Goal: Task Accomplishment & Management: Manage account settings

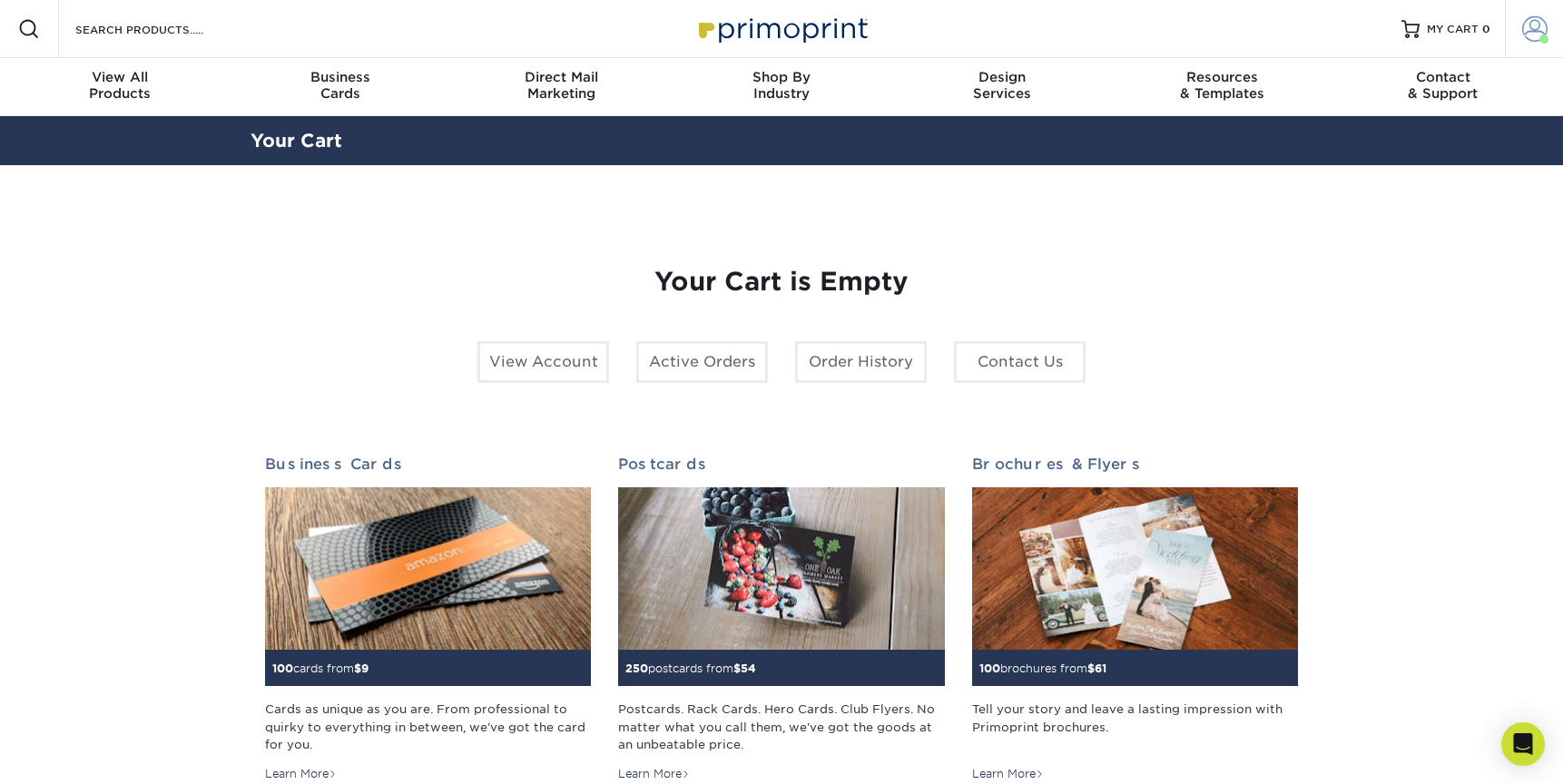
click at [1541, 34] on span at bounding box center [1545, 39] width 9 height 9
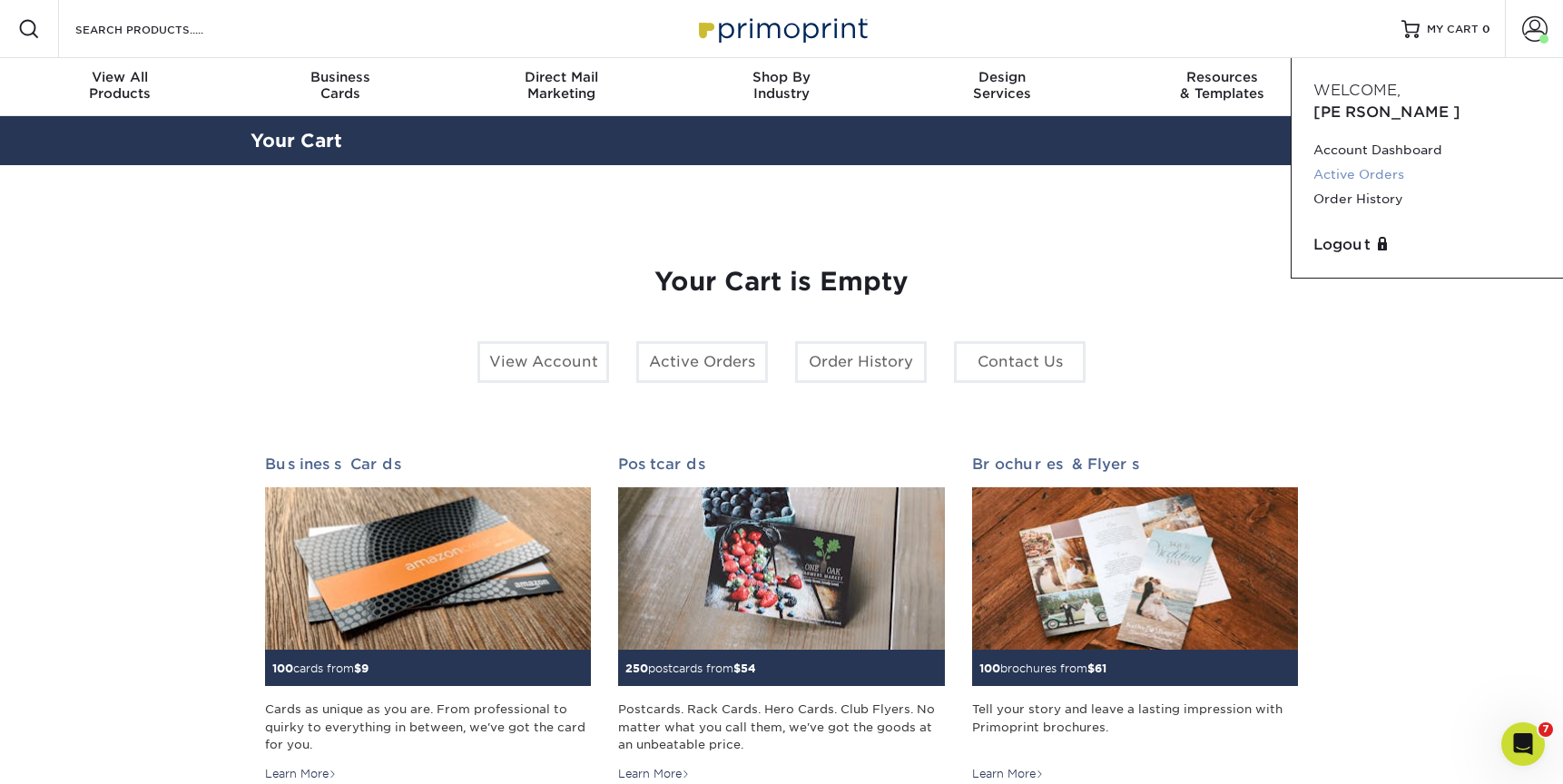
click at [1362, 162] on link "Active Orders" at bounding box center [1427, 175] width 228 height 25
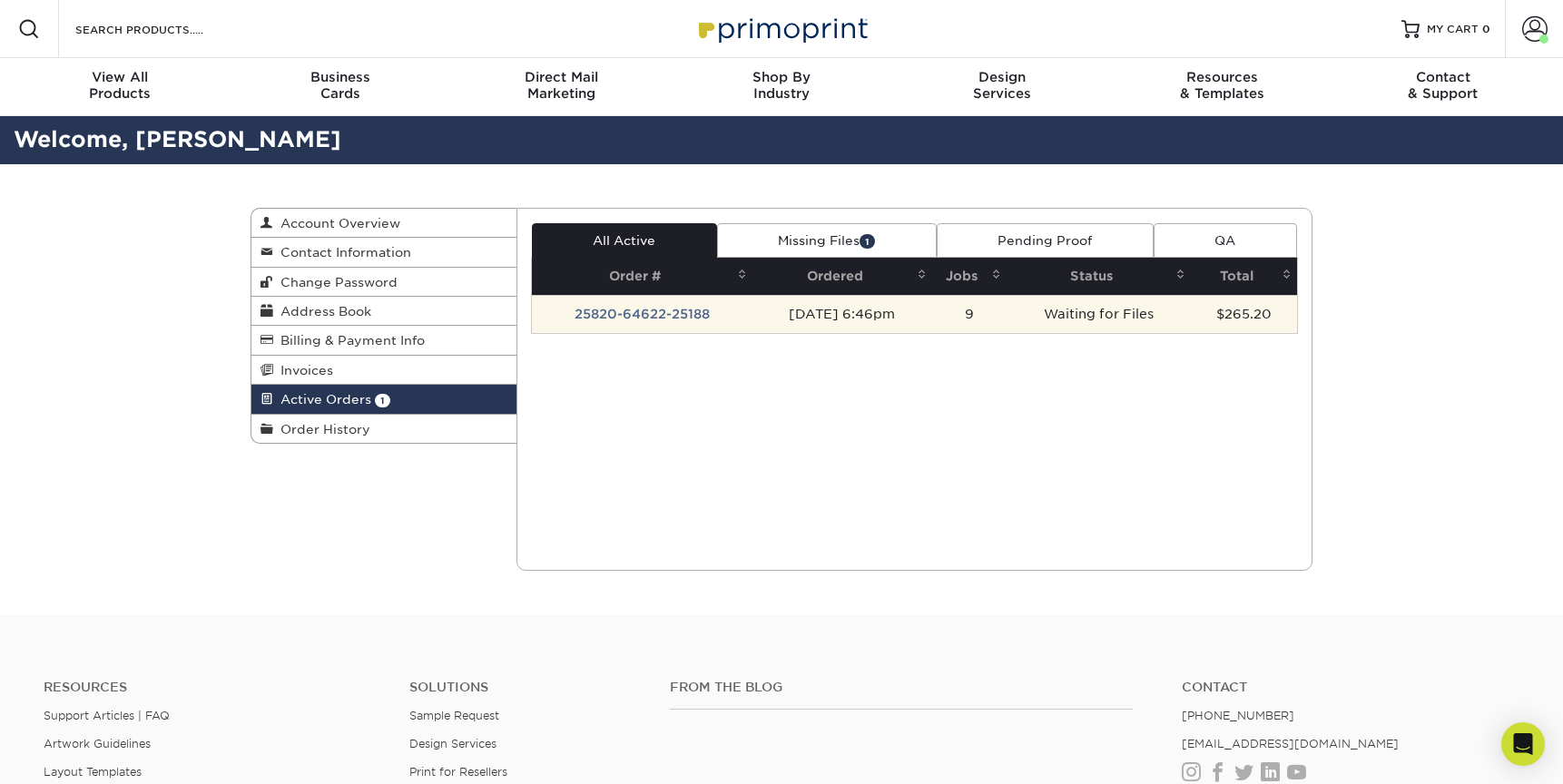
click at [608, 317] on td "25820-64622-25188" at bounding box center [642, 314] width 221 height 38
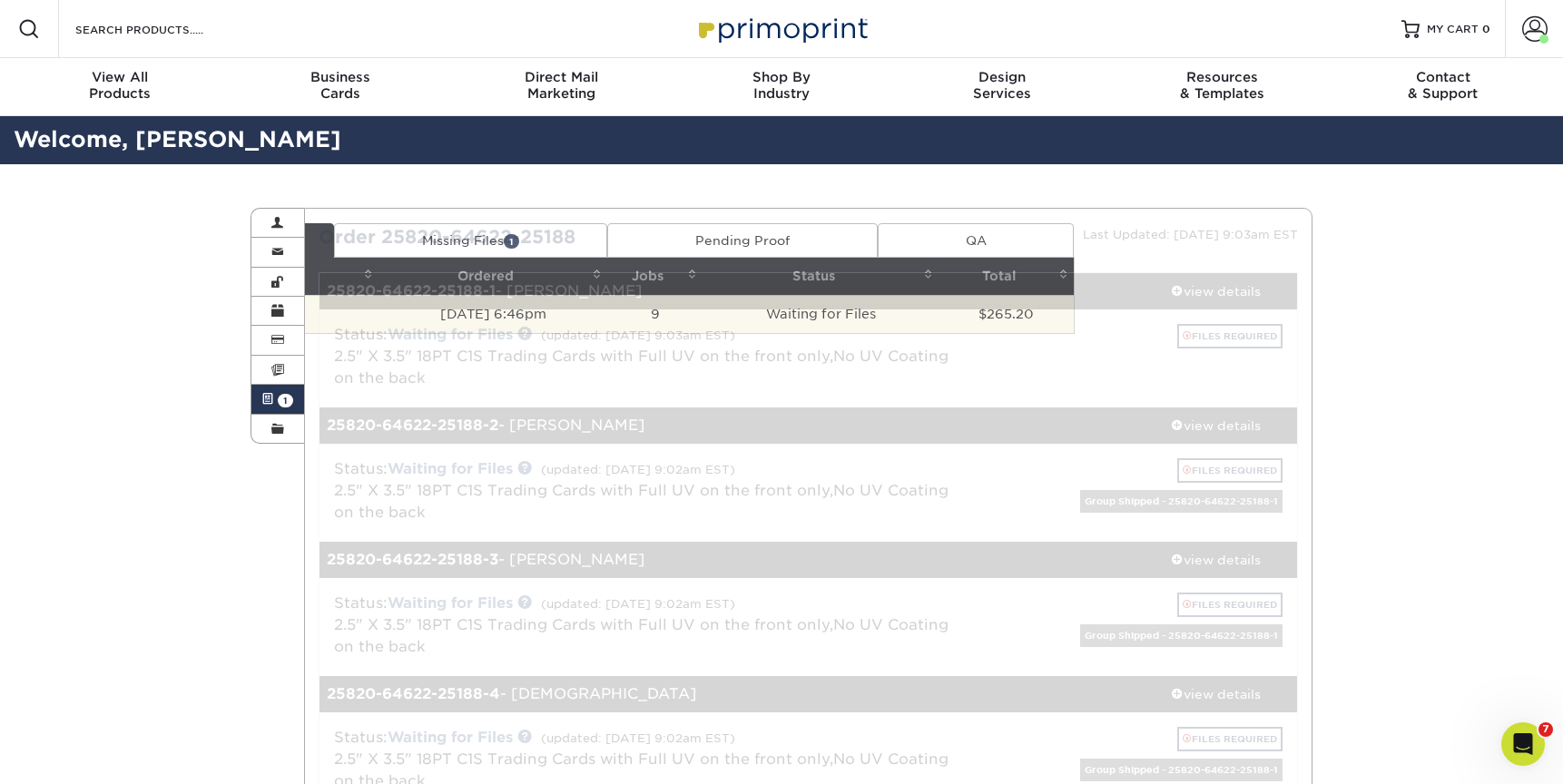
click at [439, 313] on div "Status: Waiting for Files (updated: 09/10/2025 9:03am EST) 2.5" X 3.5" 18PT C1S…" at bounding box center [808, 358] width 1006 height 98
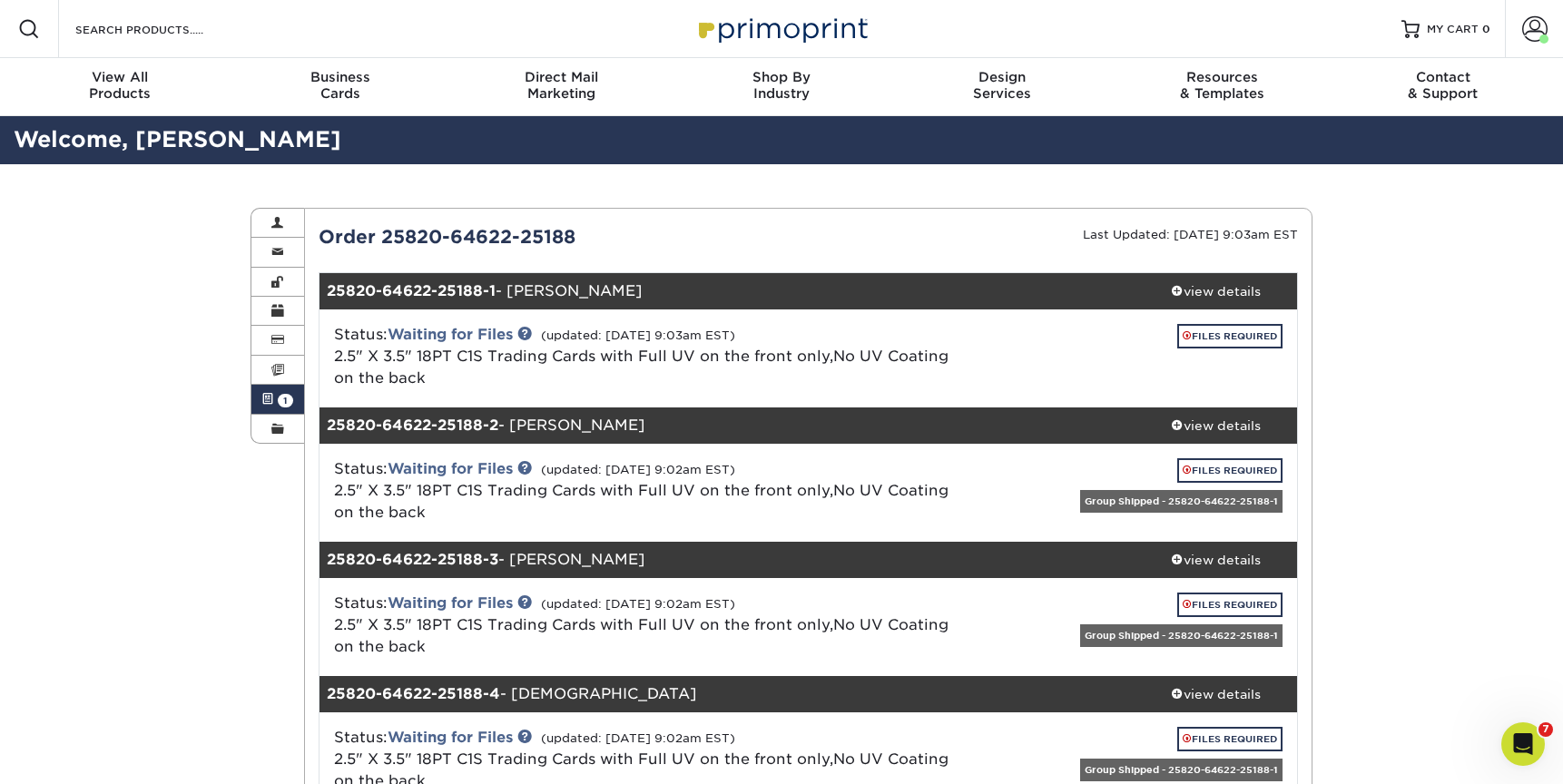
click at [1115, 313] on div "Status: Waiting for Files (updated: 09/10/2025 9:03am EST) 2.5" X 3.5" 18PT C1S…" at bounding box center [808, 358] width 1006 height 98
click at [1216, 338] on link "FILES REQUIRED" at bounding box center [1230, 336] width 105 height 25
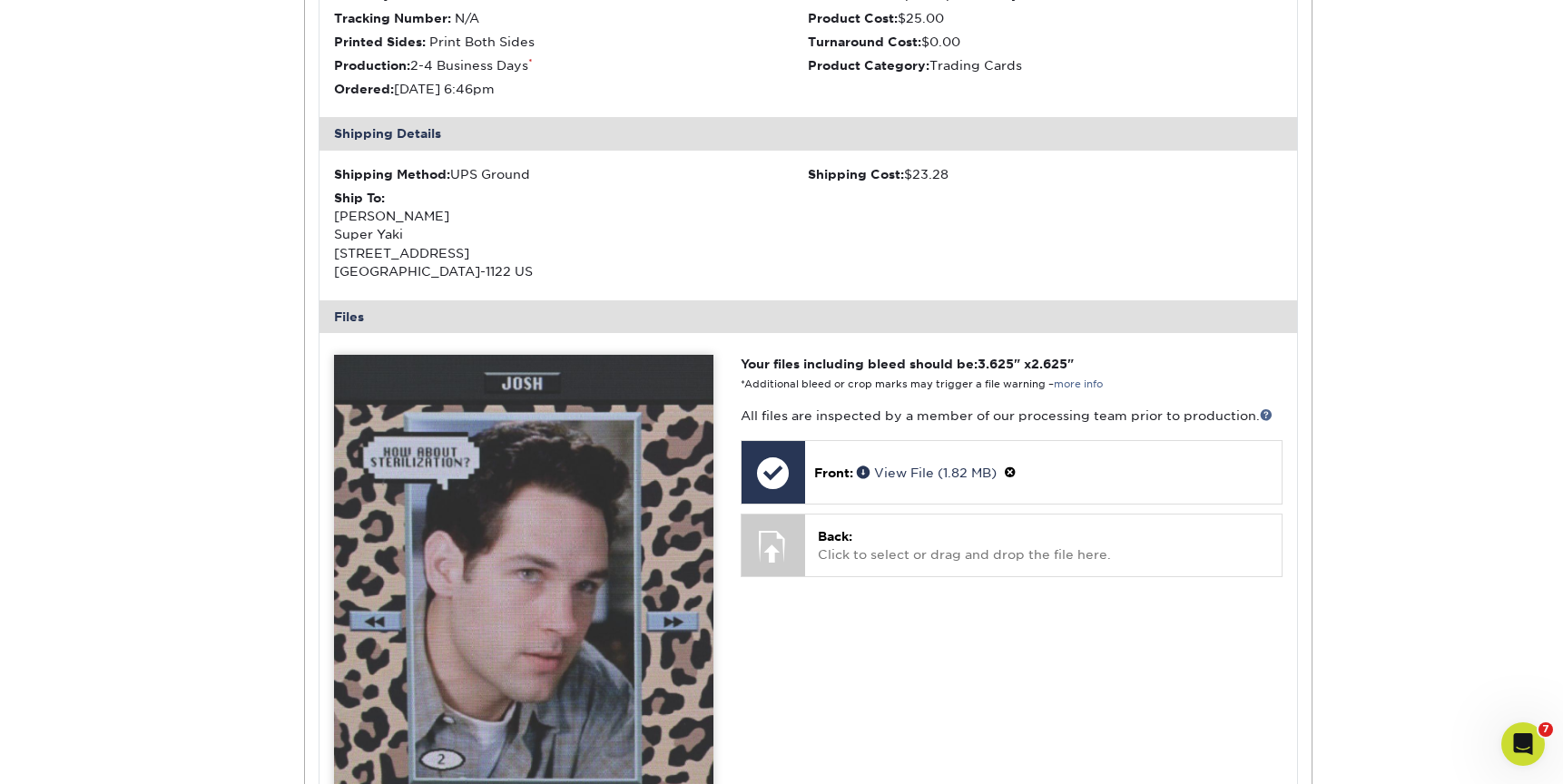
scroll to position [534, 0]
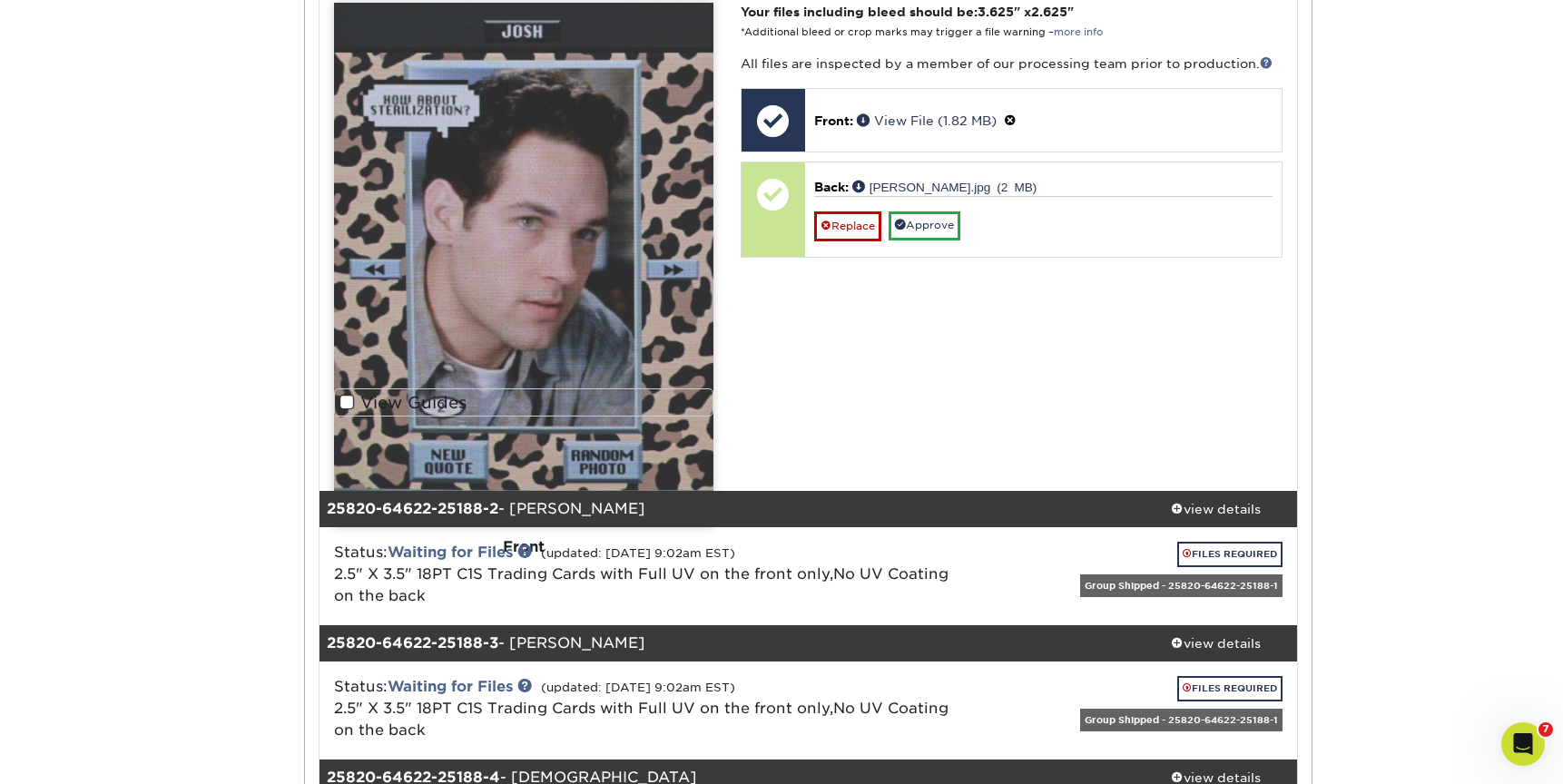
scroll to position [822, 0]
drag, startPoint x: 853, startPoint y: 341, endPoint x: 746, endPoint y: 345, distance: 107.1
click at [825, 343] on div "Your files including bleed should be: 3.625 " x 2.625 " *Additional bleed or cr…" at bounding box center [1011, 234] width 569 height 466
click at [593, 337] on img at bounding box center [524, 264] width 380 height 525
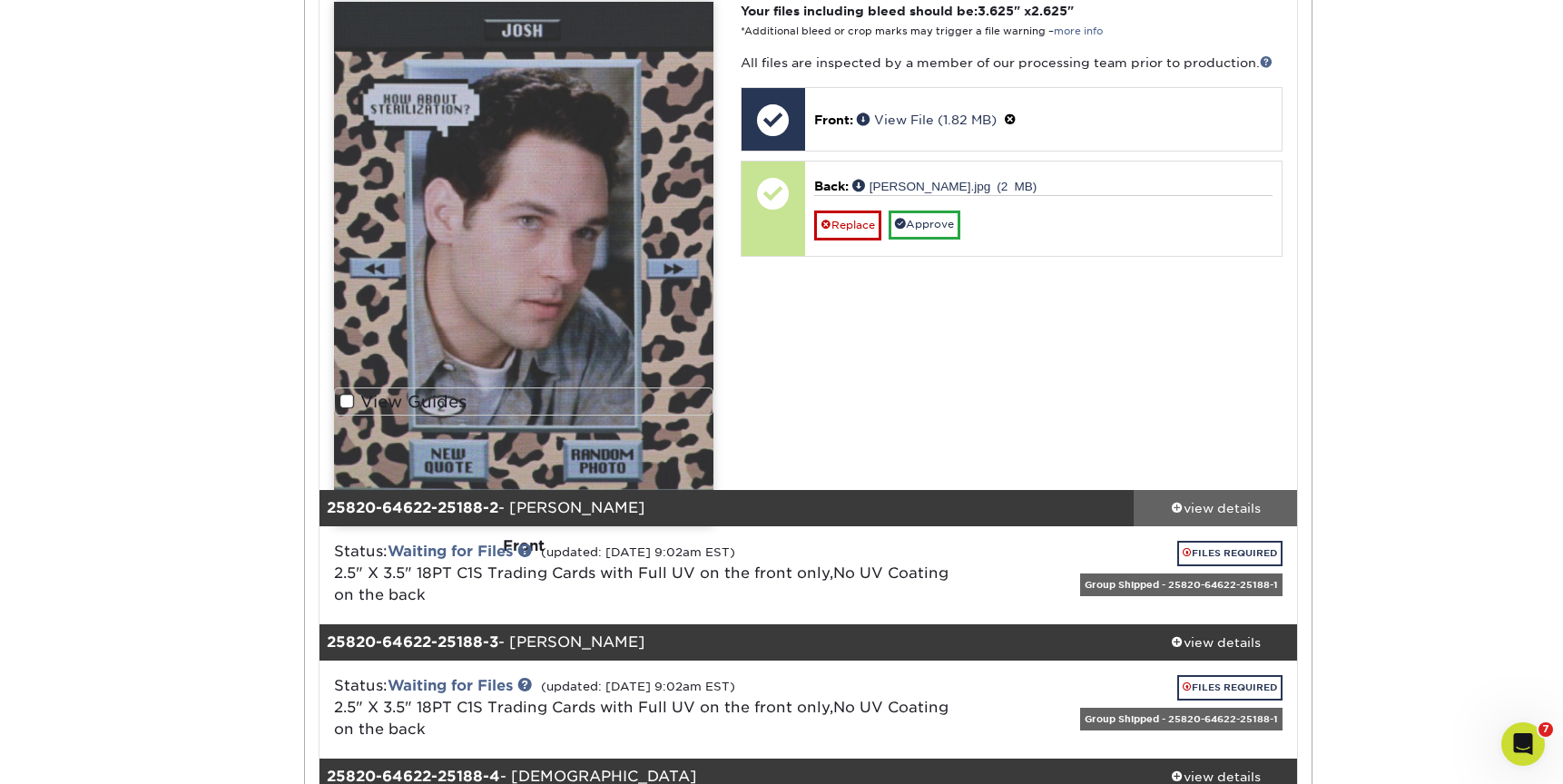
drag, startPoint x: 1070, startPoint y: 336, endPoint x: 1209, endPoint y: 500, distance: 215.0
click at [1071, 338] on div "Your files including bleed should be: 3.625 " x 2.625 " *Additional bleed or cr…" at bounding box center [1011, 234] width 569 height 466
click at [1215, 502] on div "view details" at bounding box center [1215, 508] width 163 height 18
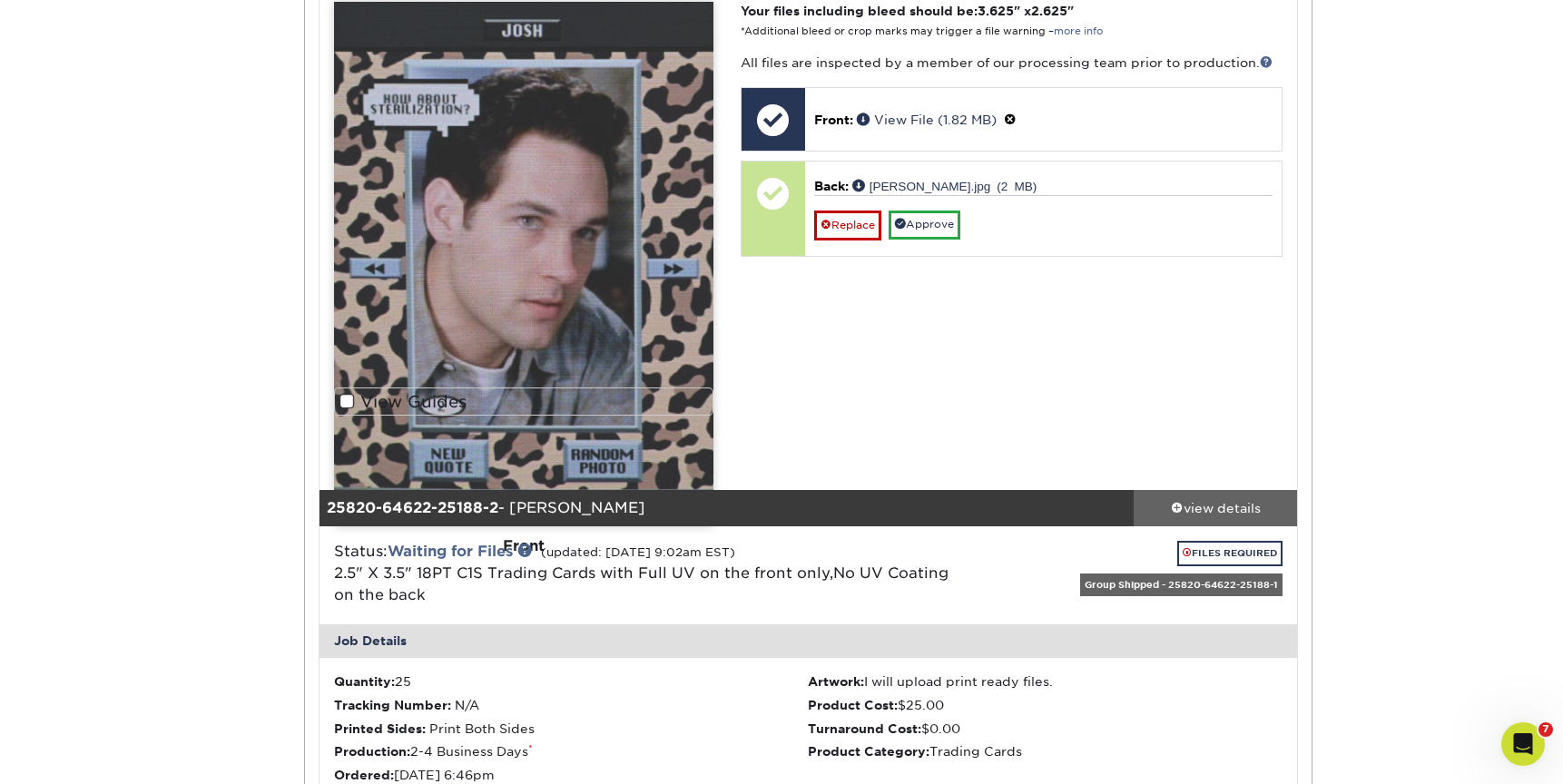
click at [1215, 506] on div "view details" at bounding box center [1215, 508] width 163 height 18
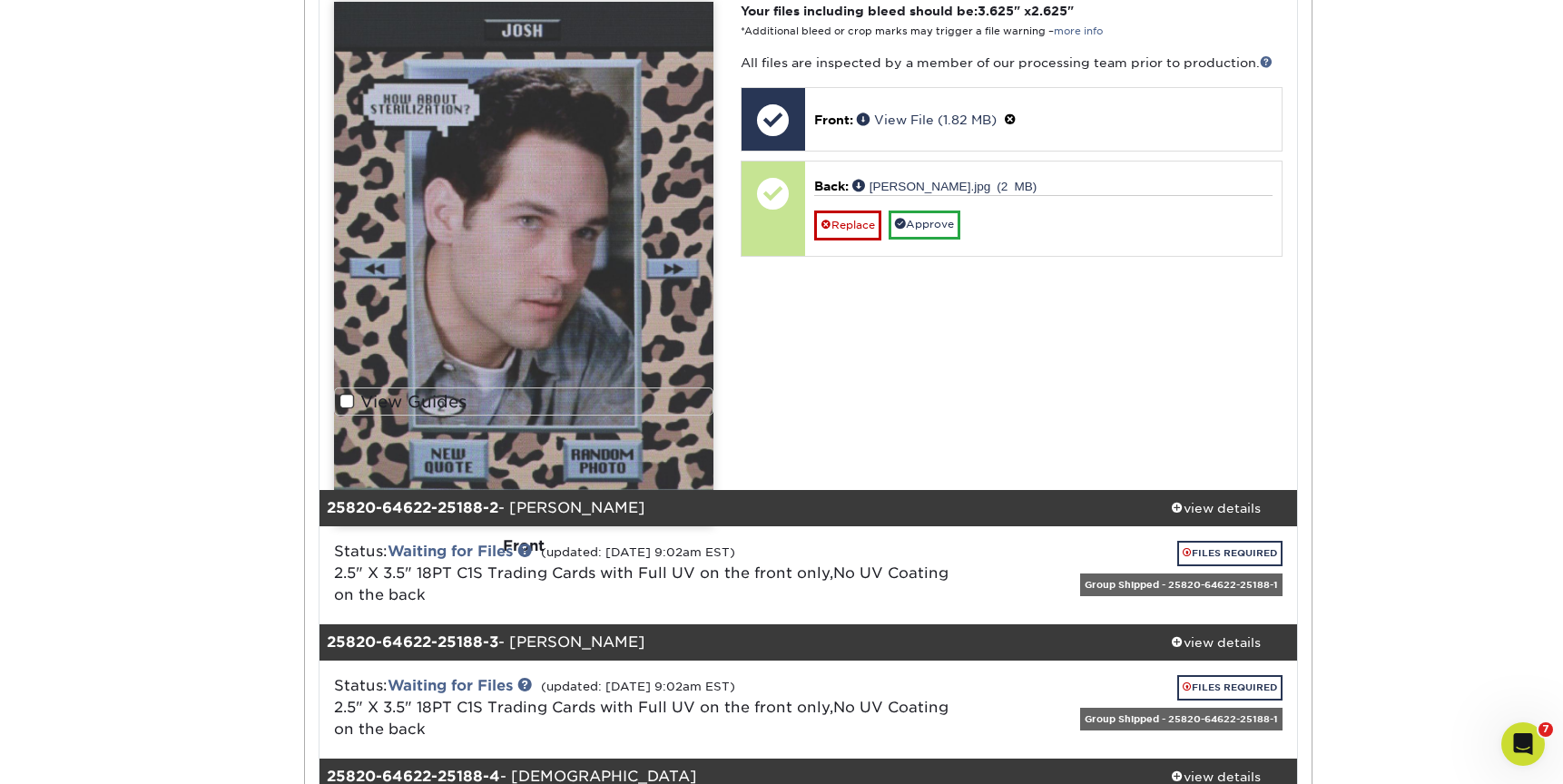
drag, startPoint x: 817, startPoint y: 403, endPoint x: 719, endPoint y: 374, distance: 102.2
click at [781, 392] on div "Your files including bleed should be: 3.625 " x 2.625 " *Additional bleed or cr…" at bounding box center [1011, 234] width 569 height 466
click at [596, 340] on img at bounding box center [524, 264] width 380 height 525
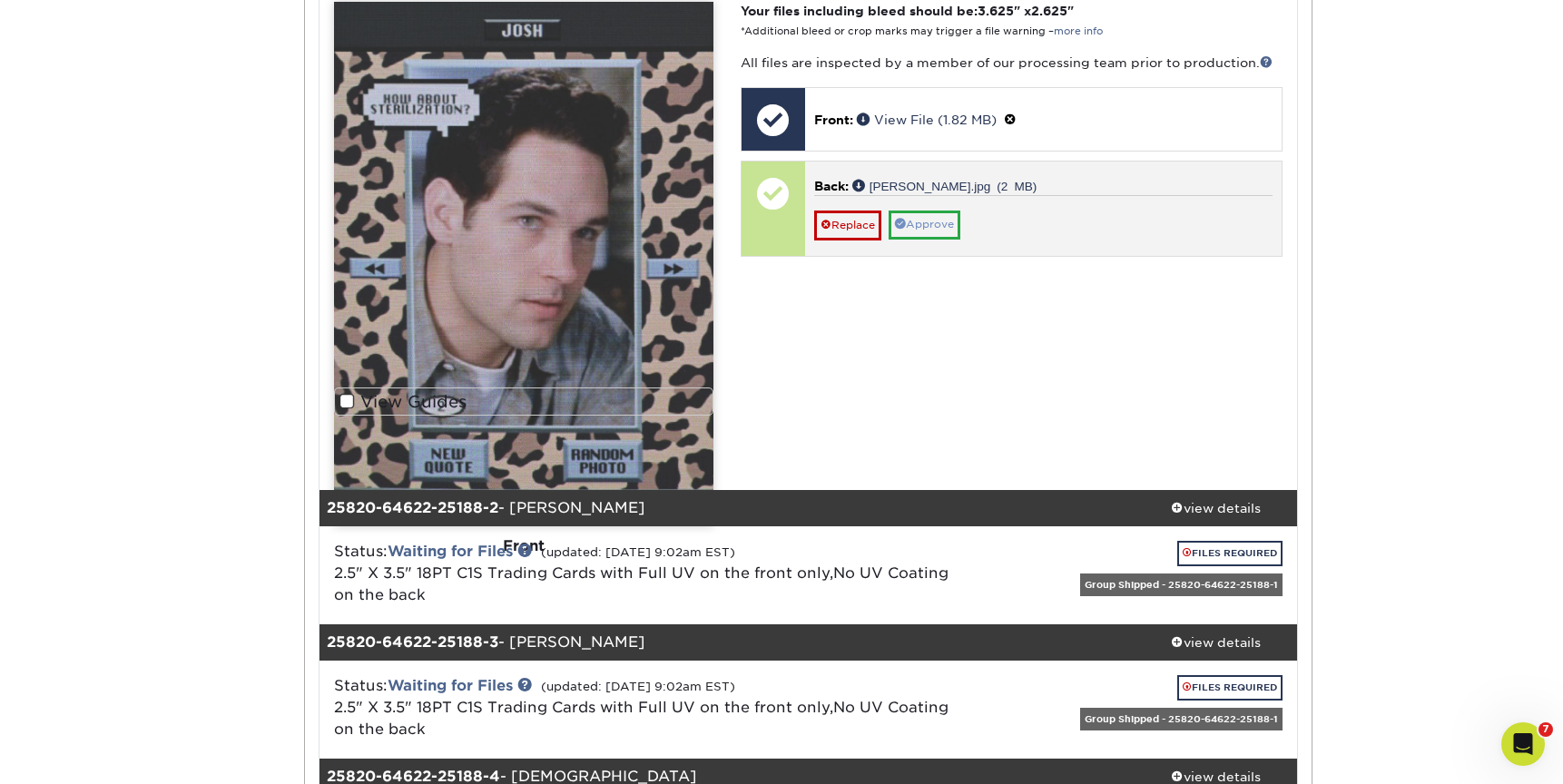
scroll to position [818, 0]
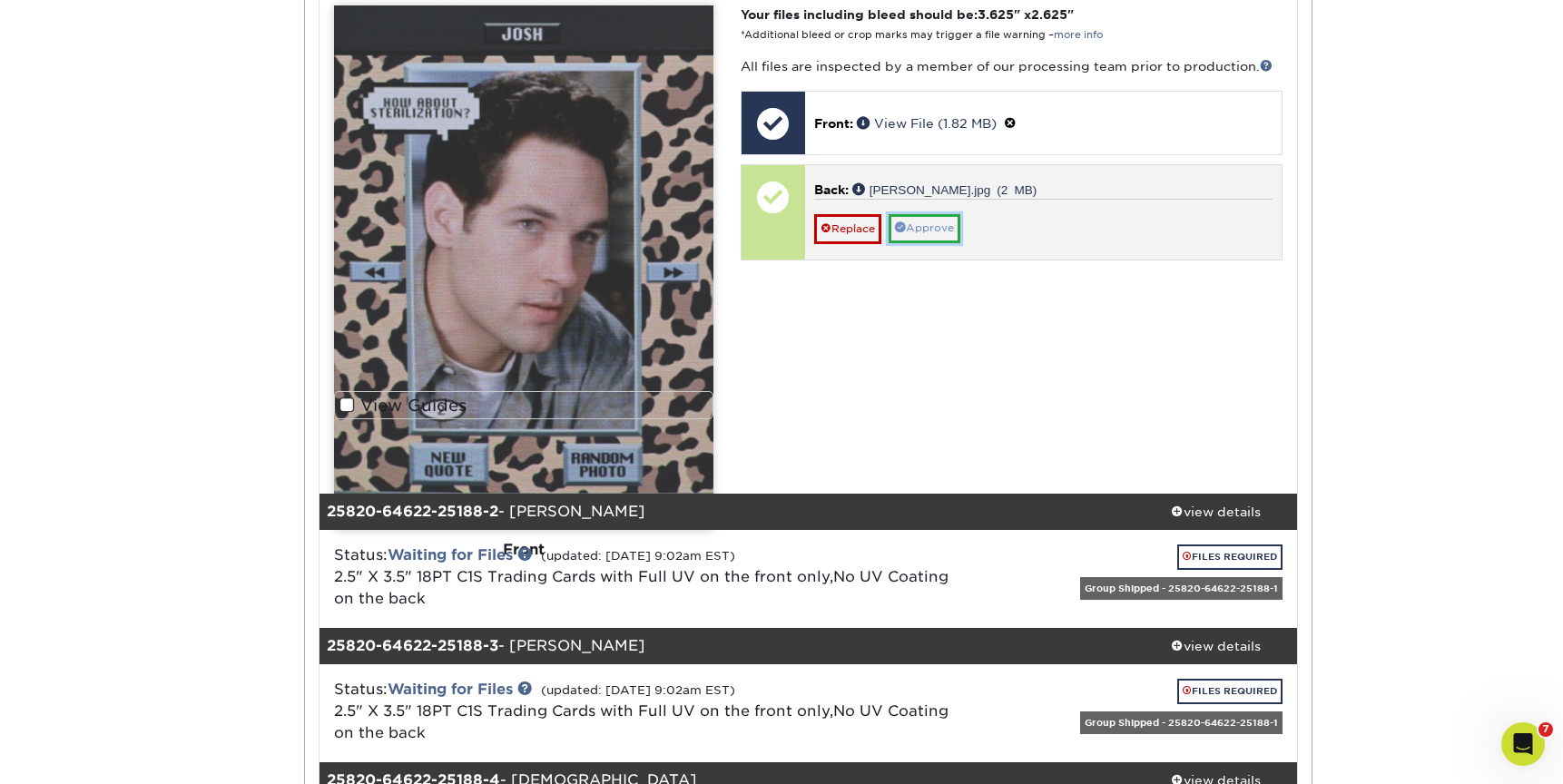
click at [920, 232] on link "Approve" at bounding box center [925, 229] width 72 height 28
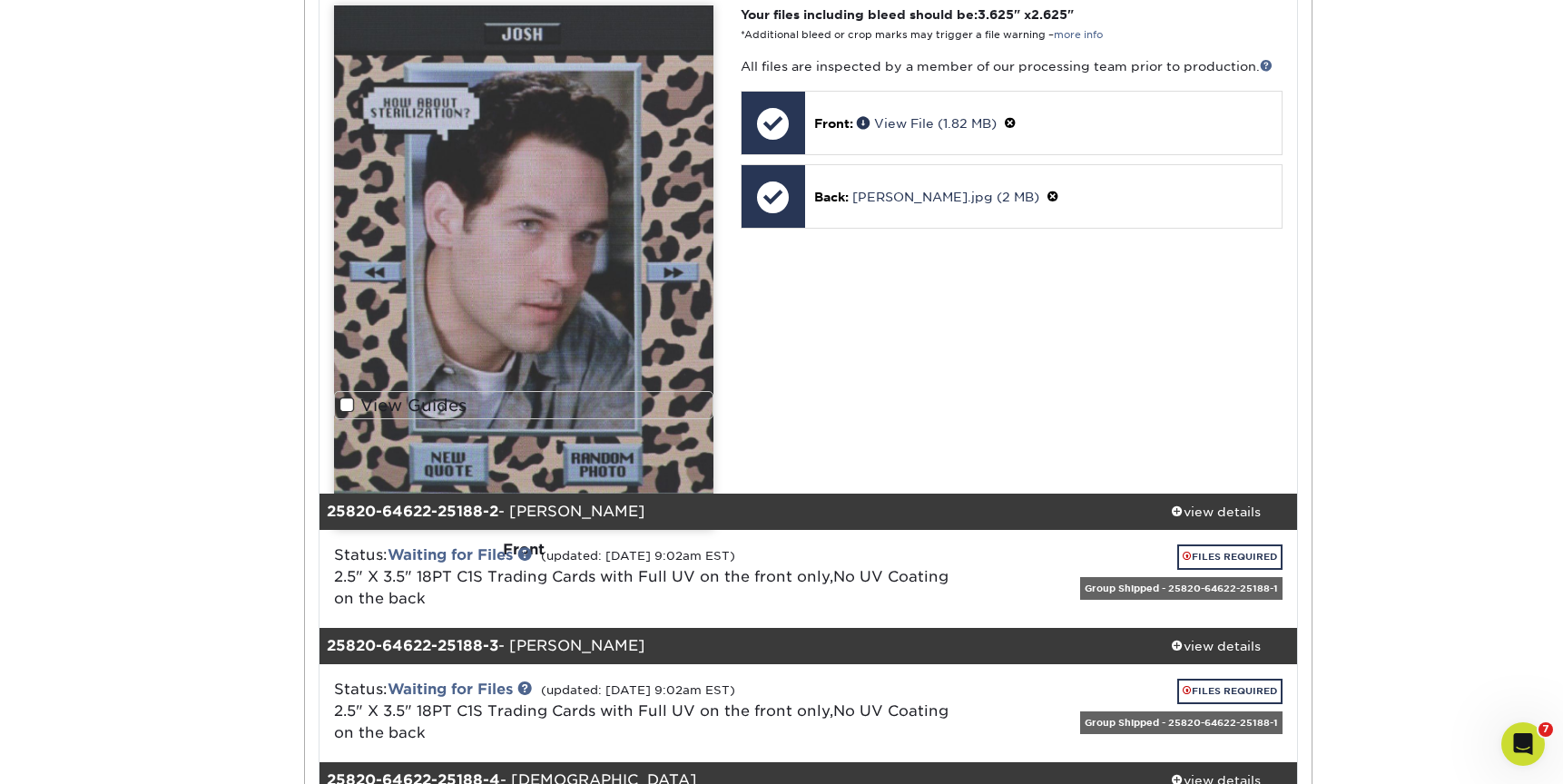
click at [543, 235] on img at bounding box center [524, 268] width 380 height 525
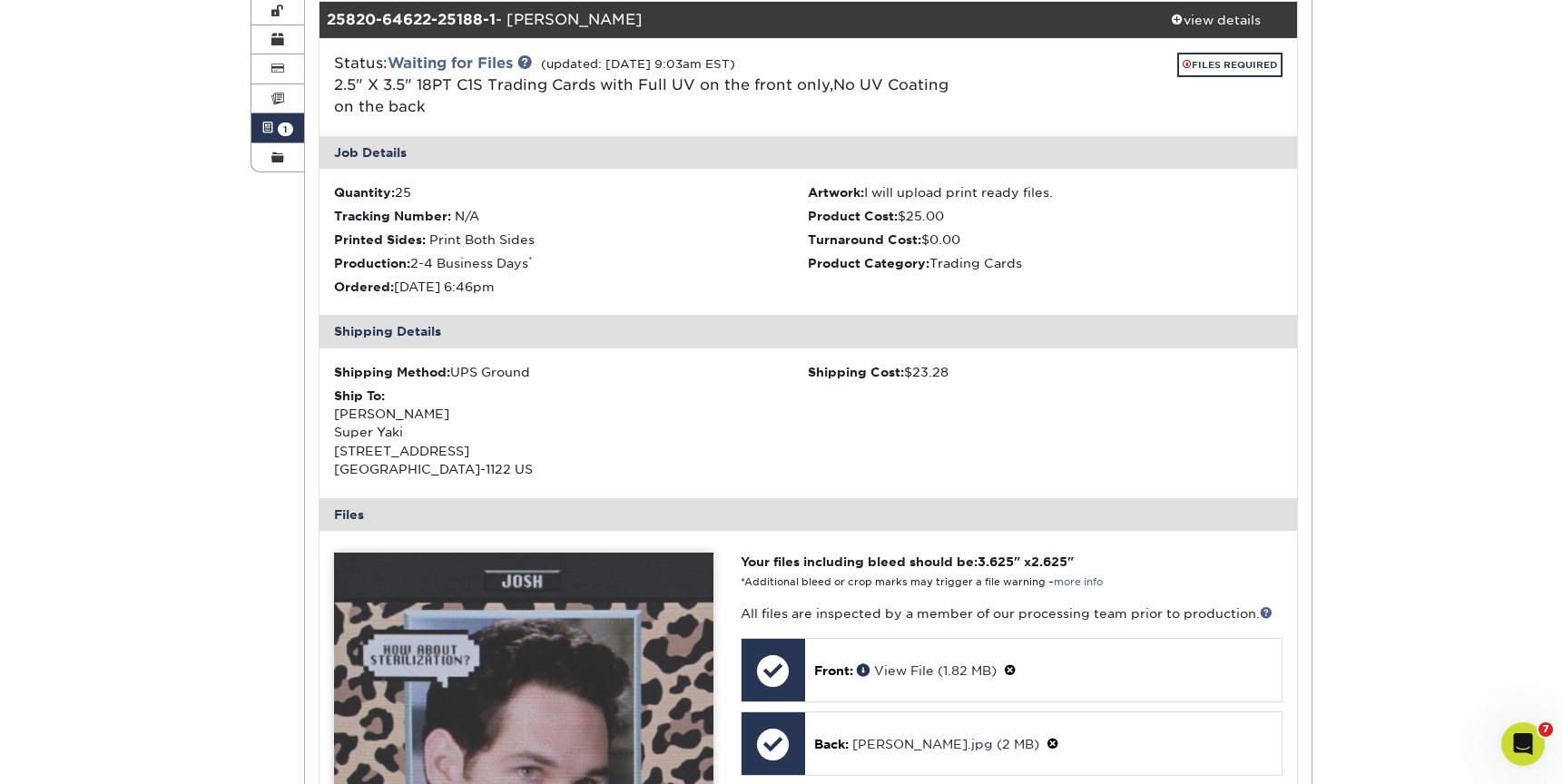
scroll to position [139, 0]
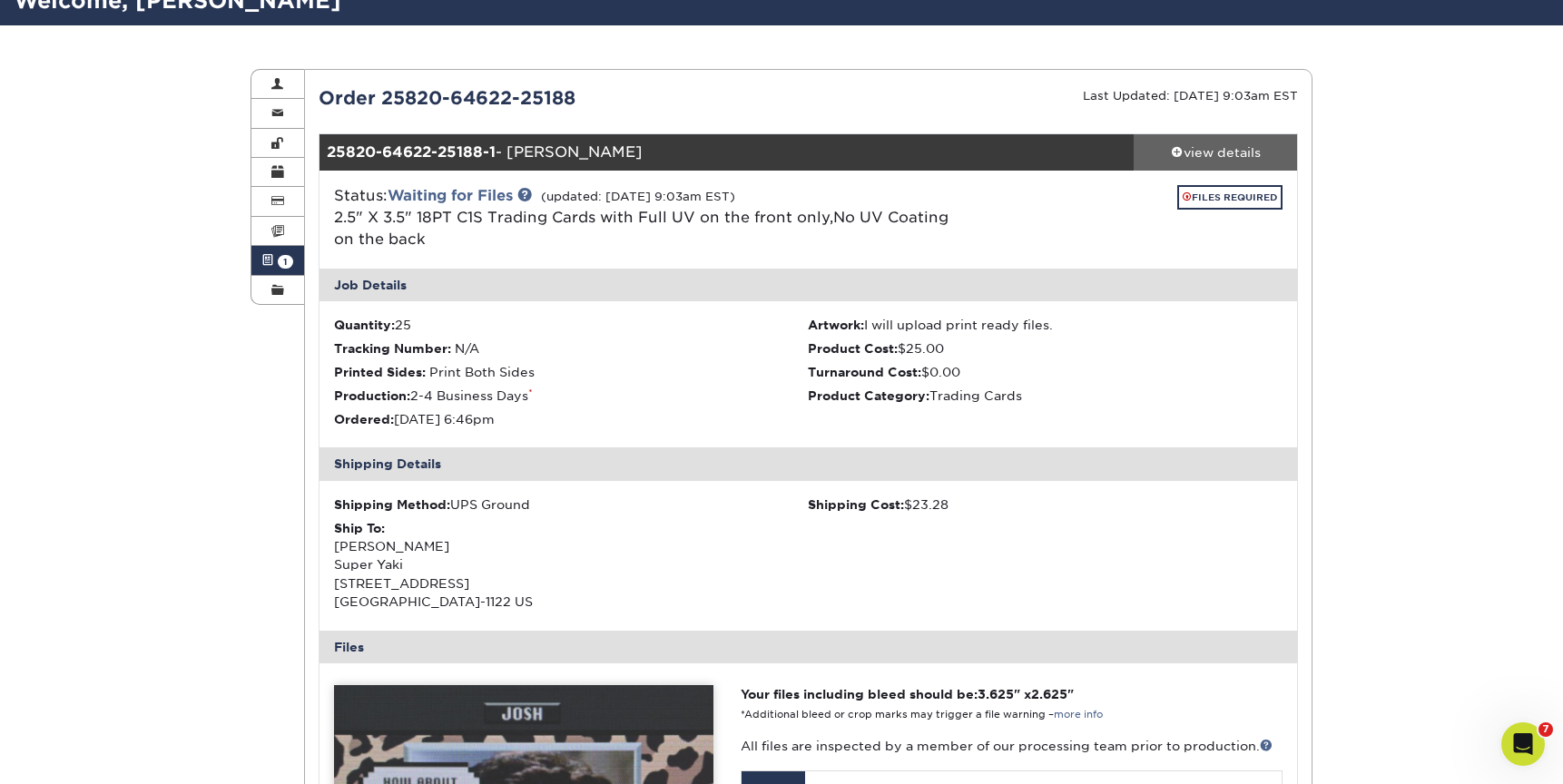
click at [1220, 155] on div "view details" at bounding box center [1215, 152] width 163 height 18
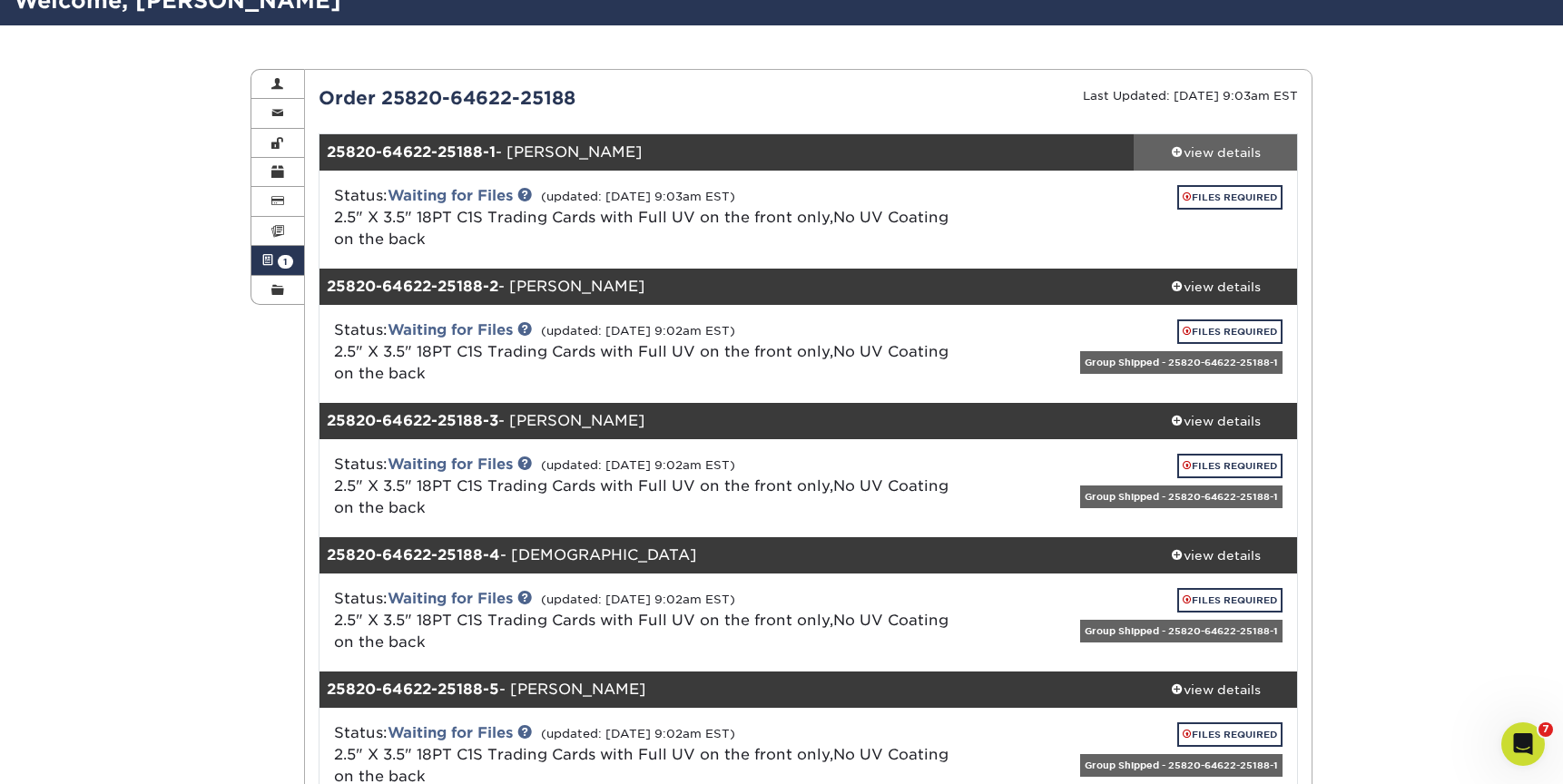
click at [1204, 146] on div "view details" at bounding box center [1215, 152] width 163 height 18
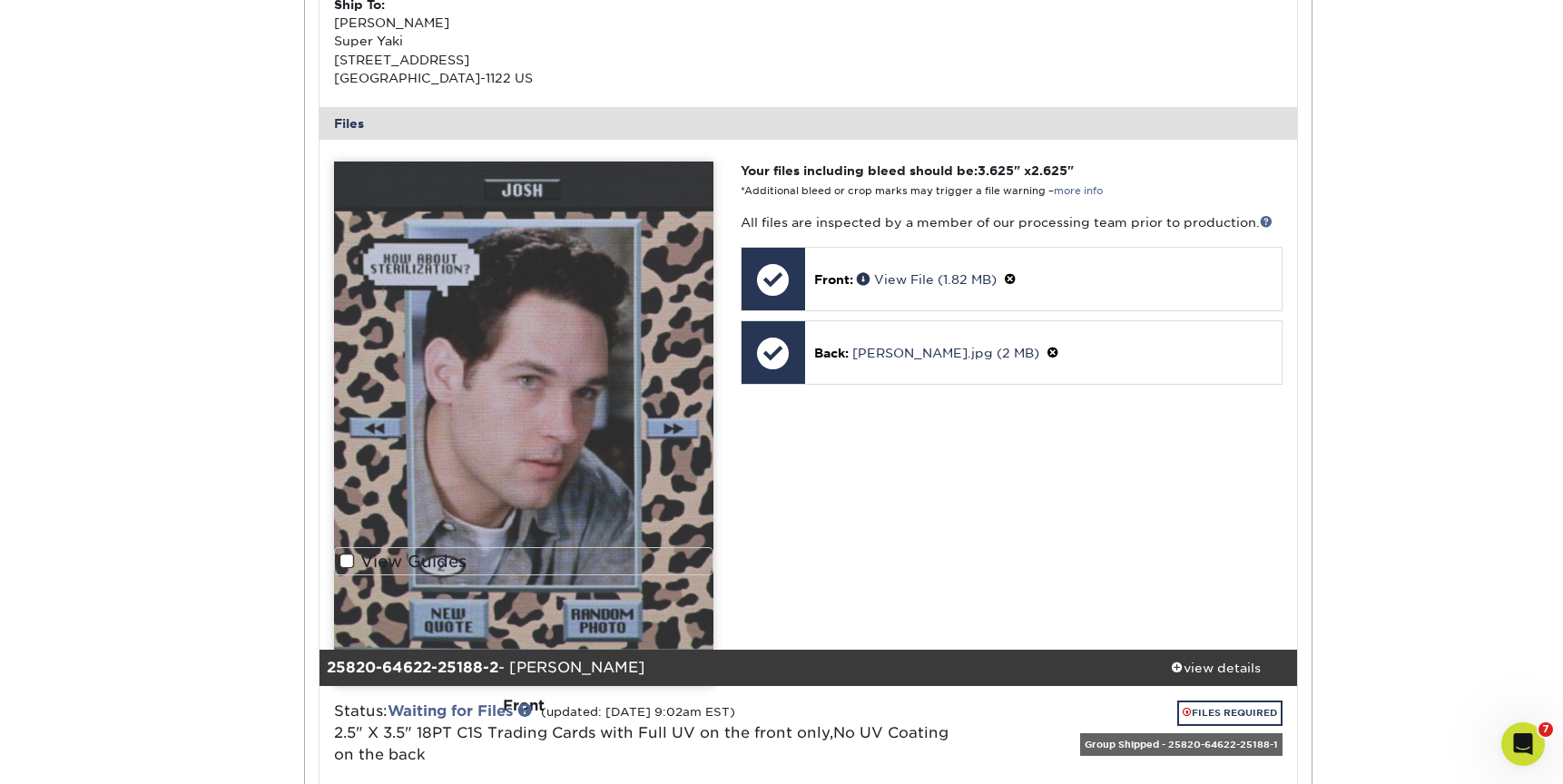
scroll to position [769, 0]
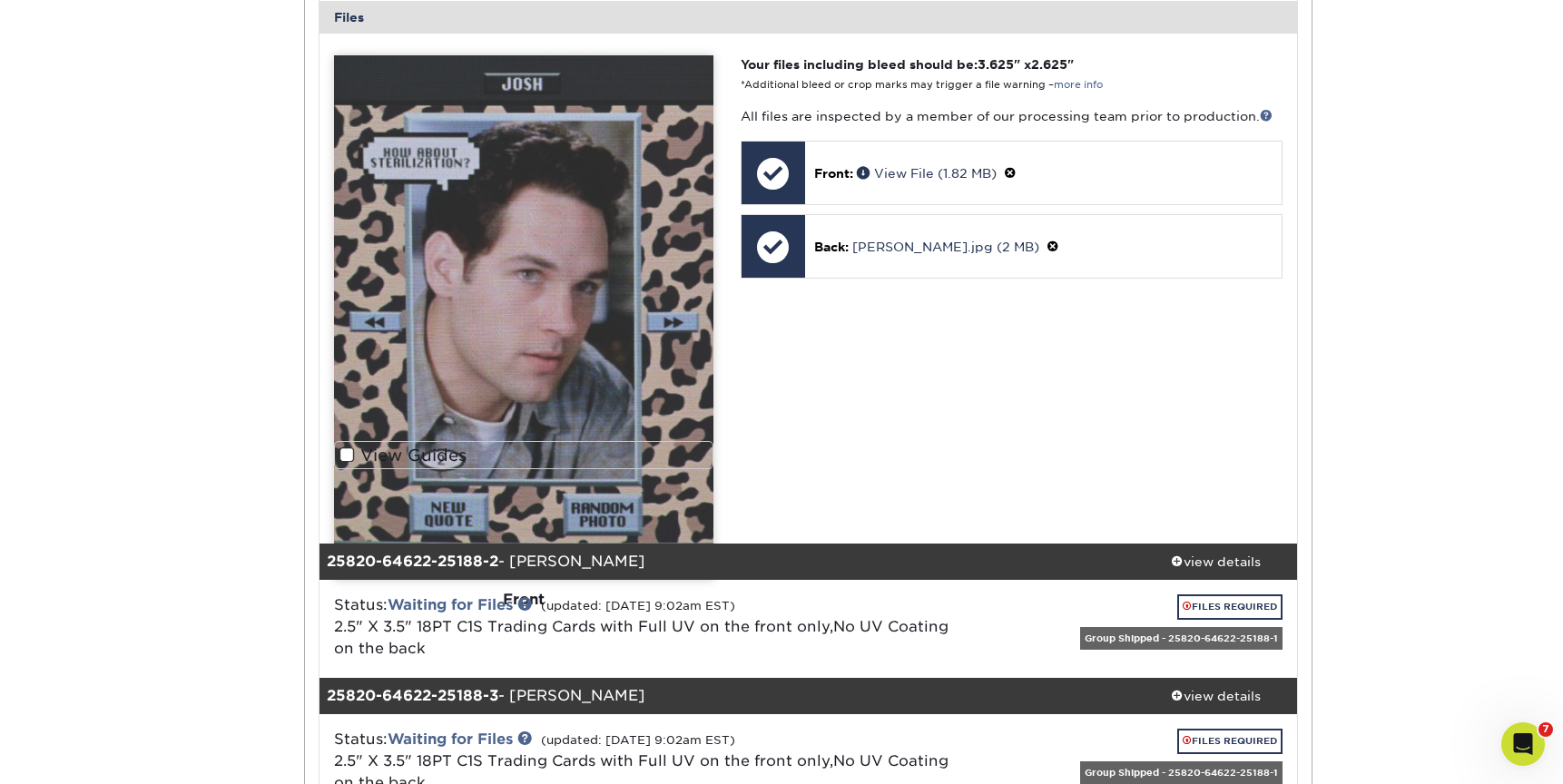
drag, startPoint x: 525, startPoint y: 599, endPoint x: 530, endPoint y: 608, distance: 10.3
click at [526, 600] on div "Front" at bounding box center [524, 600] width 380 height 40
click at [612, 589] on div "Front" at bounding box center [524, 600] width 380 height 40
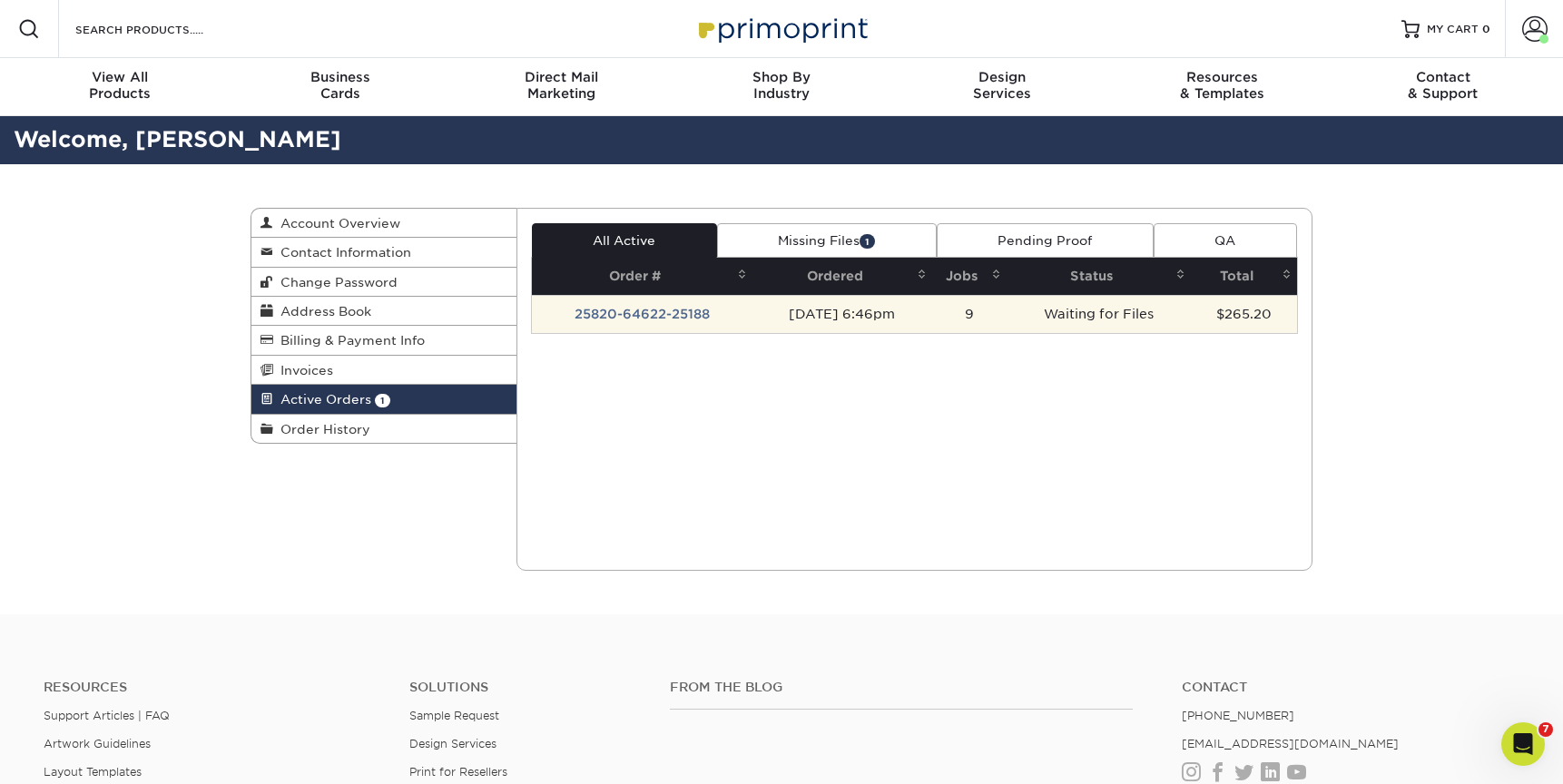
click at [631, 317] on td "25820-64622-25188" at bounding box center [642, 314] width 221 height 38
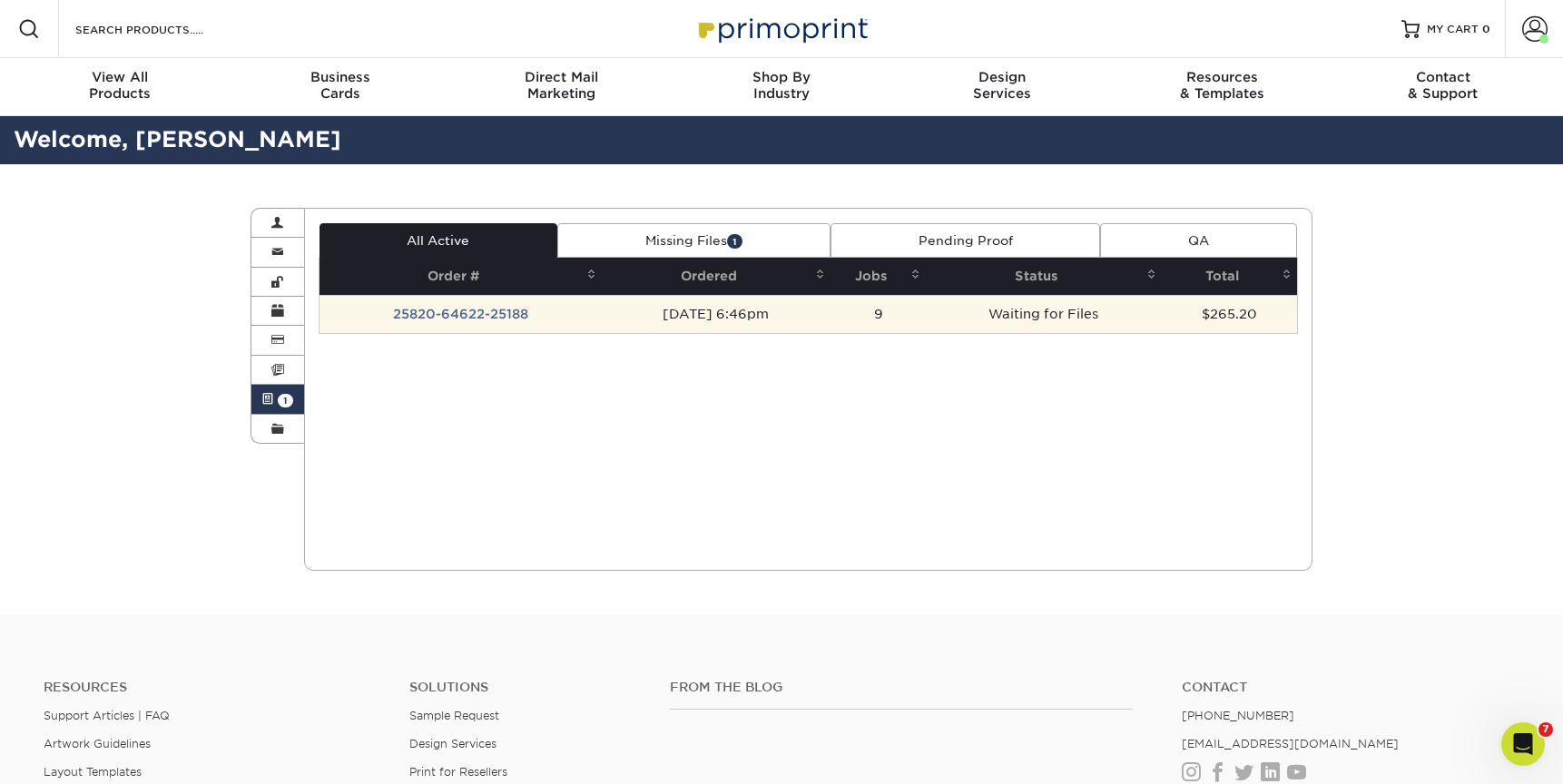
click at [428, 317] on td "25820-64622-25188" at bounding box center [461, 314] width 282 height 38
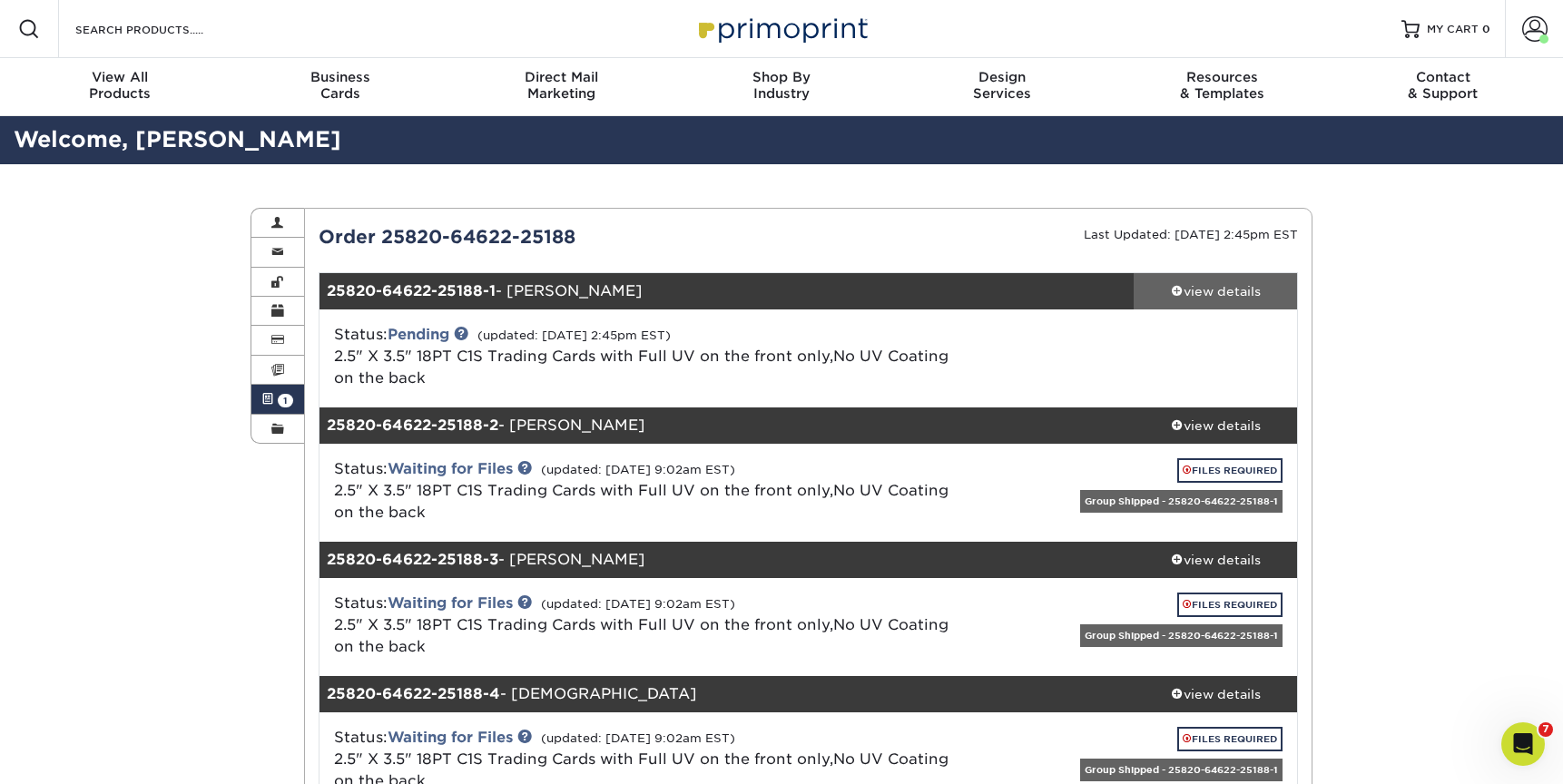
click at [1235, 282] on div "view details" at bounding box center [1215, 290] width 163 height 18
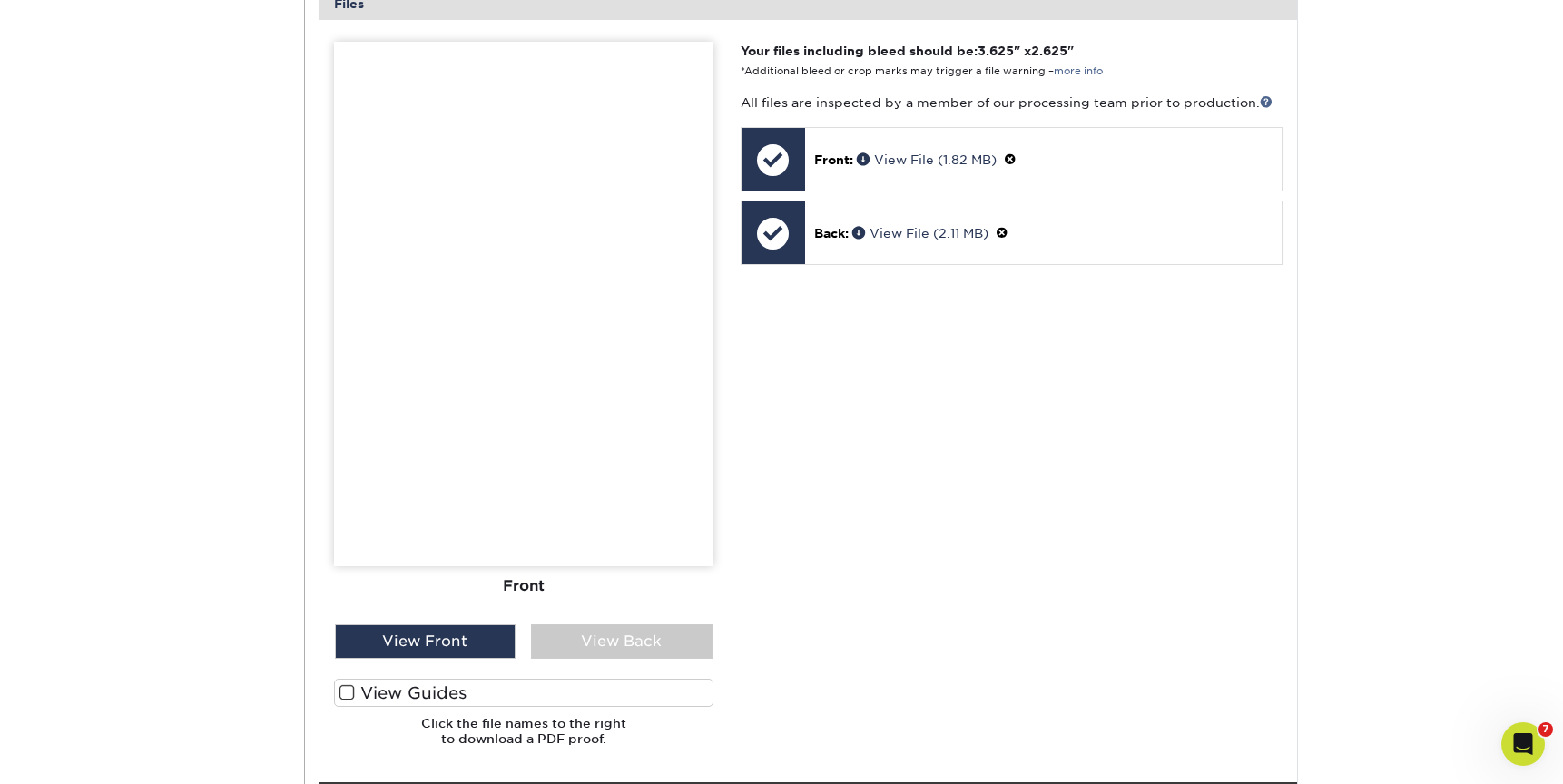
scroll to position [785, 0]
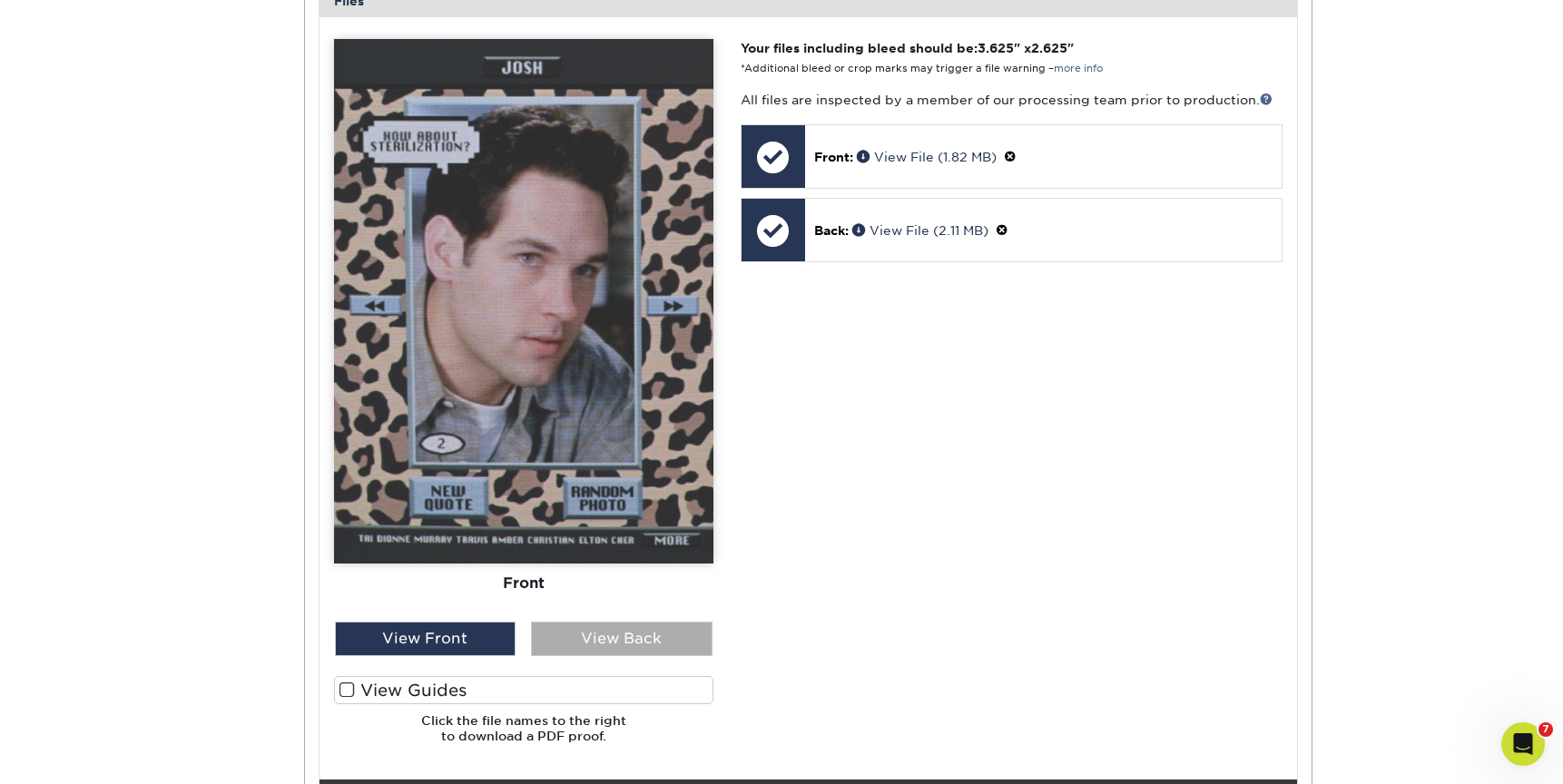
click at [656, 645] on div "View Back" at bounding box center [621, 639] width 181 height 34
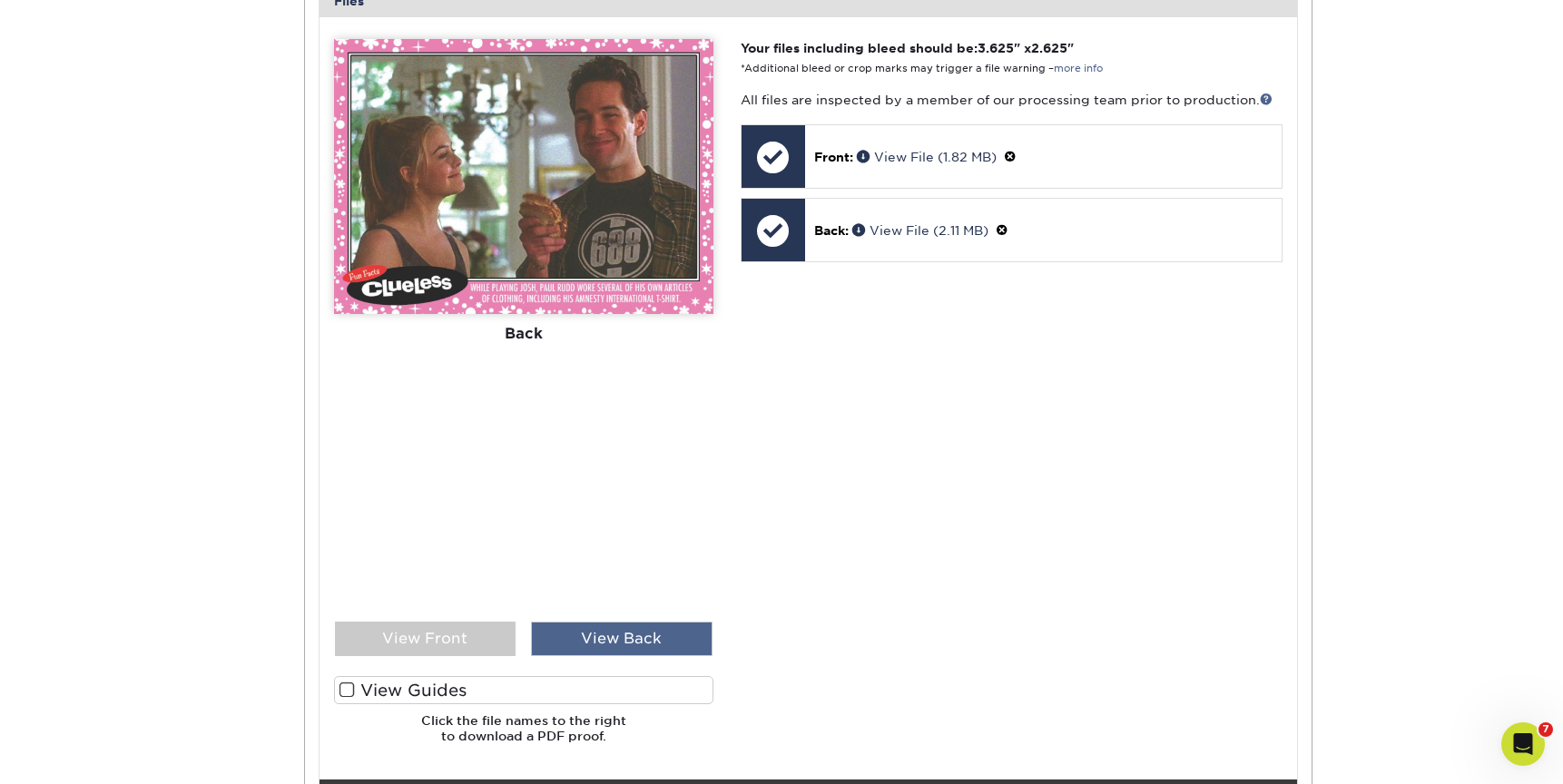
click at [656, 645] on div "View Back" at bounding box center [621, 639] width 181 height 34
click at [443, 645] on div "View Front" at bounding box center [425, 639] width 181 height 34
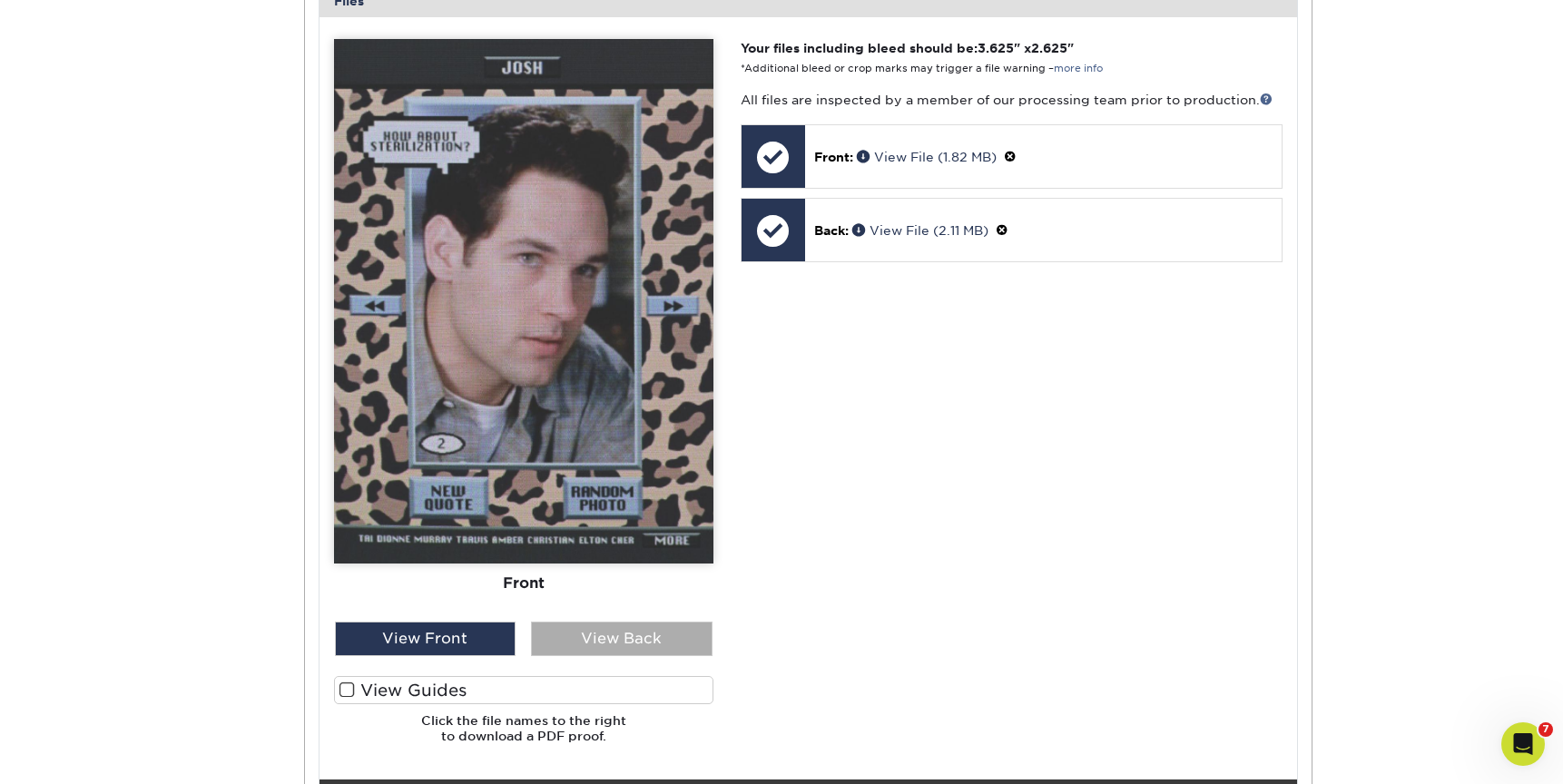
click at [581, 637] on div "View Back" at bounding box center [621, 639] width 181 height 34
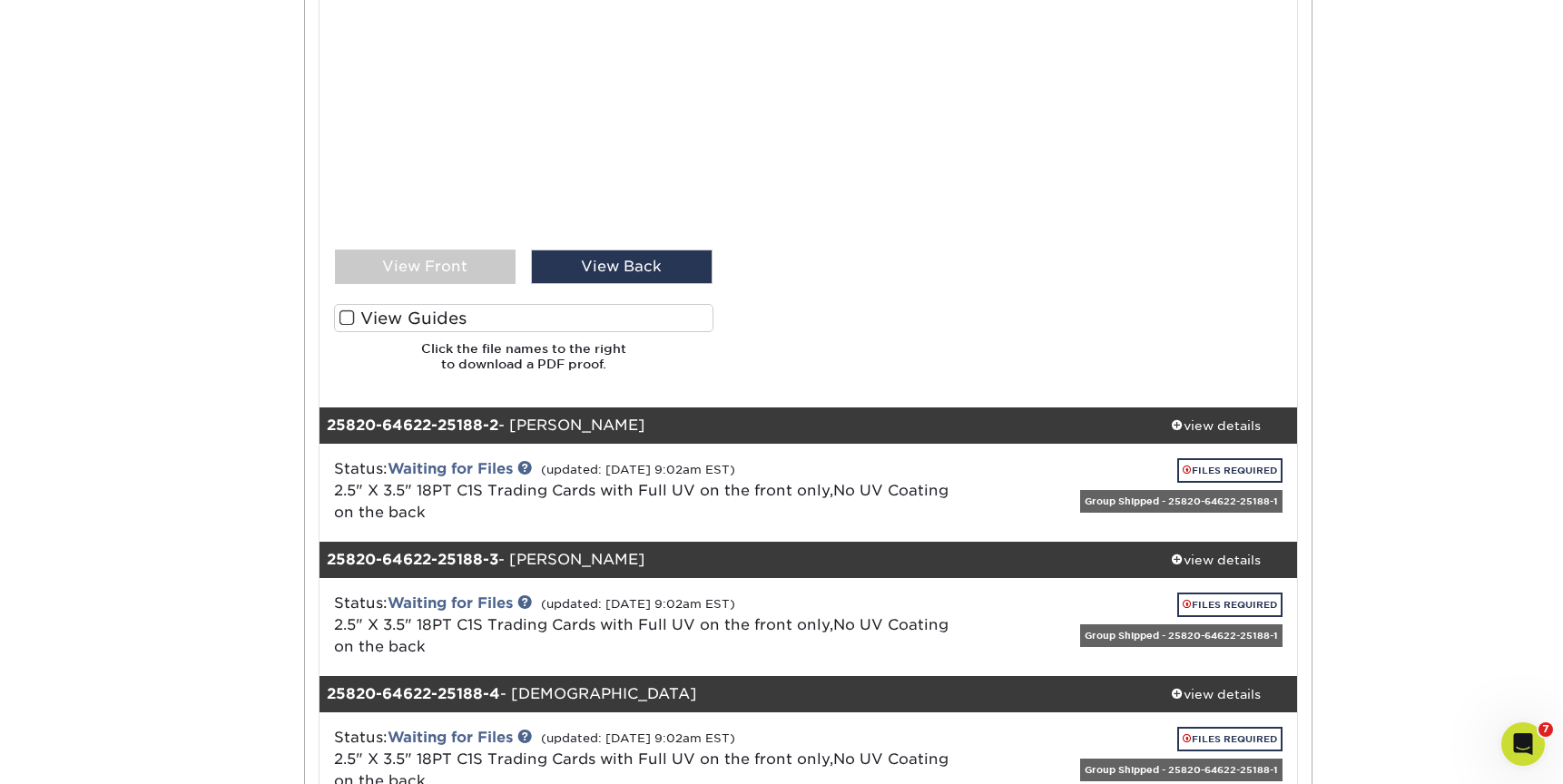
scroll to position [1198, 0]
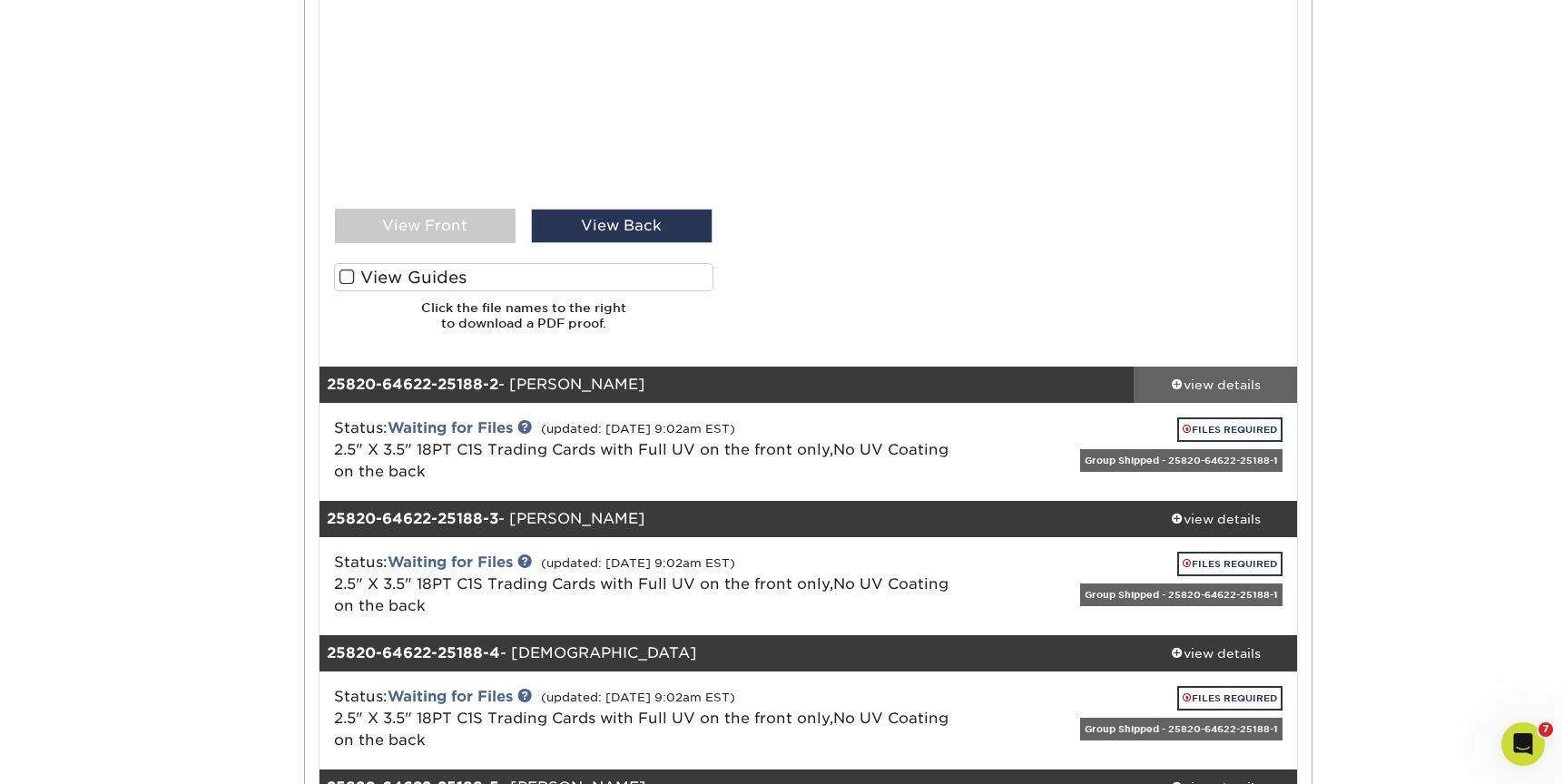
click at [1232, 383] on div "view details" at bounding box center [1215, 384] width 163 height 18
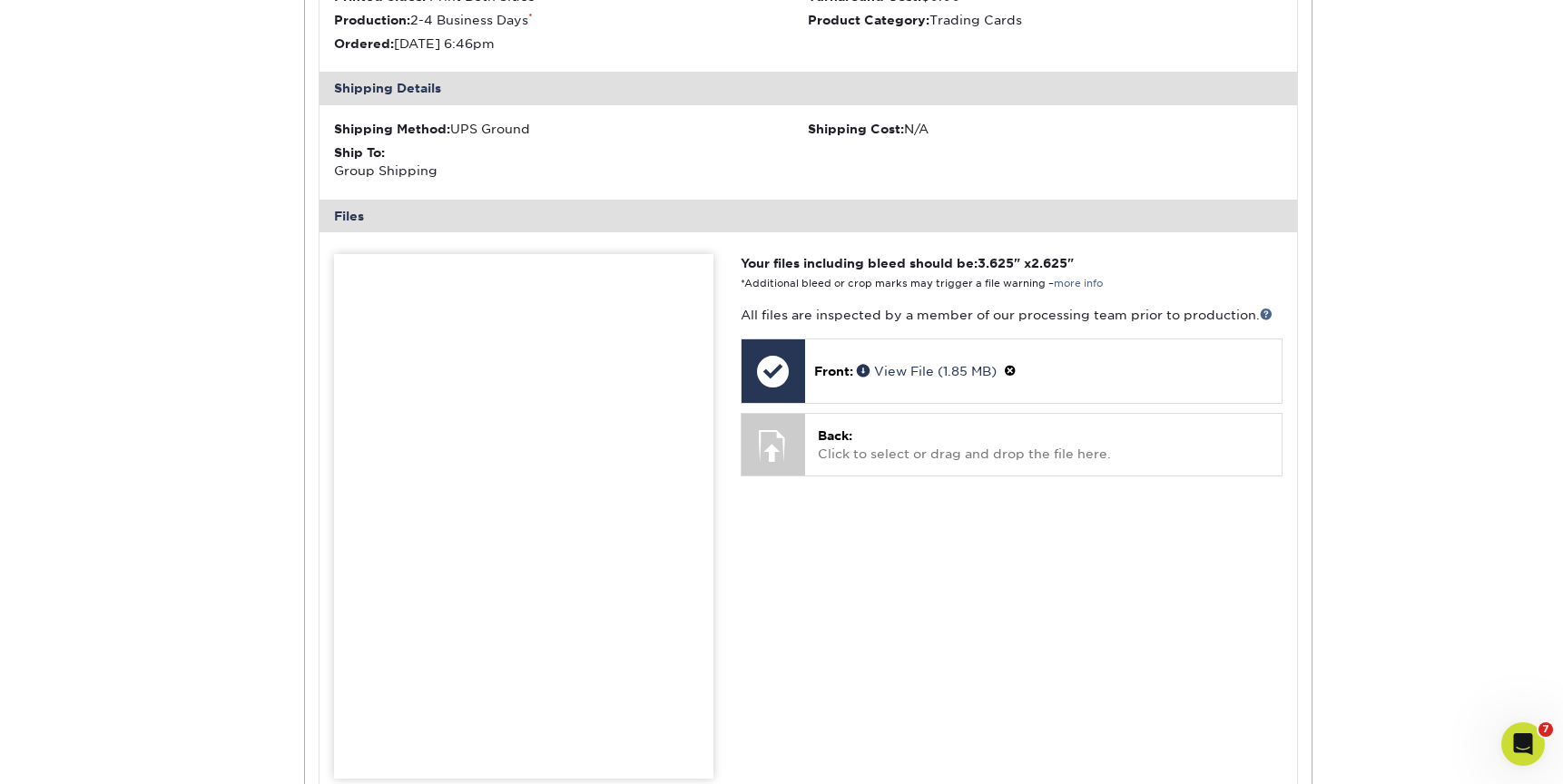
scroll to position [1811, 0]
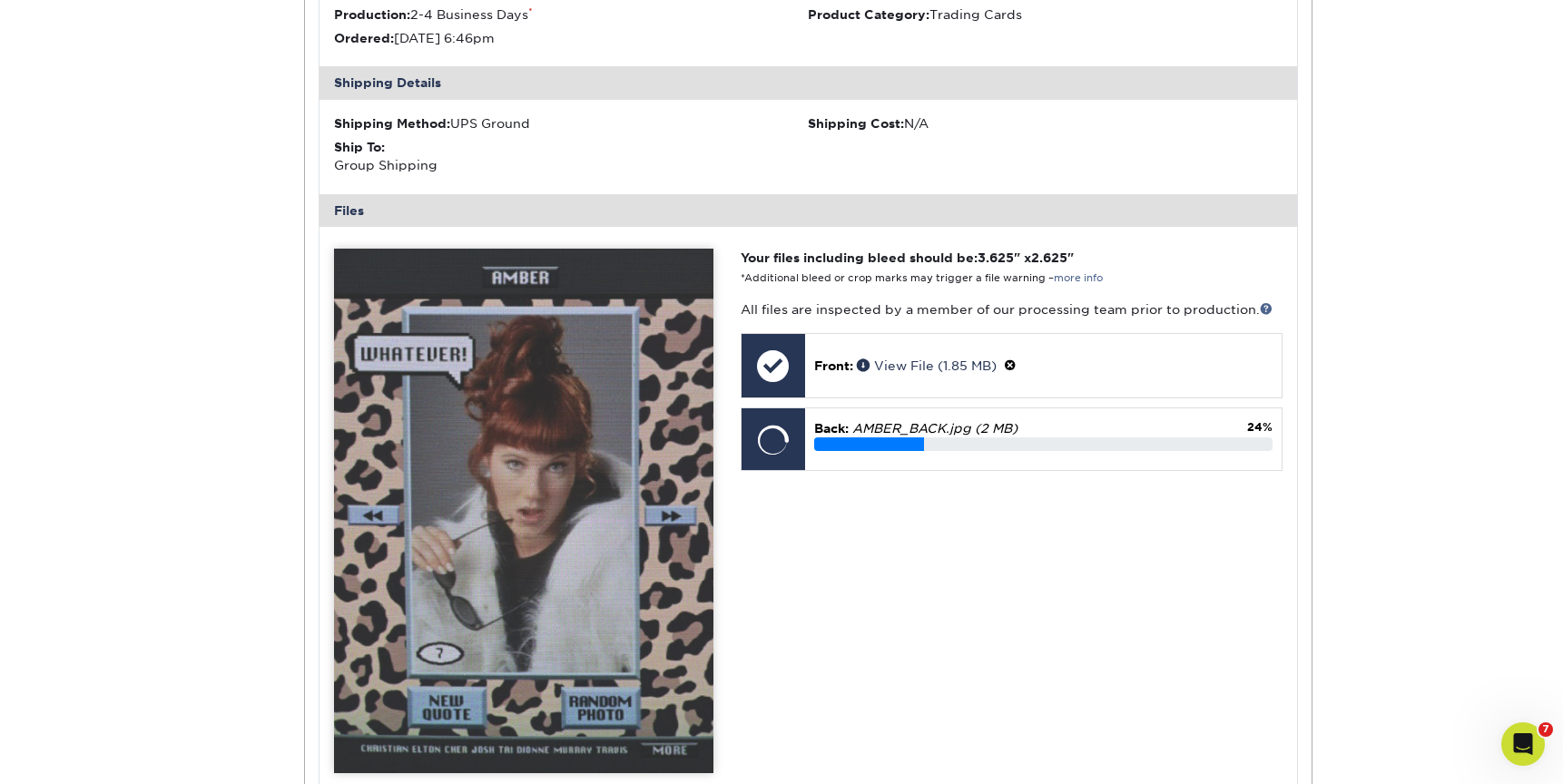
click at [1515, 437] on div "Active Orders Account Overview Contact Information Change Password Address Book…" at bounding box center [782, 256] width 1563 height 3807
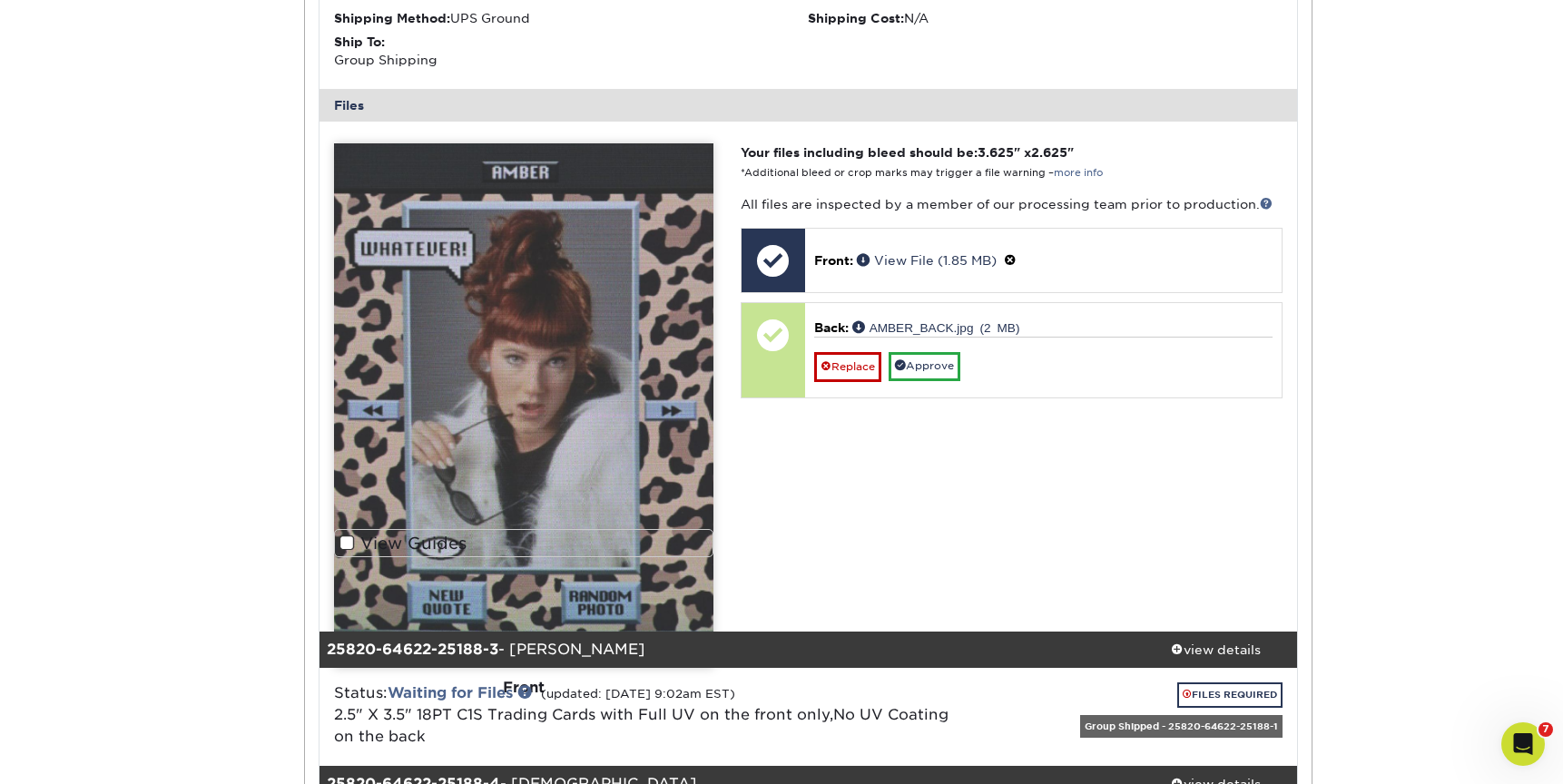
scroll to position [1963, 0]
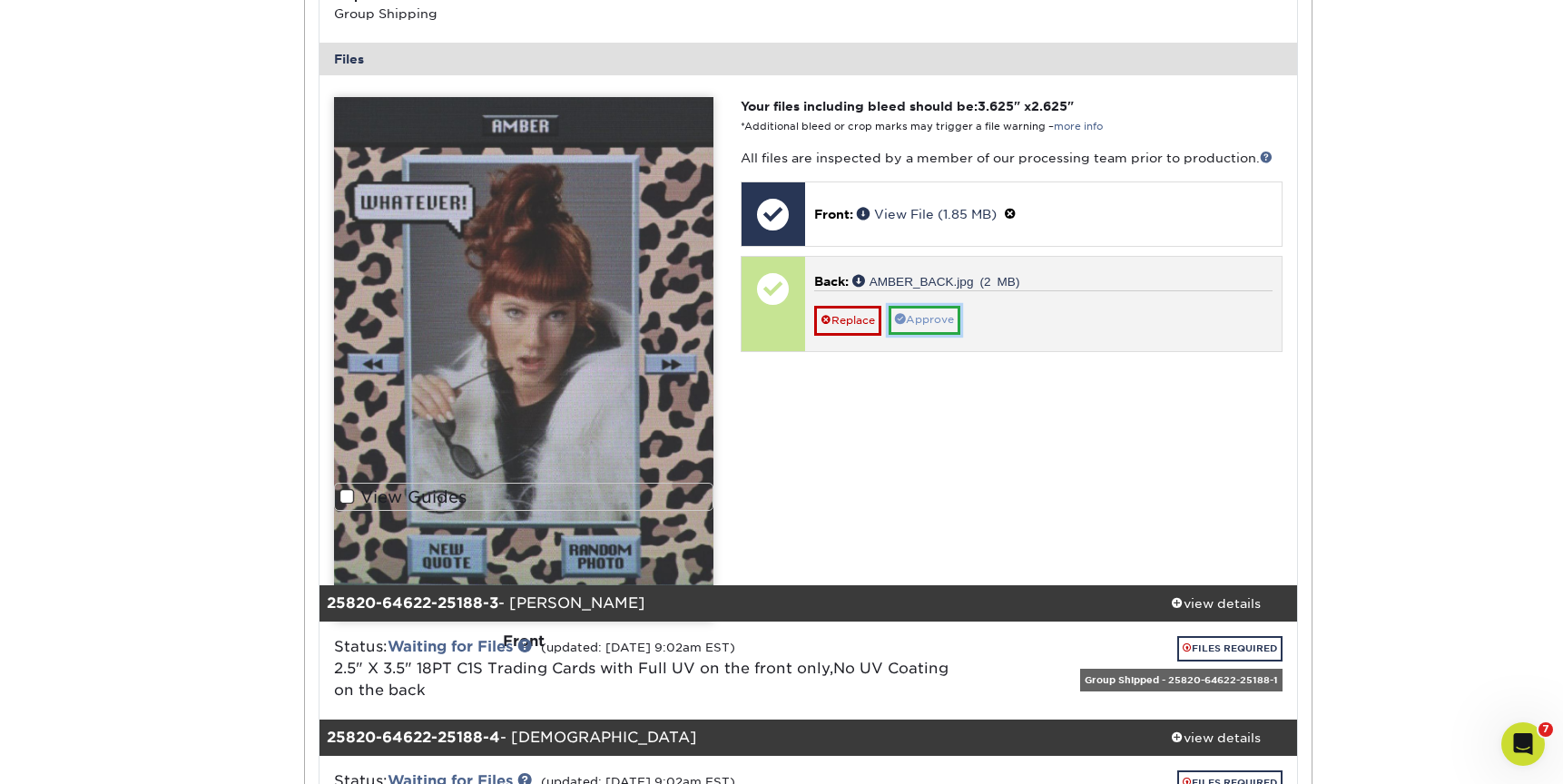
click at [920, 310] on link "Approve" at bounding box center [925, 320] width 72 height 28
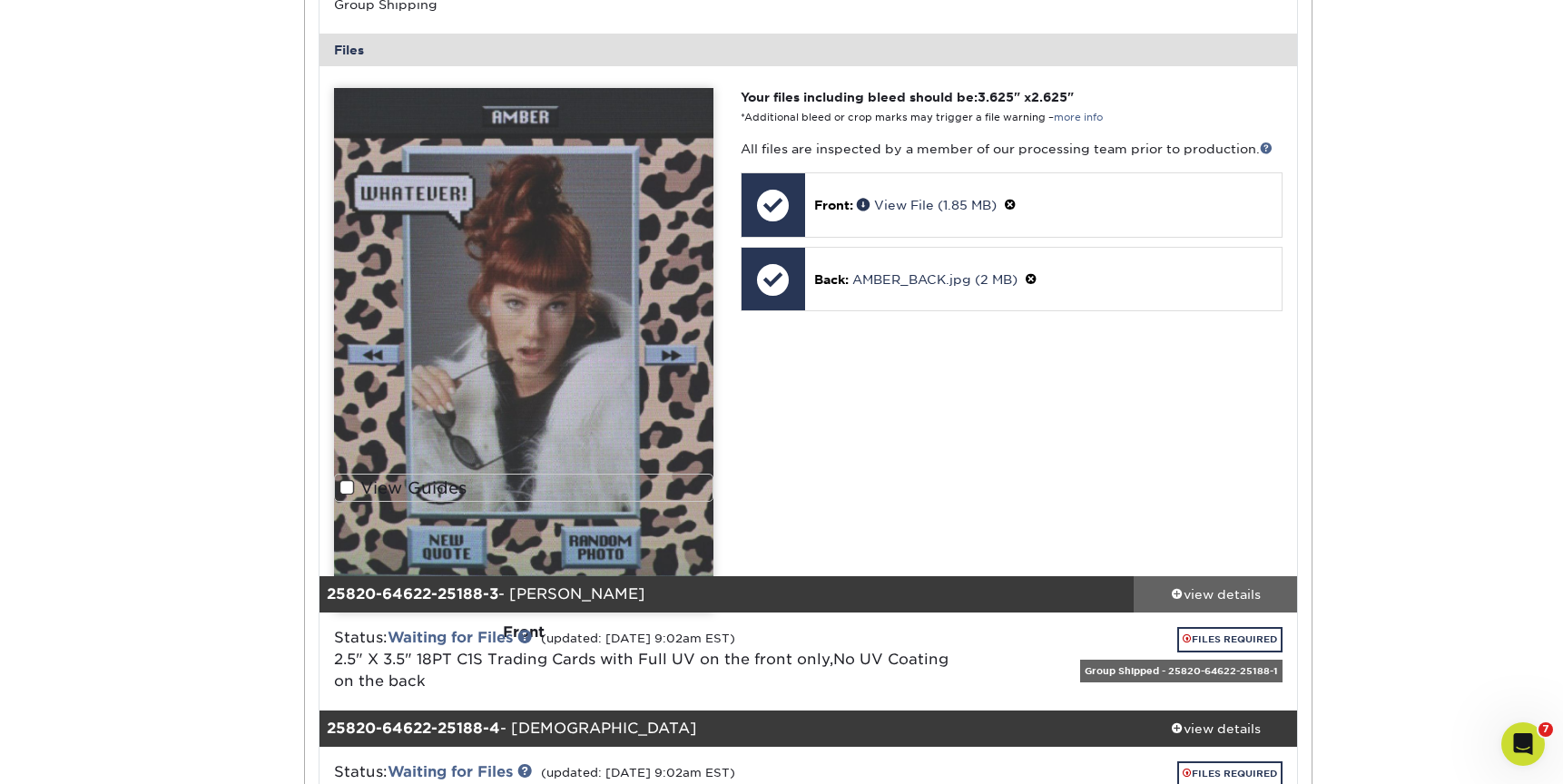
click at [1224, 589] on div "view details" at bounding box center [1215, 594] width 163 height 18
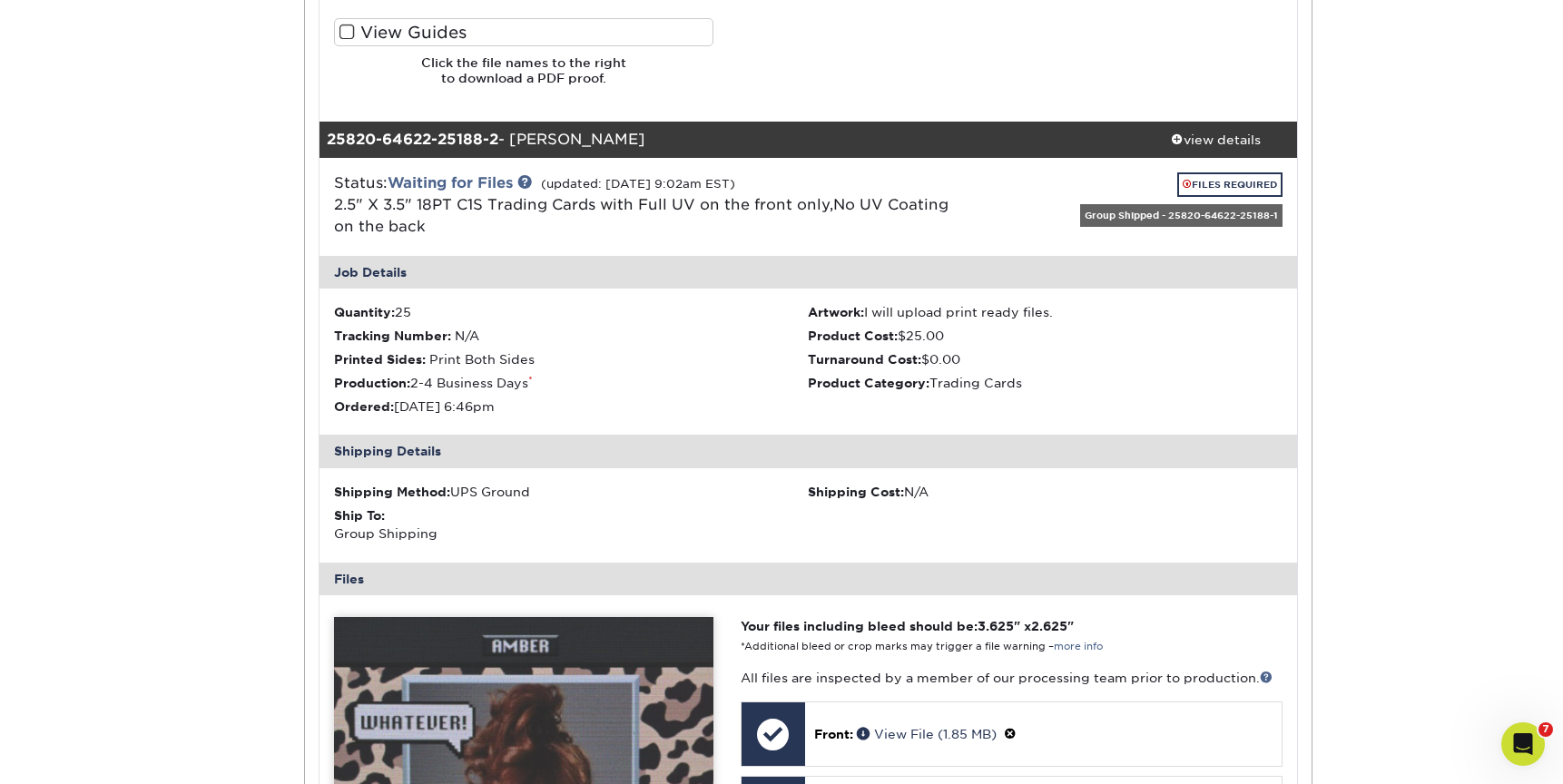
scroll to position [1374, 0]
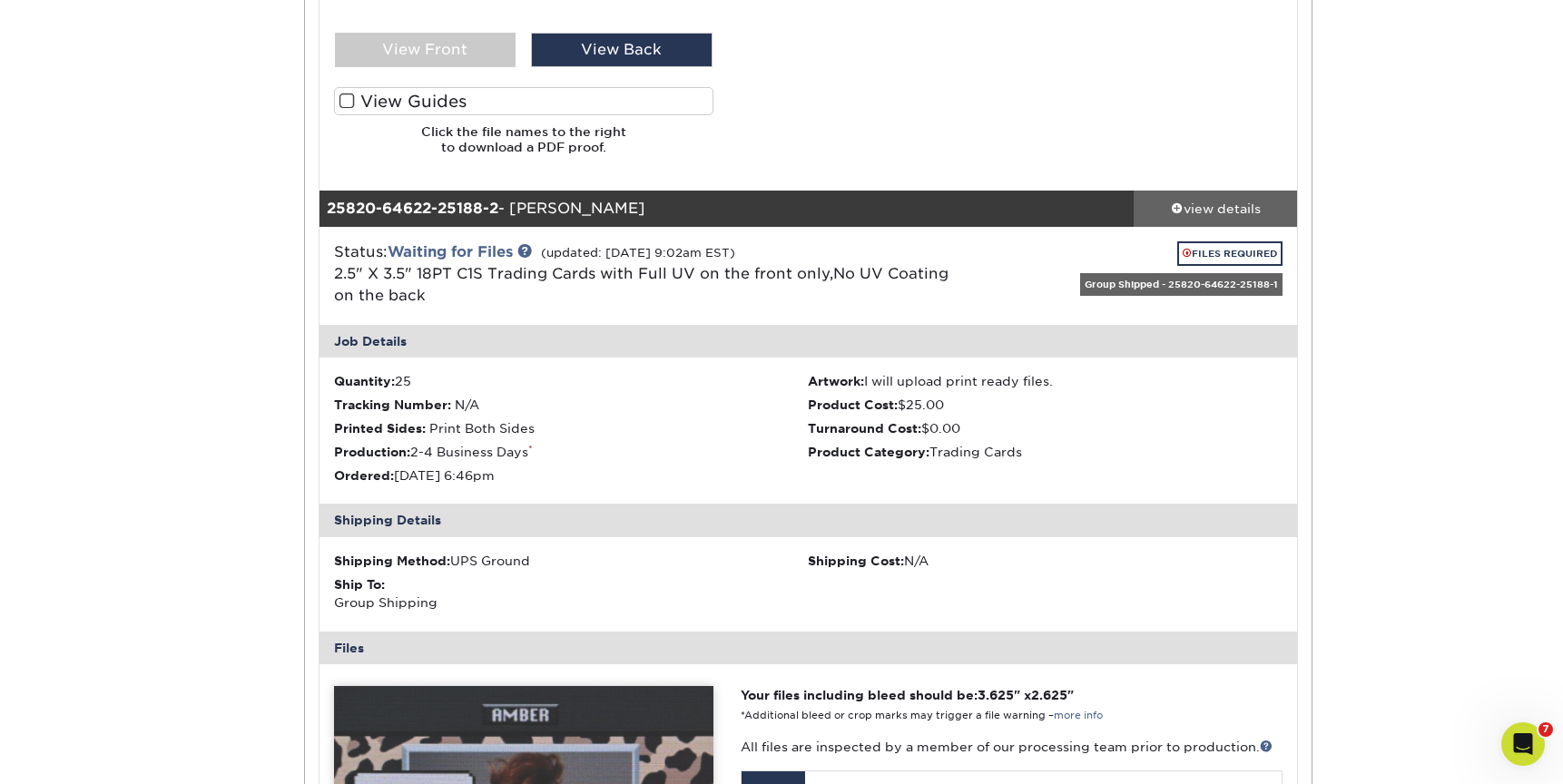
click at [1211, 207] on div "view details" at bounding box center [1215, 208] width 163 height 18
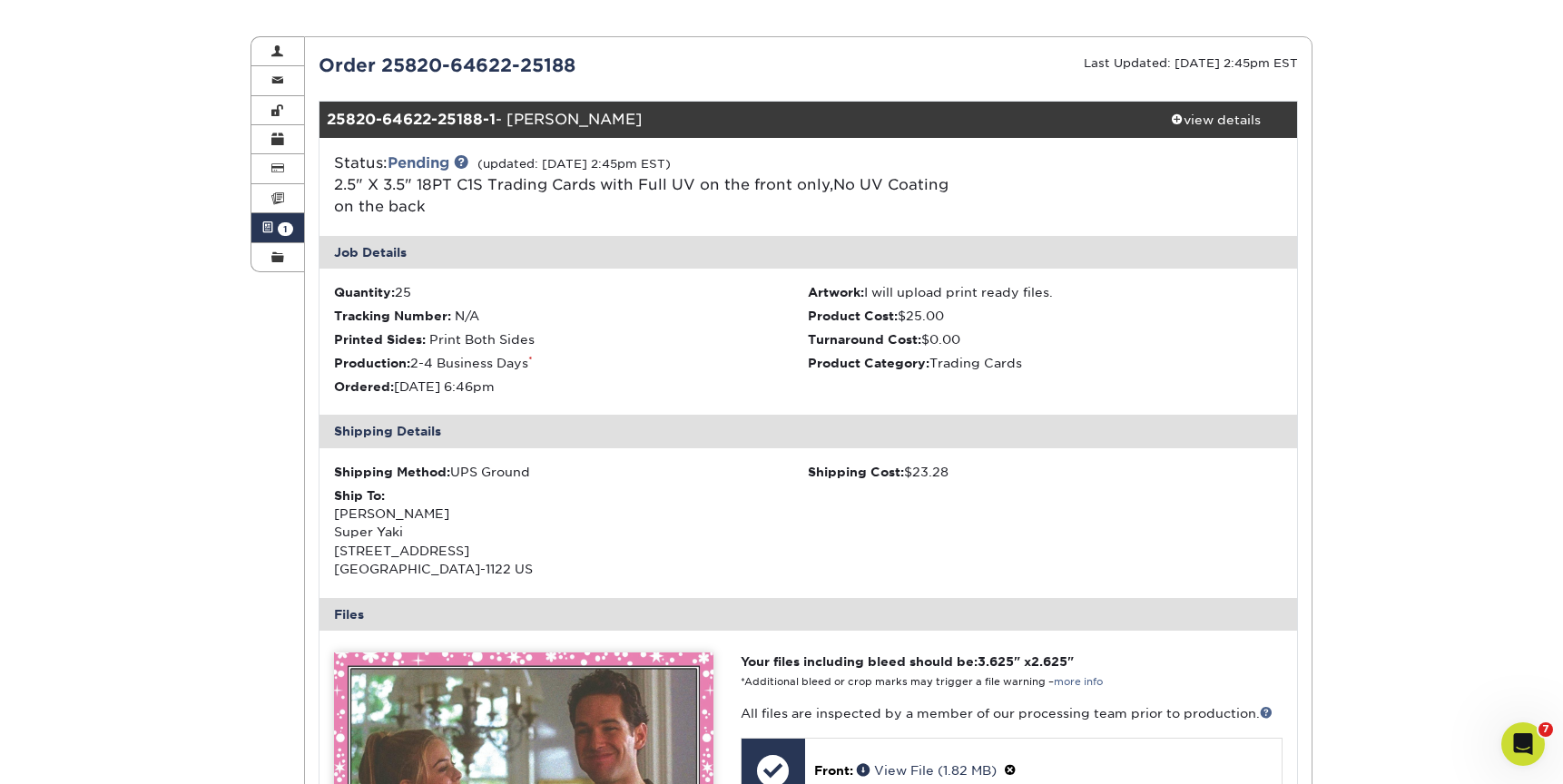
scroll to position [43, 0]
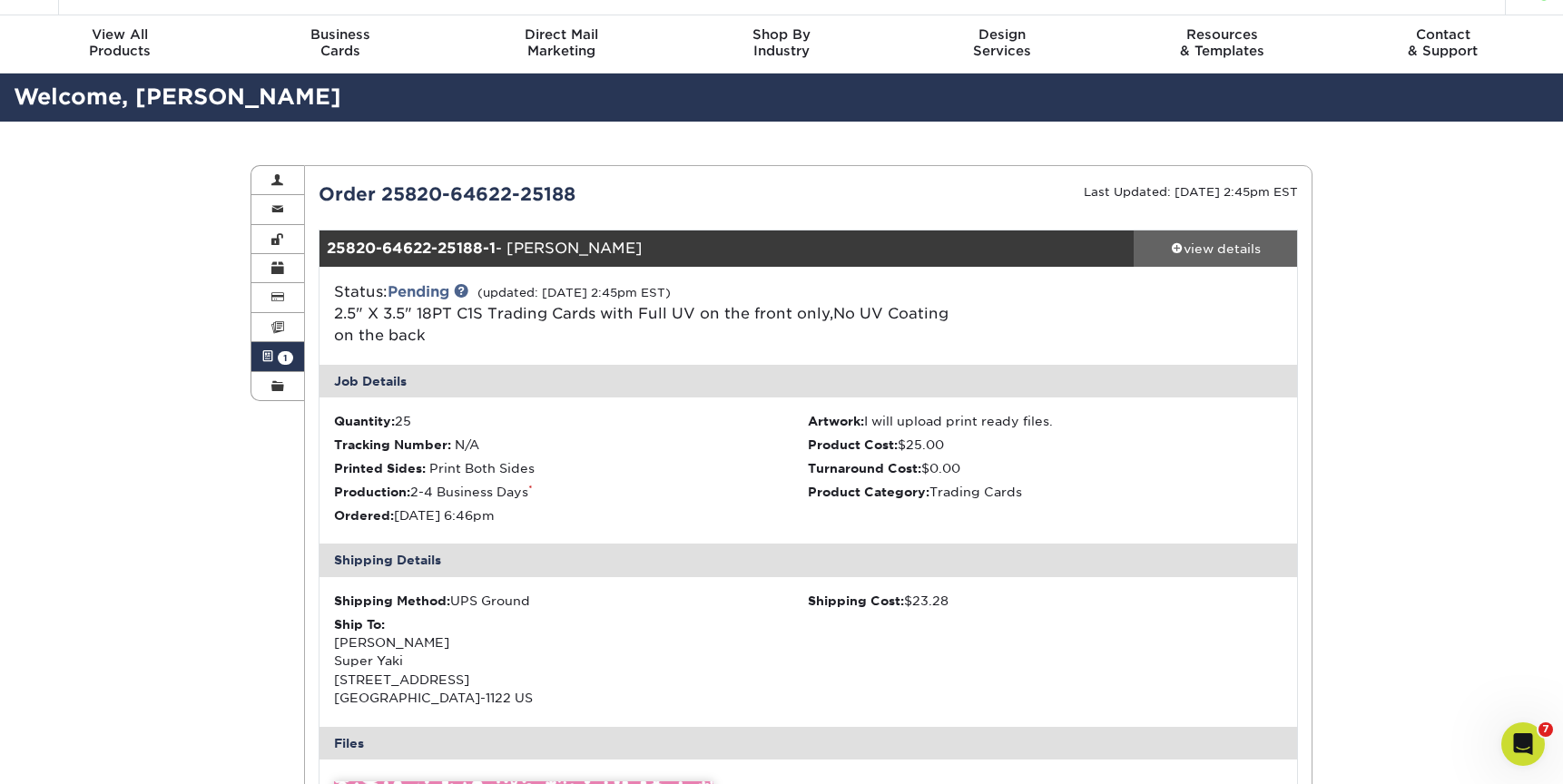
click at [1207, 239] on div "view details" at bounding box center [1215, 248] width 163 height 18
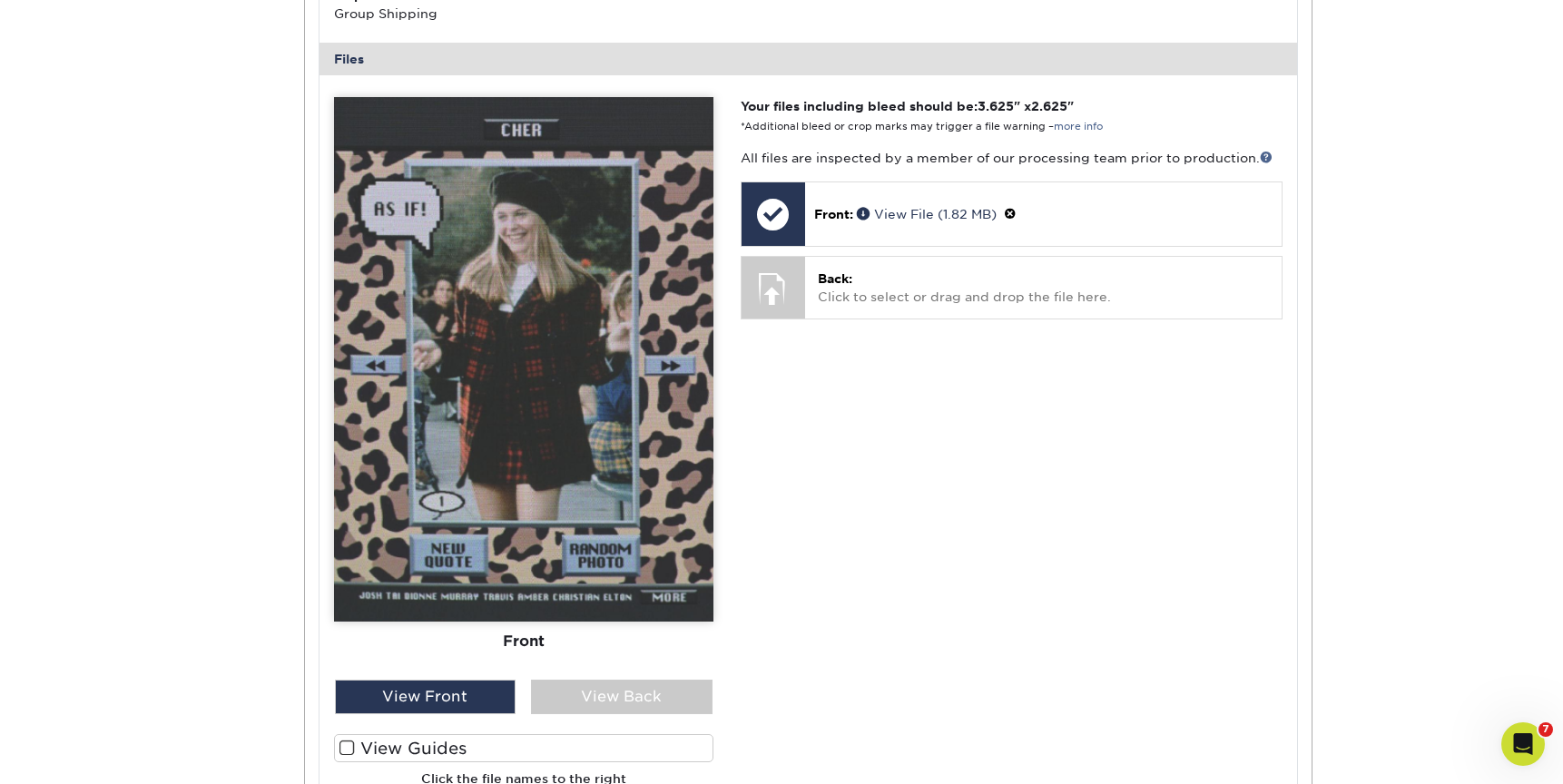
scroll to position [947, 0]
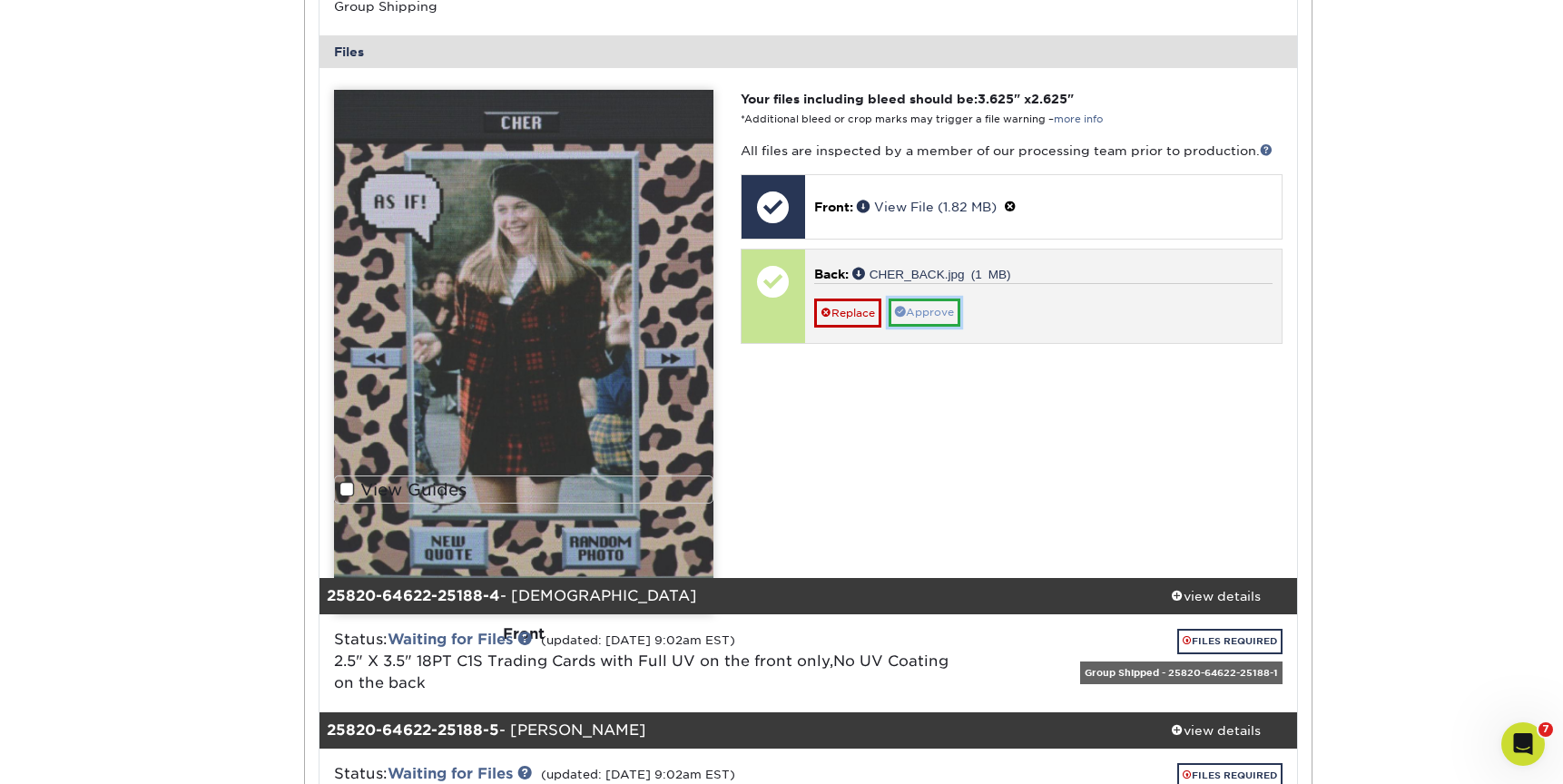
click at [943, 318] on link "Approve" at bounding box center [925, 313] width 72 height 28
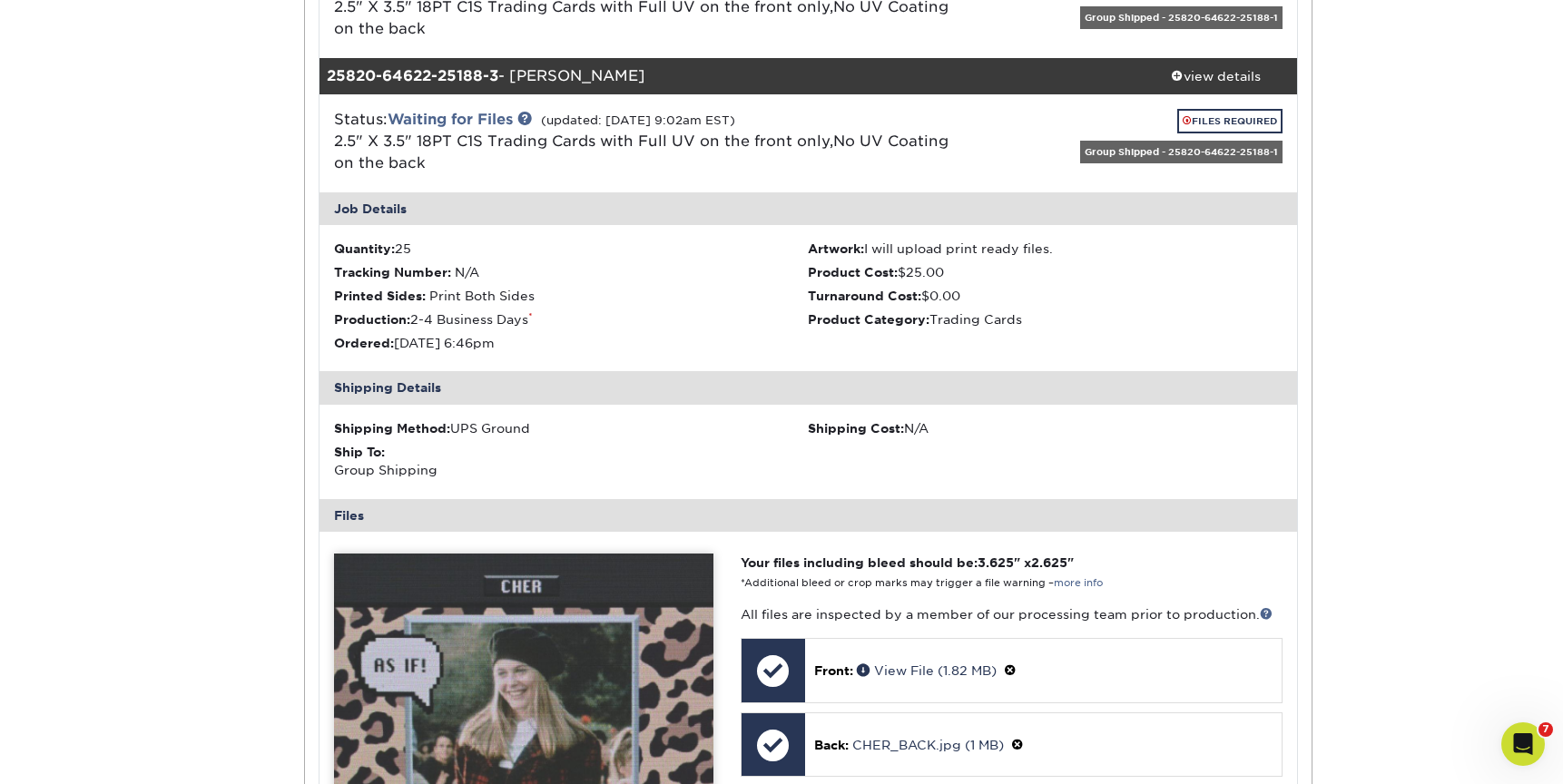
scroll to position [409, 0]
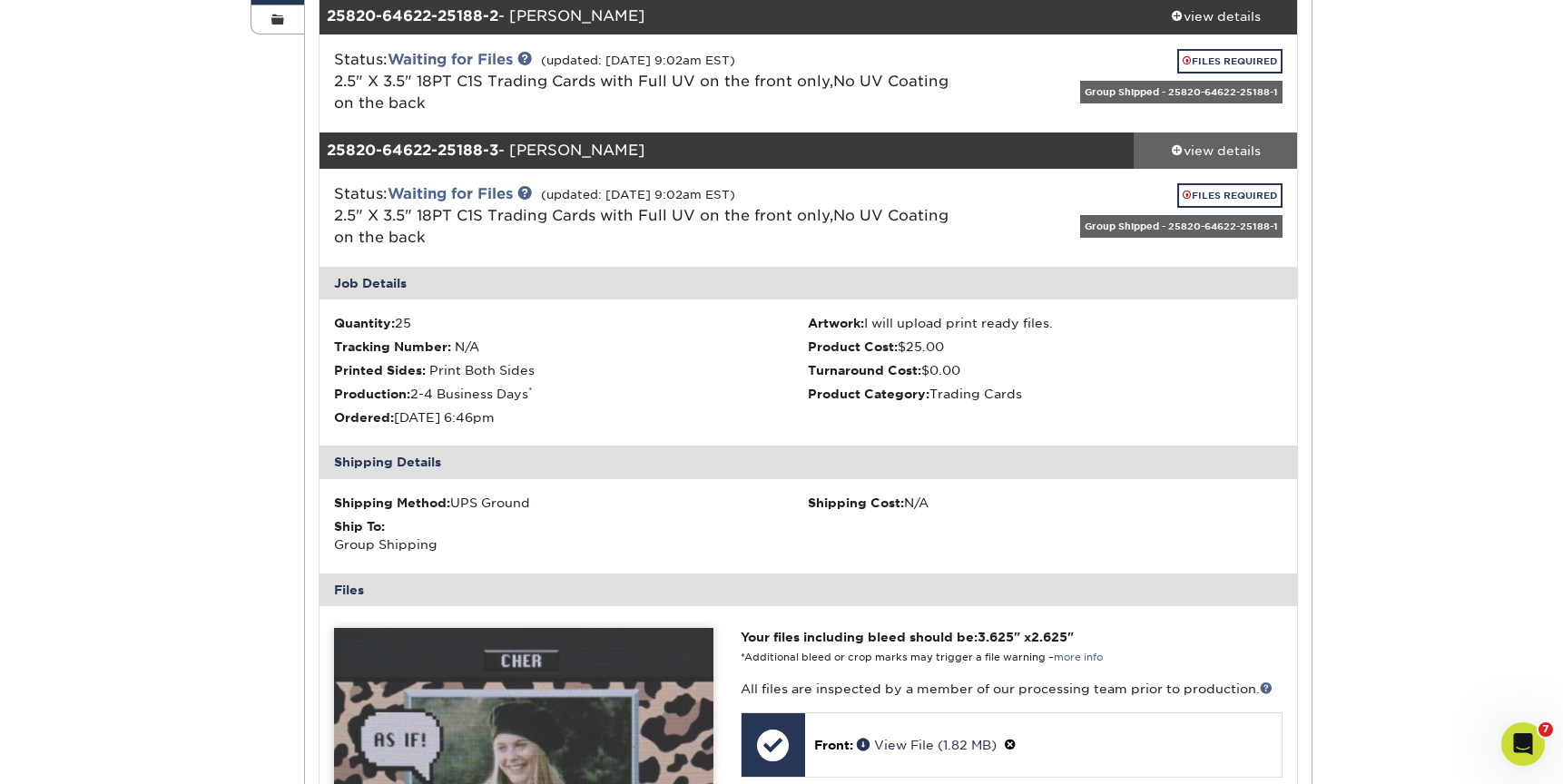
click at [1216, 147] on div "view details" at bounding box center [1215, 150] width 163 height 18
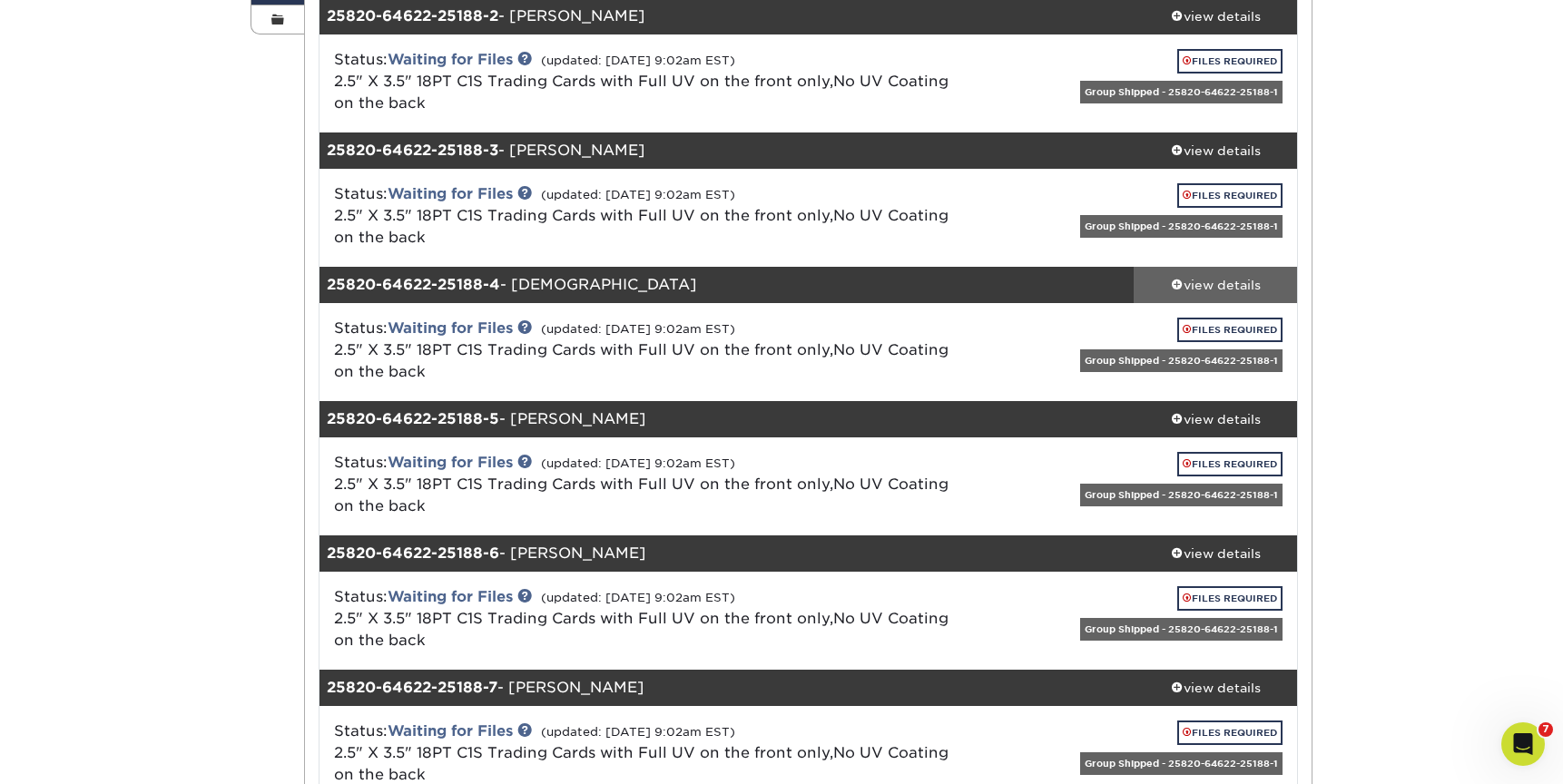
click at [1218, 281] on div "view details" at bounding box center [1215, 285] width 163 height 18
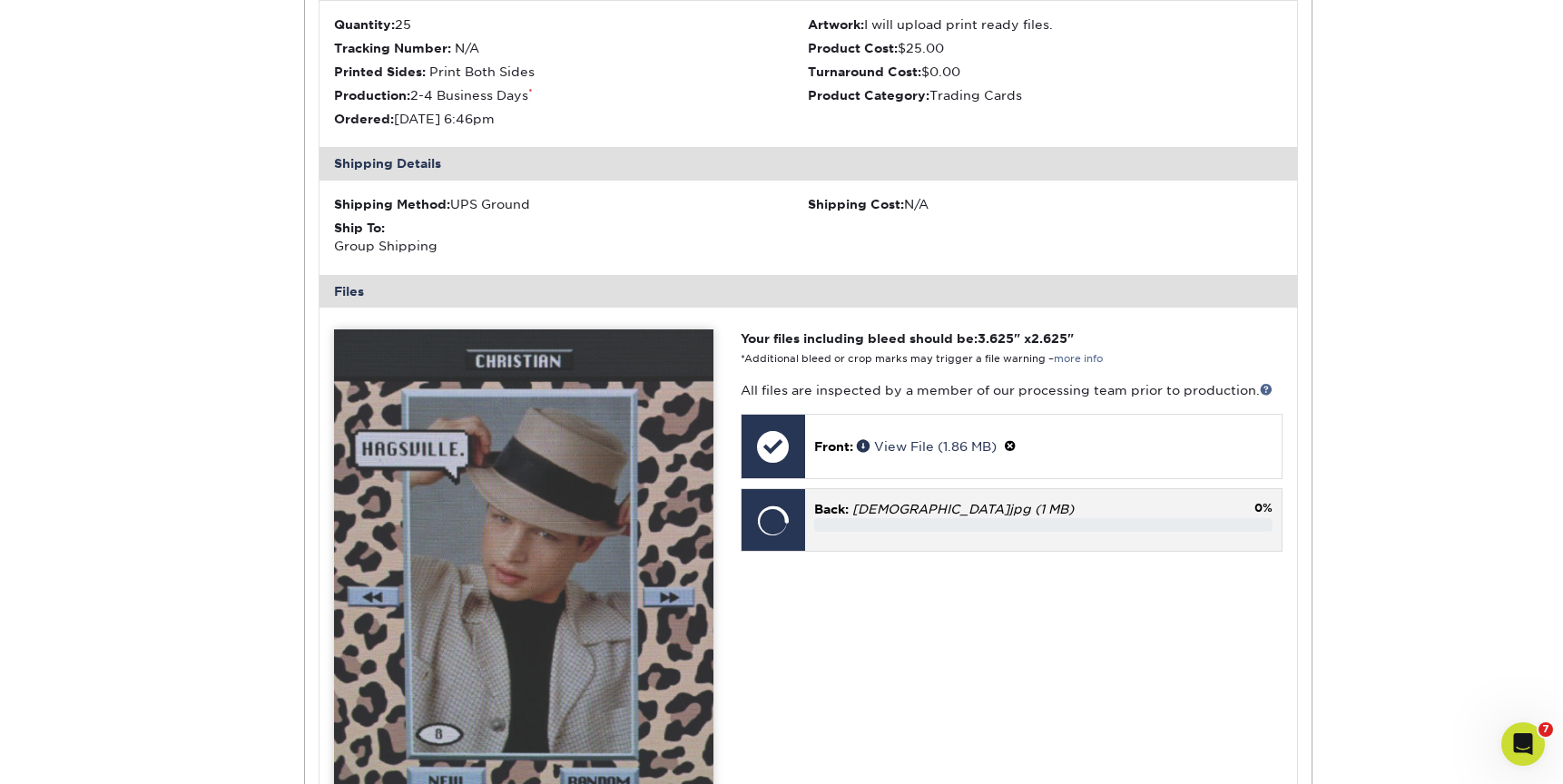
scroll to position [850, 0]
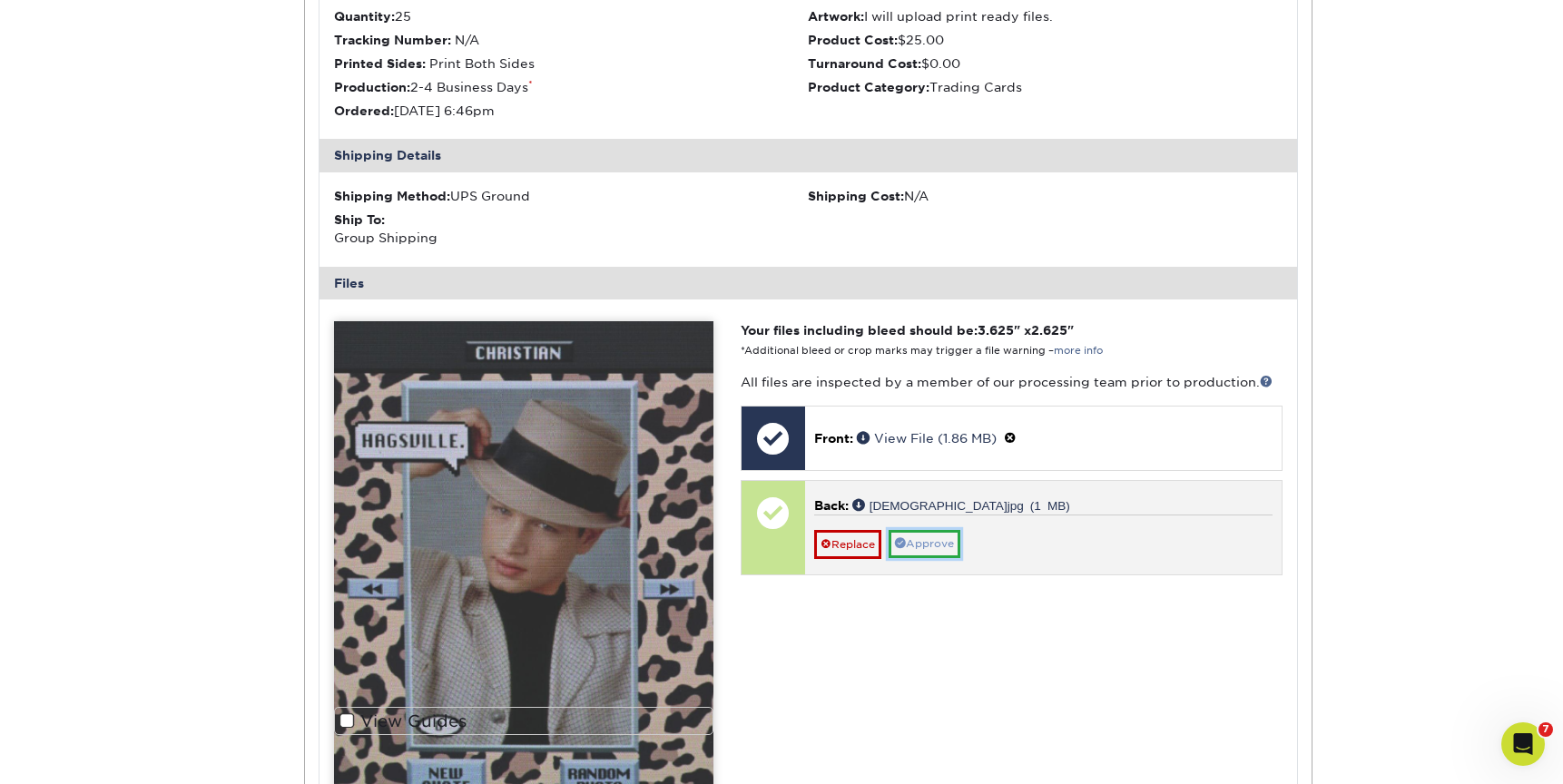
click at [924, 545] on link "Approve" at bounding box center [925, 544] width 72 height 28
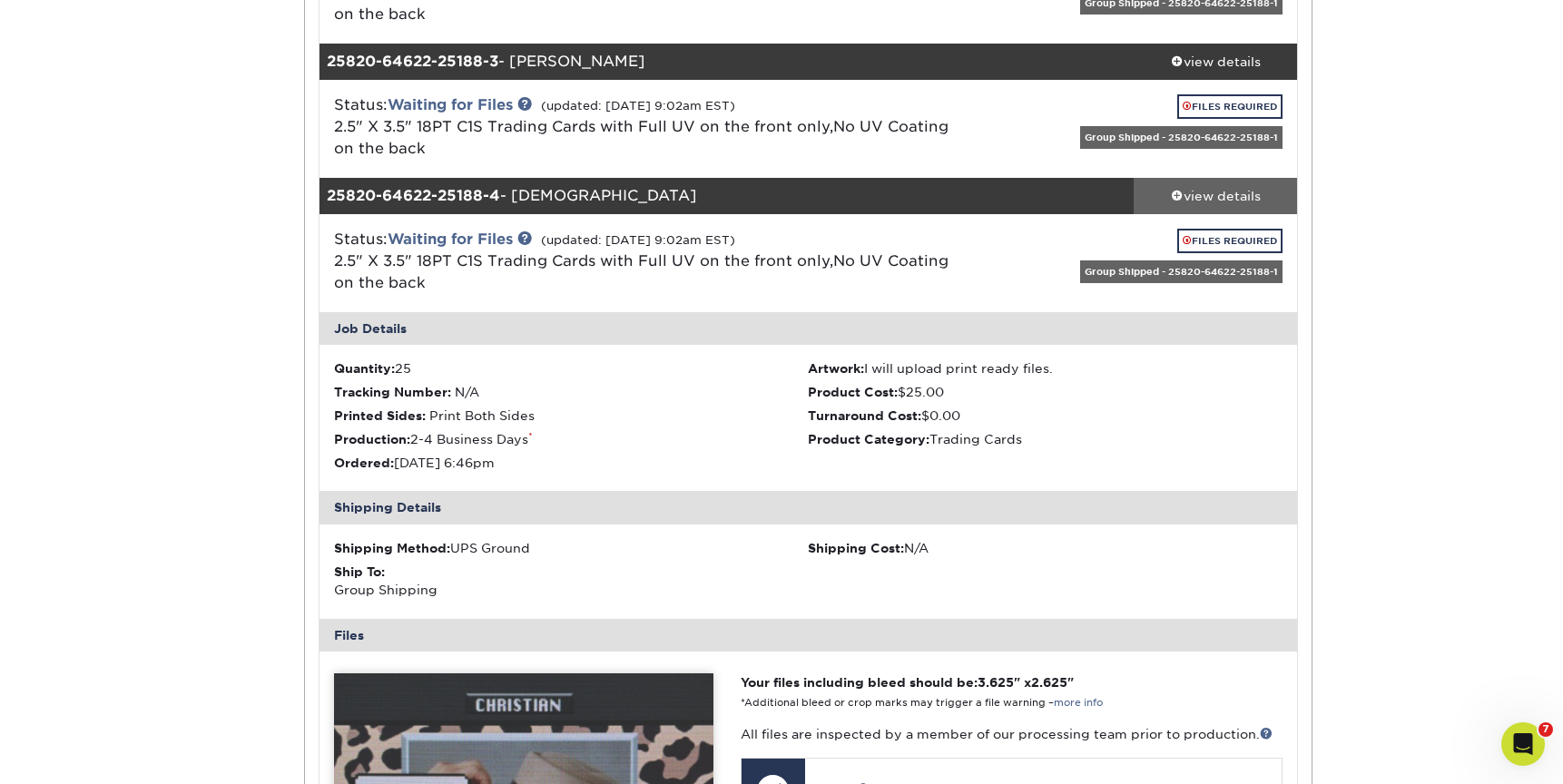
scroll to position [398, 0]
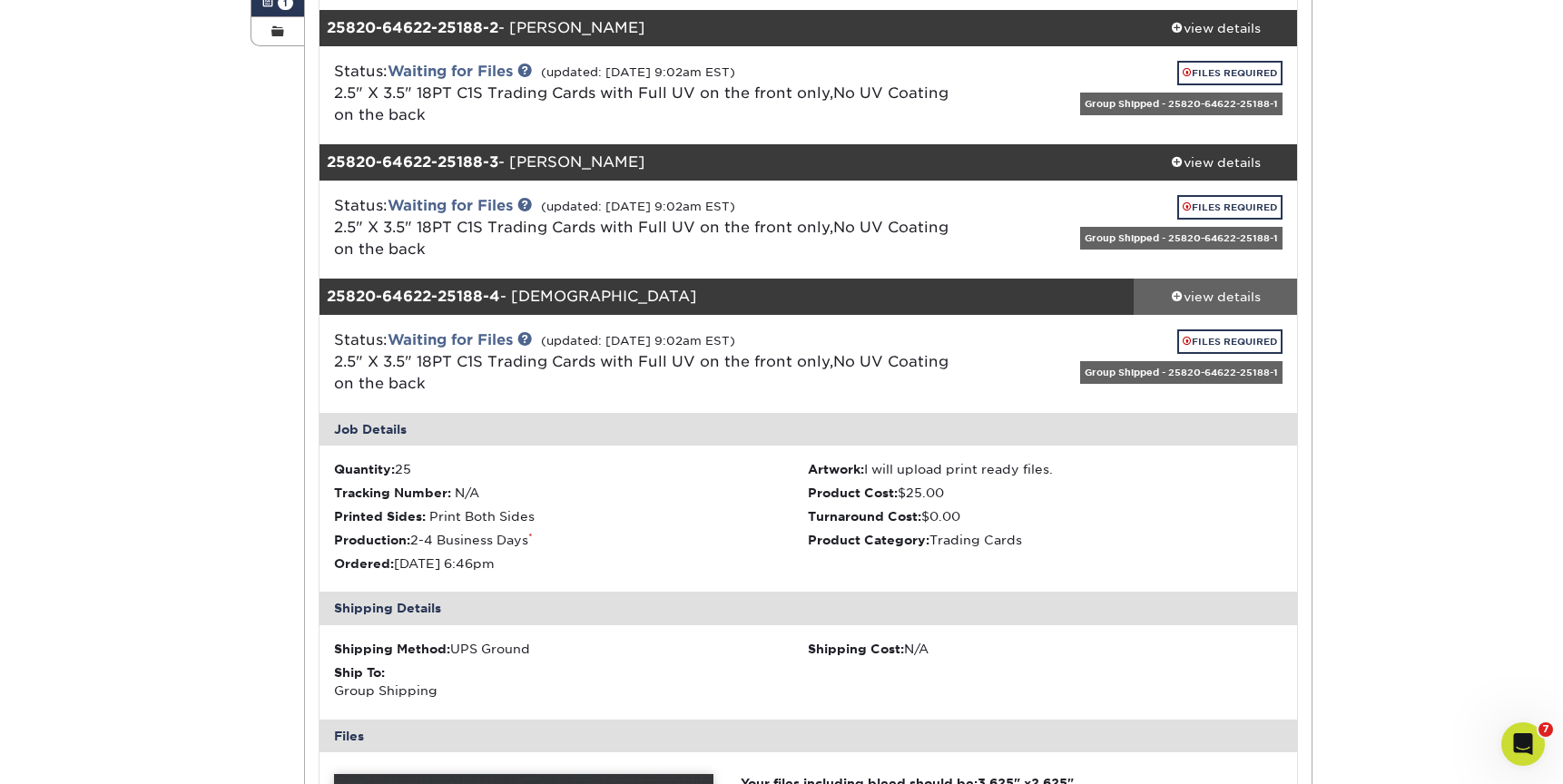
click at [1230, 298] on div "view details" at bounding box center [1215, 296] width 163 height 18
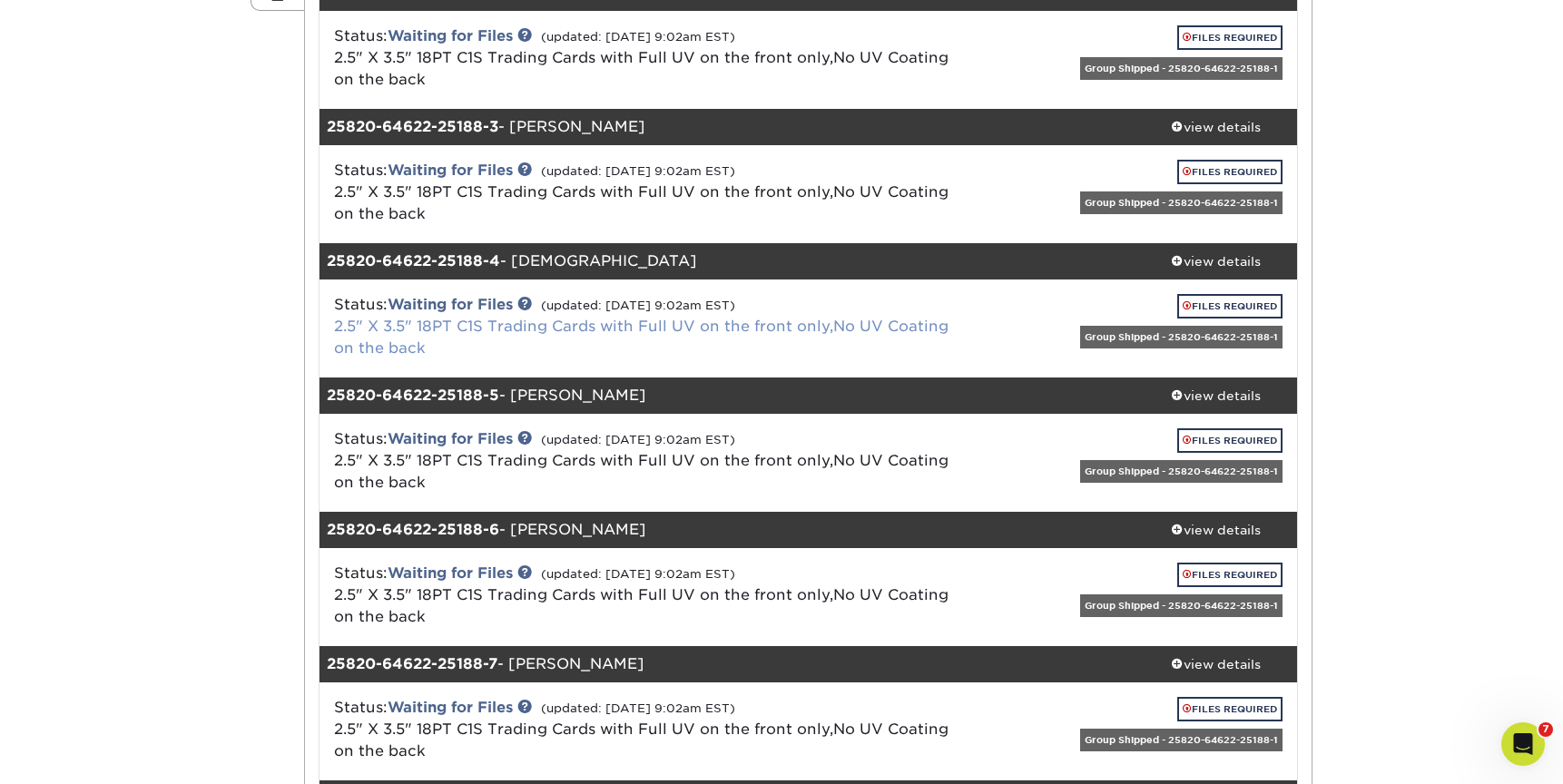
scroll to position [442, 0]
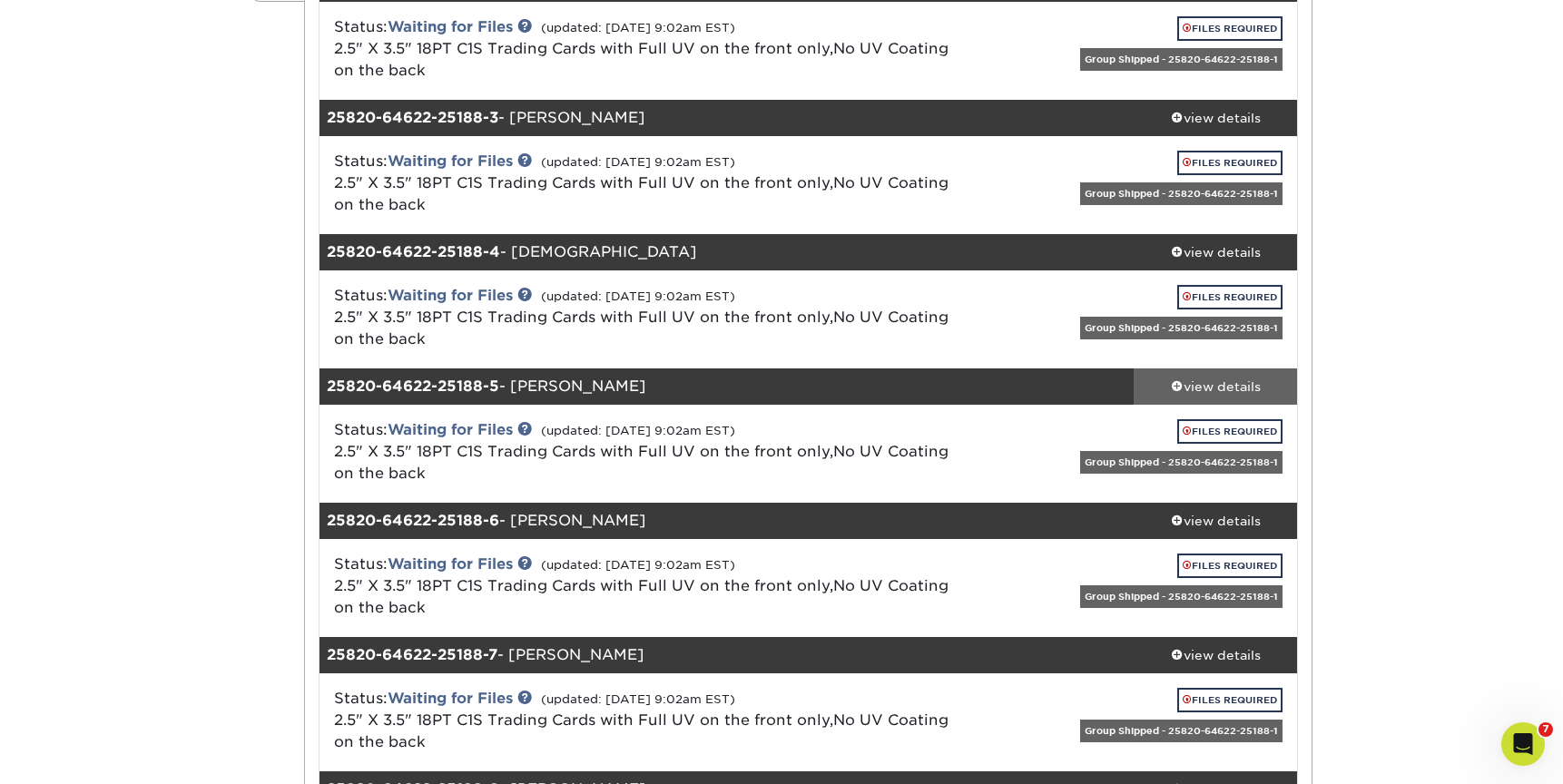
click at [1223, 386] on div "view details" at bounding box center [1215, 386] width 163 height 18
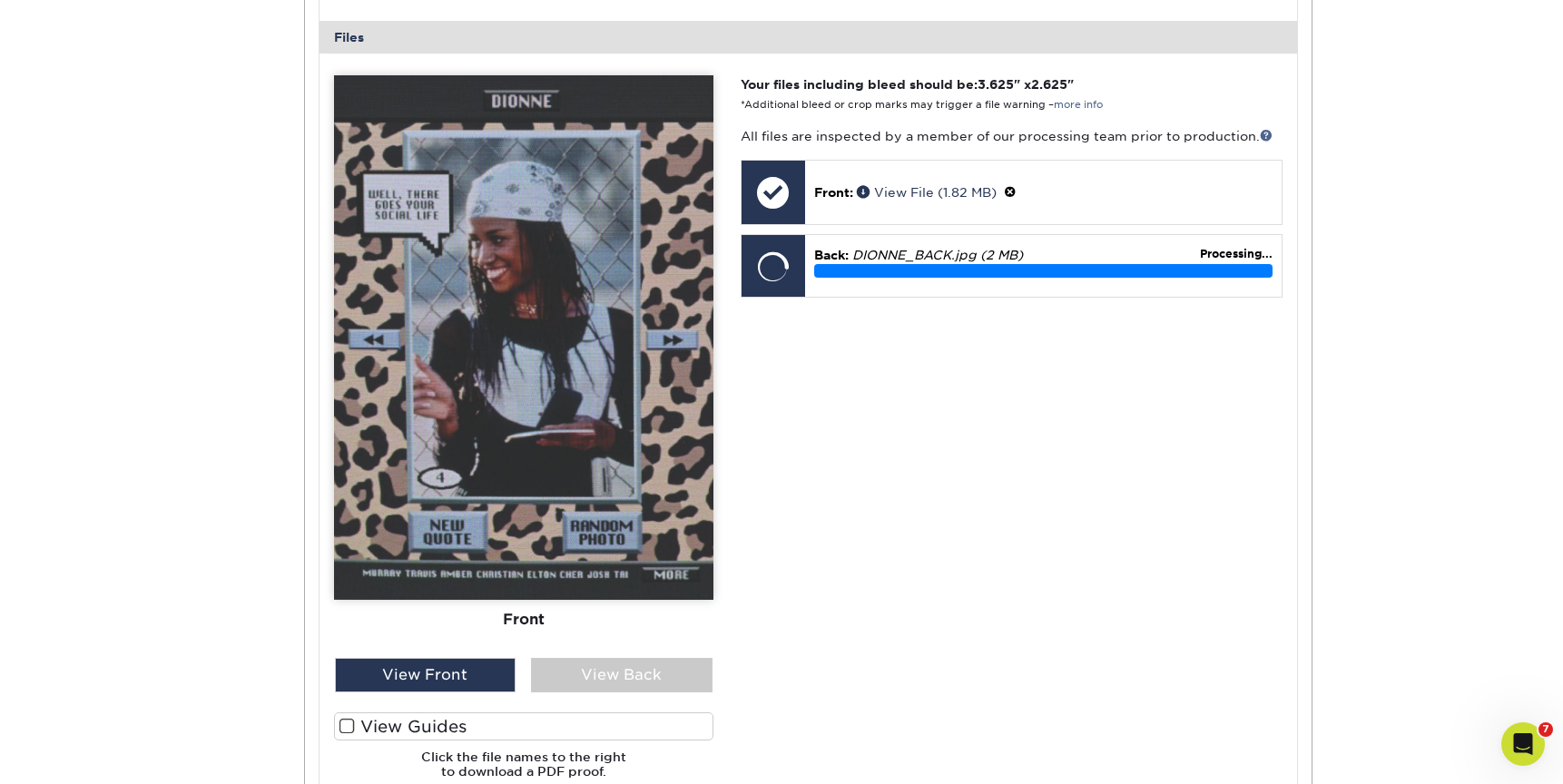
scroll to position [1245, 0]
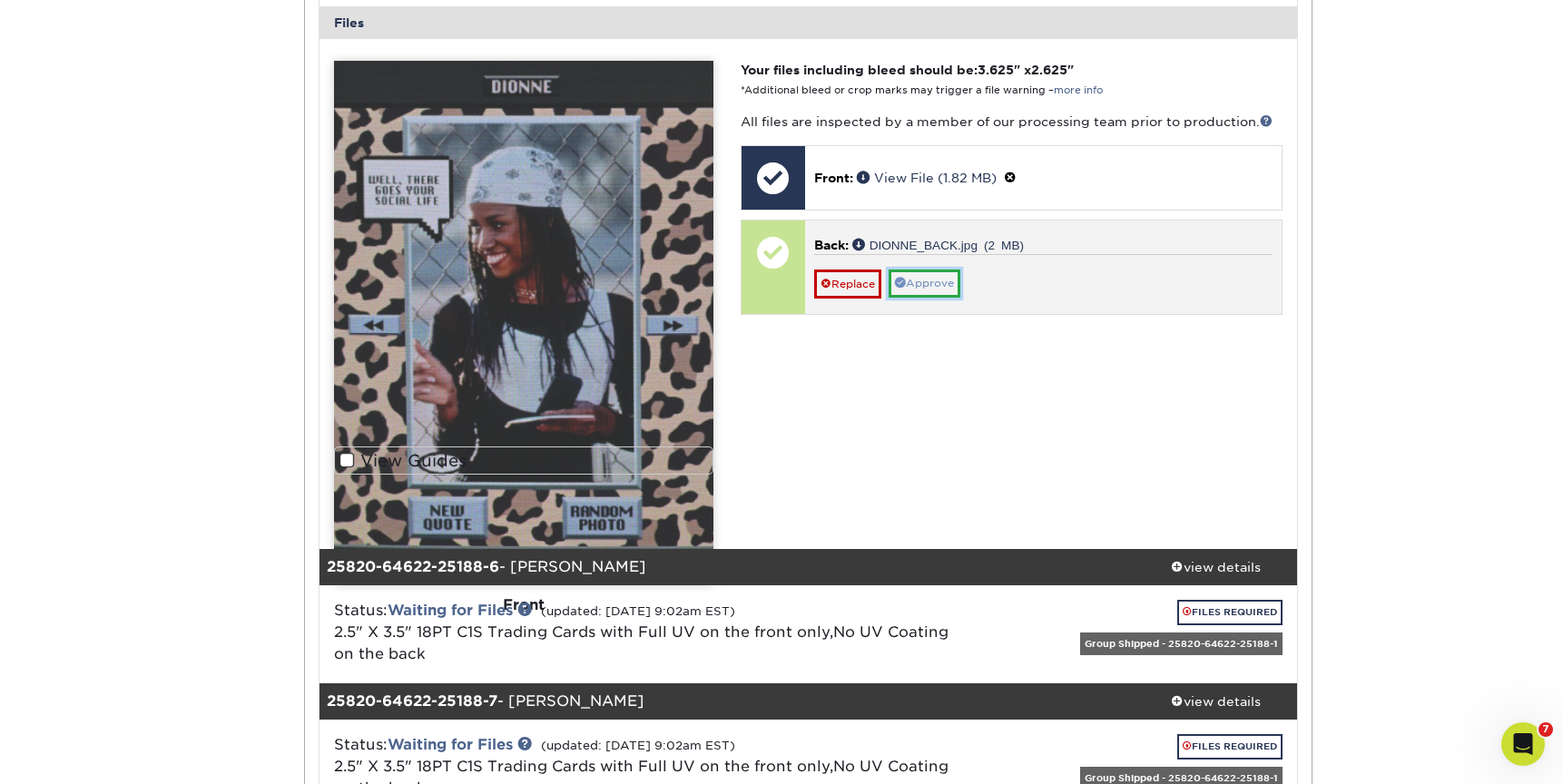
click at [942, 290] on link "Approve" at bounding box center [925, 284] width 72 height 28
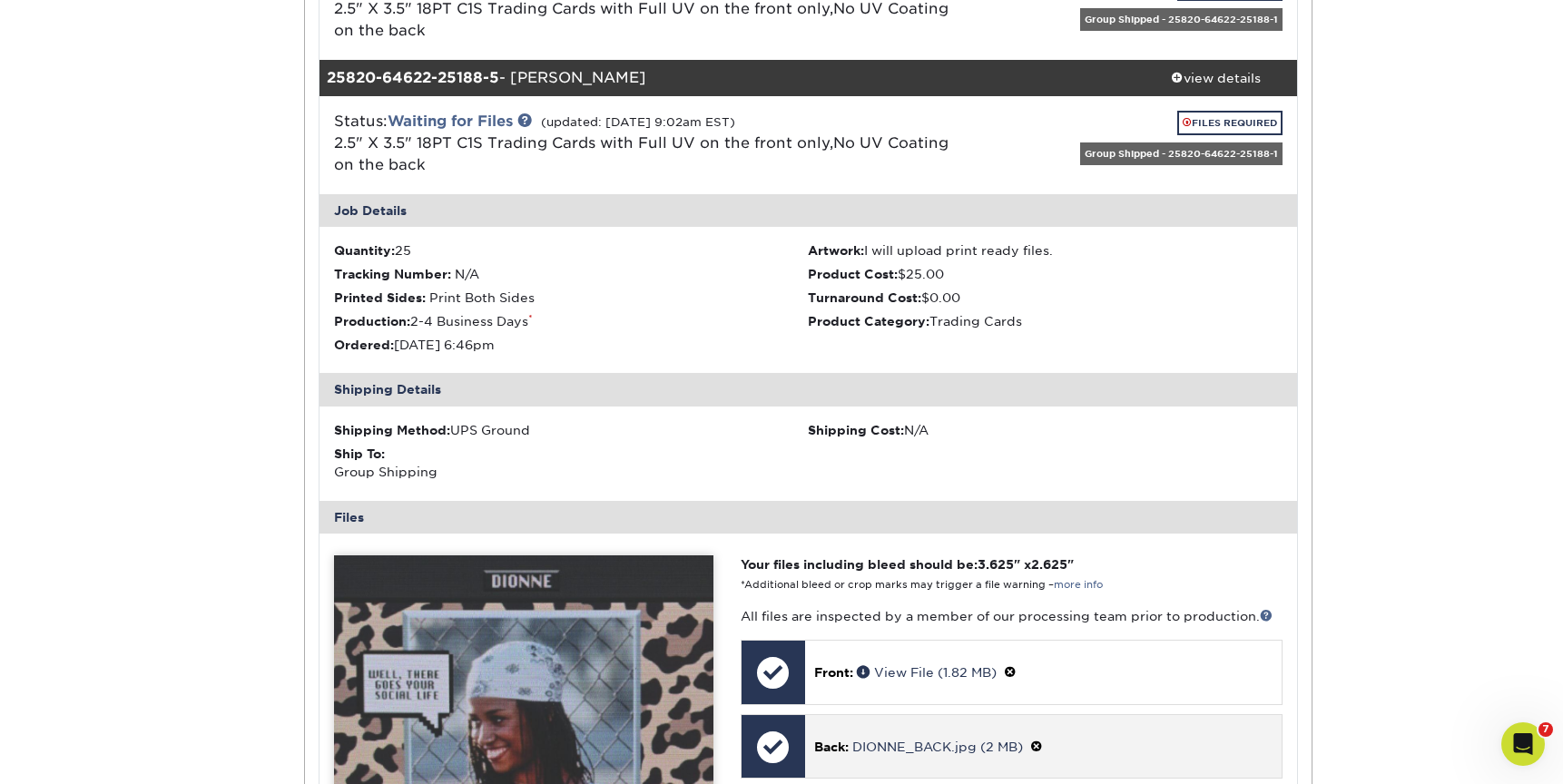
scroll to position [696, 0]
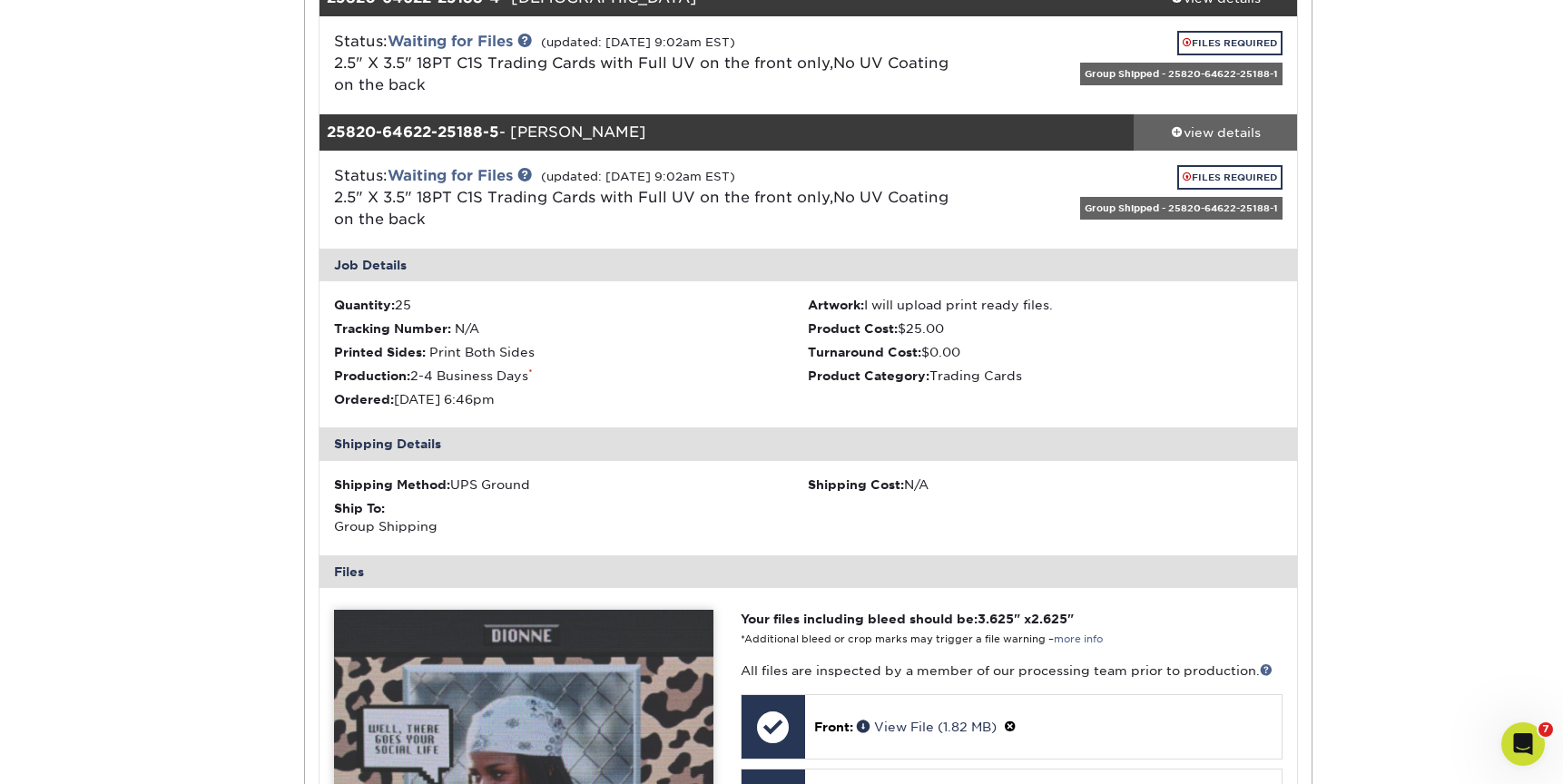
click at [1232, 128] on div "view details" at bounding box center [1215, 132] width 163 height 18
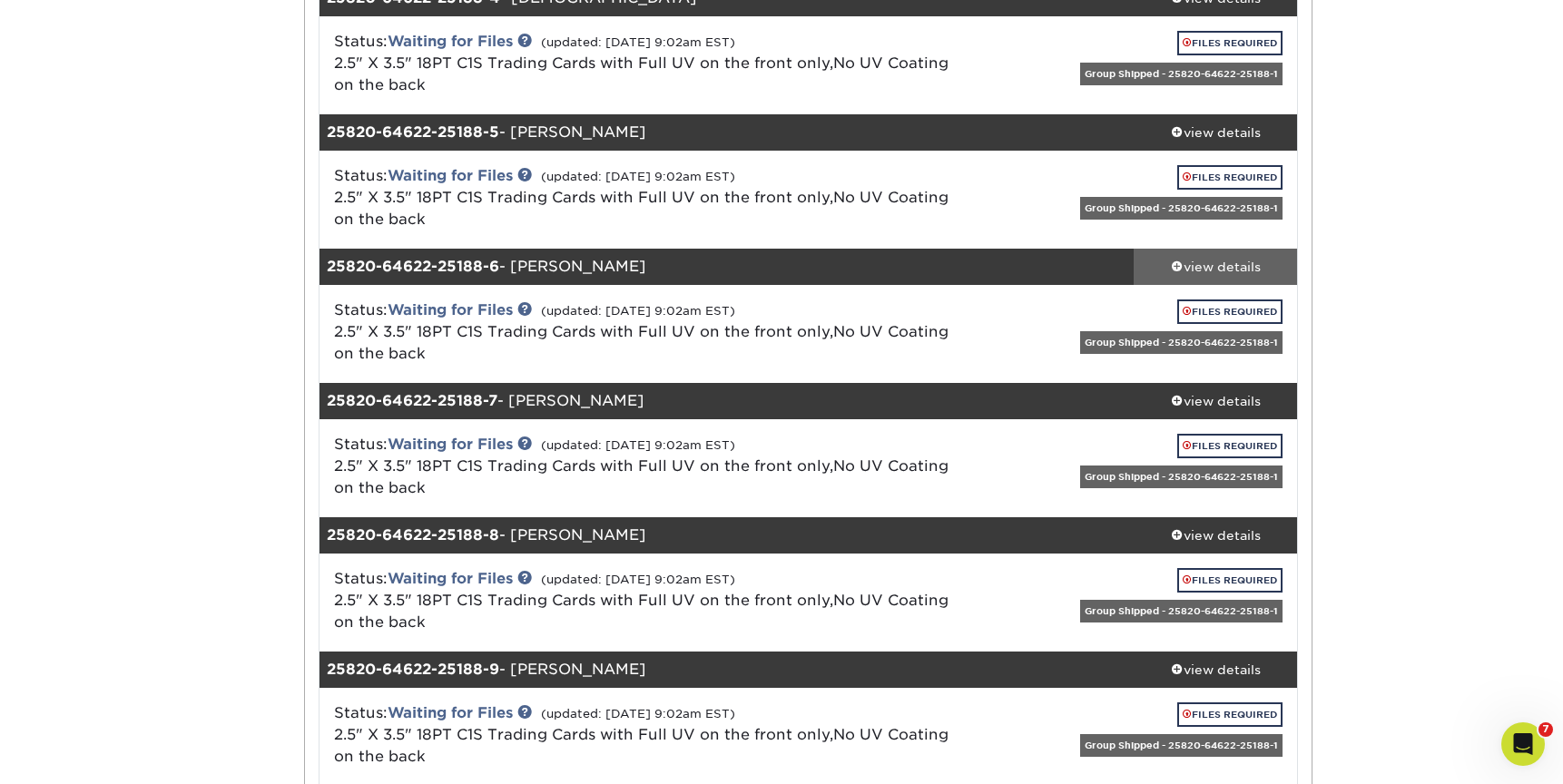
drag, startPoint x: 1221, startPoint y: 264, endPoint x: 1233, endPoint y: 270, distance: 13.4
click at [1221, 264] on div "view details" at bounding box center [1215, 267] width 163 height 18
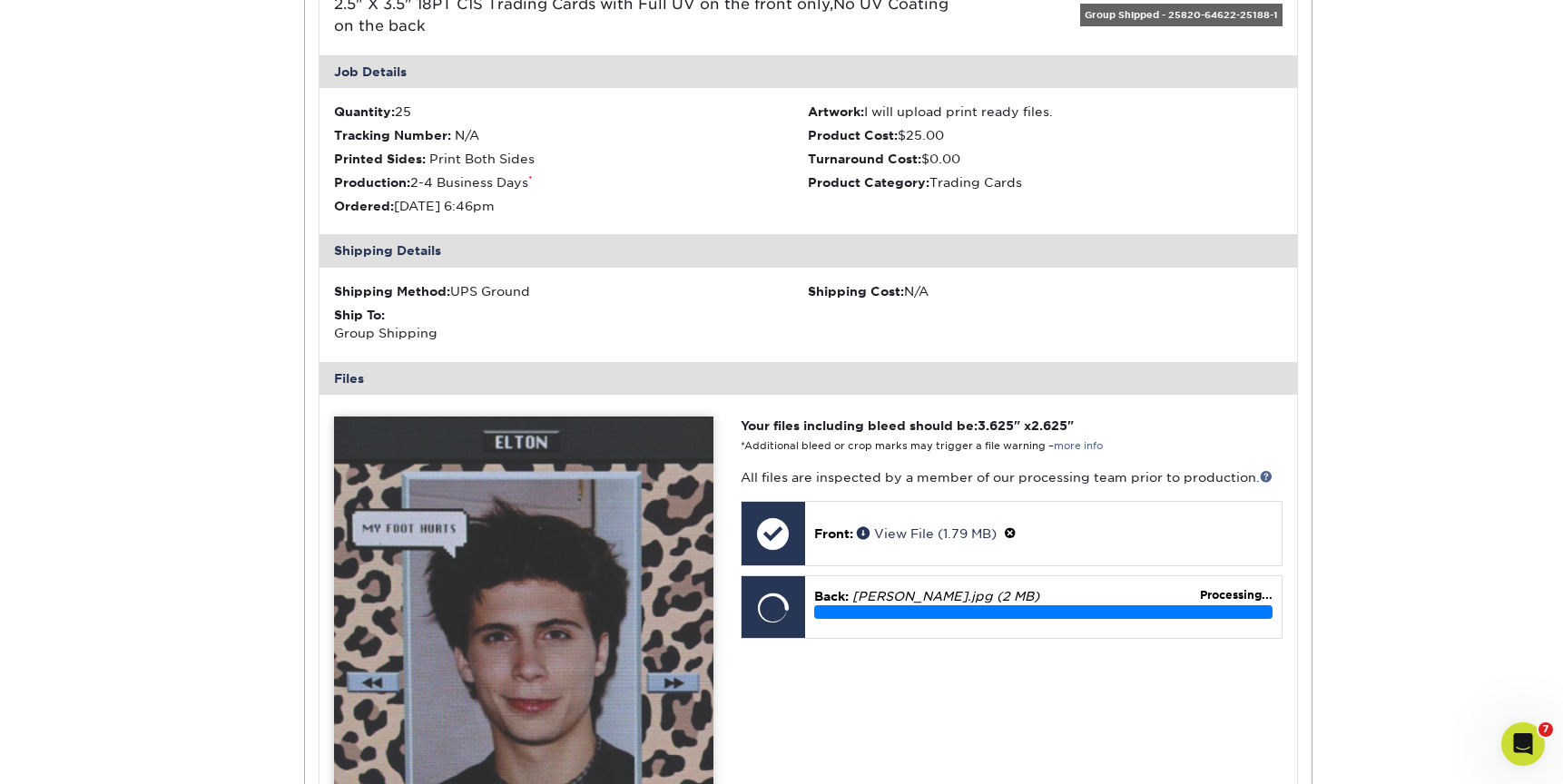
scroll to position [1025, 0]
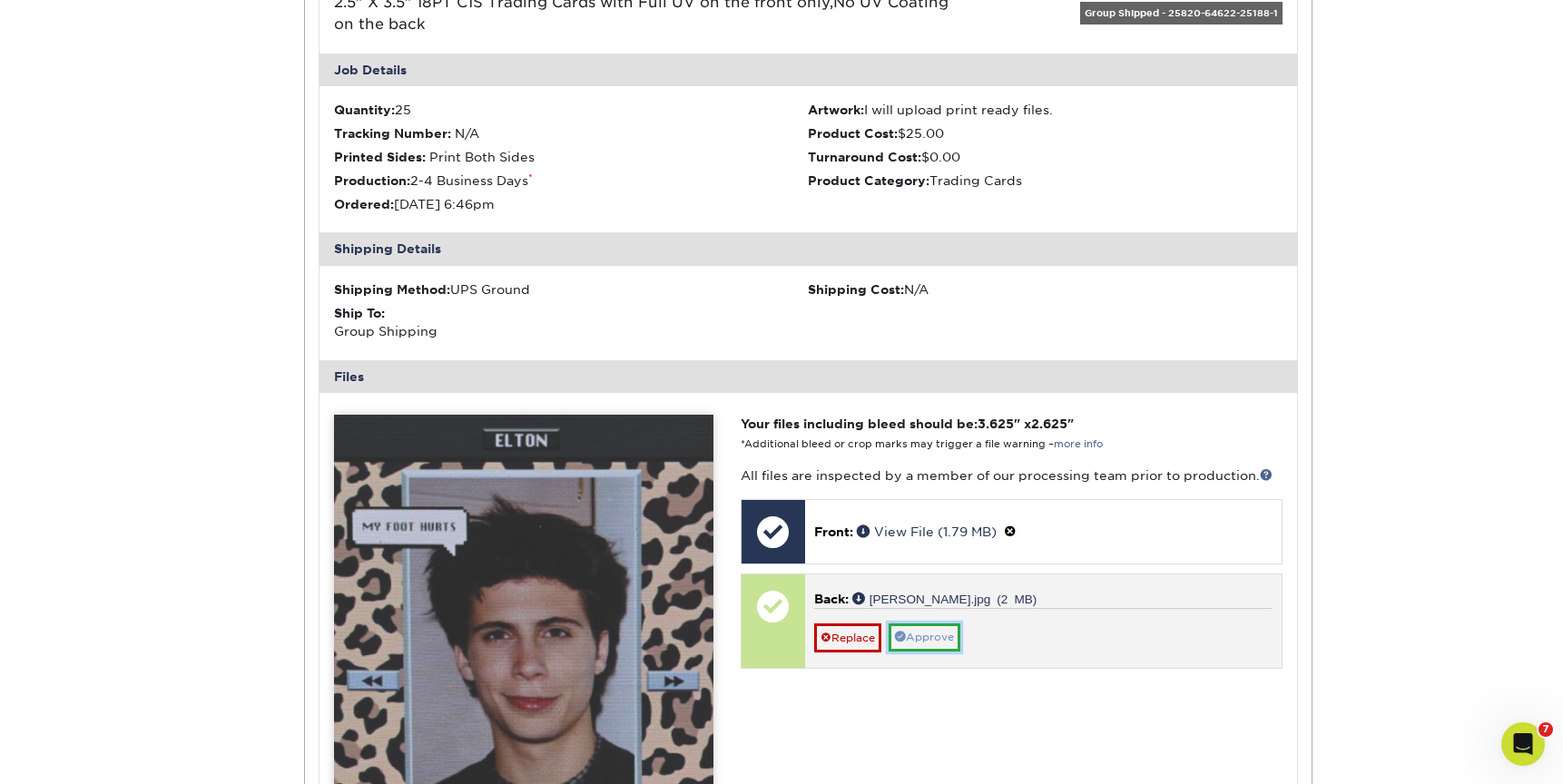
click at [924, 638] on link "Approve" at bounding box center [925, 638] width 72 height 28
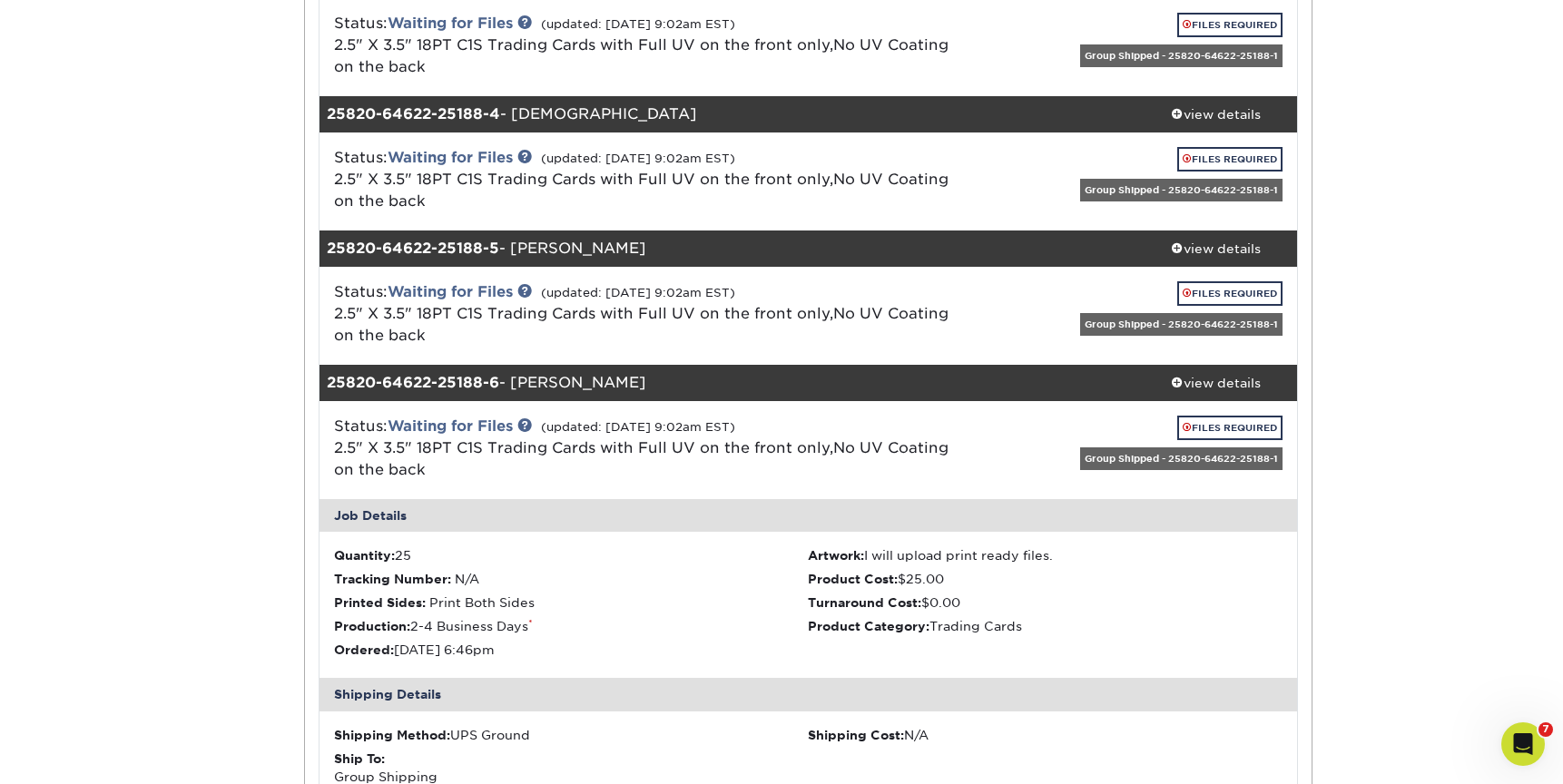
scroll to position [575, 0]
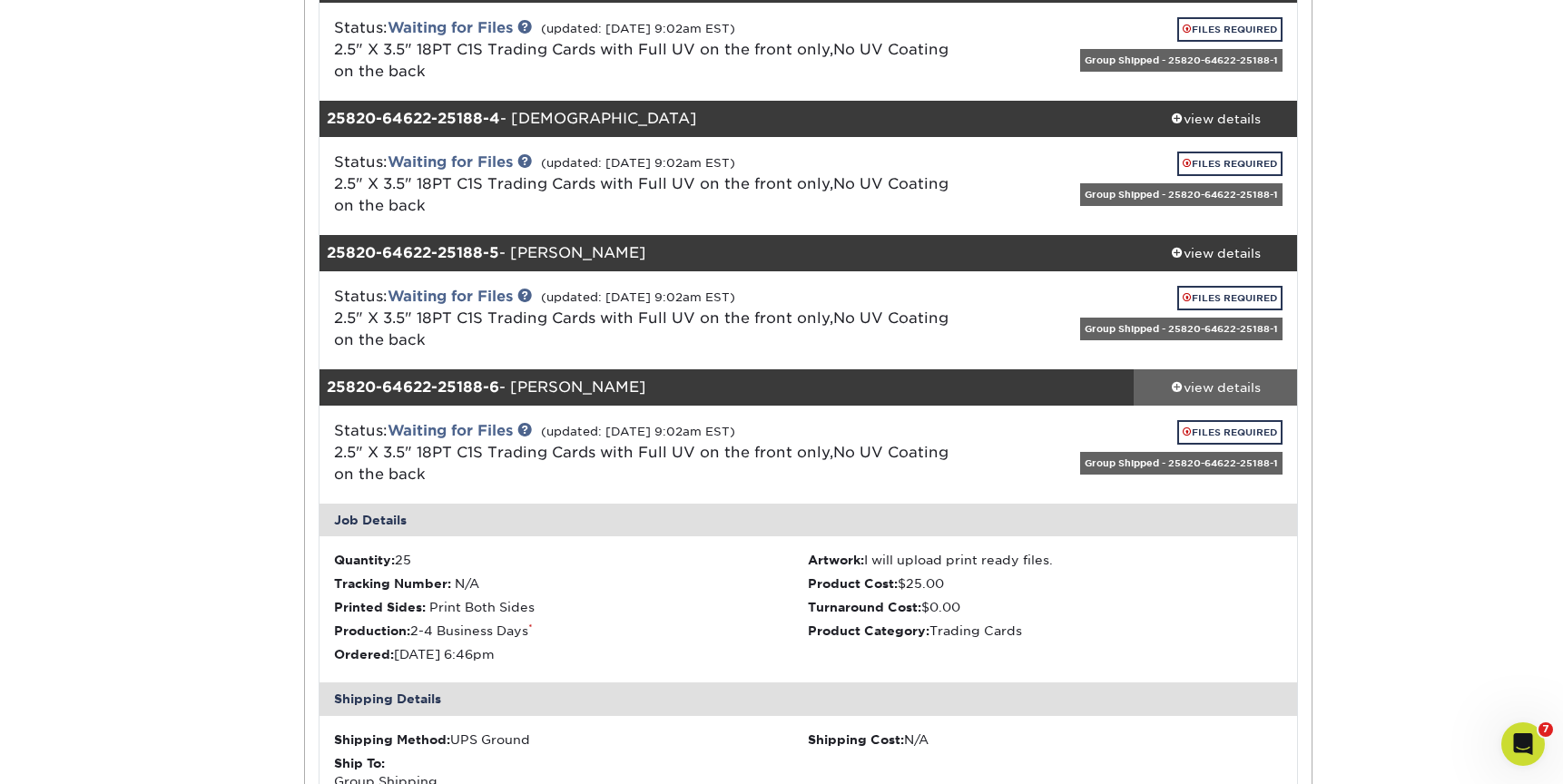
click at [1215, 382] on div "view details" at bounding box center [1215, 387] width 163 height 18
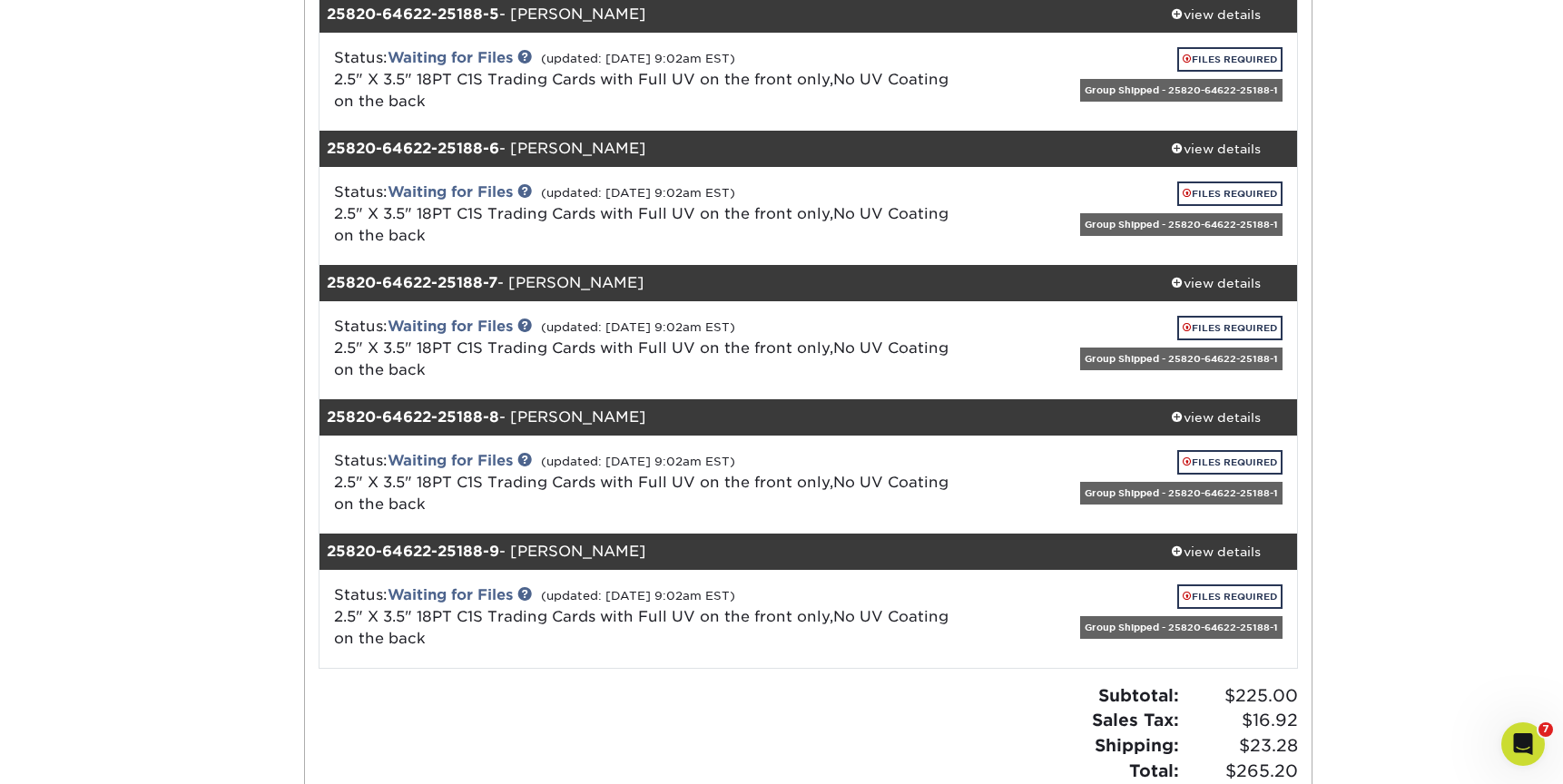
scroll to position [829, 0]
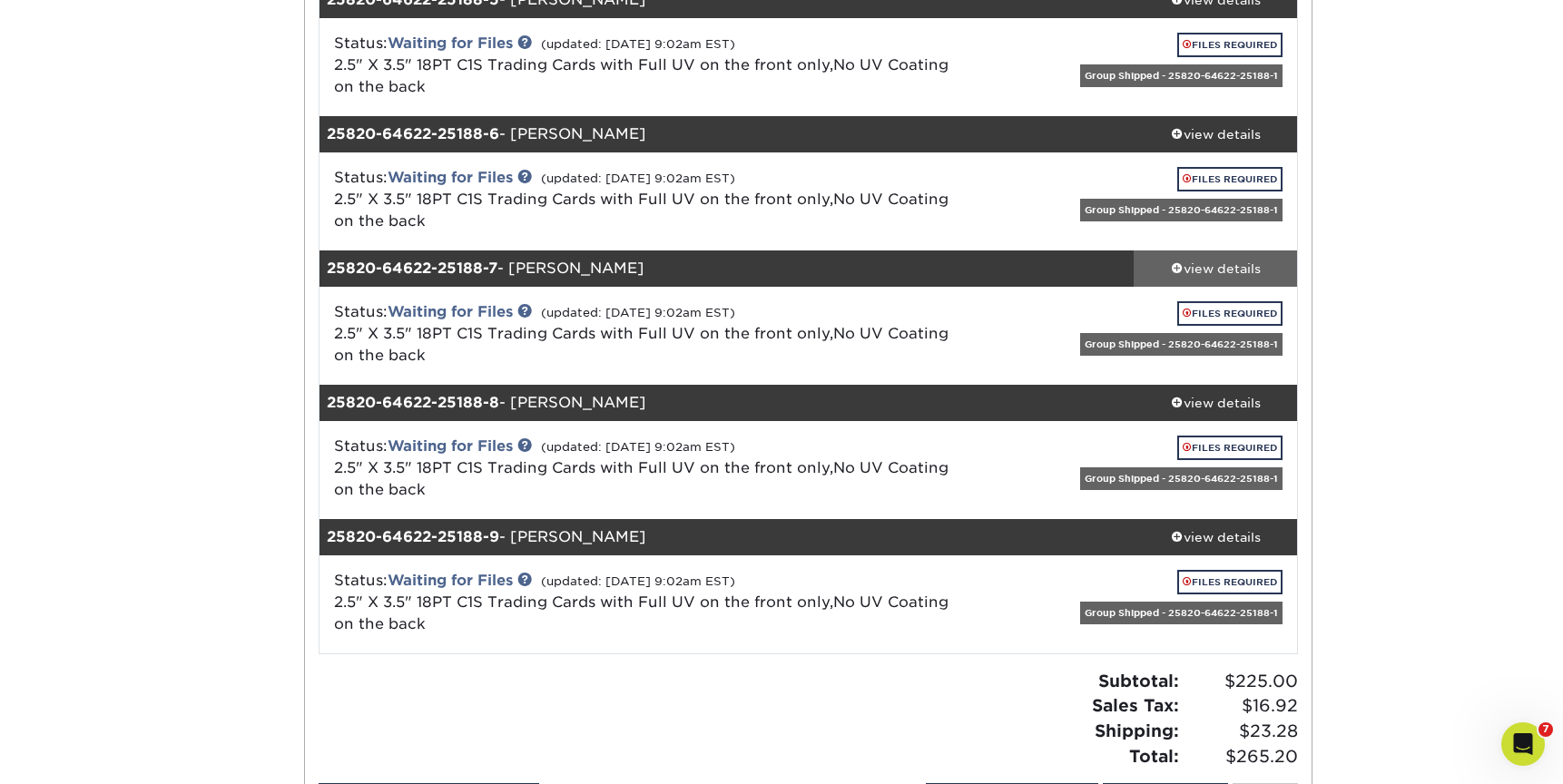
drag, startPoint x: 1228, startPoint y: 271, endPoint x: 1214, endPoint y: 271, distance: 14.0
click at [1228, 271] on div "view details" at bounding box center [1215, 268] width 163 height 18
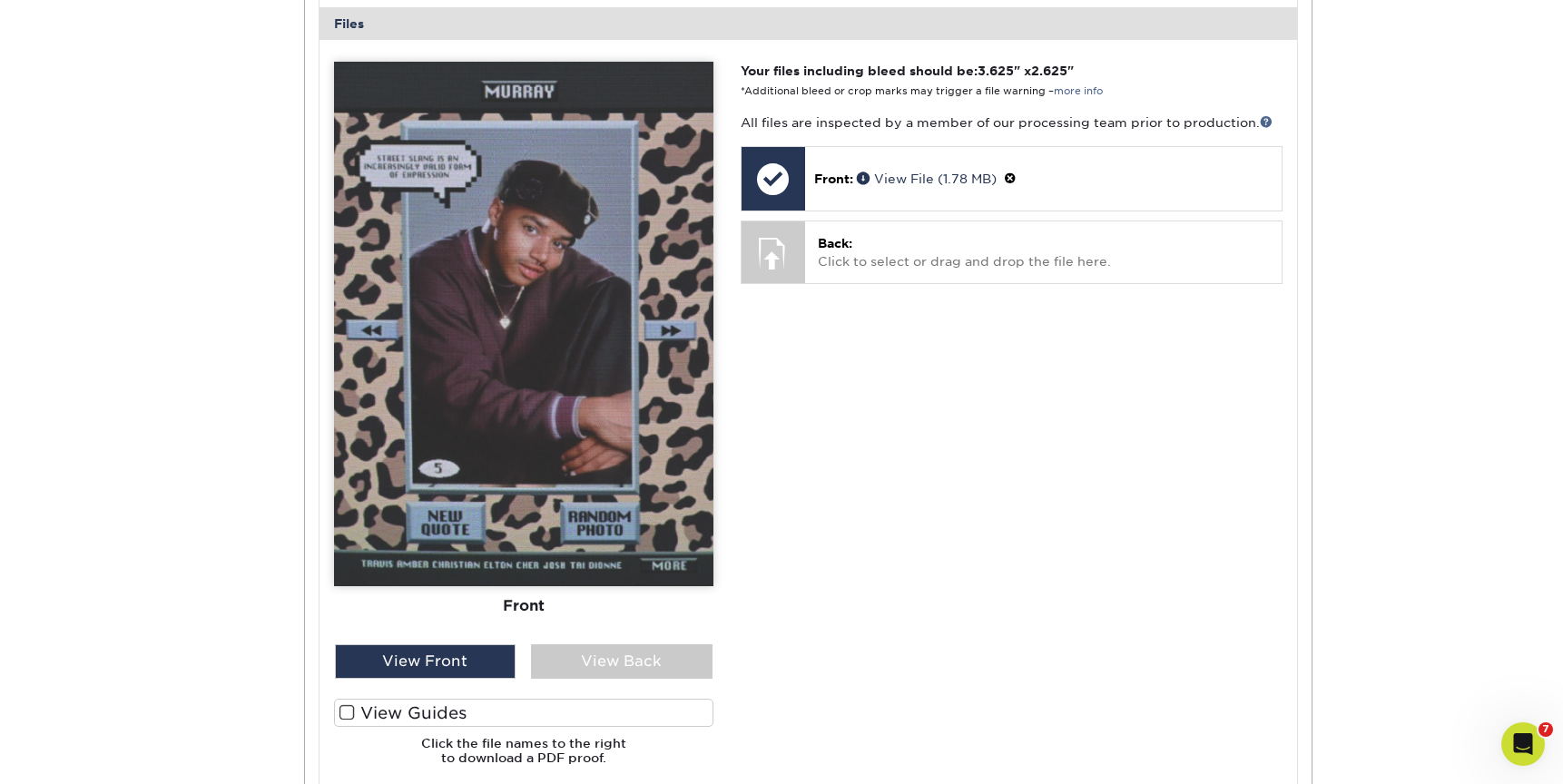
scroll to position [1544, 0]
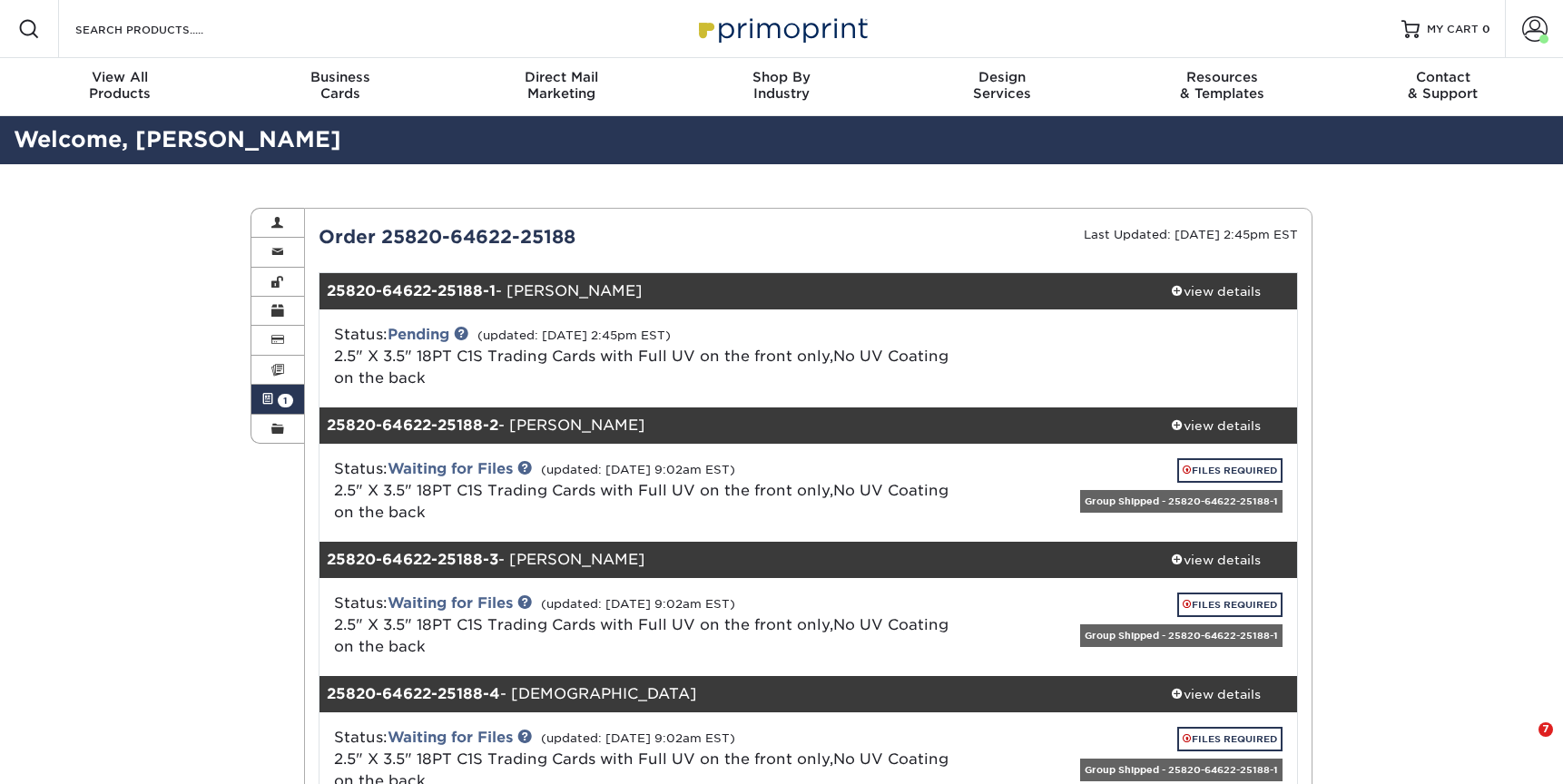
scroll to position [903, 0]
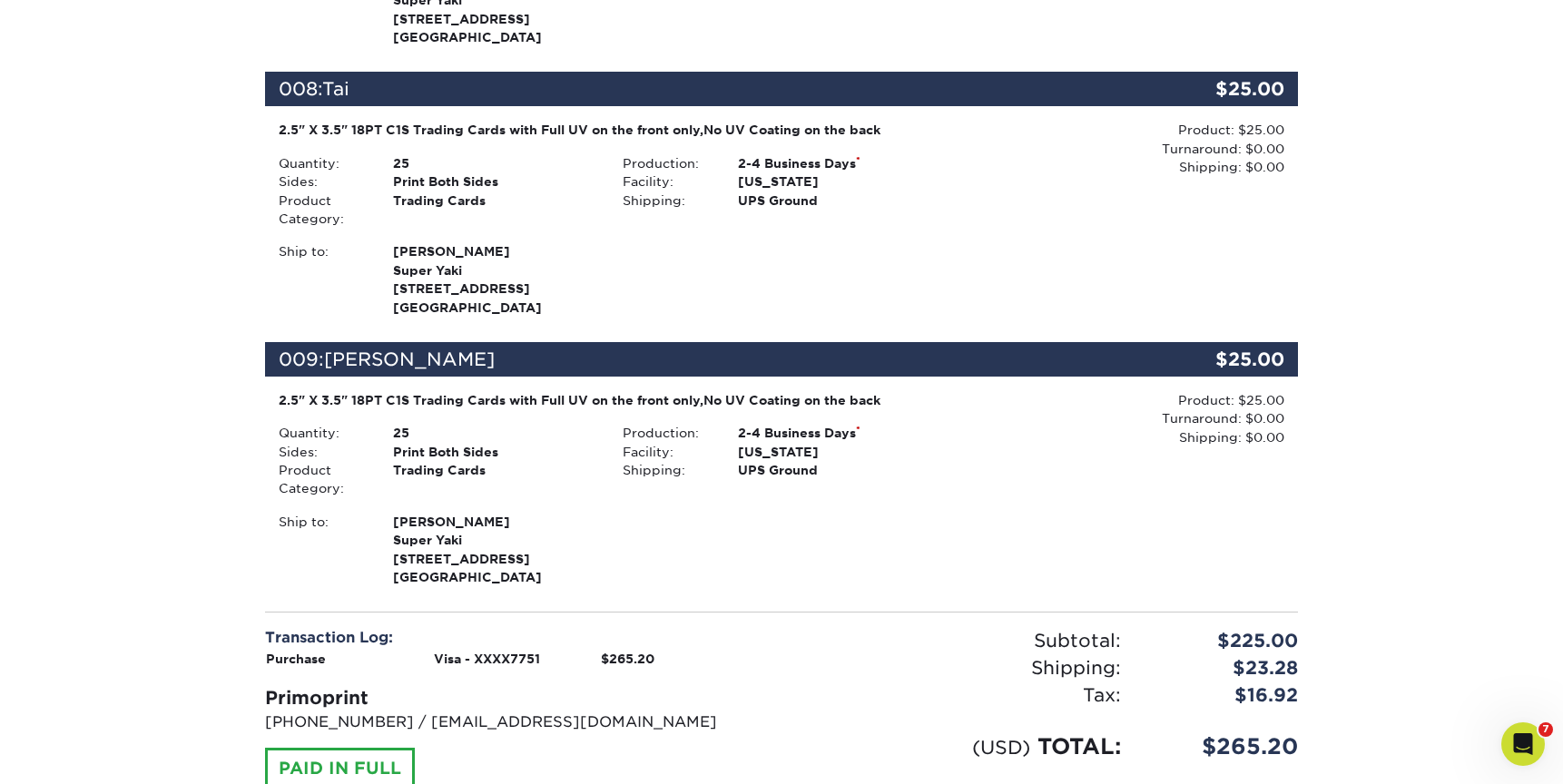
scroll to position [2065, 0]
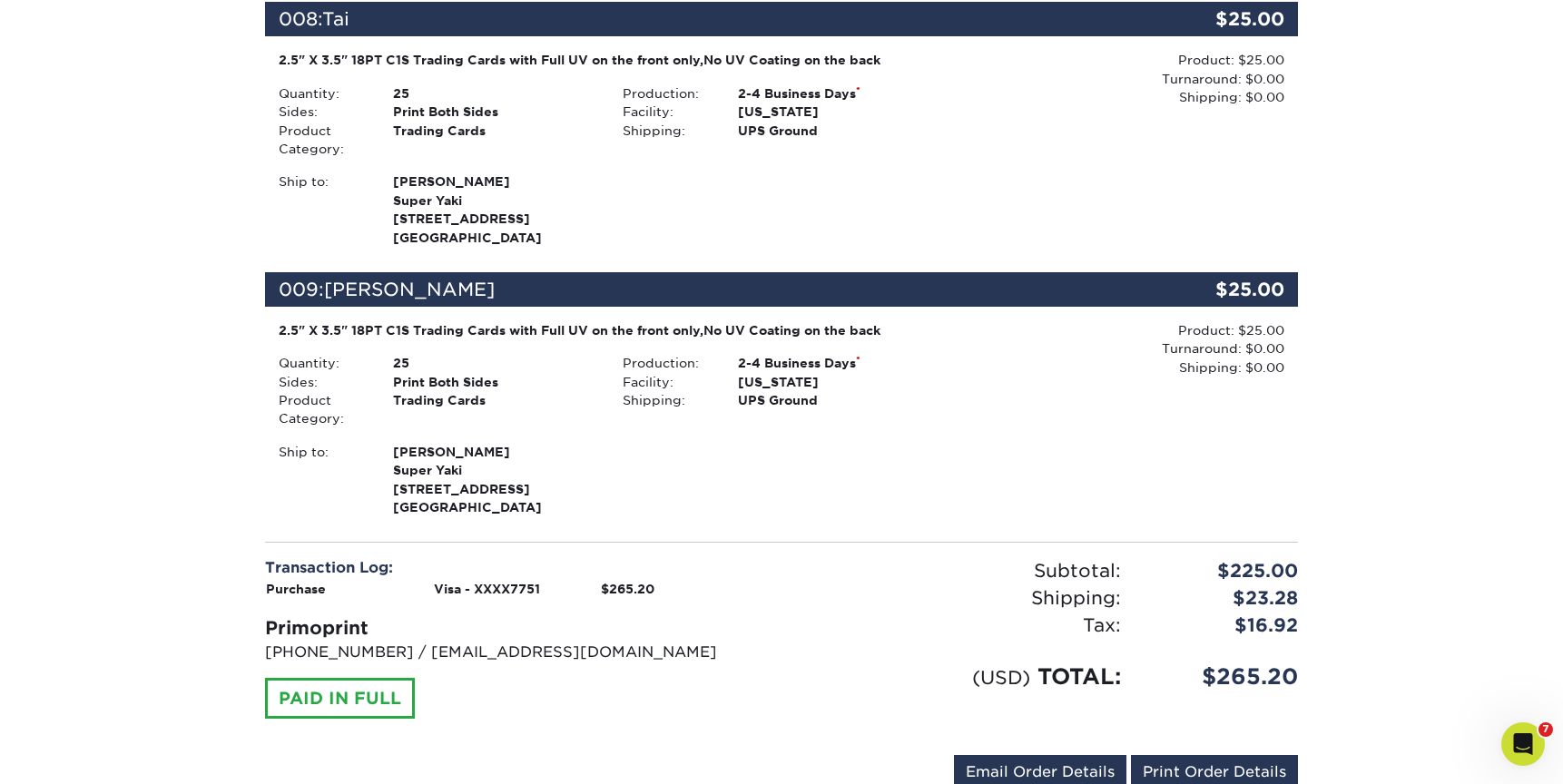
scroll to position [2239, 0]
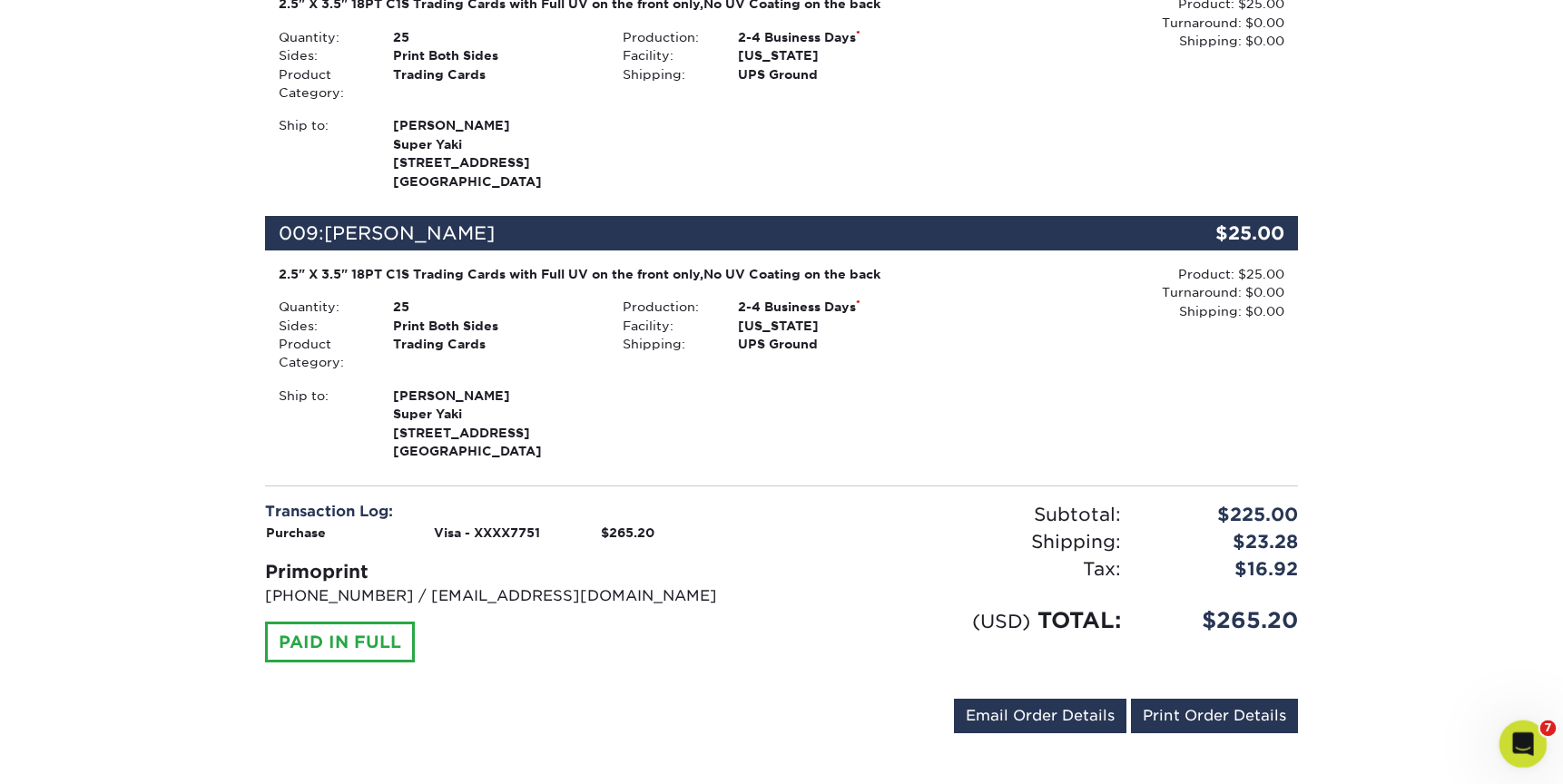
click at [1512, 721] on div "Open Intercom Messenger" at bounding box center [1520, 741] width 60 height 60
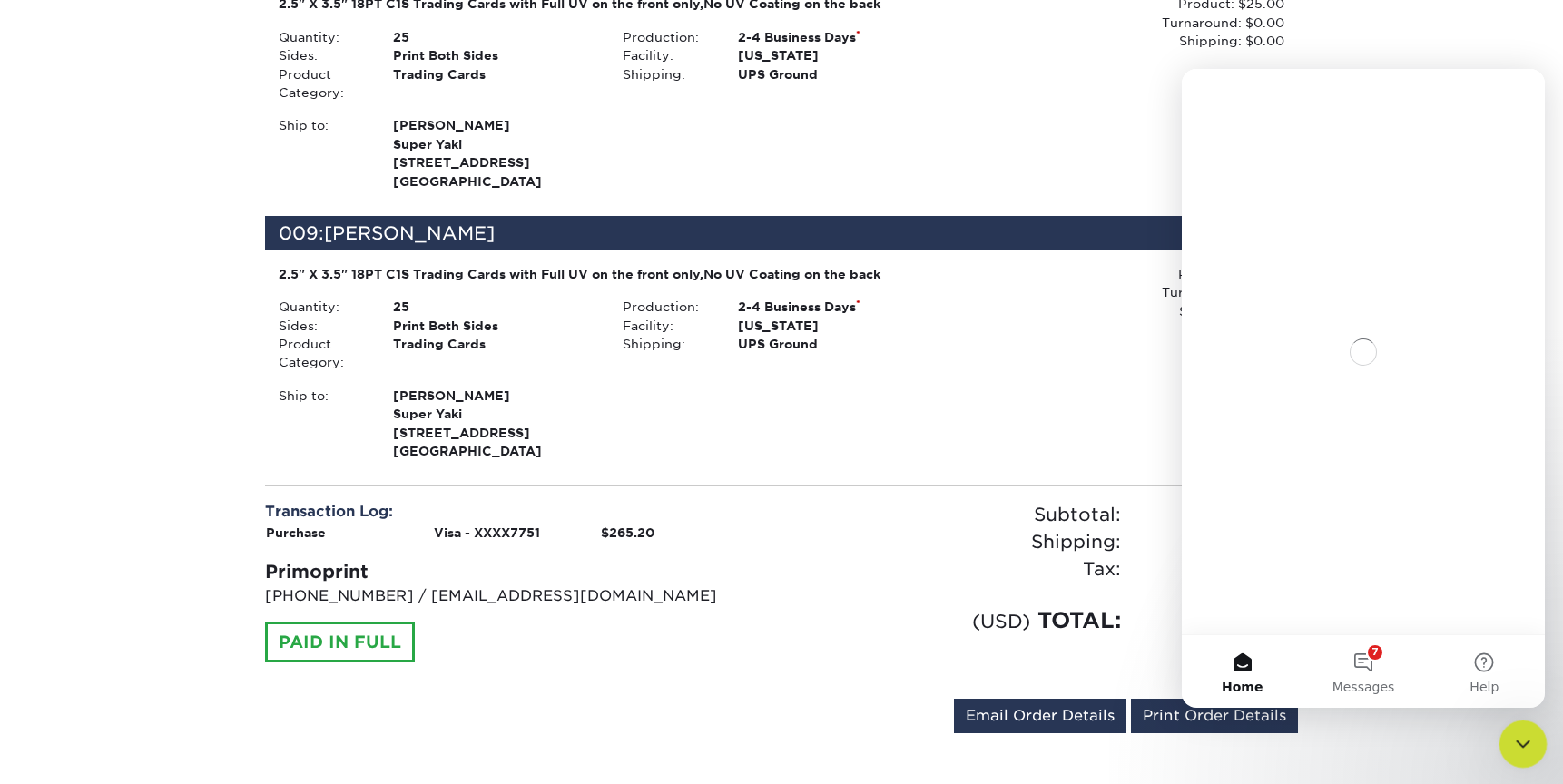
scroll to position [0, 0]
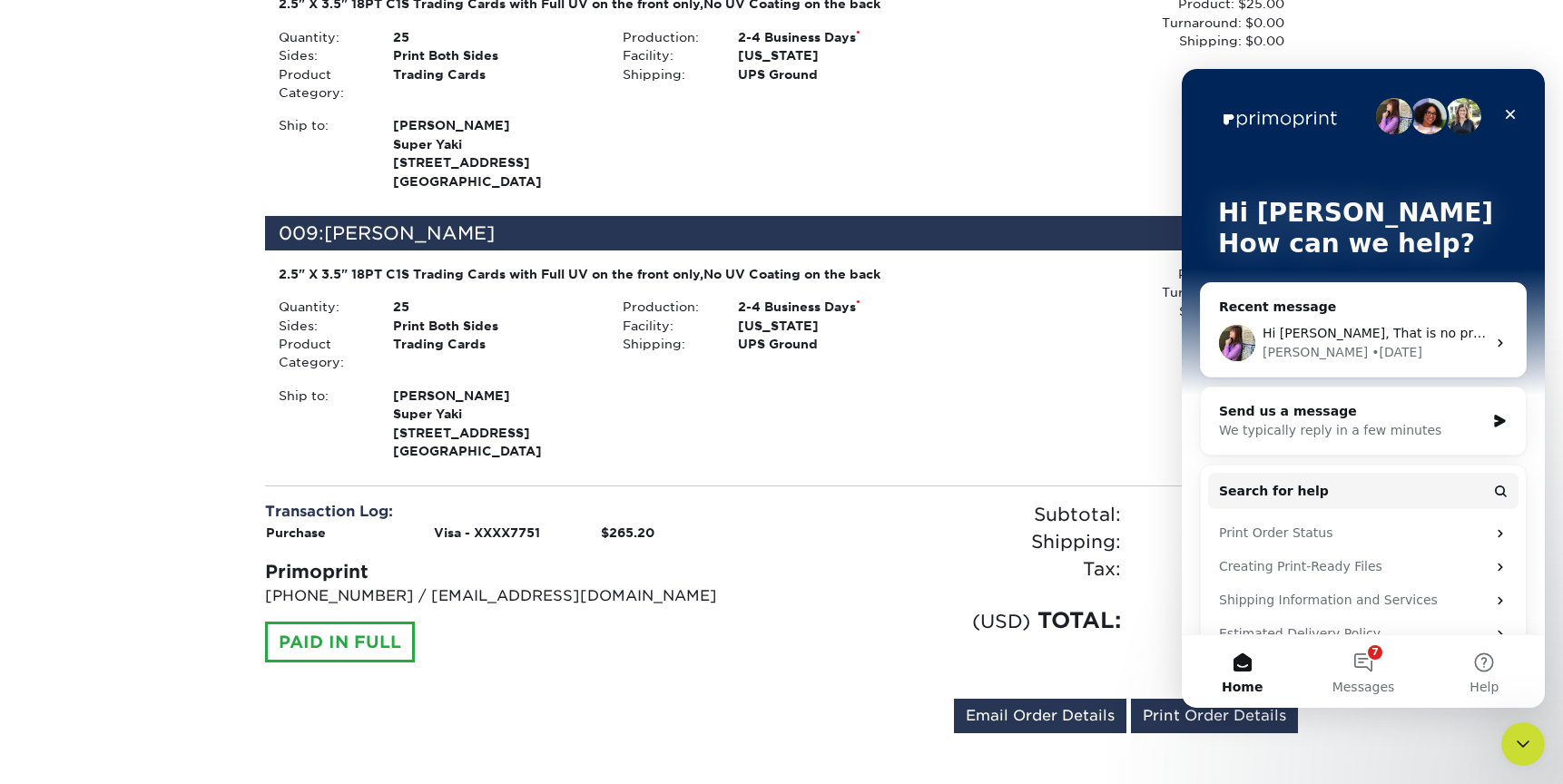
click at [1375, 343] on div "Erica • 5d ago" at bounding box center [1374, 352] width 223 height 19
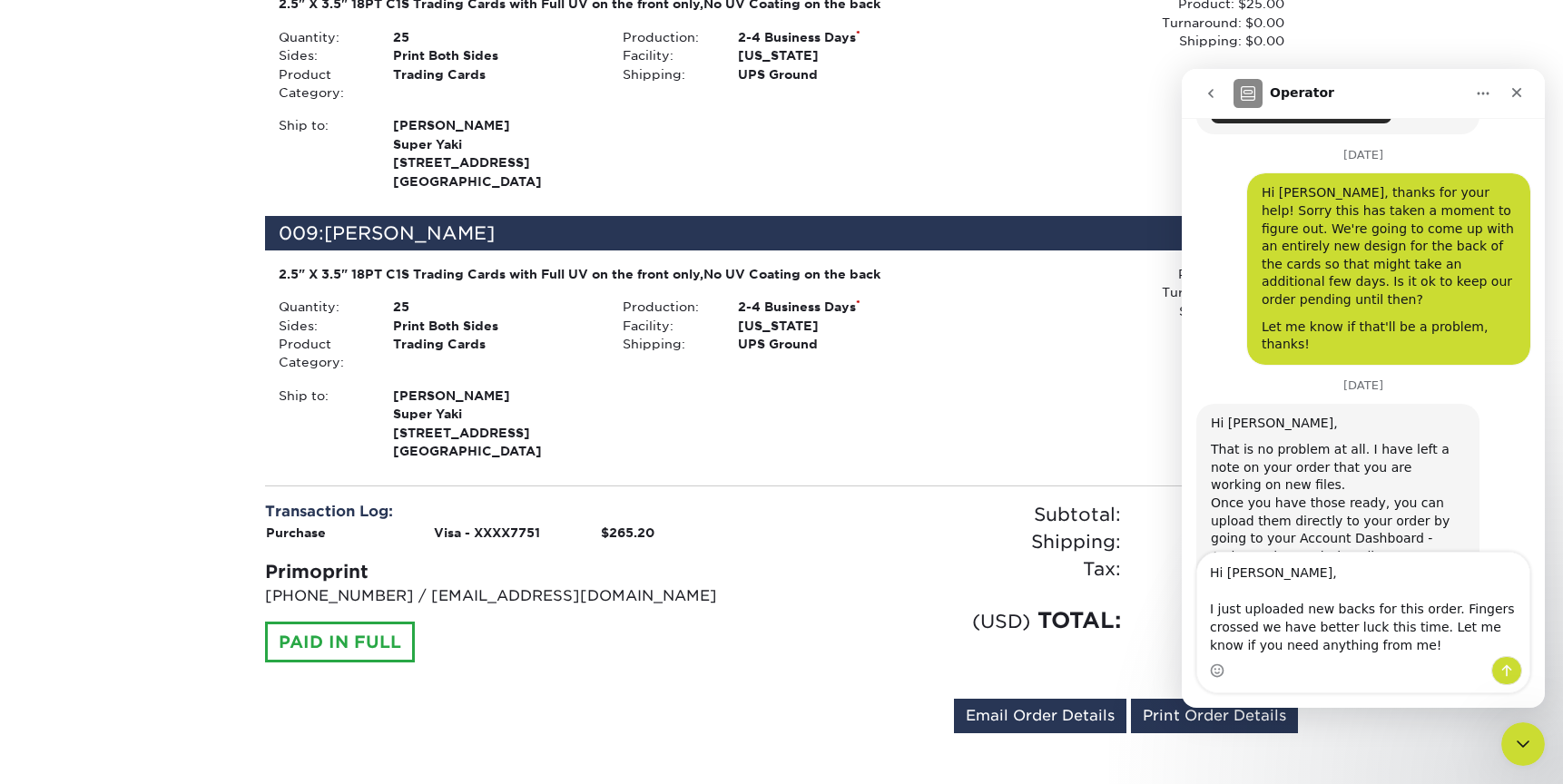
scroll to position [2298, 0]
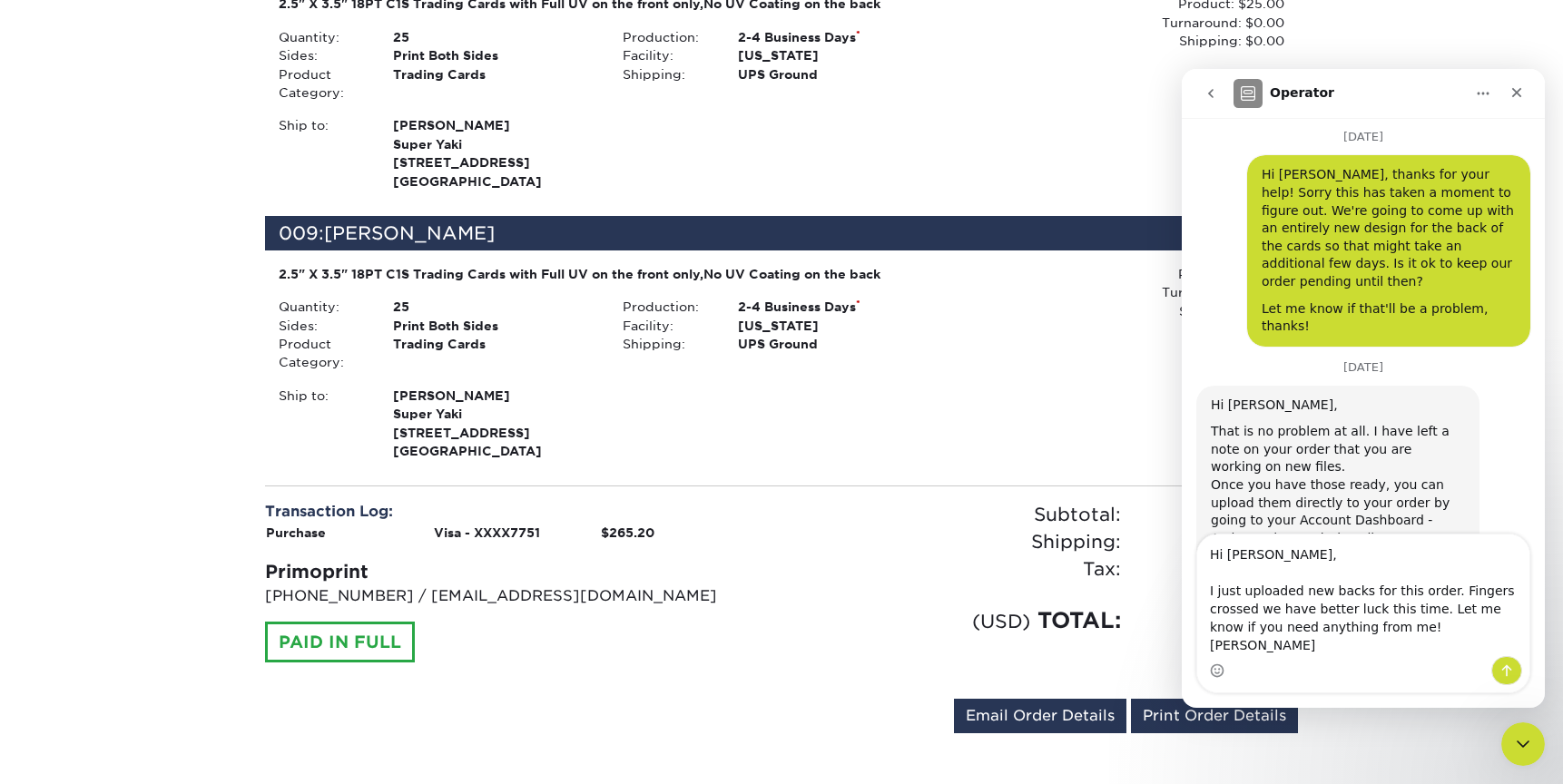
type textarea "Hi Erica, I just uploaded new backs for this order. Fingers crossed we have bet…"
click at [1505, 664] on icon "Send a message…" at bounding box center [1506, 670] width 14 height 14
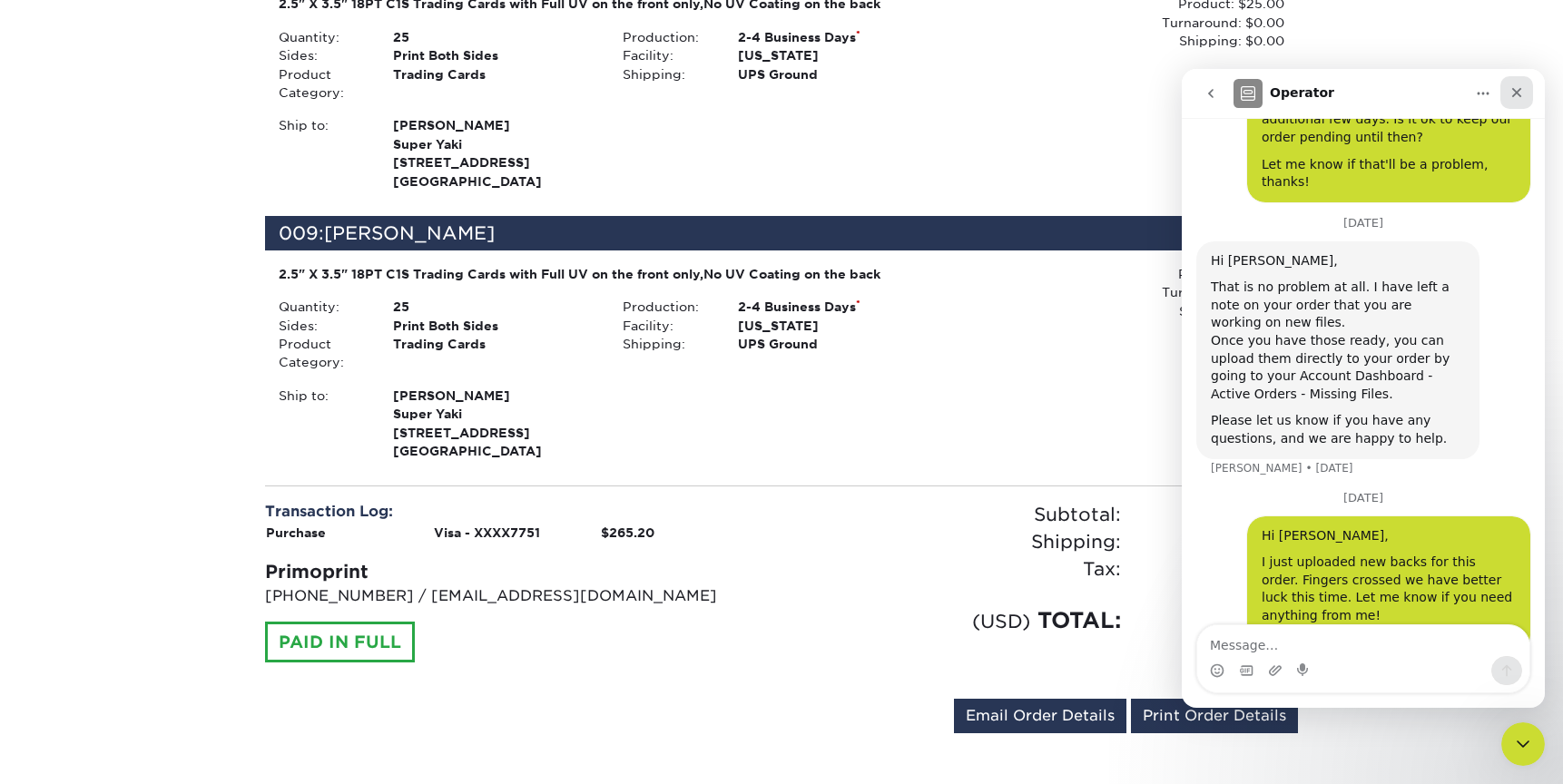
scroll to position [2454, 0]
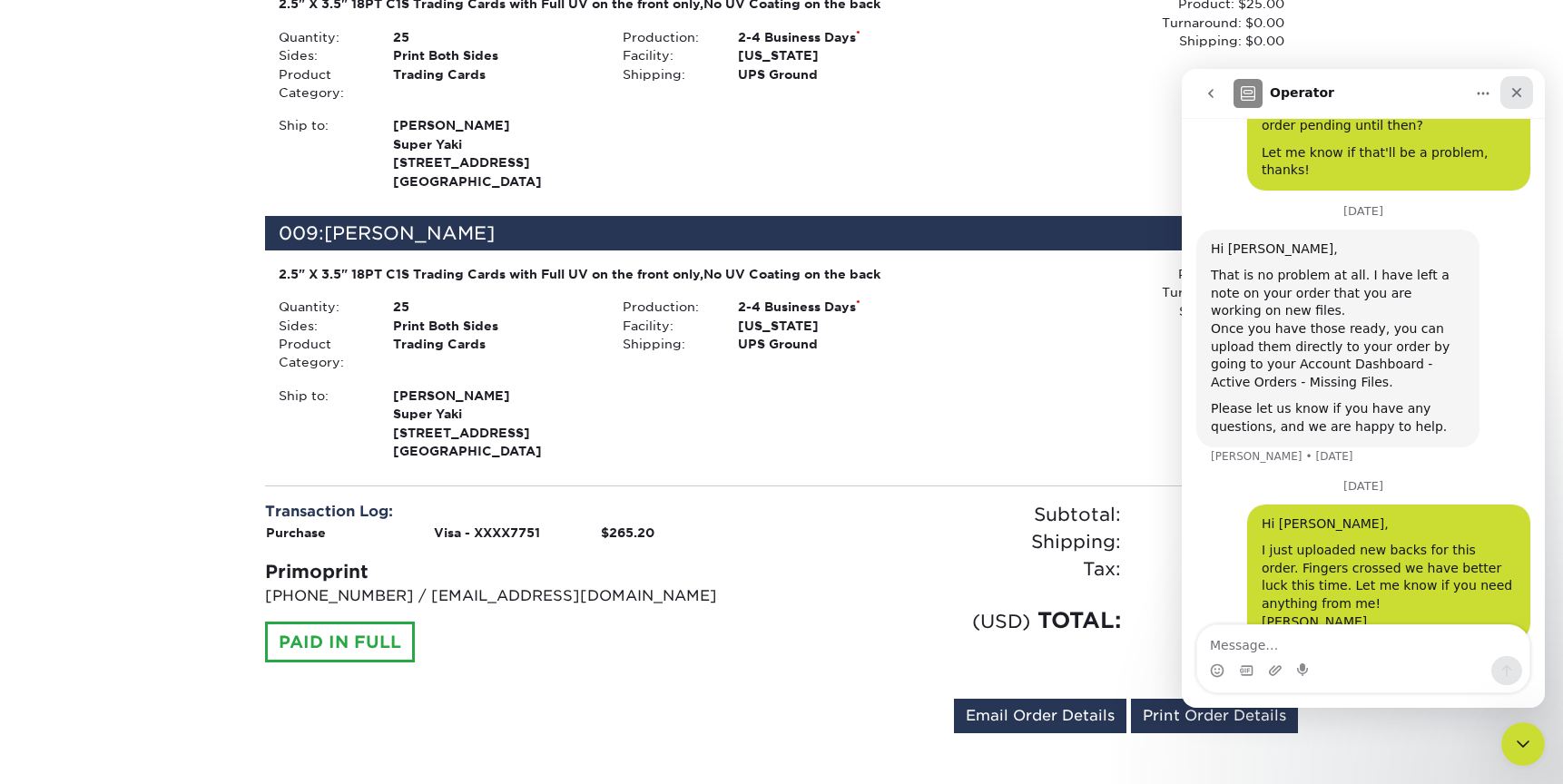
click at [1518, 100] on div "Close" at bounding box center [1516, 92] width 32 height 32
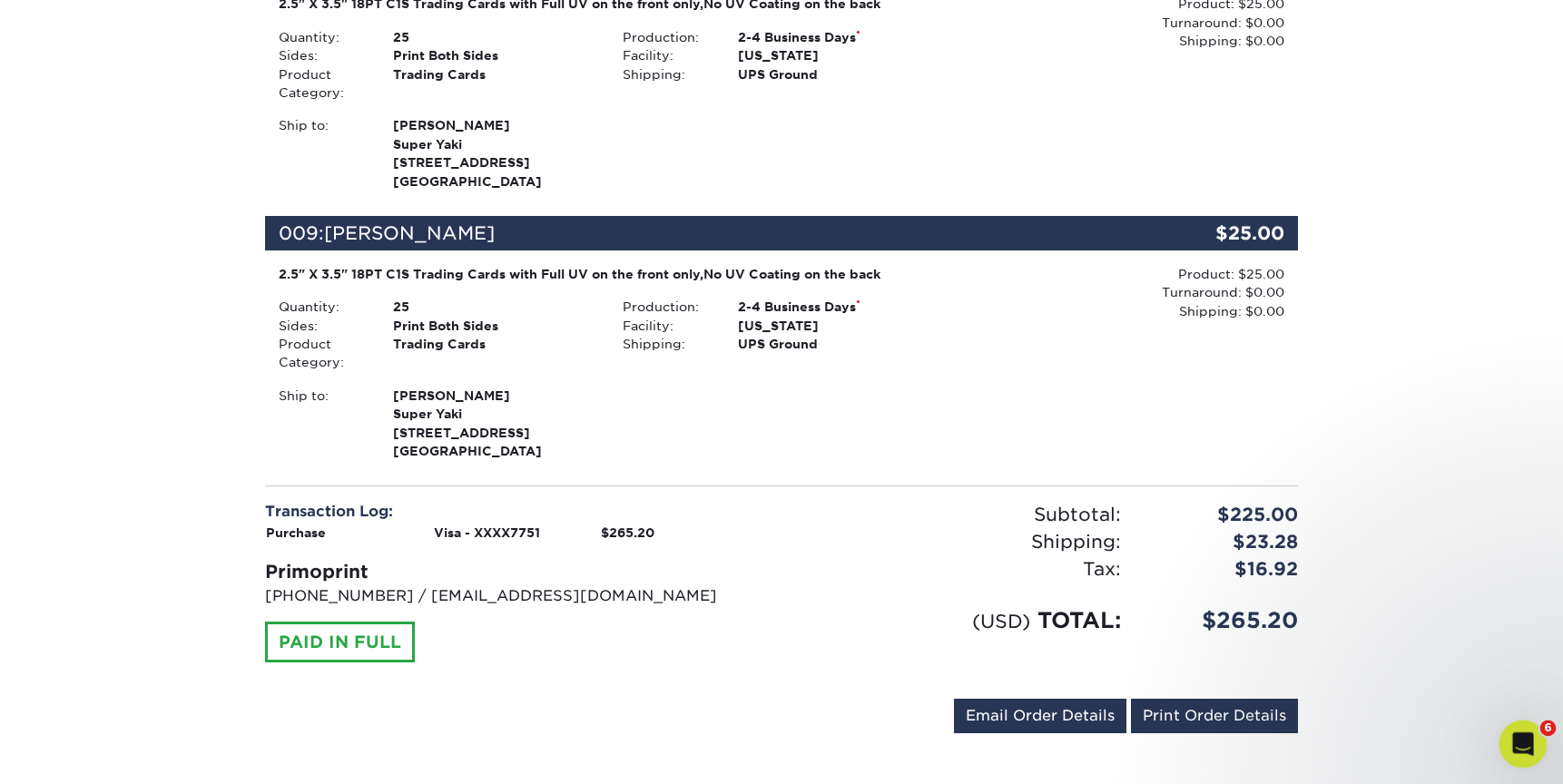
click at [1520, 750] on icon "Open Intercom Messenger" at bounding box center [1521, 742] width 30 height 30
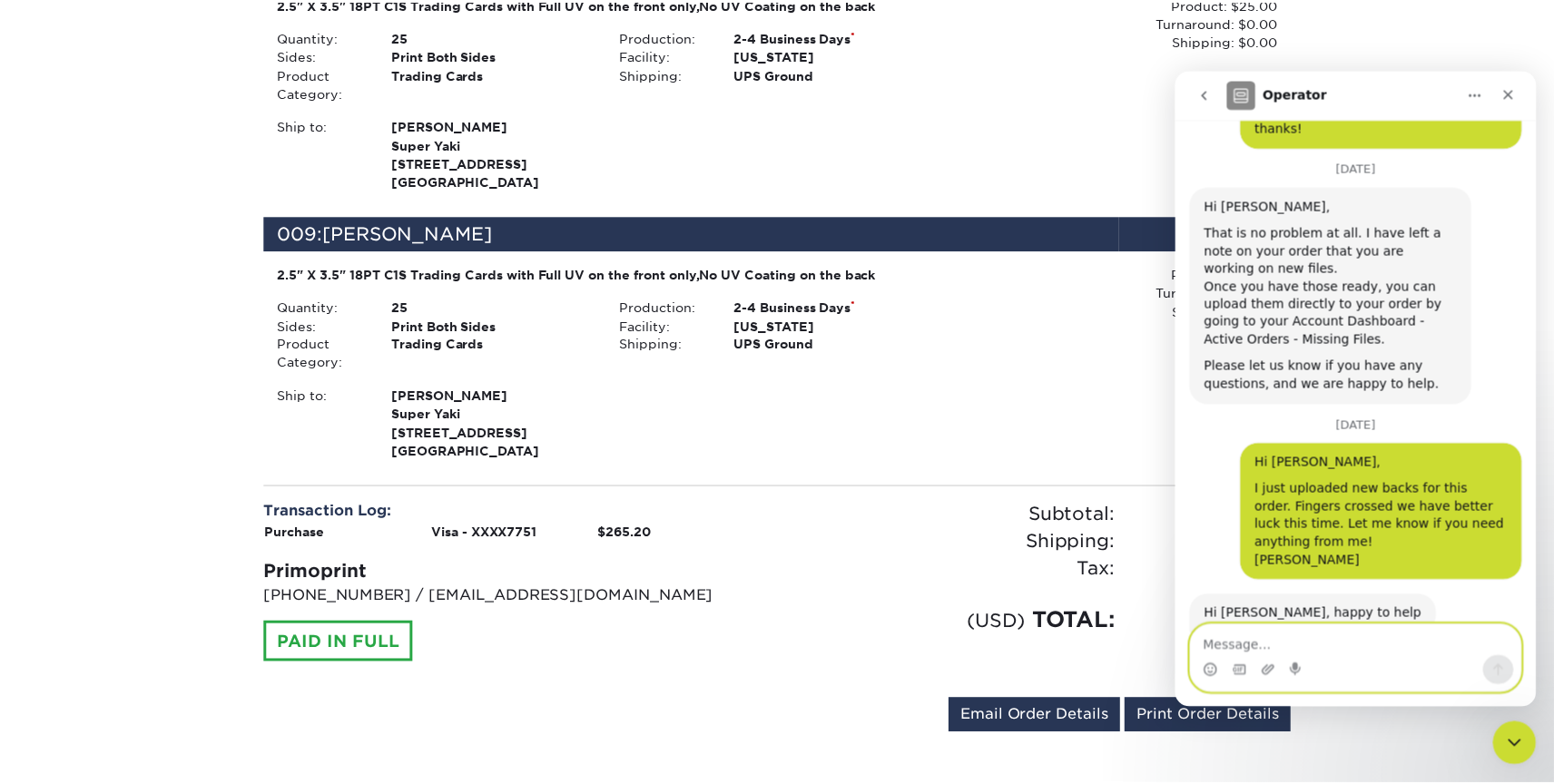
scroll to position [2514, 0]
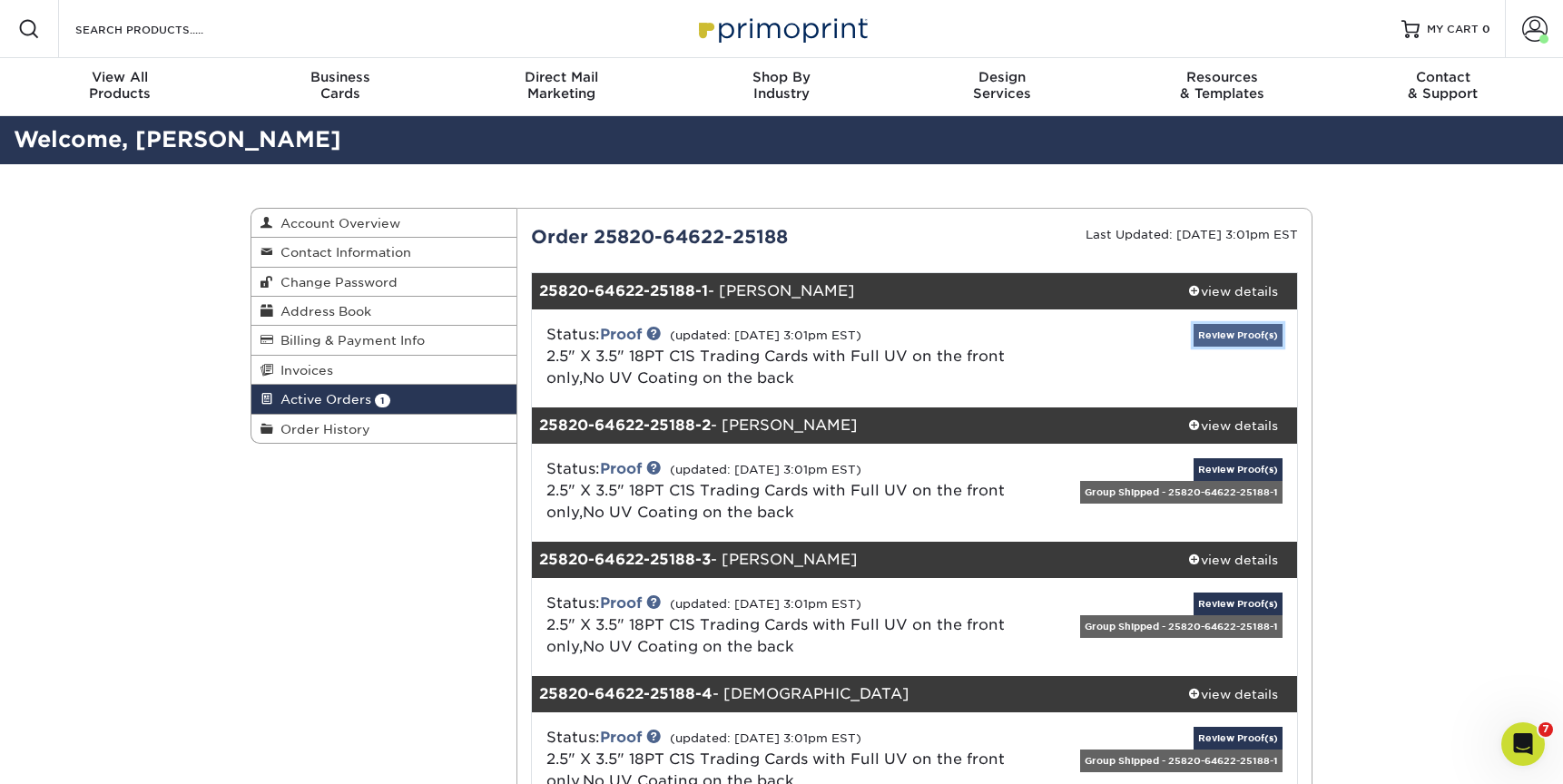
click at [1245, 331] on link "Review Proof(s)" at bounding box center [1238, 335] width 89 height 23
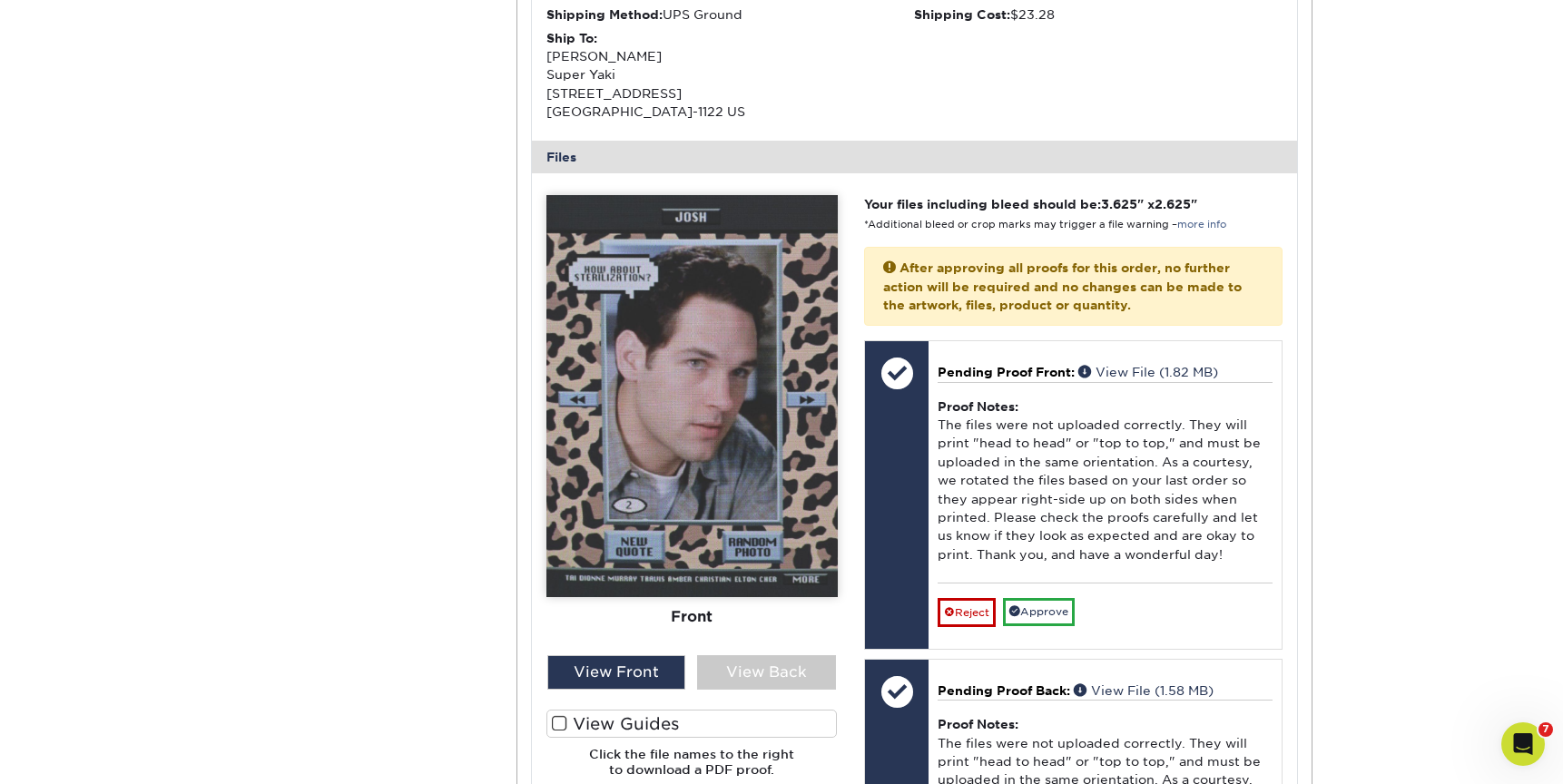
scroll to position [630, 0]
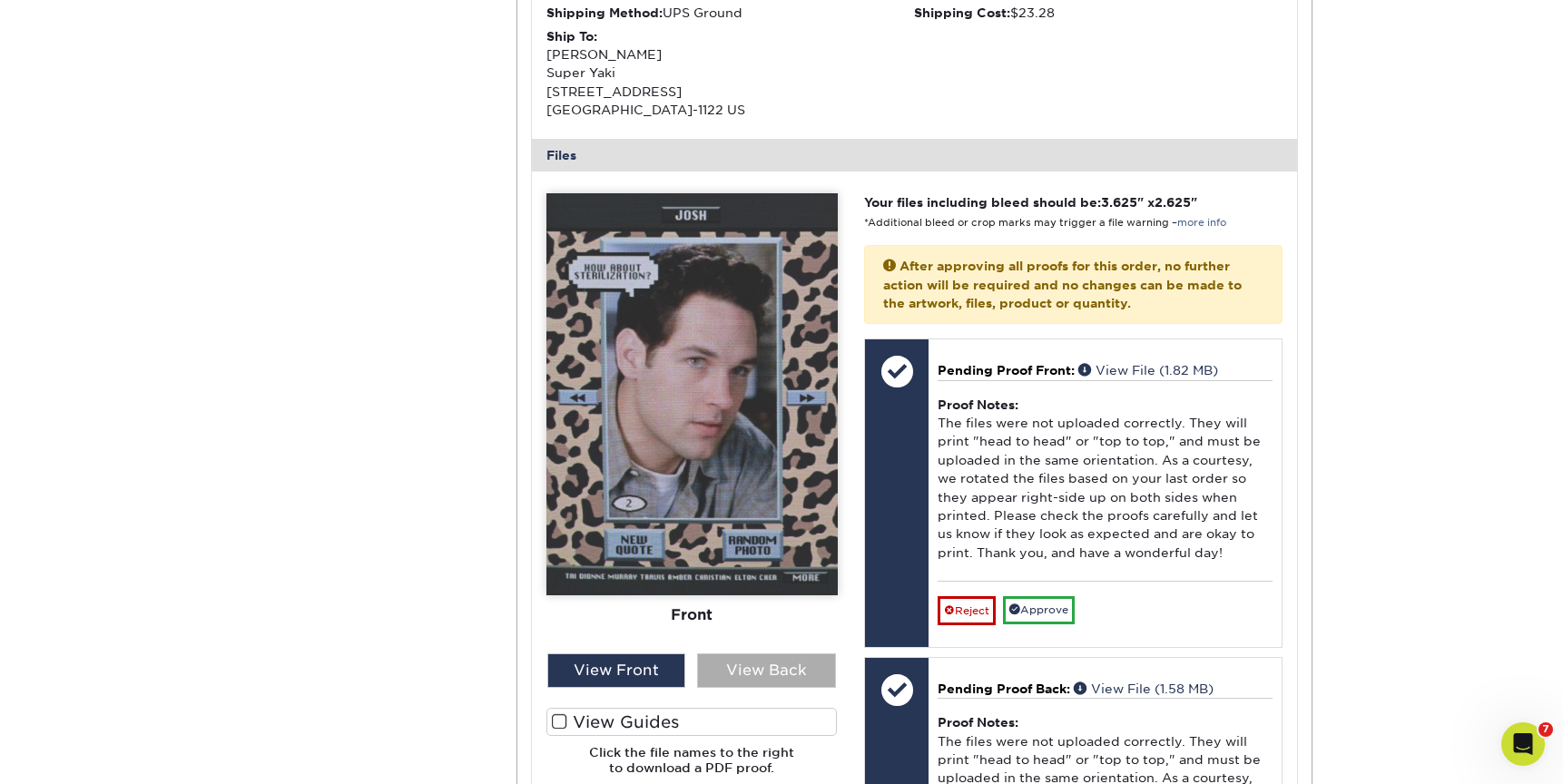
click at [760, 671] on div "View Back" at bounding box center [766, 670] width 139 height 34
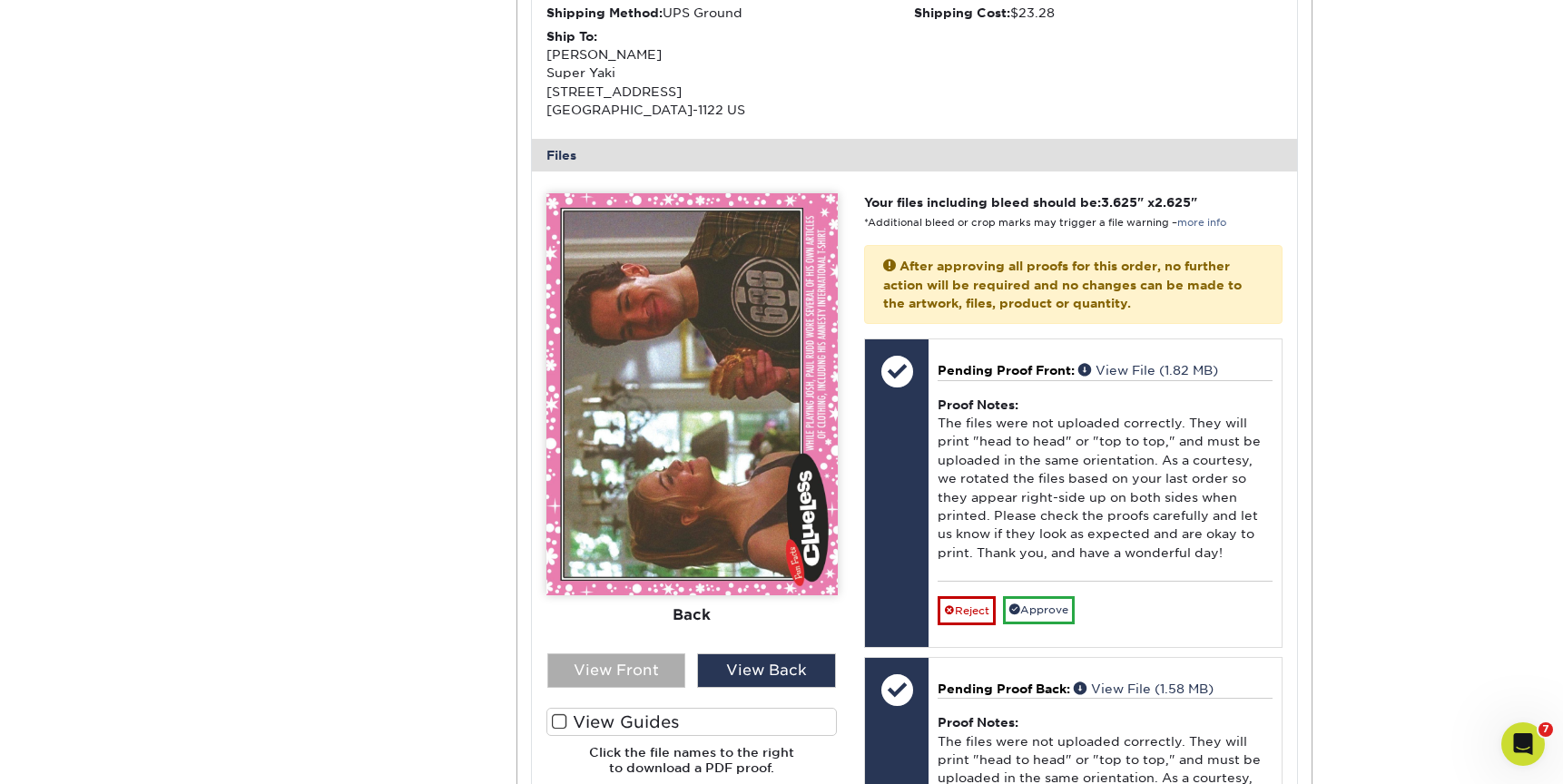
click at [644, 662] on div "View Front" at bounding box center [617, 670] width 139 height 34
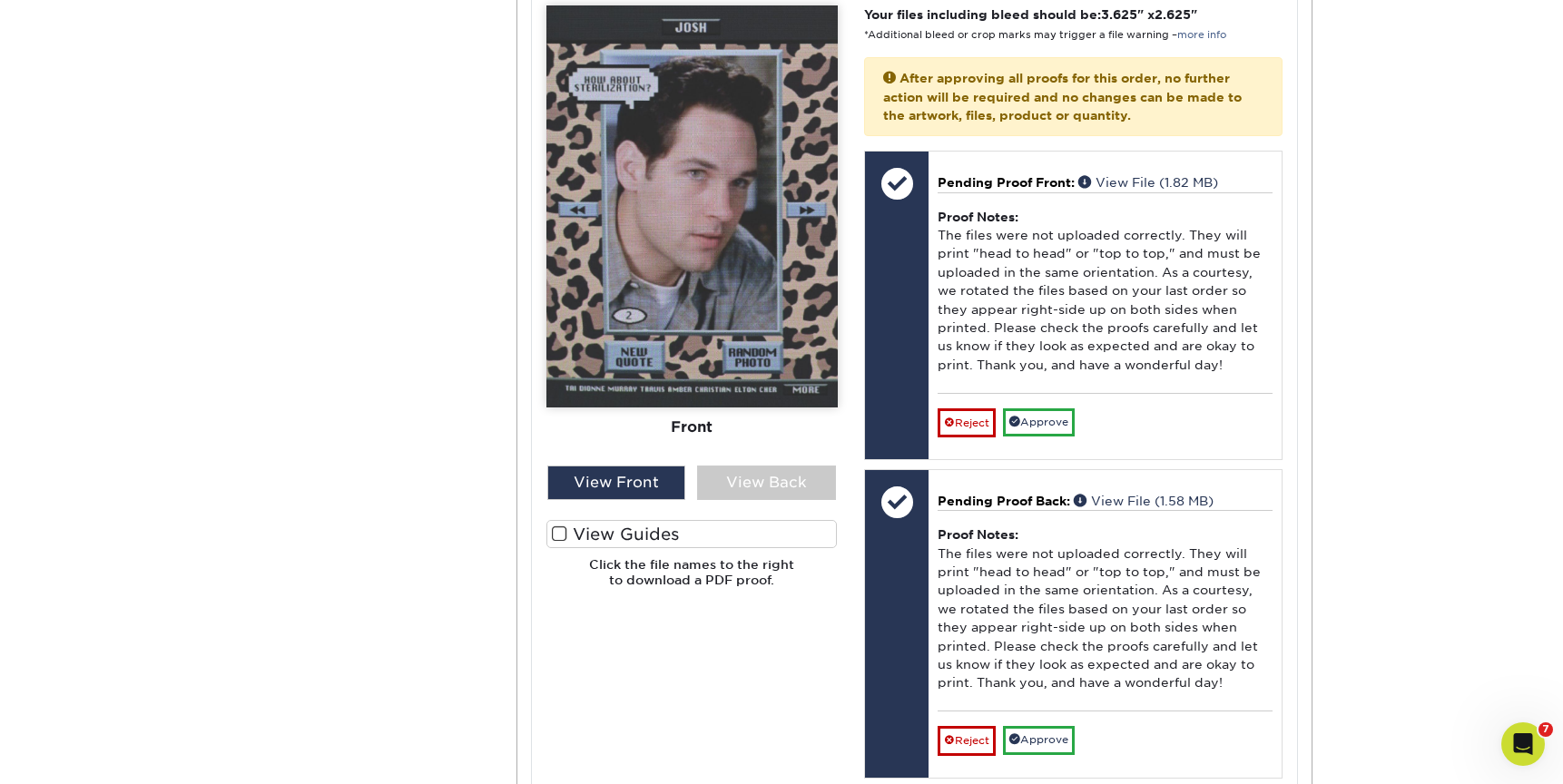
scroll to position [829, 0]
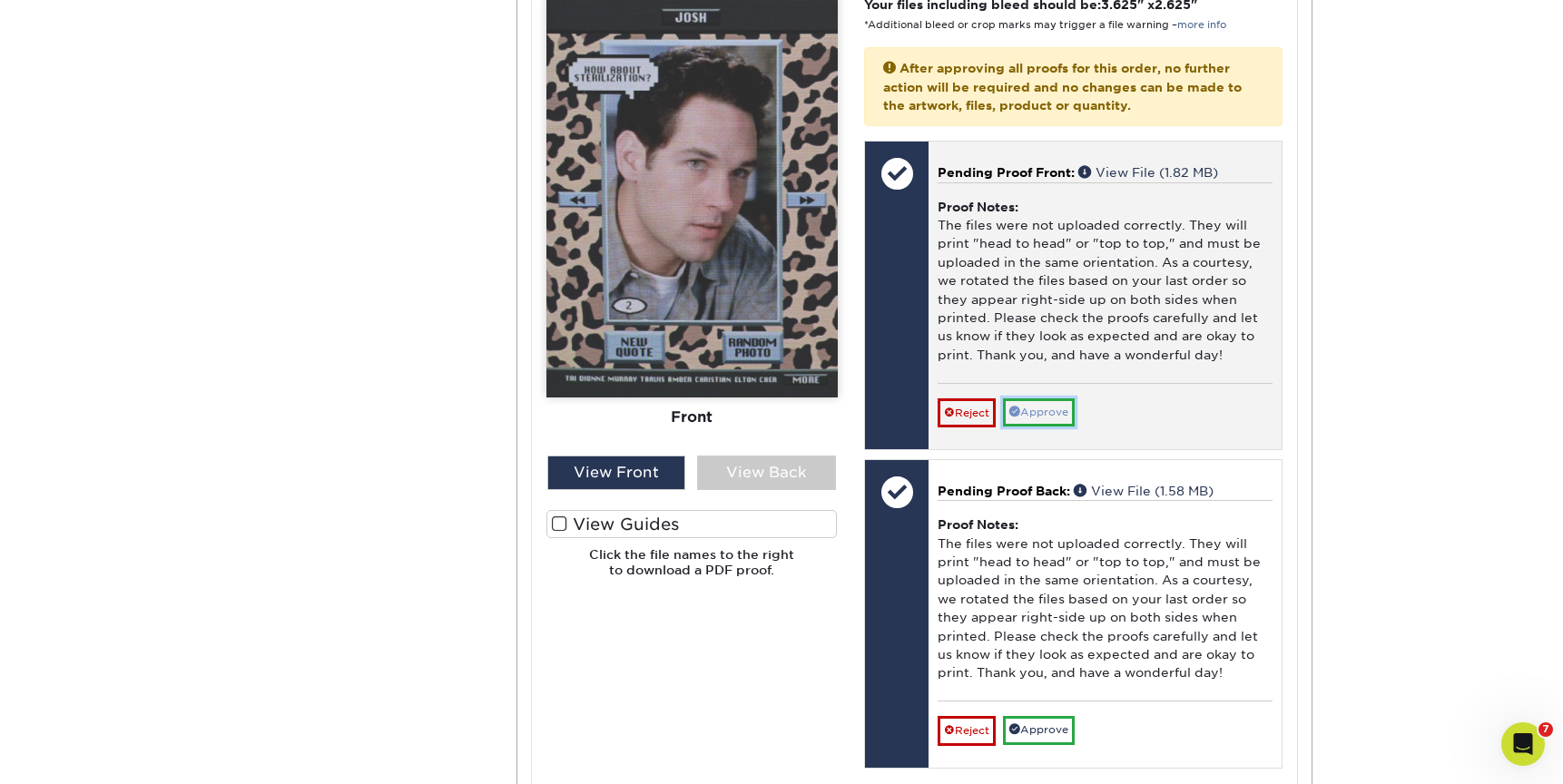
click at [1056, 411] on link "Approve" at bounding box center [1039, 413] width 72 height 28
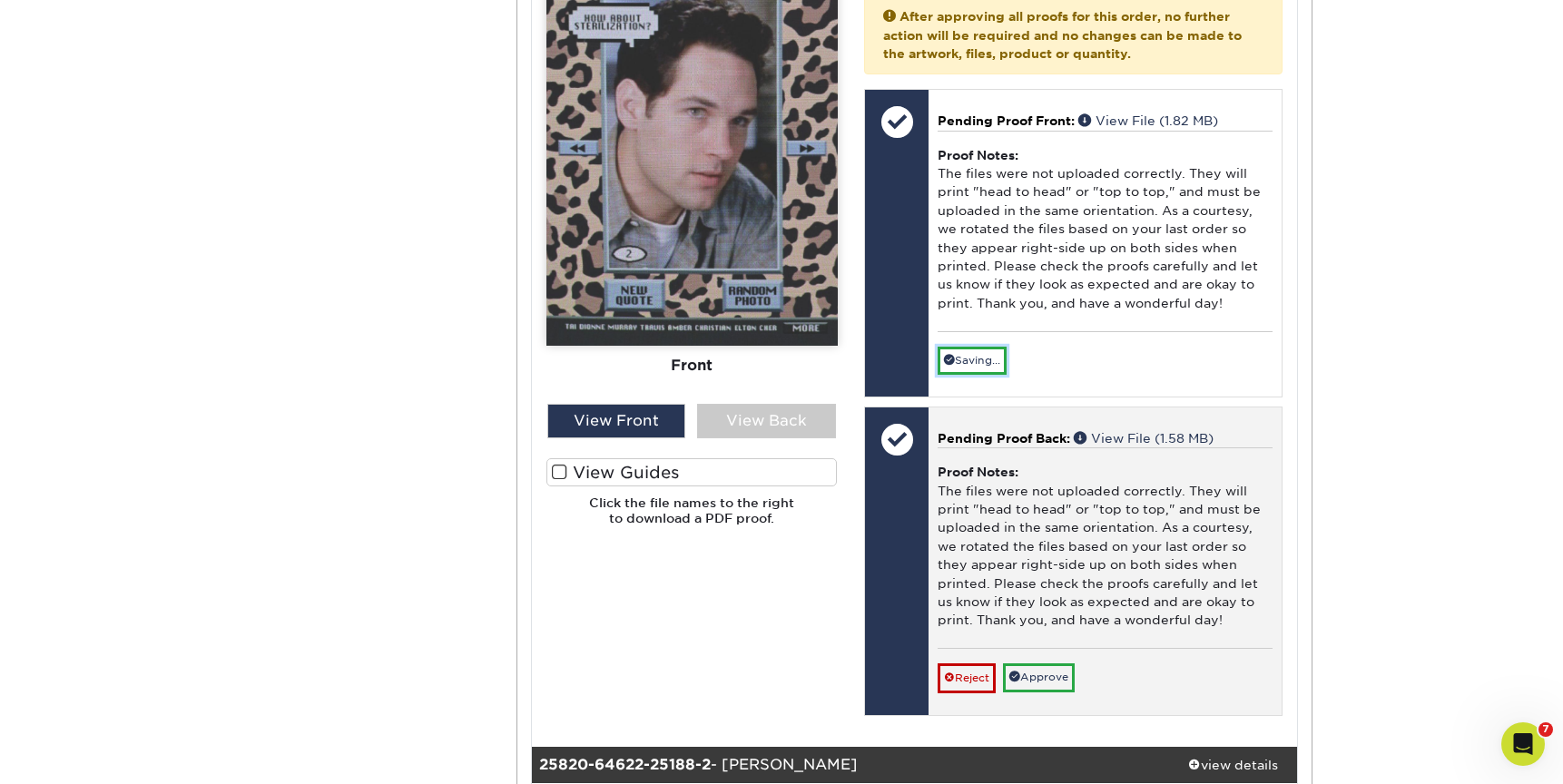
scroll to position [882, 0]
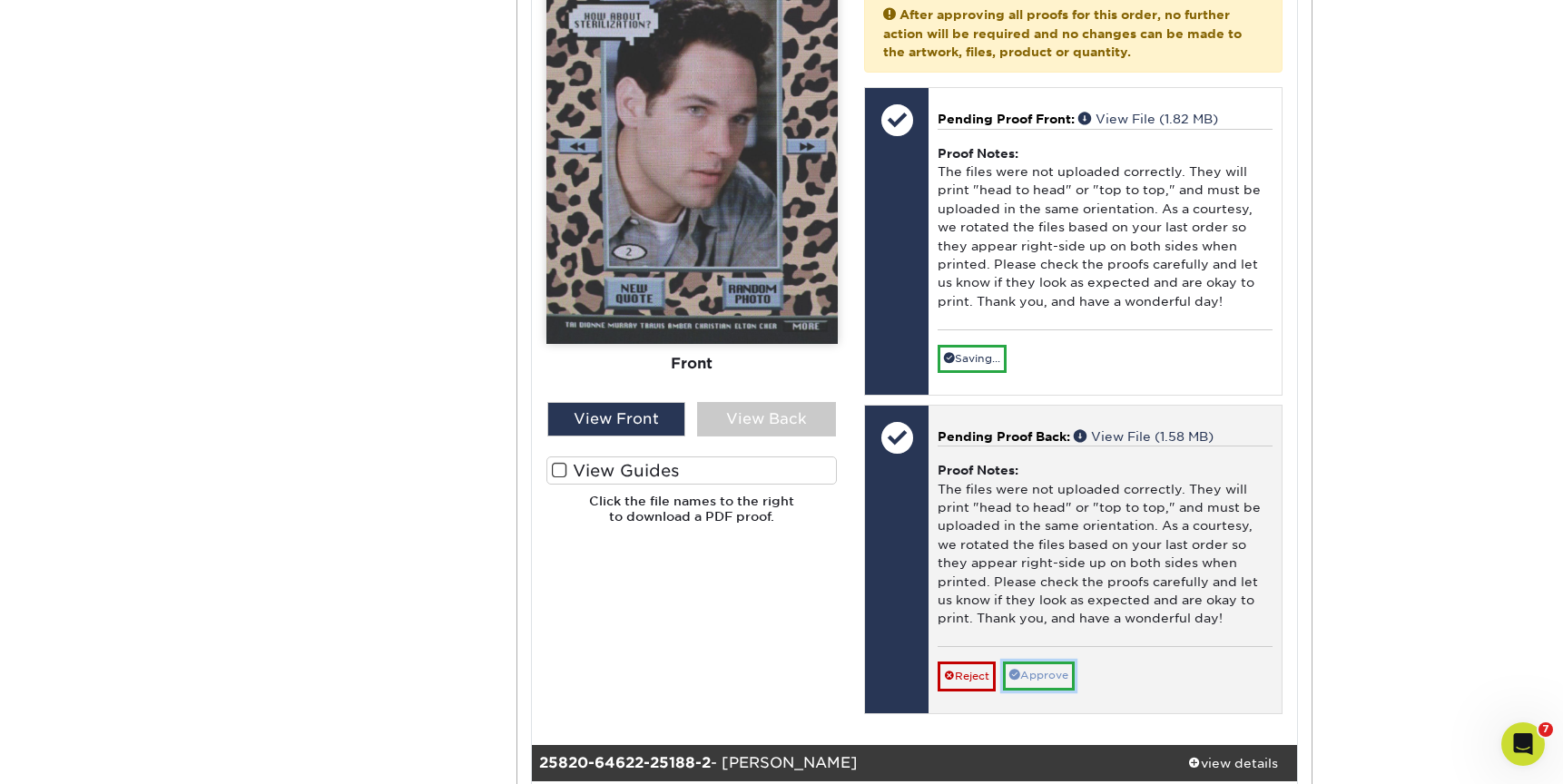
click at [1045, 670] on link "Approve" at bounding box center [1039, 676] width 72 height 28
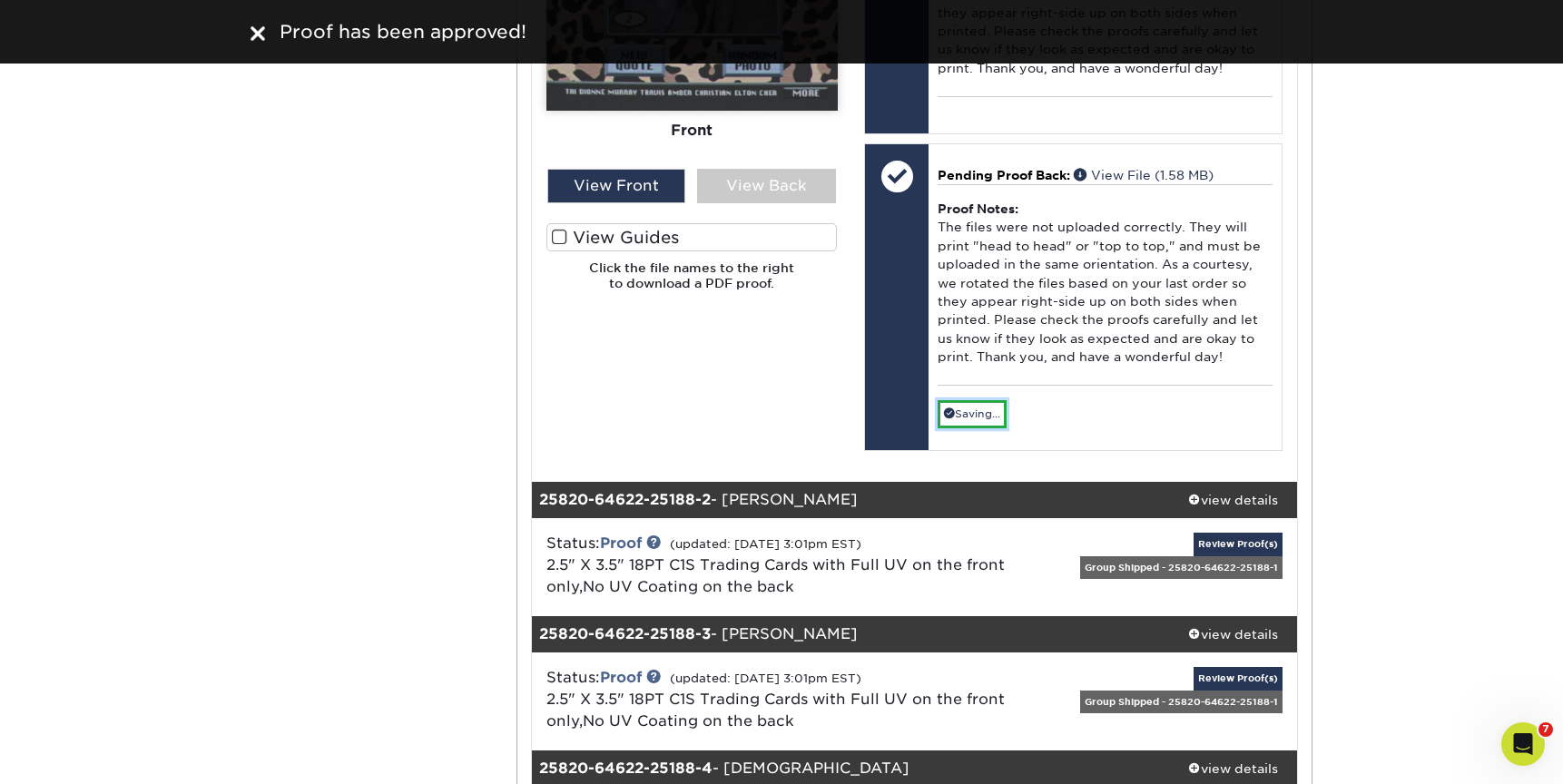
scroll to position [1228, 0]
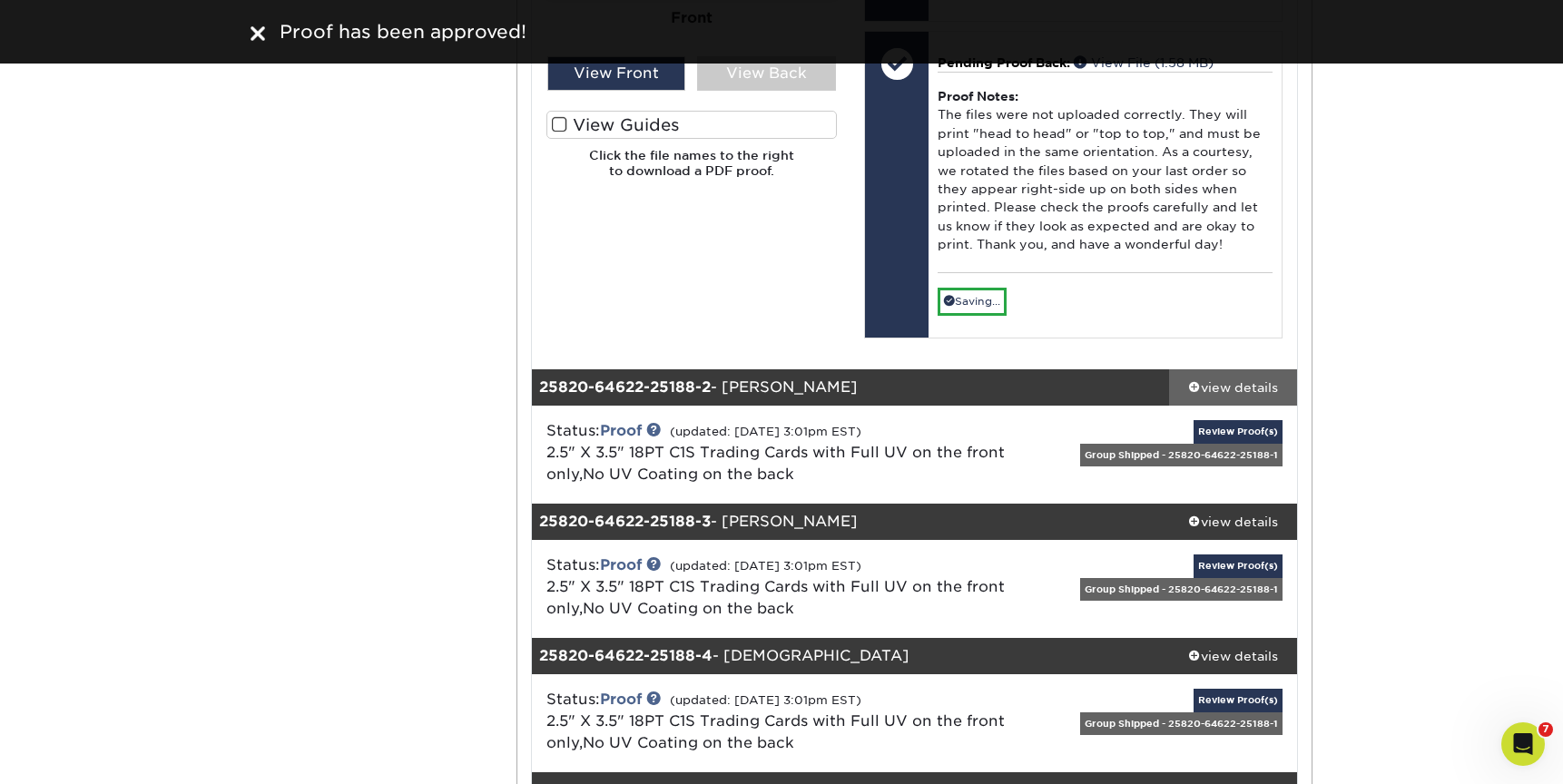
click at [1239, 383] on div "view details" at bounding box center [1233, 387] width 128 height 18
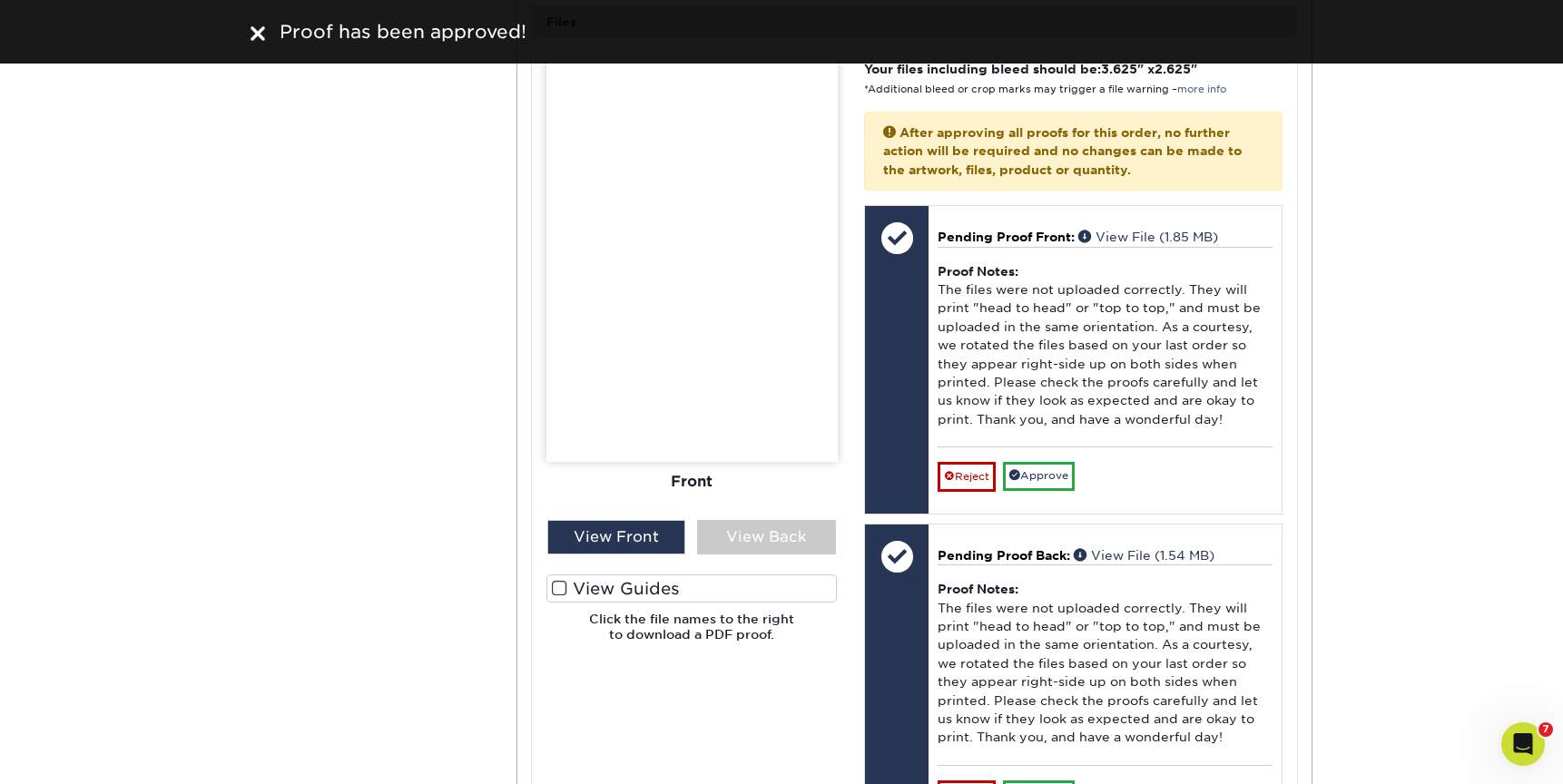
scroll to position [2028, 0]
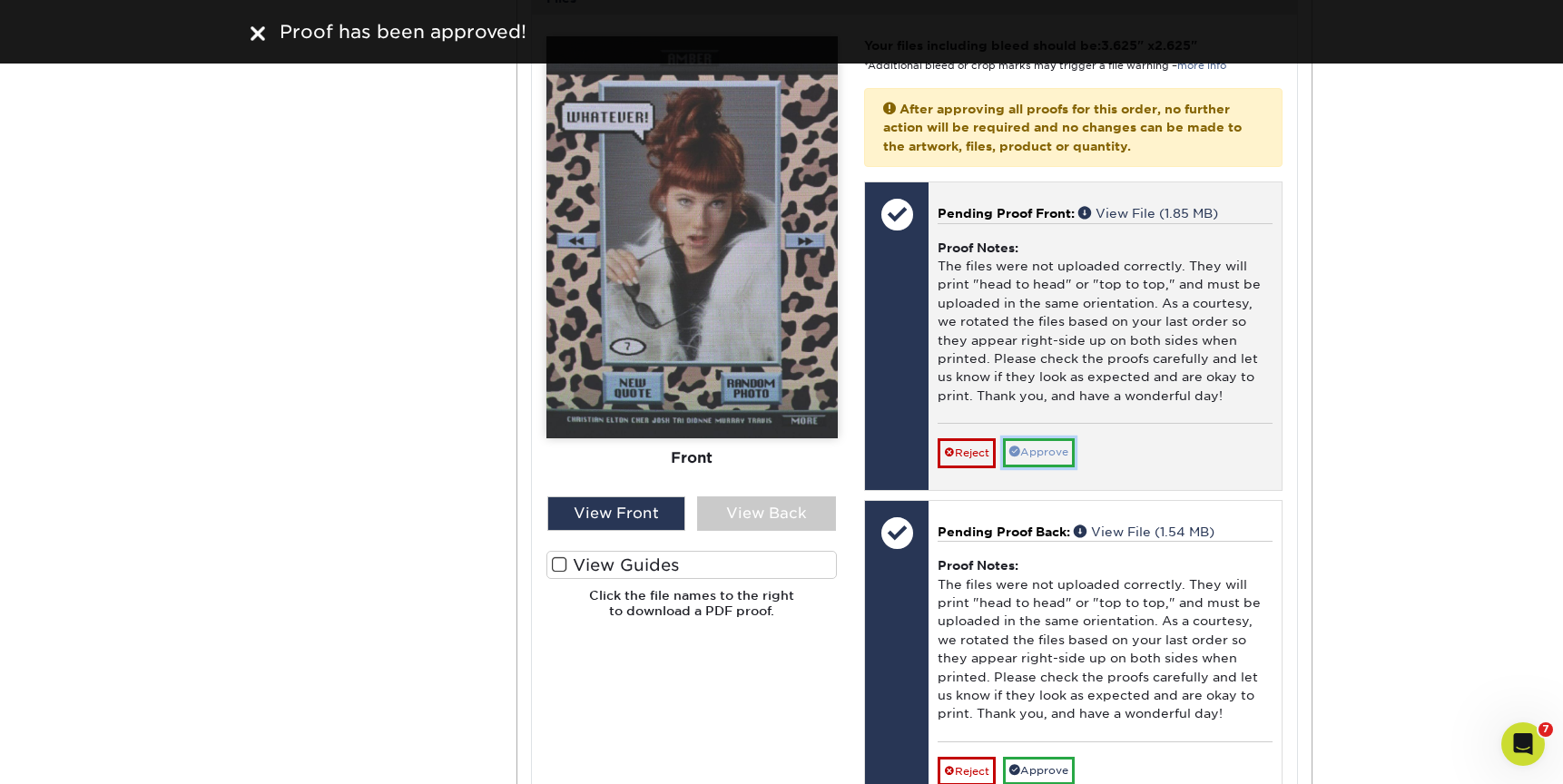
click at [1054, 446] on link "Approve" at bounding box center [1039, 453] width 72 height 28
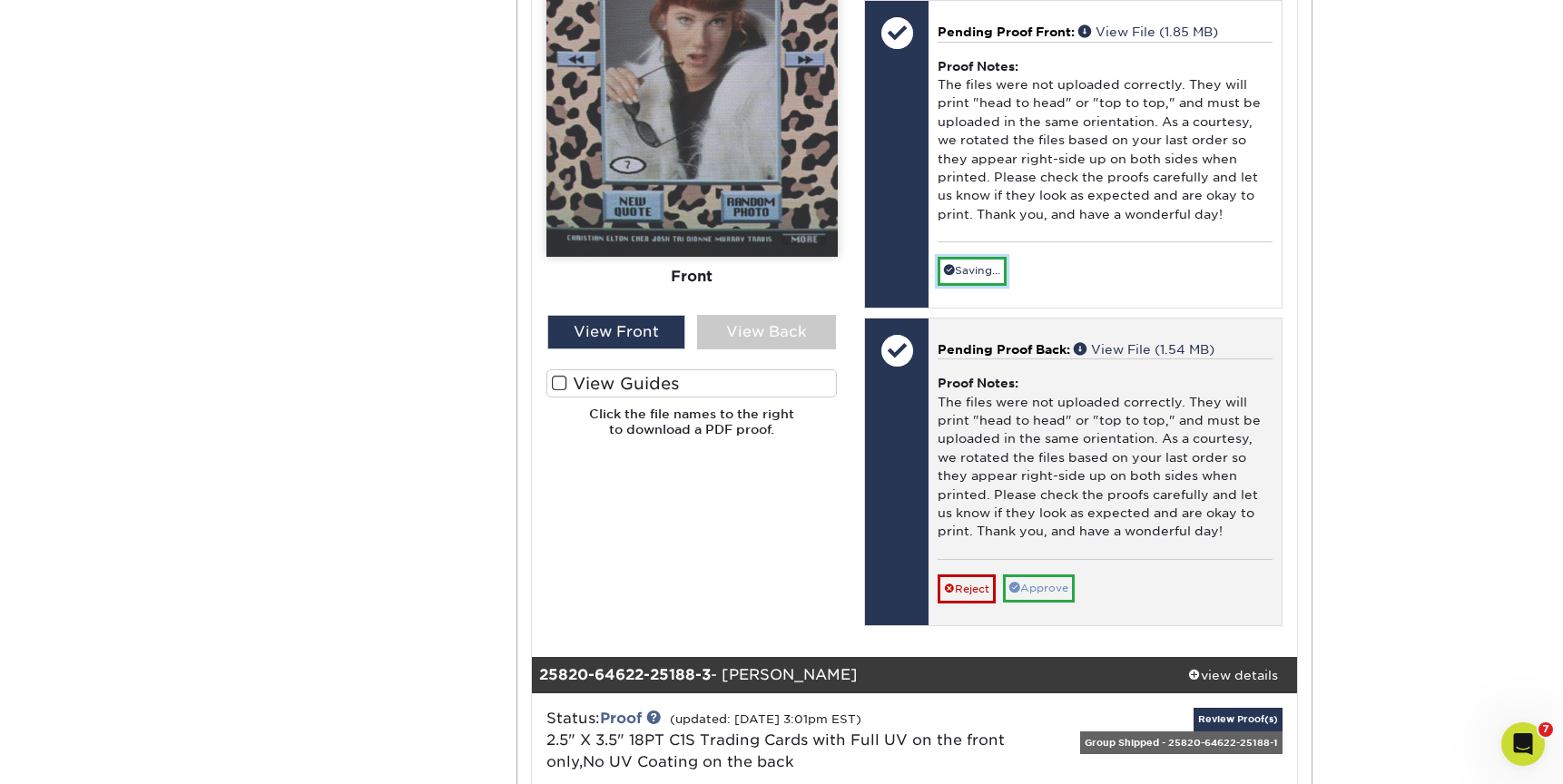
scroll to position [2214, 0]
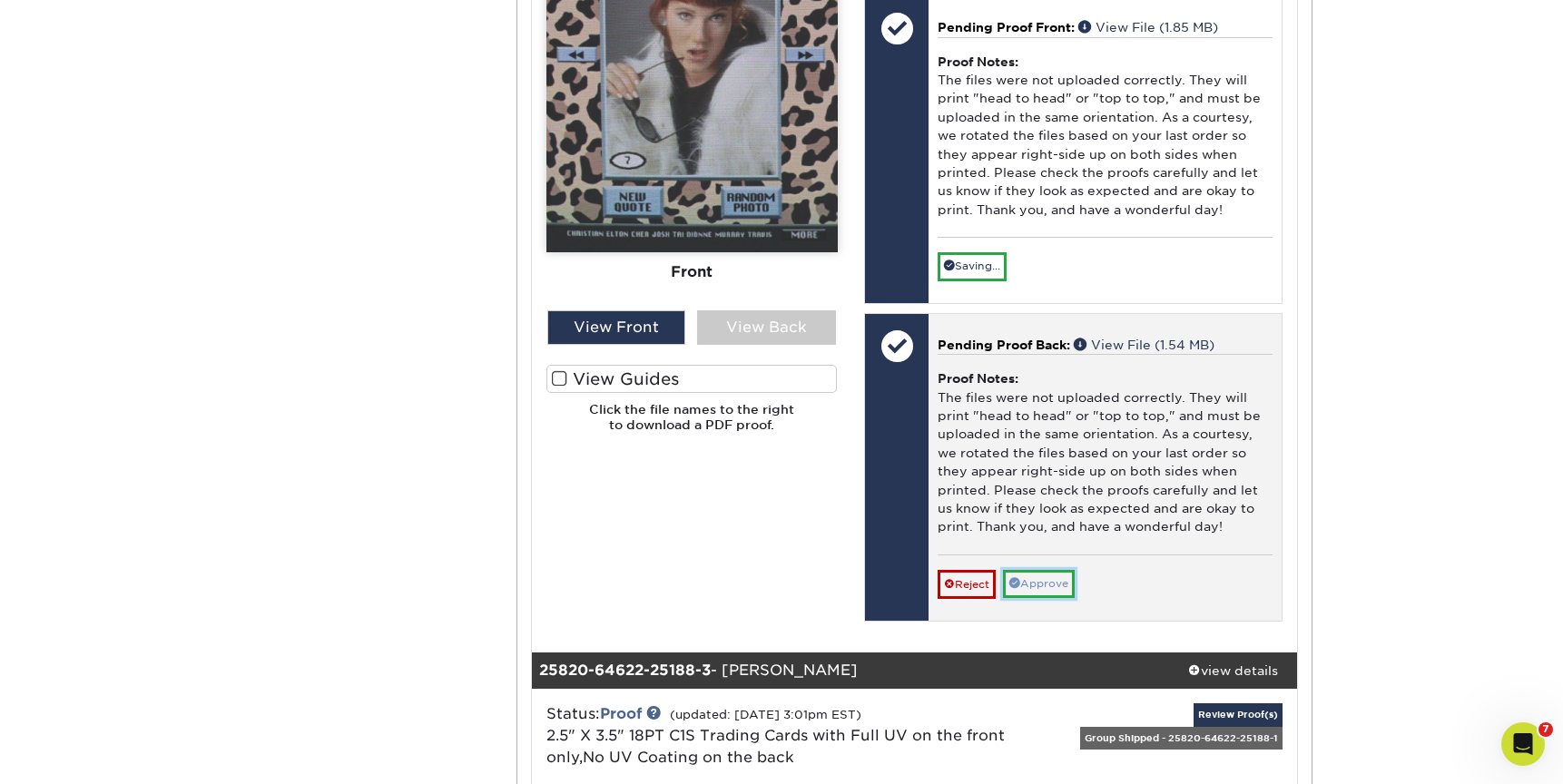
click at [1055, 583] on link "Approve" at bounding box center [1039, 584] width 72 height 28
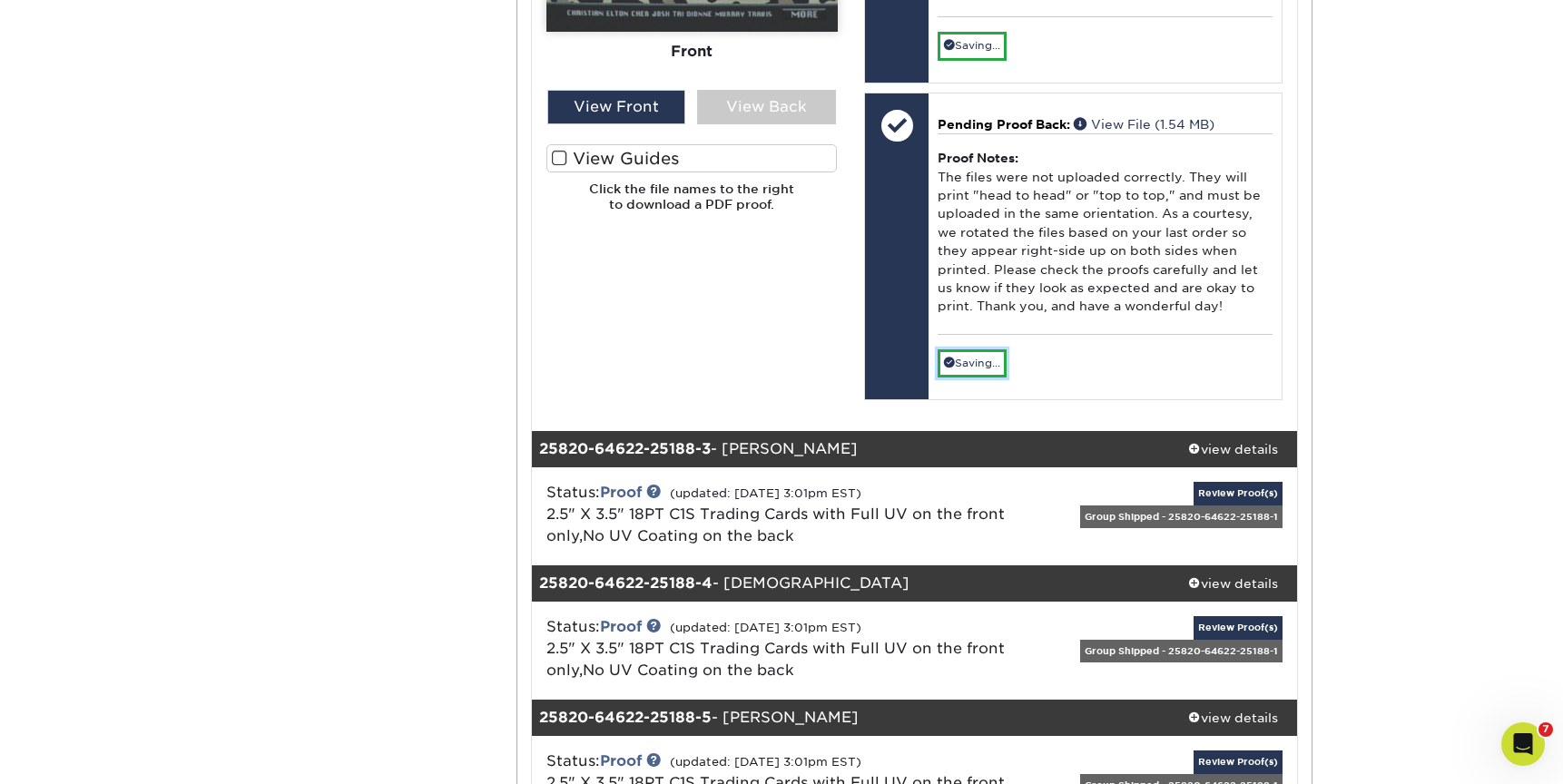
scroll to position [2447, 0]
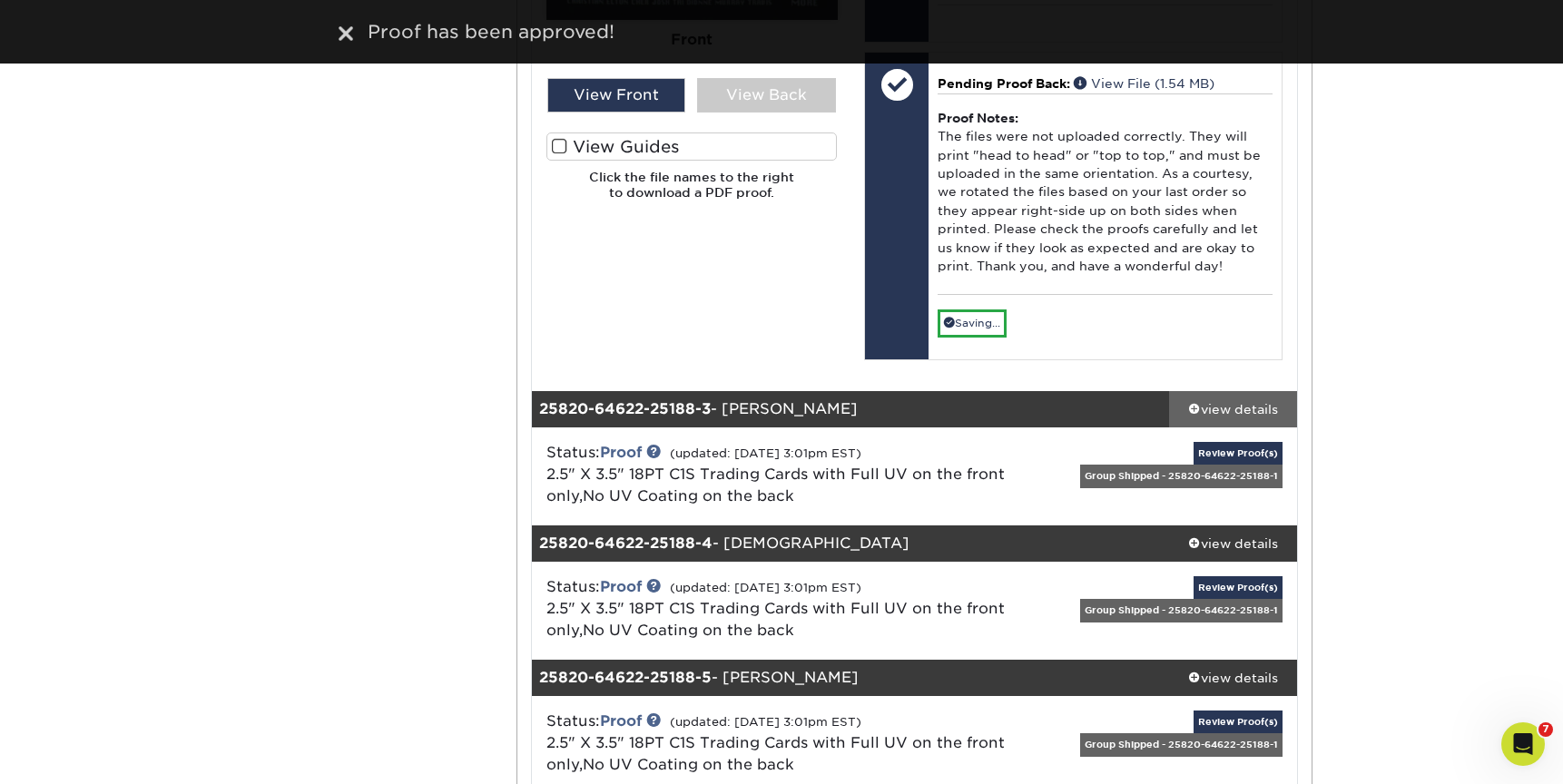
click at [1229, 408] on div "view details" at bounding box center [1233, 409] width 128 height 18
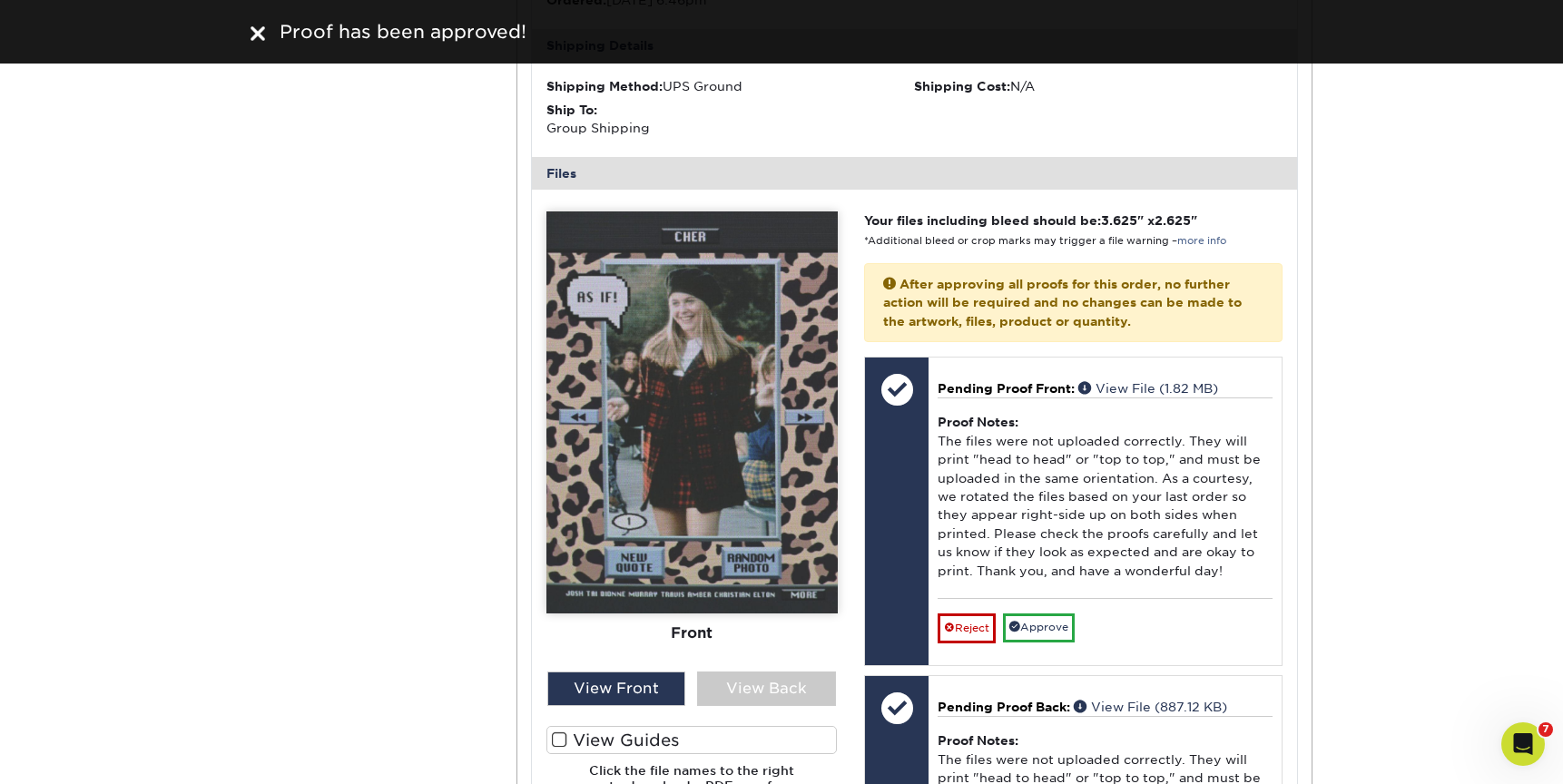
scroll to position [3192, 0]
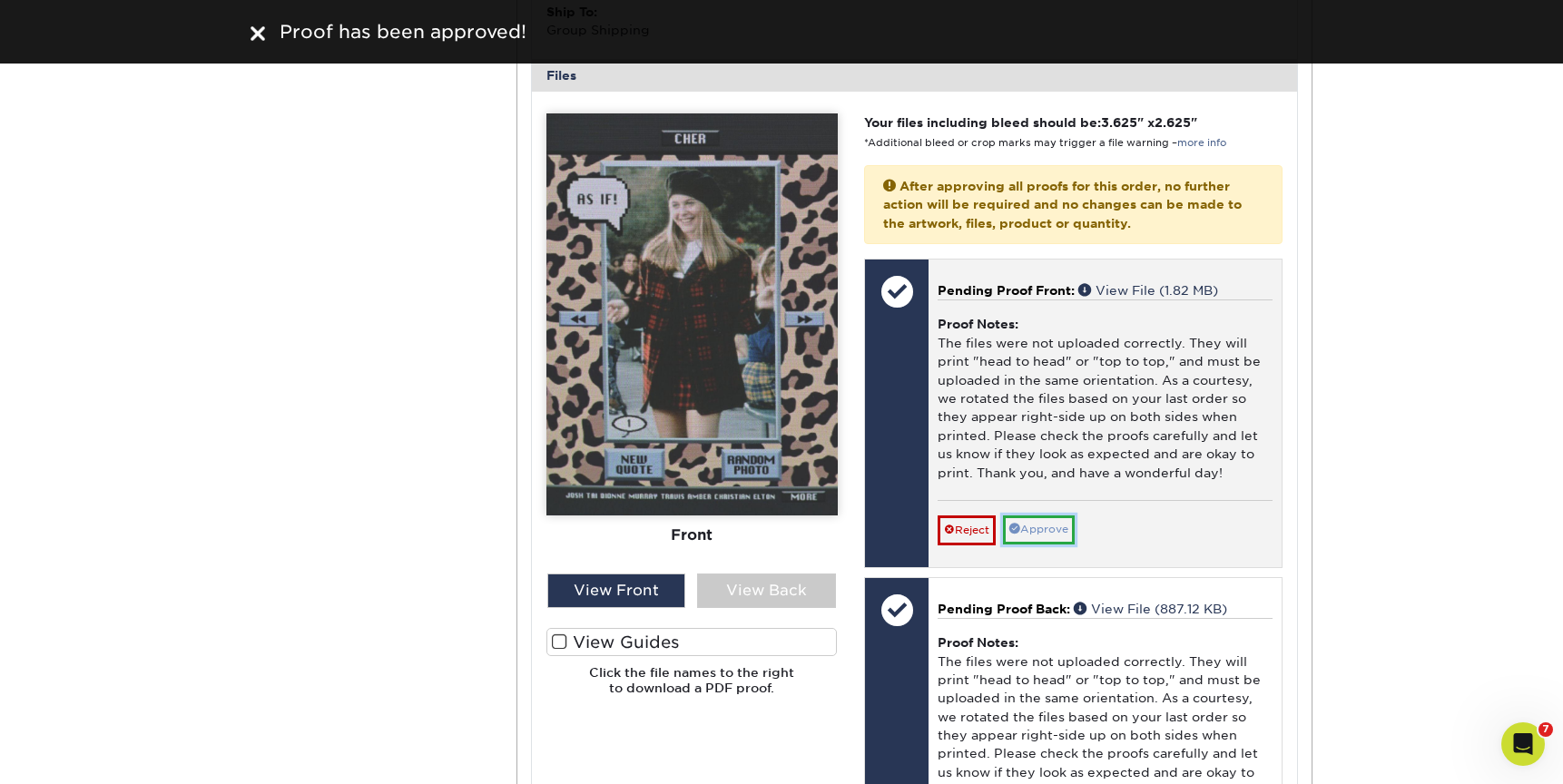
click at [1033, 531] on link "Approve" at bounding box center [1039, 530] width 72 height 28
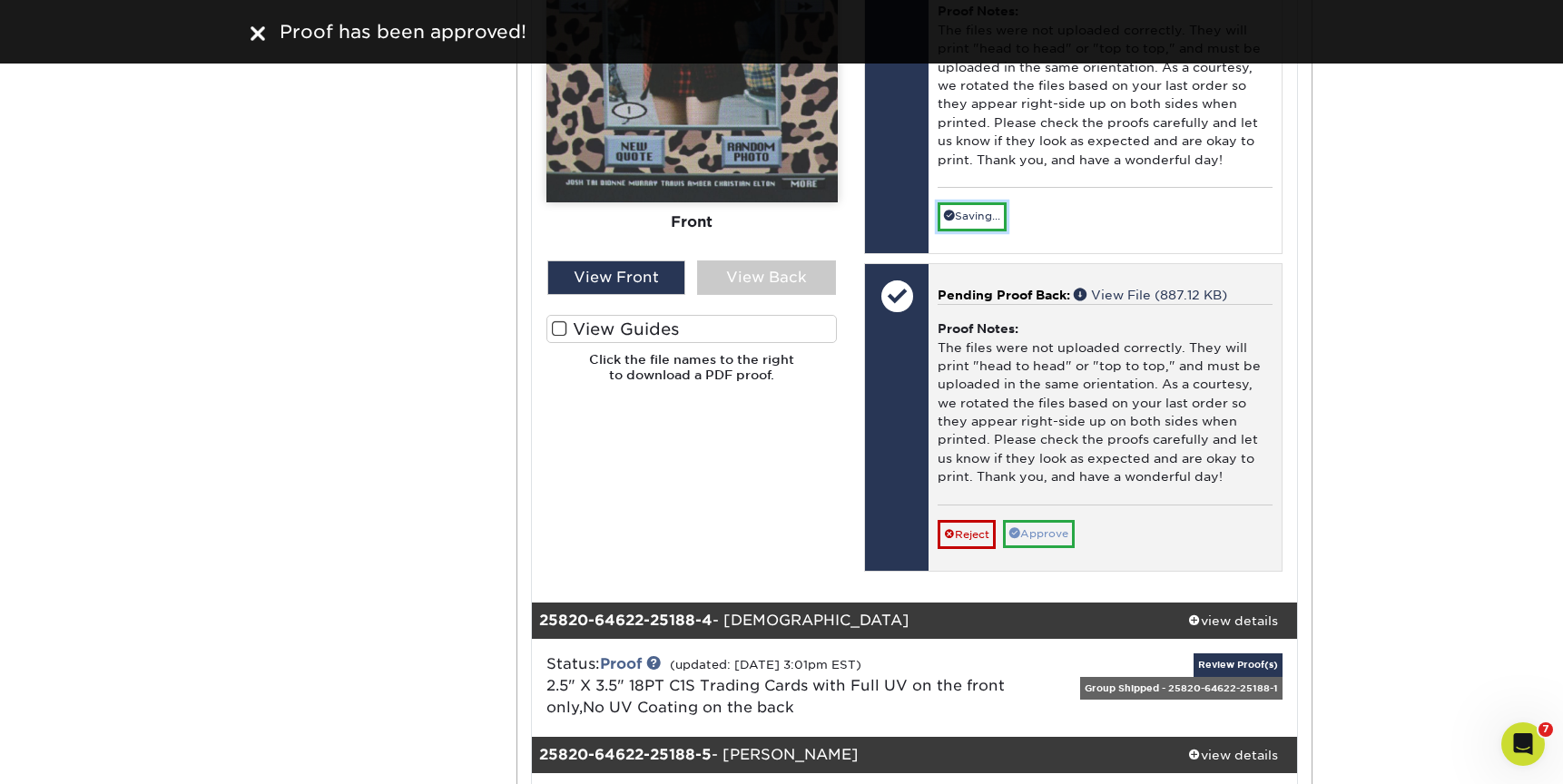
scroll to position [3505, 0]
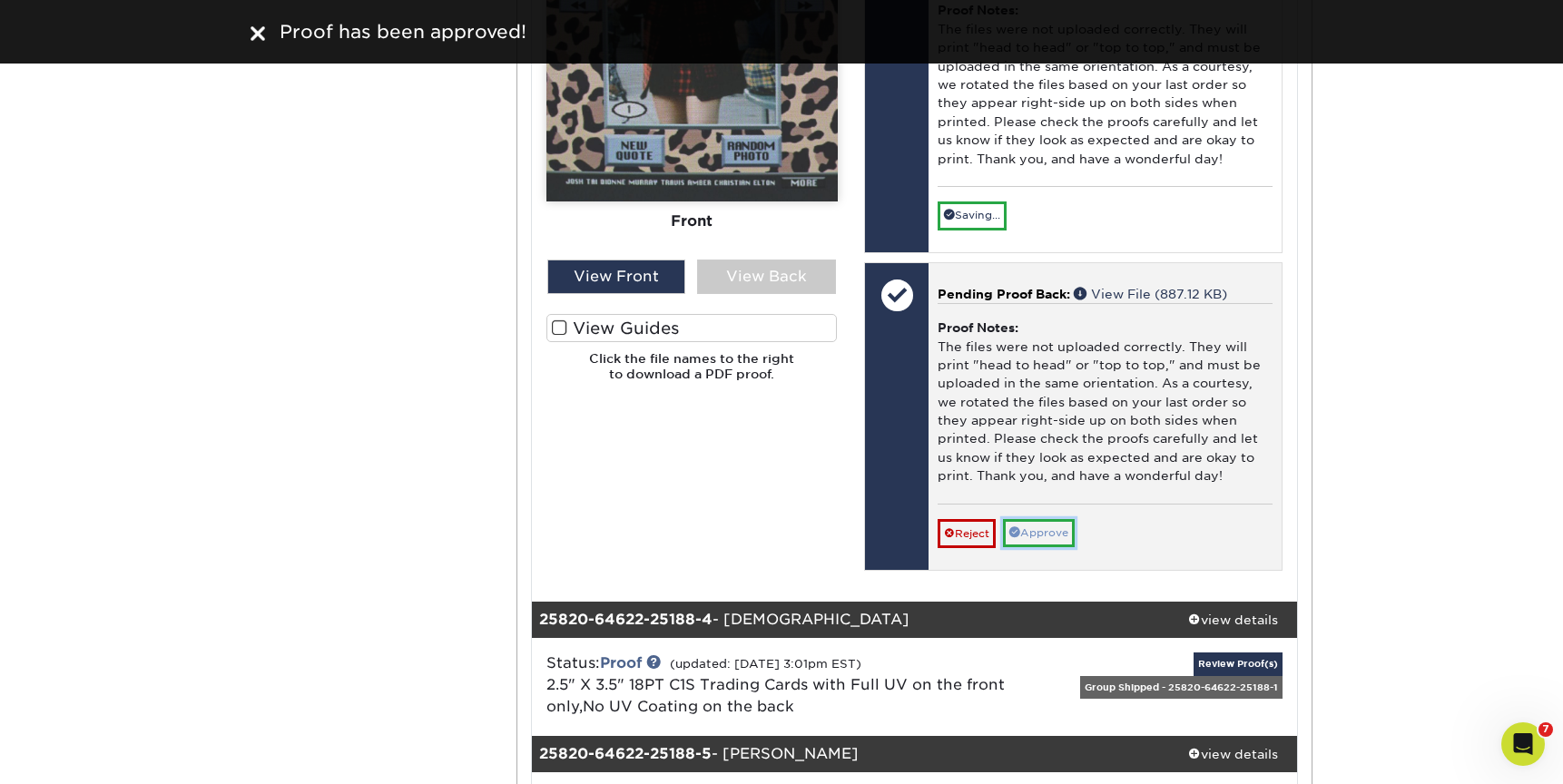
click at [1046, 531] on link "Approve" at bounding box center [1039, 533] width 72 height 28
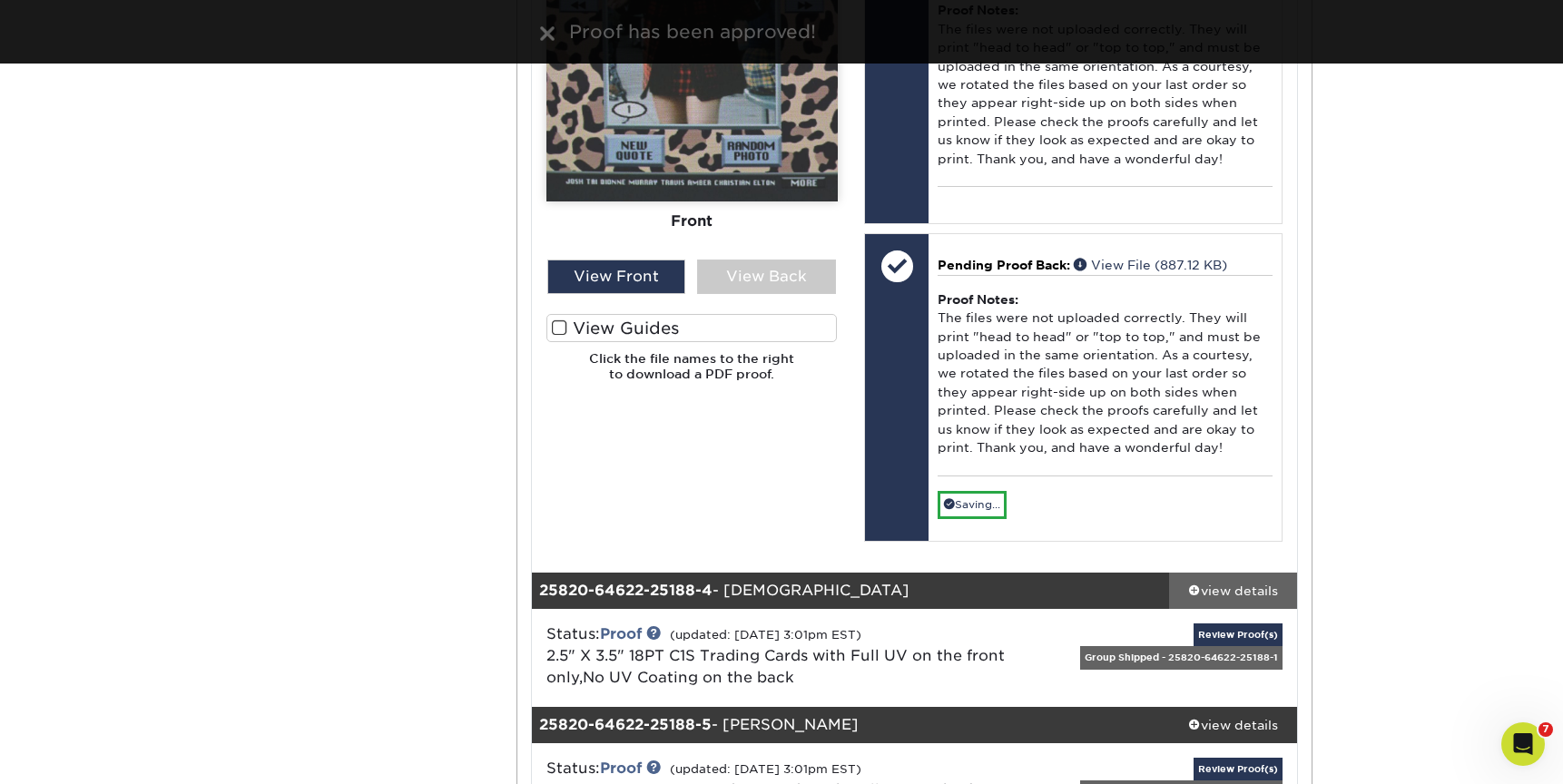
drag, startPoint x: 1228, startPoint y: 588, endPoint x: 1249, endPoint y: 579, distance: 22.8
click at [1228, 588] on div "view details" at bounding box center [1233, 590] width 128 height 18
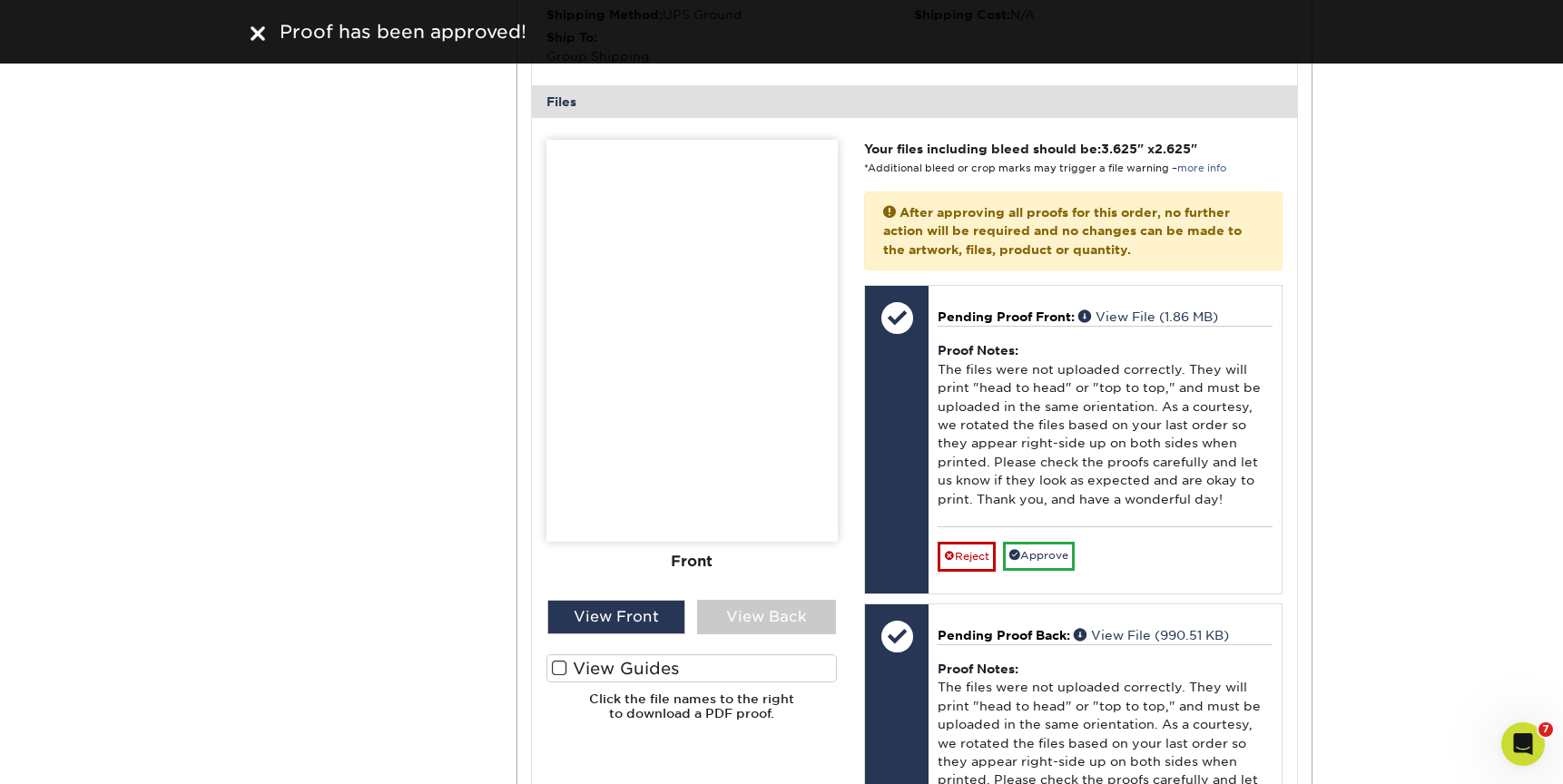
scroll to position [4424, 0]
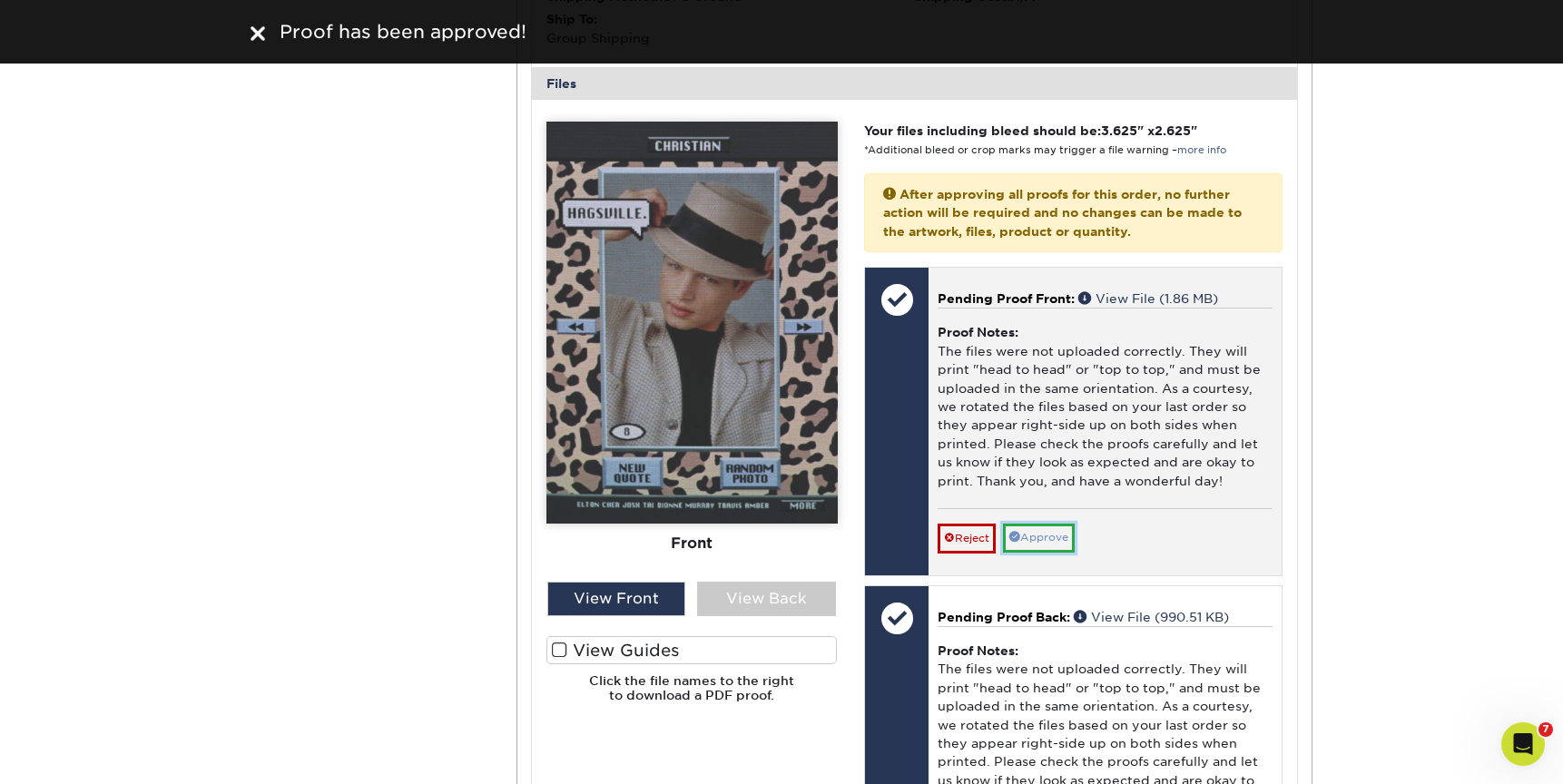
click at [1058, 541] on link "Approve" at bounding box center [1039, 538] width 72 height 28
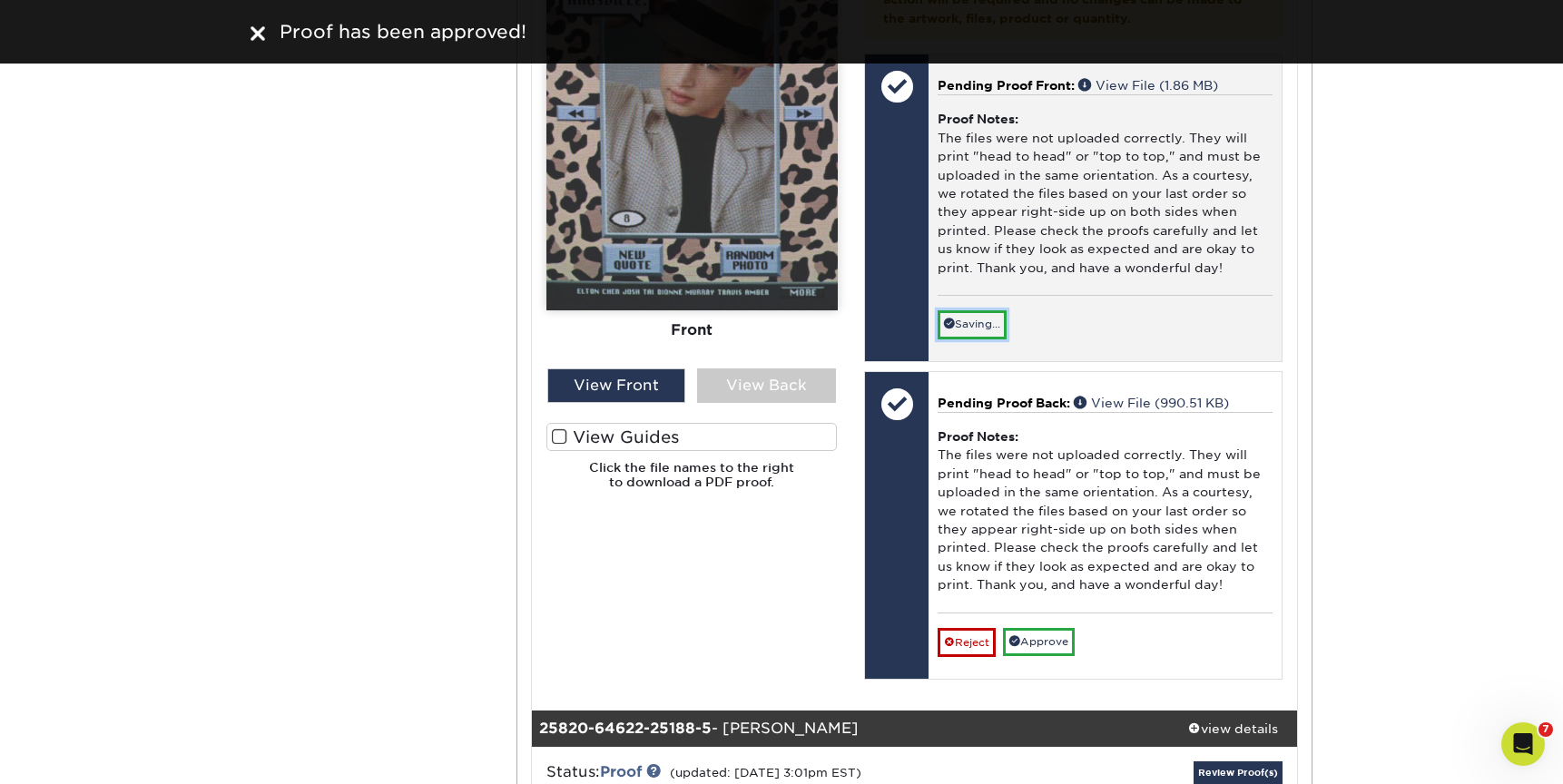
scroll to position [4710, 0]
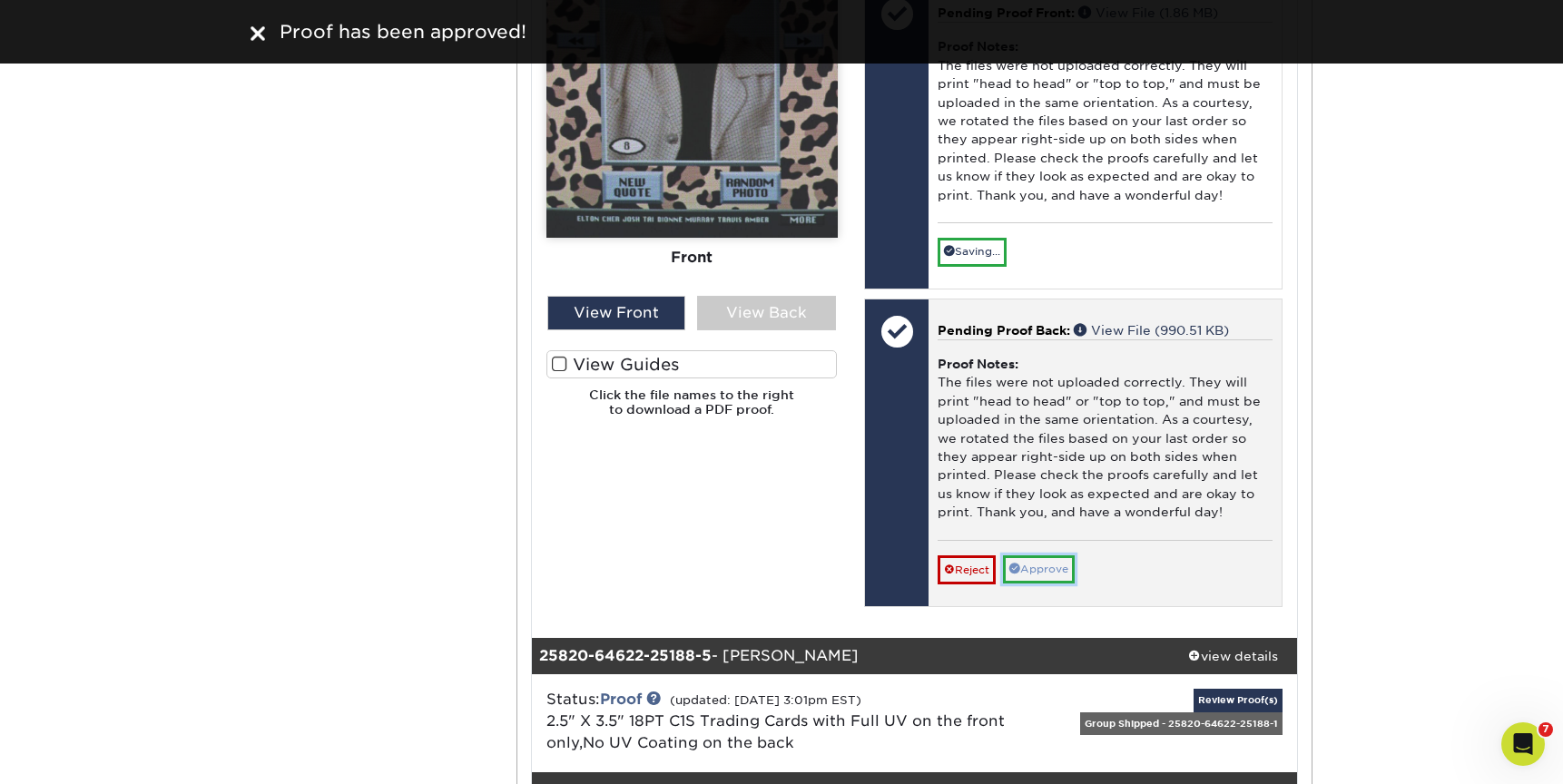
click at [1060, 562] on link "Approve" at bounding box center [1039, 569] width 72 height 28
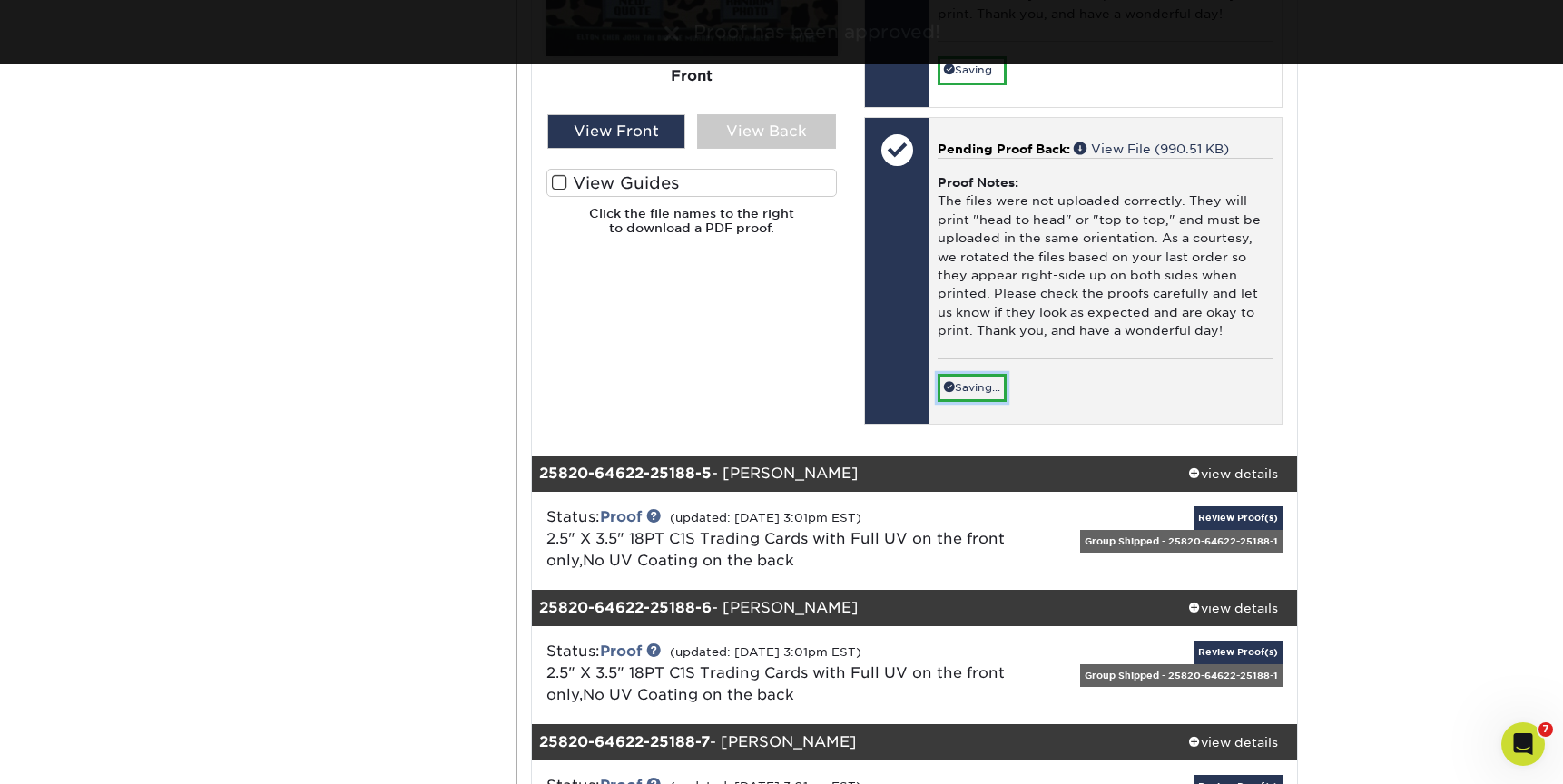
scroll to position [4982, 0]
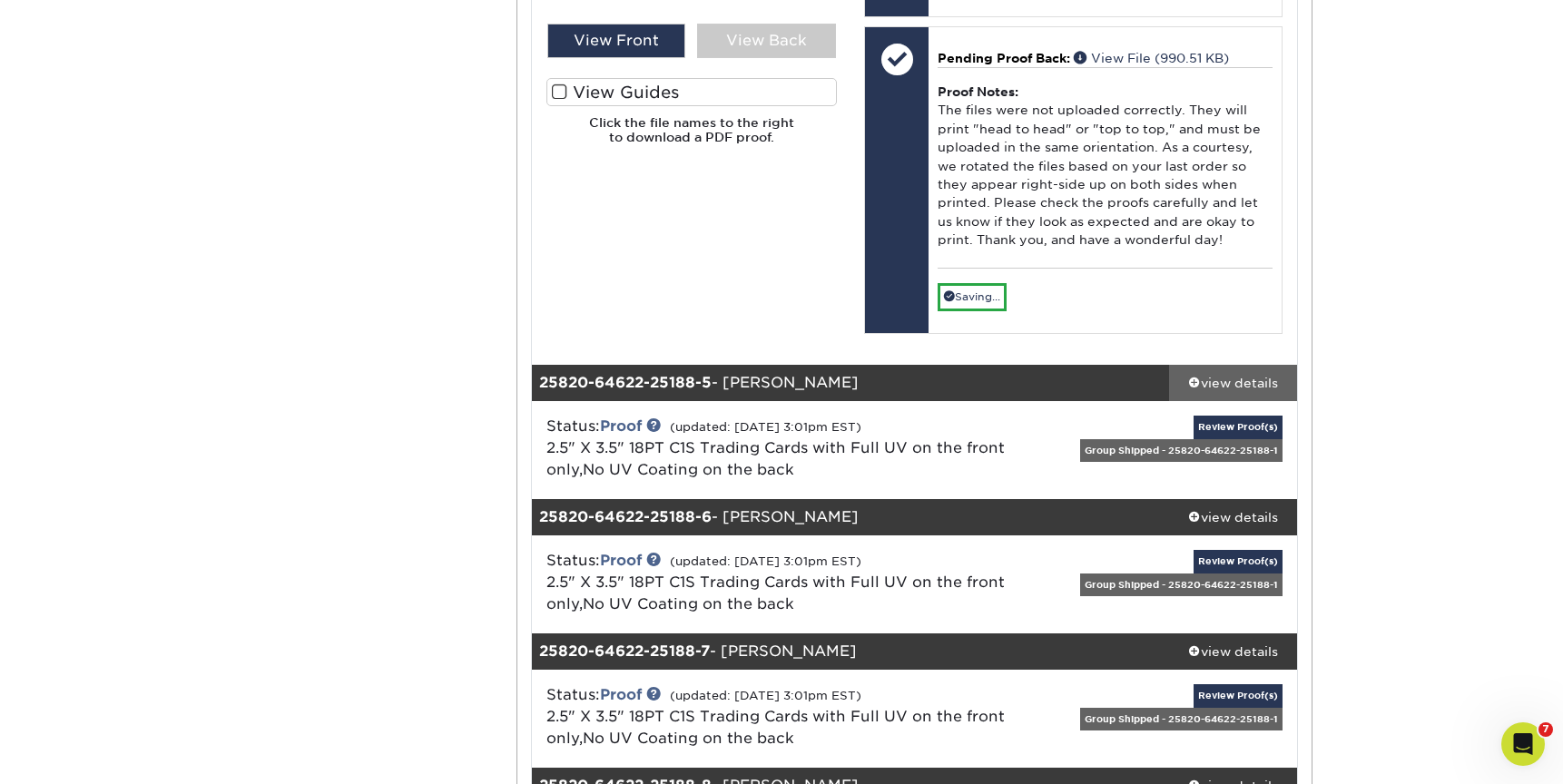
click at [1249, 386] on div "view details" at bounding box center [1233, 383] width 128 height 18
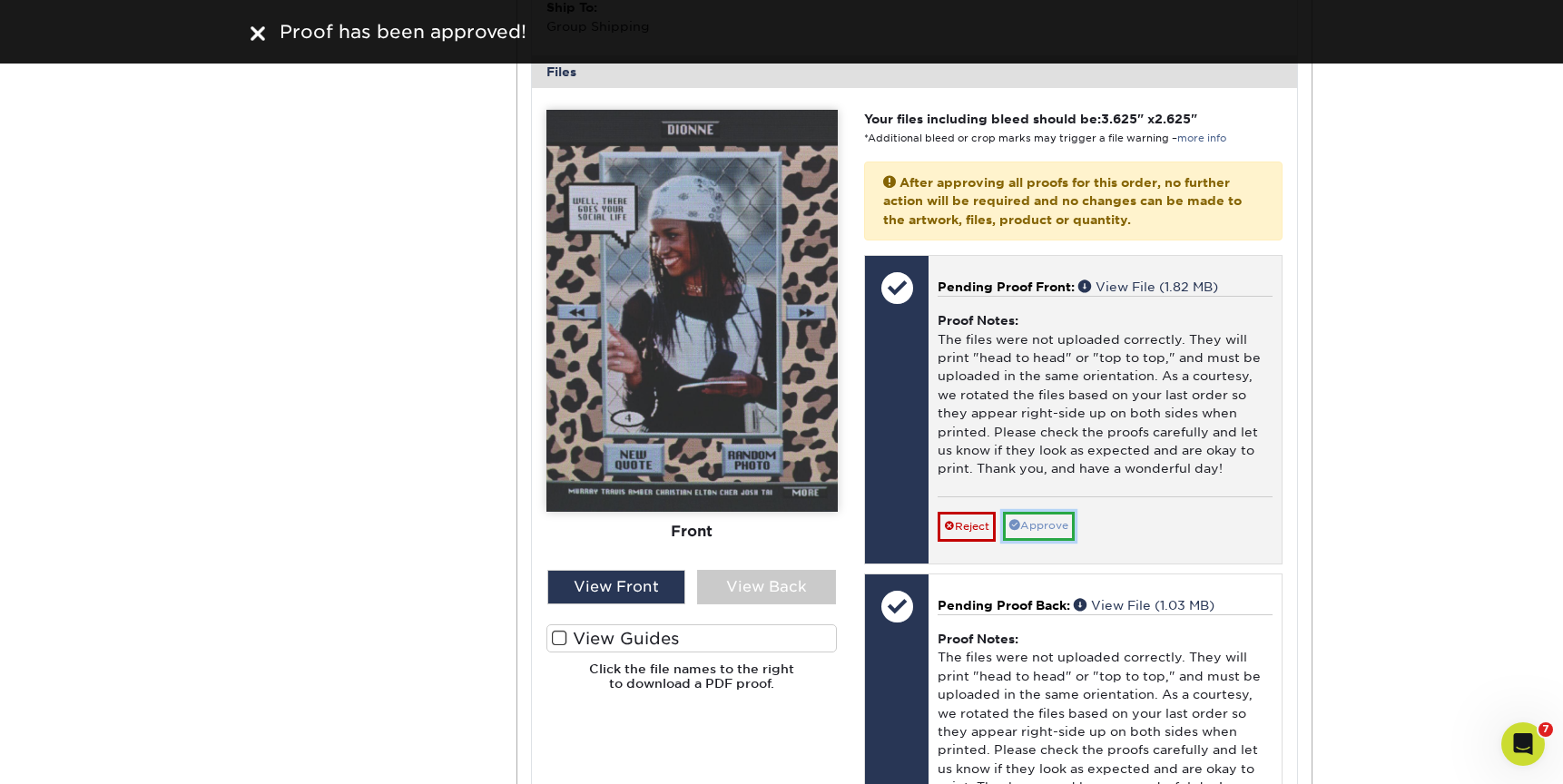
click at [1040, 535] on link "Approve" at bounding box center [1039, 526] width 72 height 28
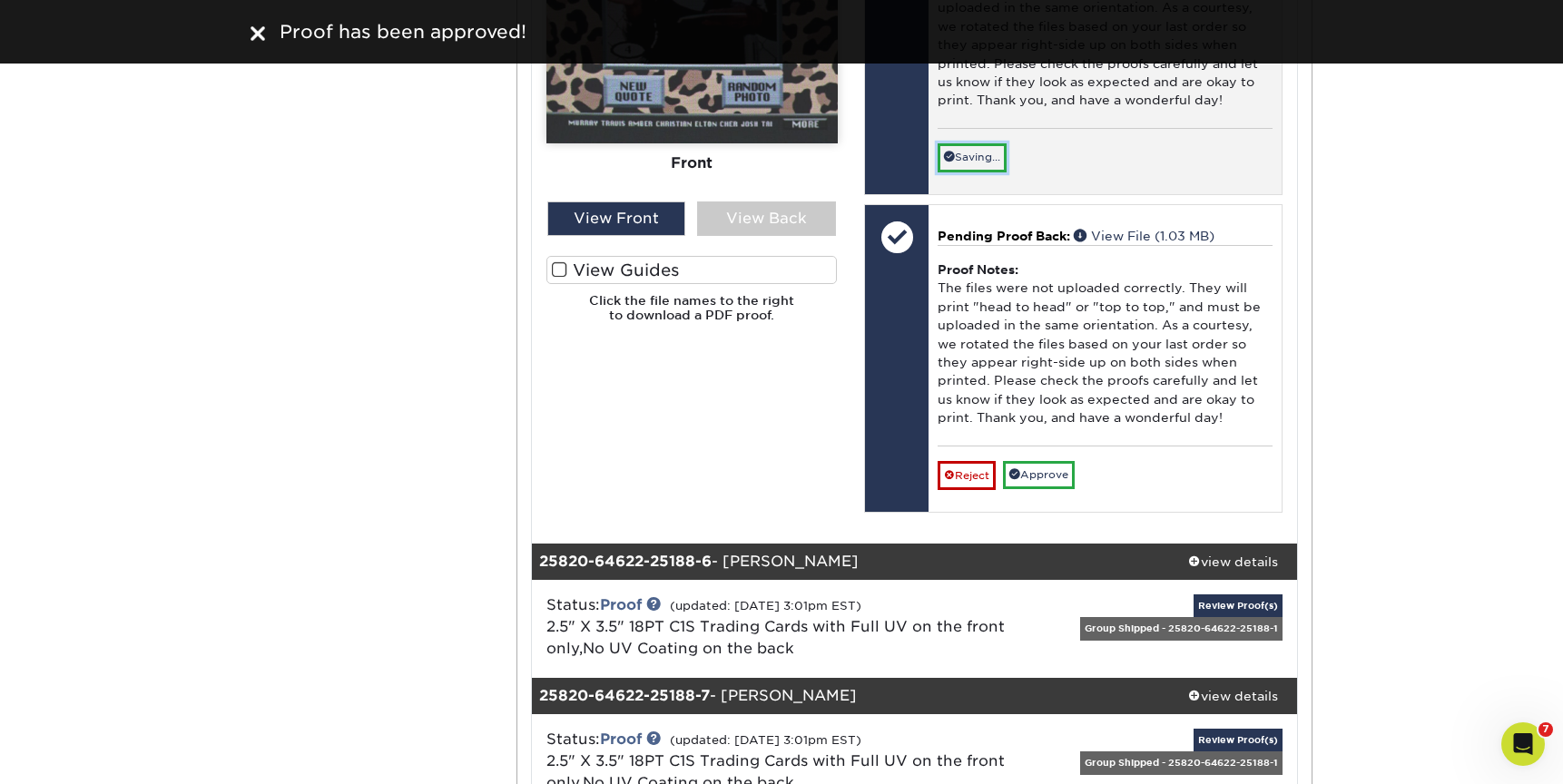
scroll to position [6117, 0]
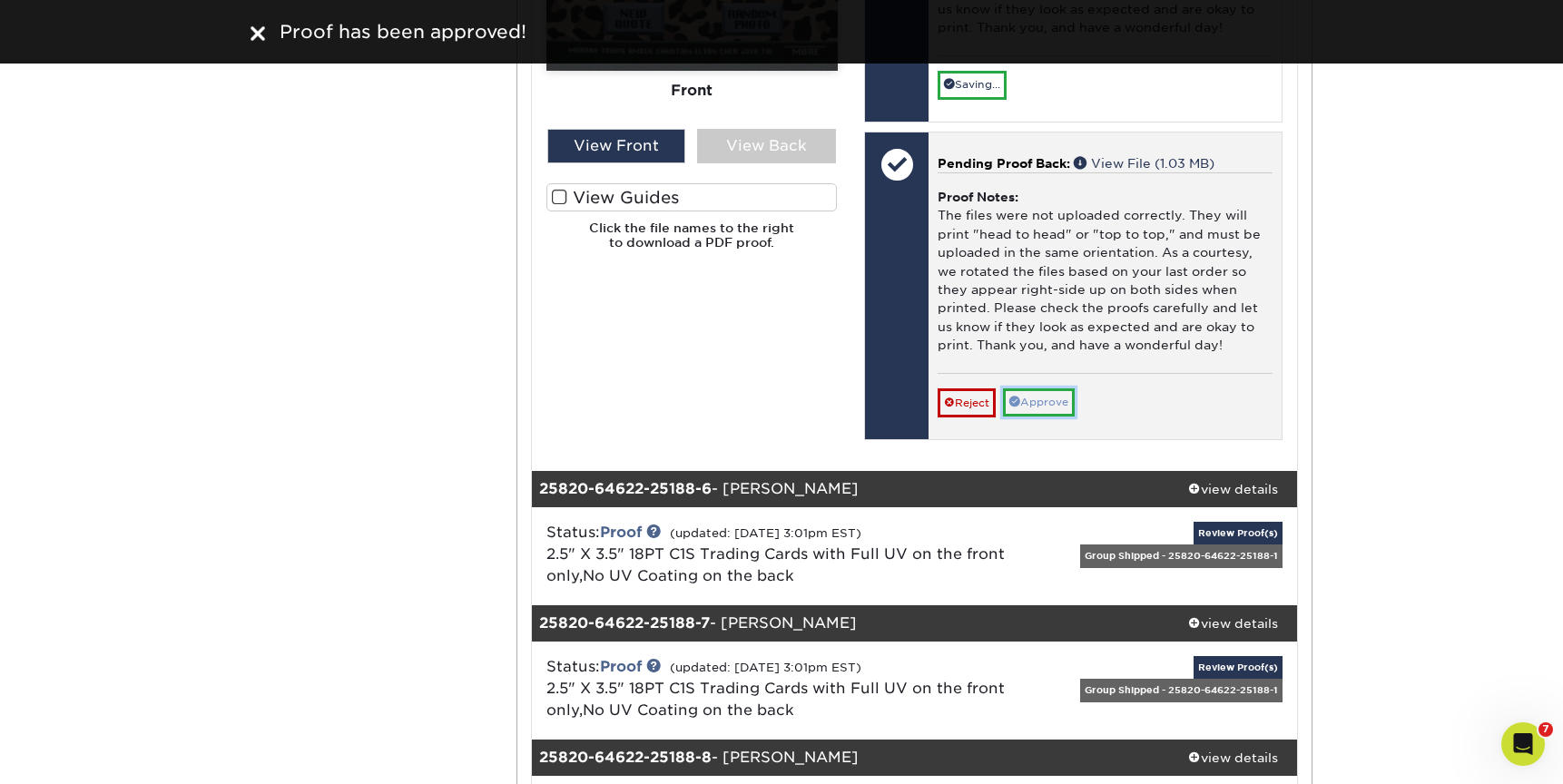
click at [1030, 403] on link "Approve" at bounding box center [1039, 402] width 72 height 28
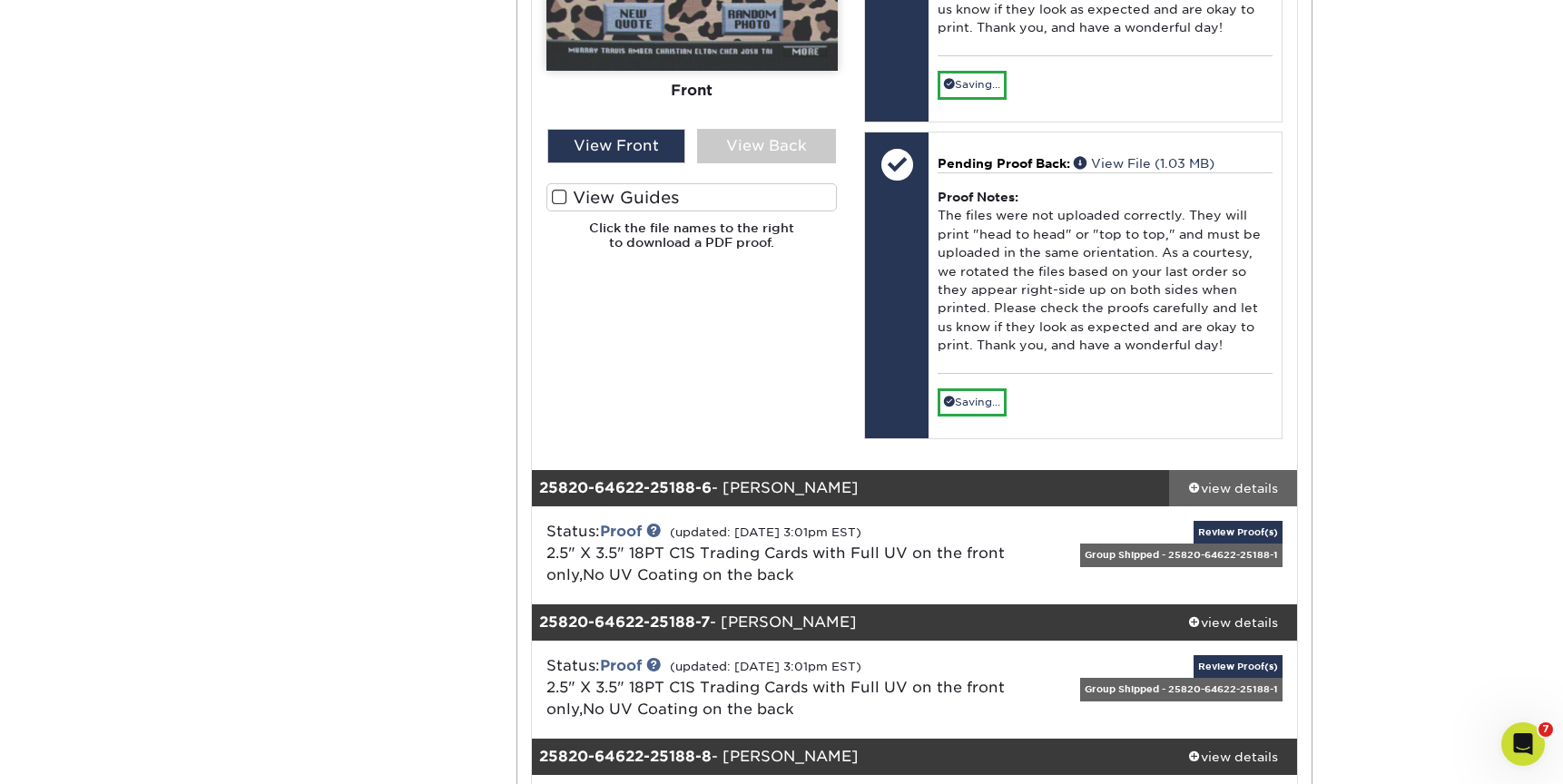
drag, startPoint x: 1239, startPoint y: 488, endPoint x: 1249, endPoint y: 491, distance: 10.4
click at [1238, 488] on div "view details" at bounding box center [1233, 488] width 128 height 18
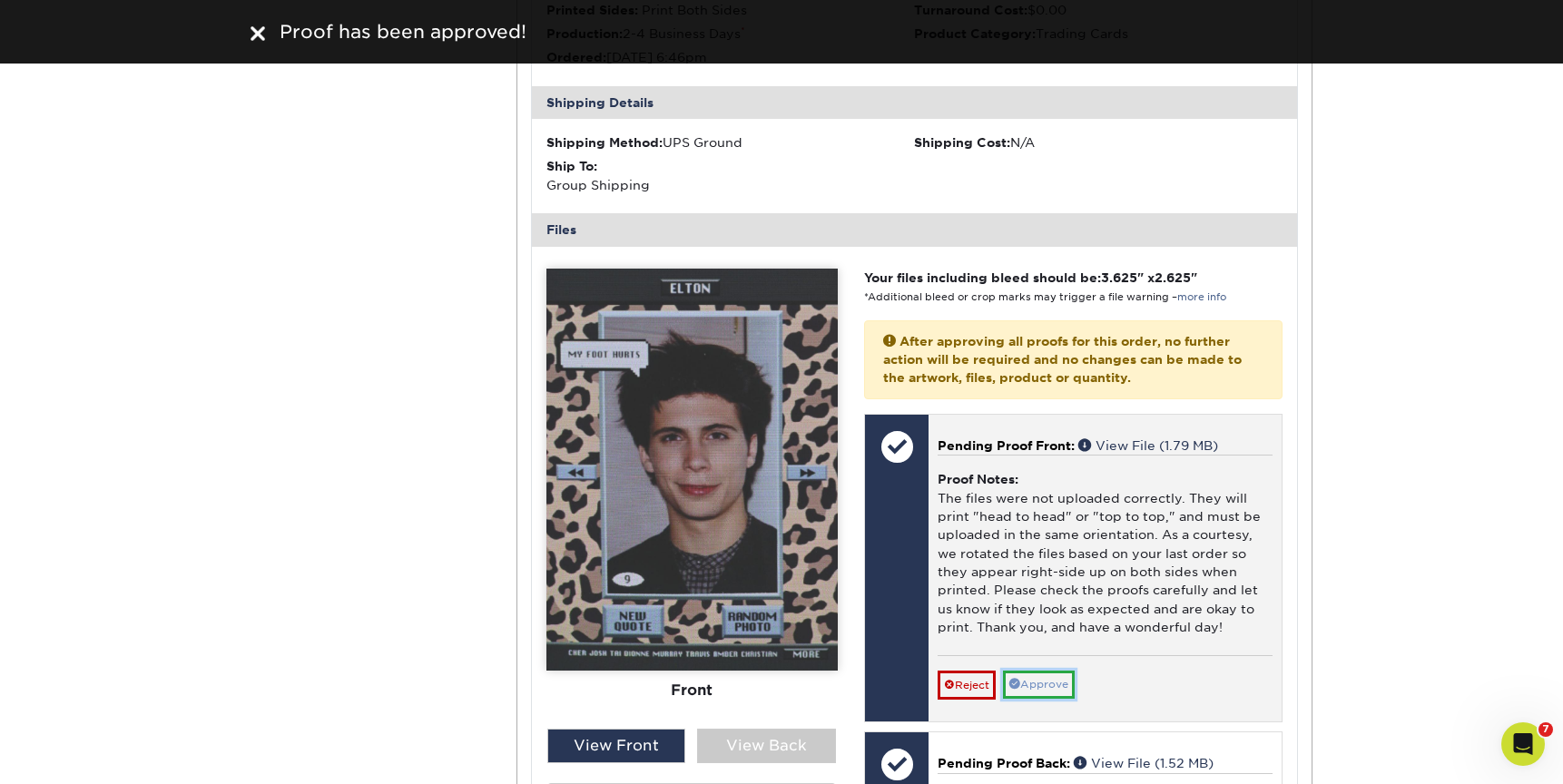
click at [1061, 679] on link "Approve" at bounding box center [1039, 685] width 72 height 28
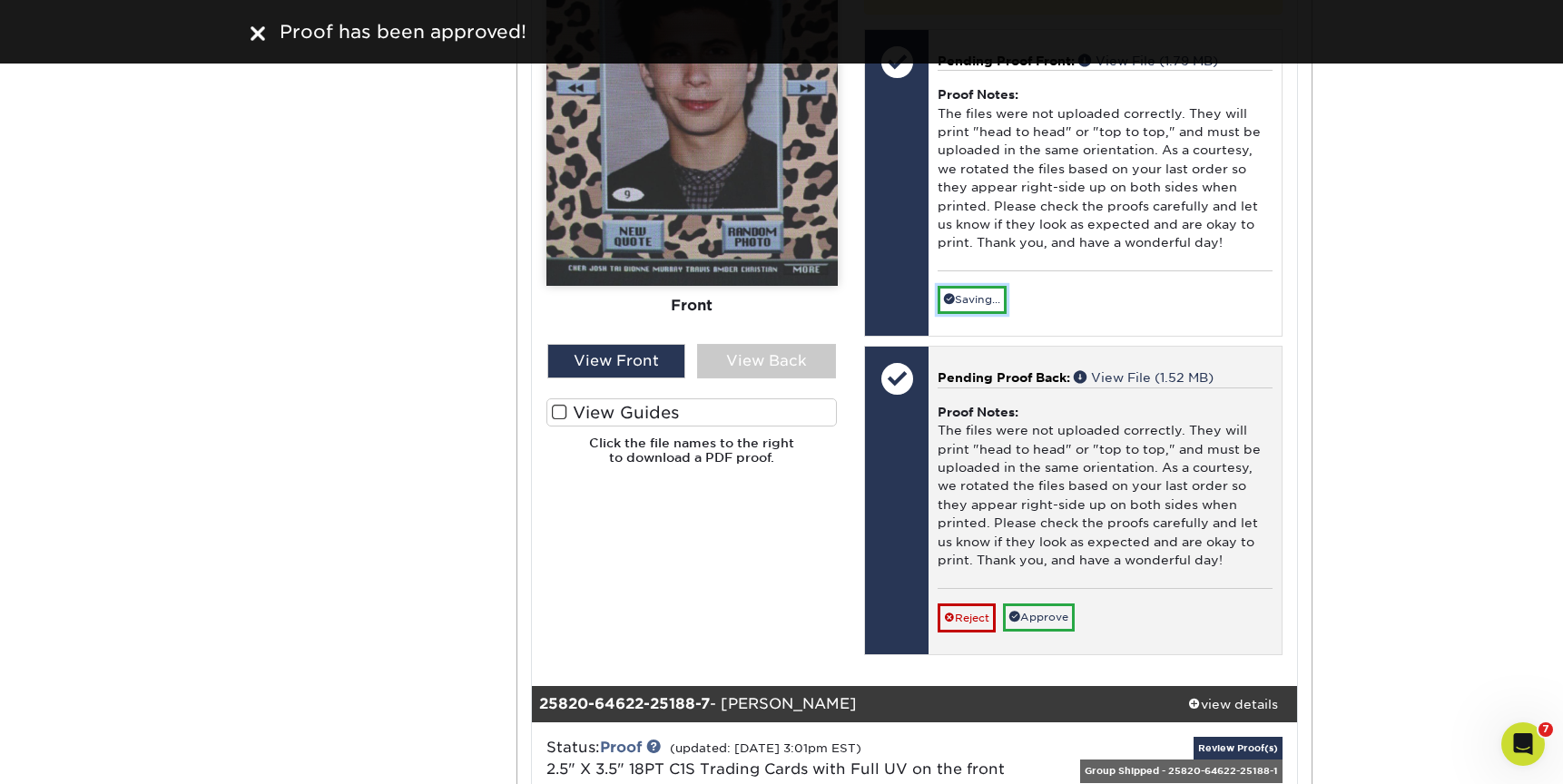
scroll to position [7199, 0]
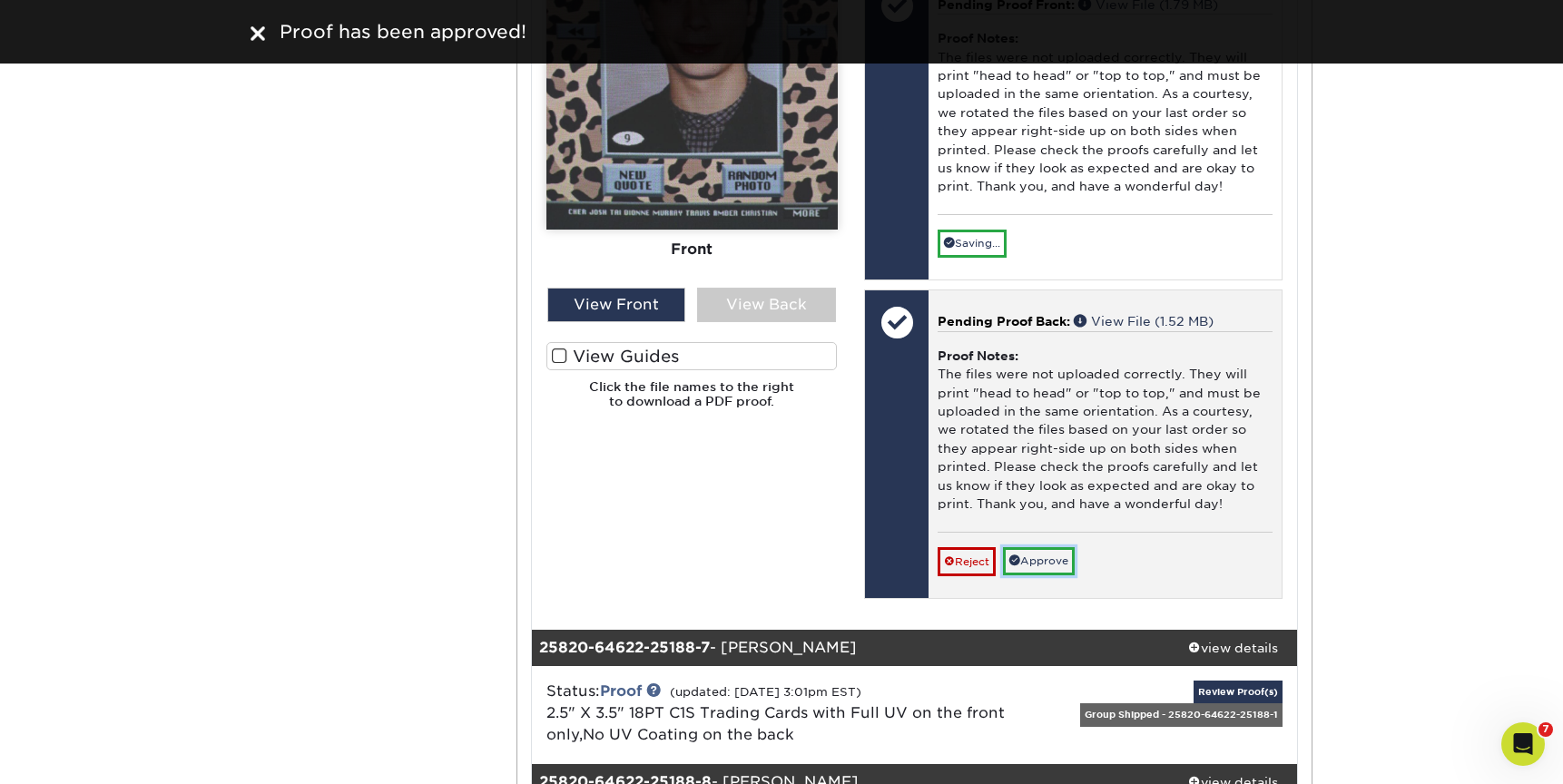
drag, startPoint x: 1058, startPoint y: 562, endPoint x: 1139, endPoint y: 555, distance: 81.3
click at [1058, 562] on link "Approve" at bounding box center [1039, 562] width 72 height 28
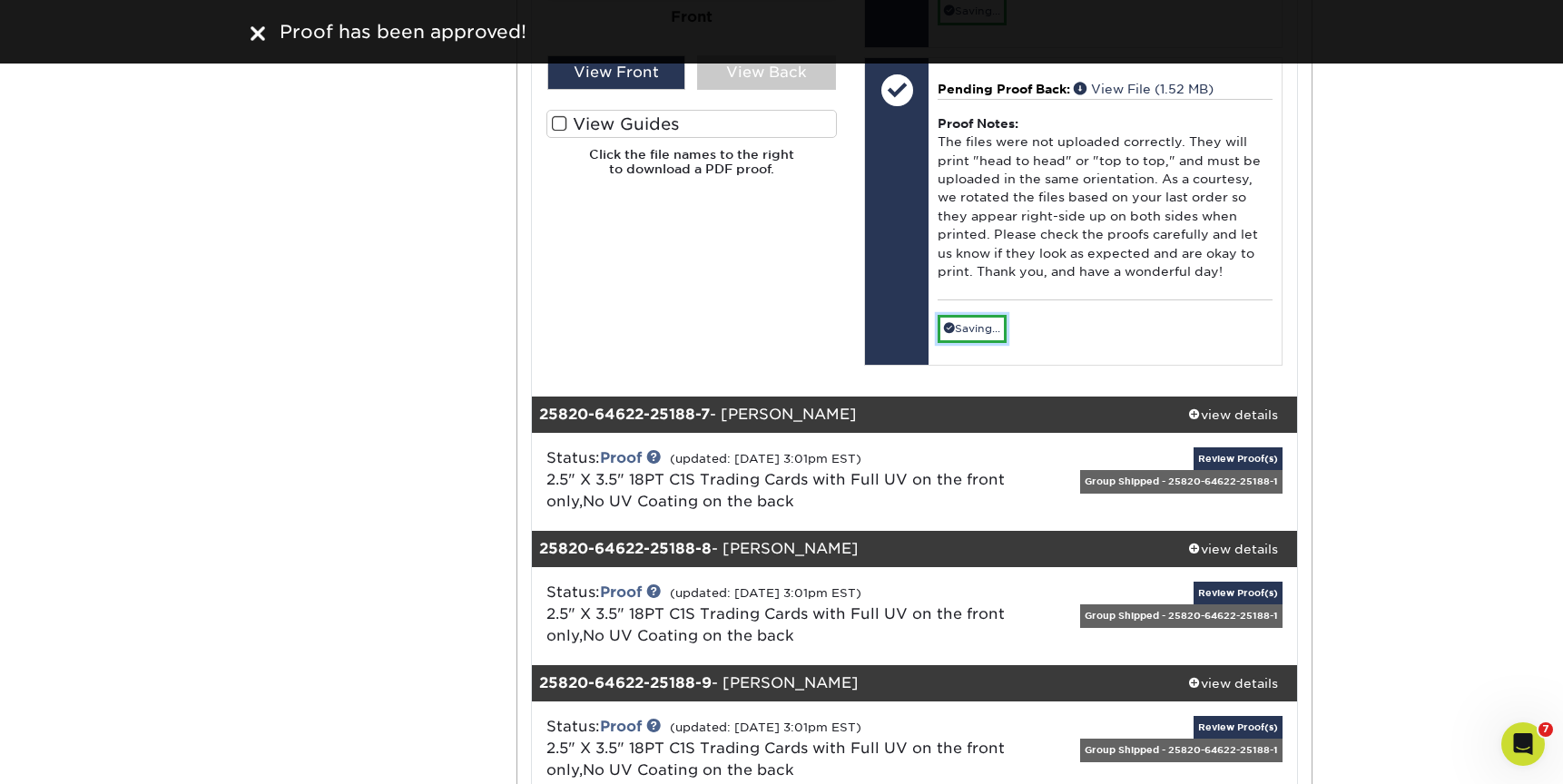
scroll to position [7463, 0]
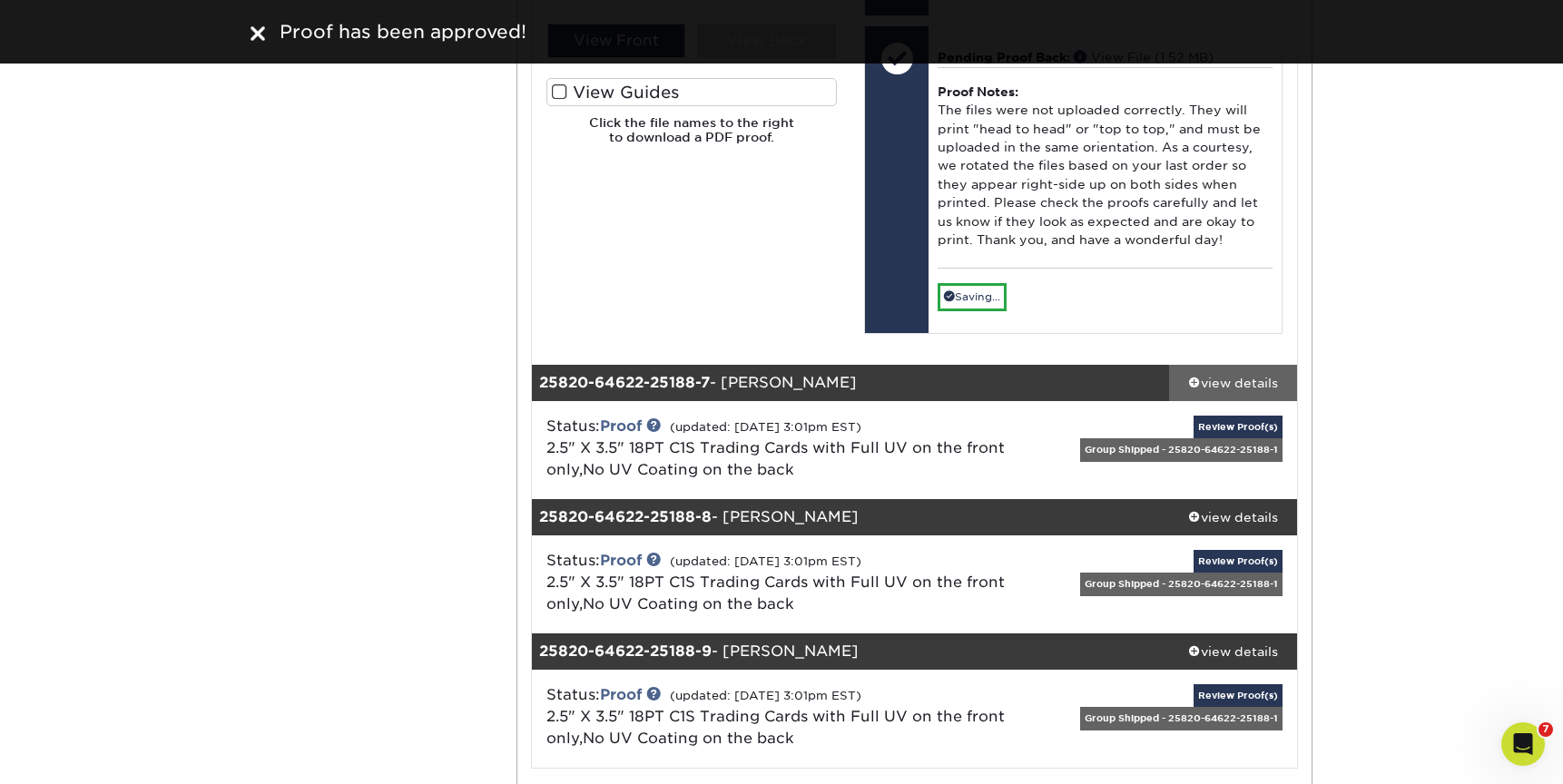
click at [1252, 383] on div "view details" at bounding box center [1233, 383] width 128 height 18
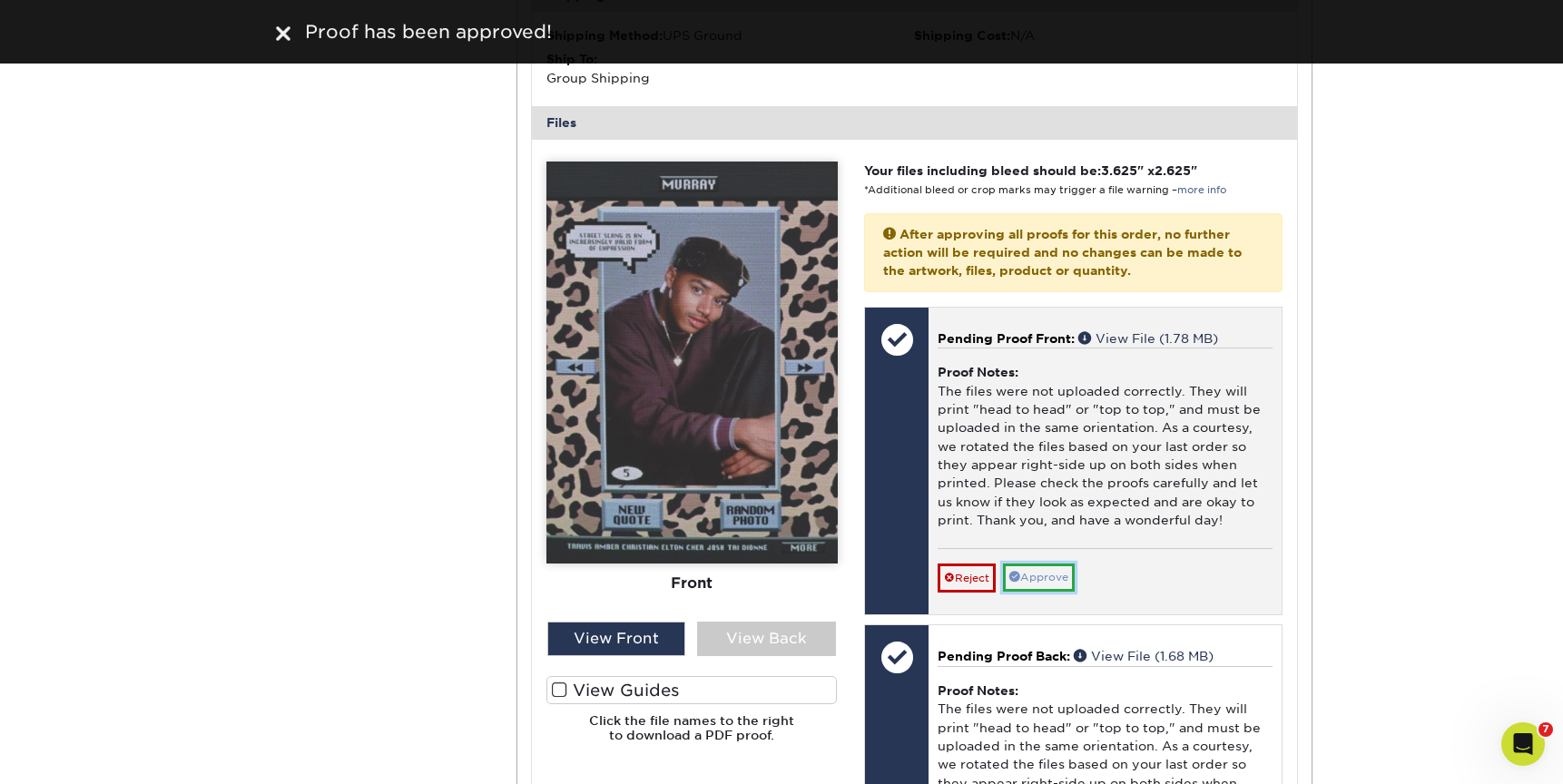
click at [1049, 571] on link "Approve" at bounding box center [1039, 578] width 72 height 28
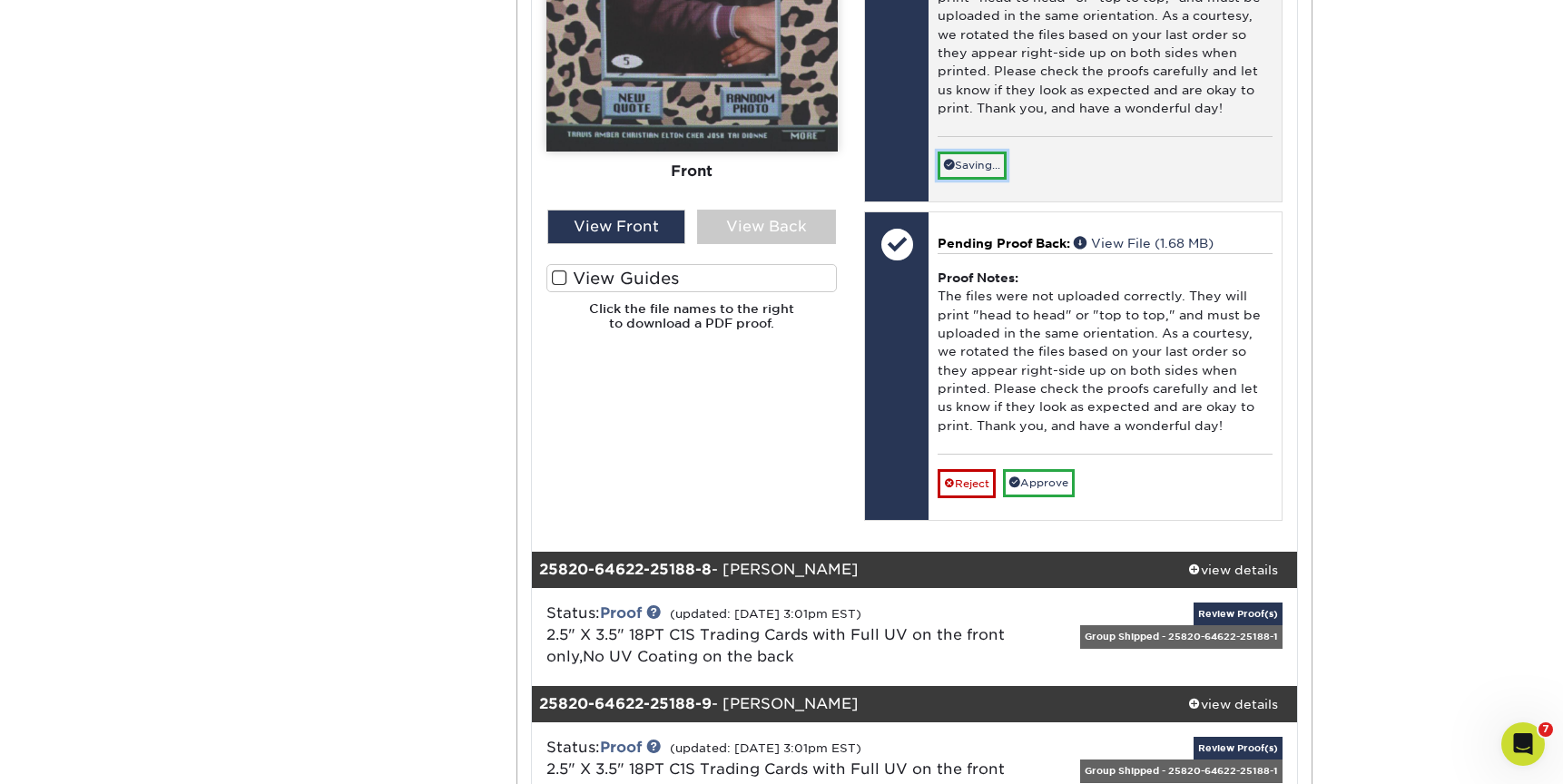
scroll to position [8591, 0]
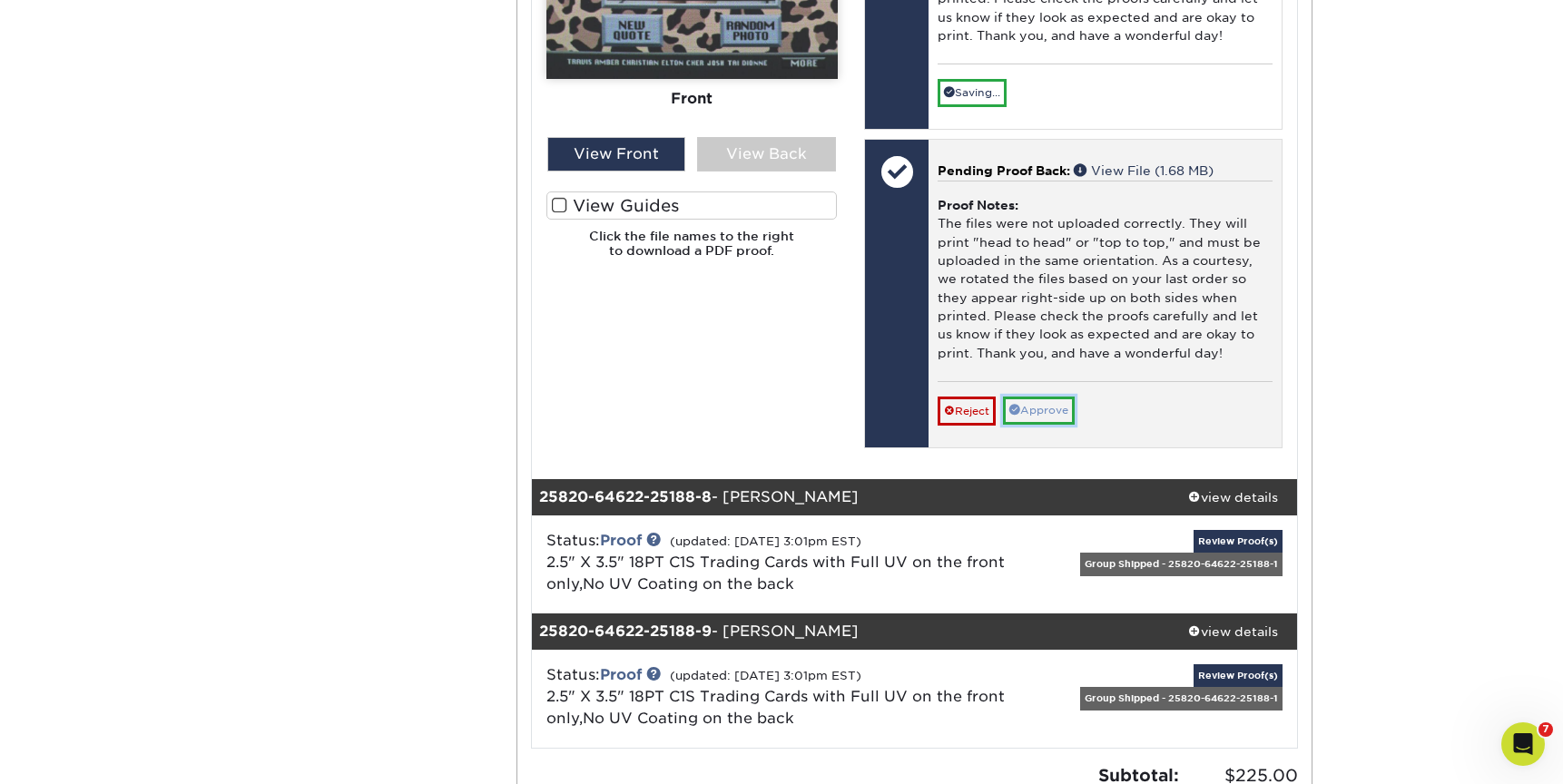
click at [1050, 408] on link "Approve" at bounding box center [1039, 411] width 72 height 28
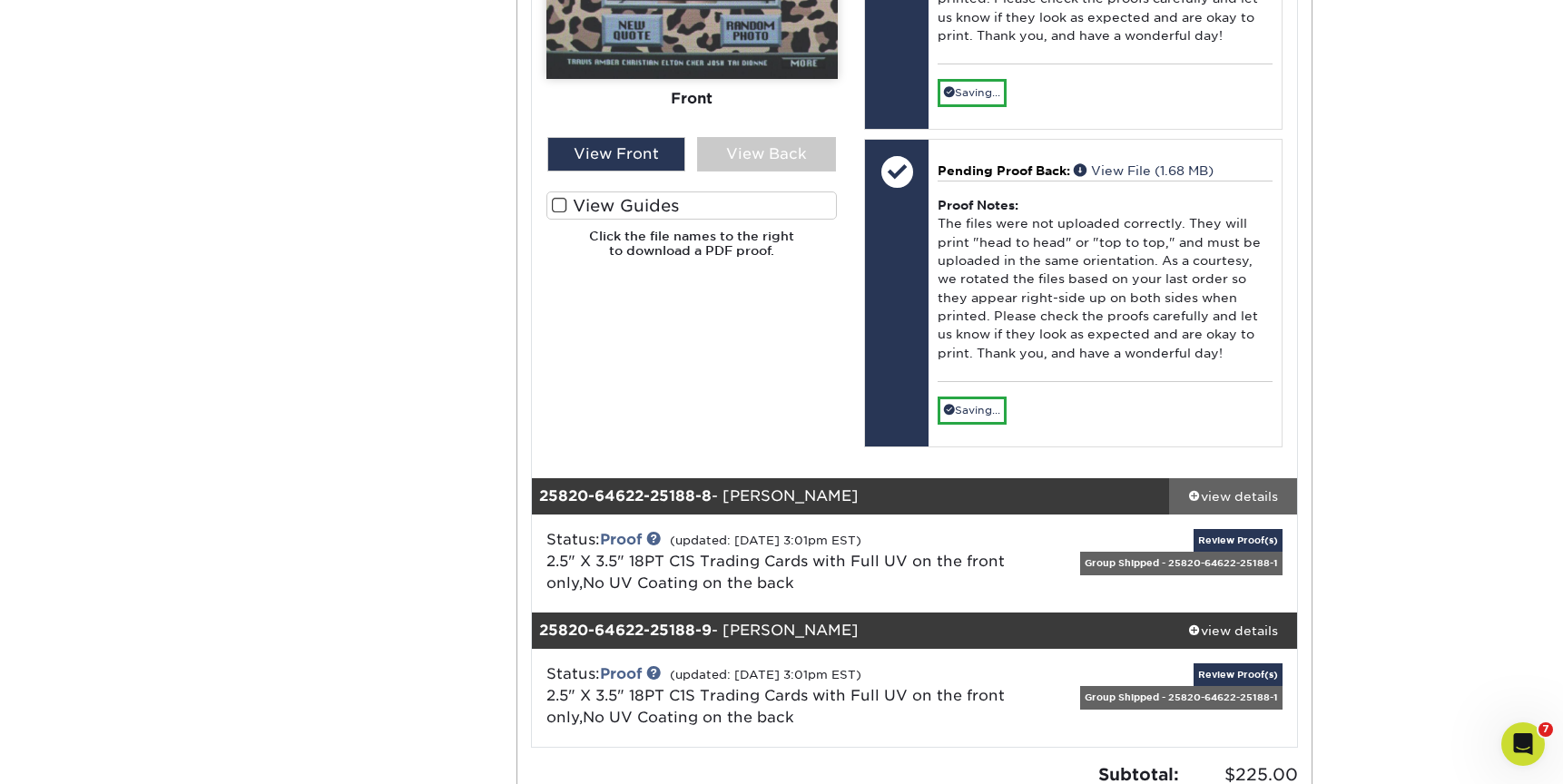
click at [1241, 493] on div "view details" at bounding box center [1233, 495] width 128 height 18
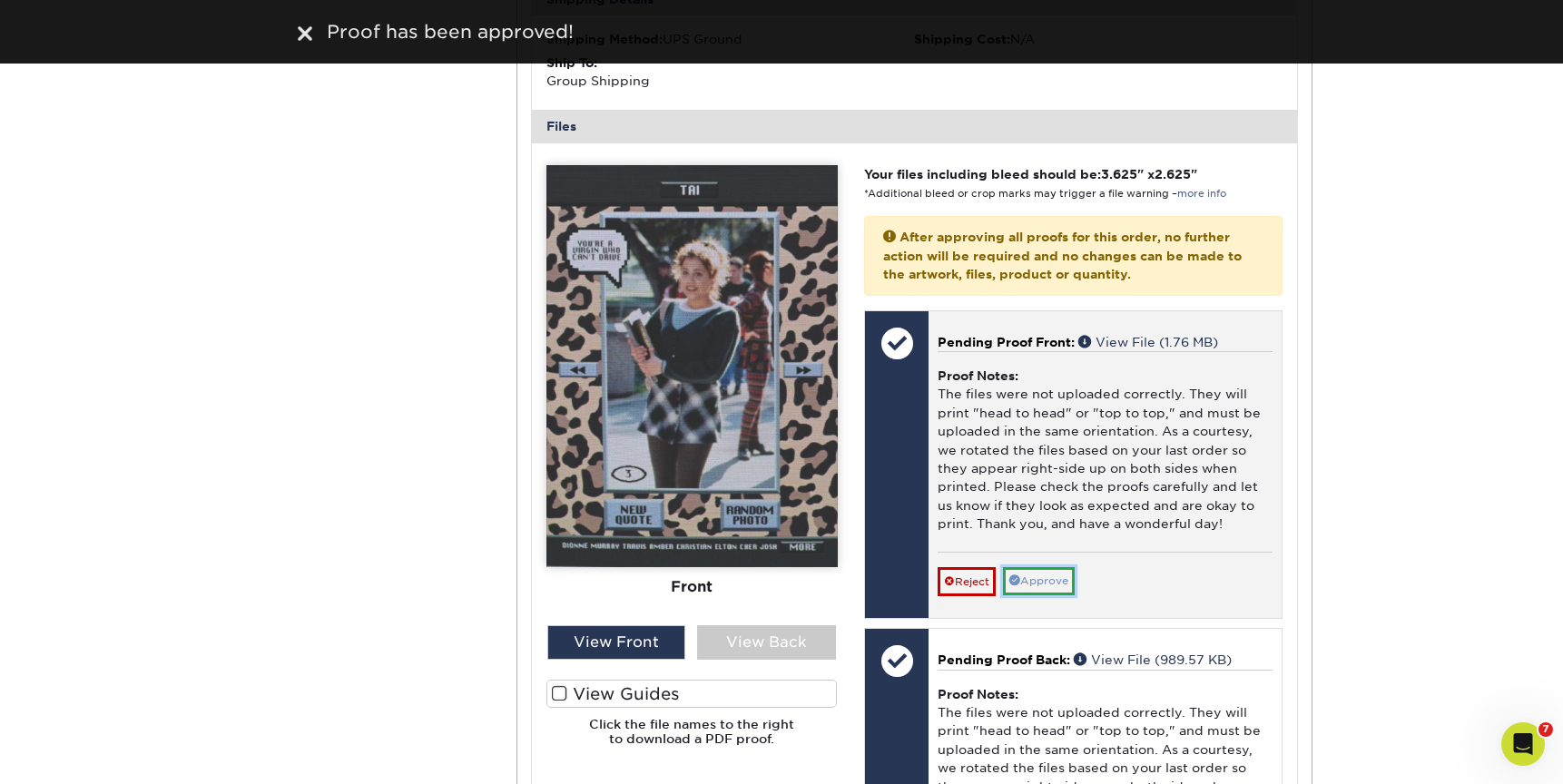
click at [1046, 573] on link "Approve" at bounding box center [1039, 582] width 72 height 28
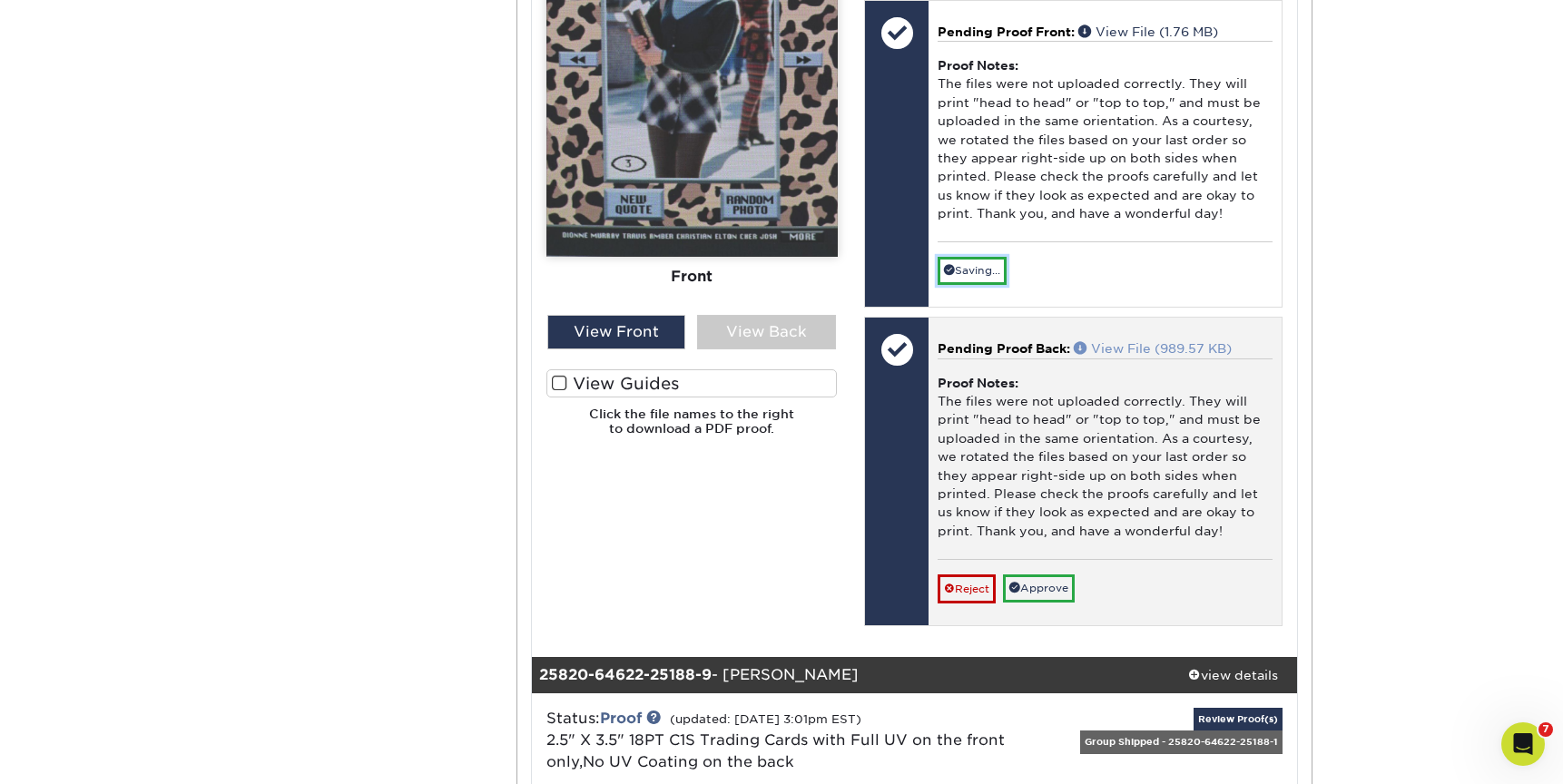
scroll to position [9708, 0]
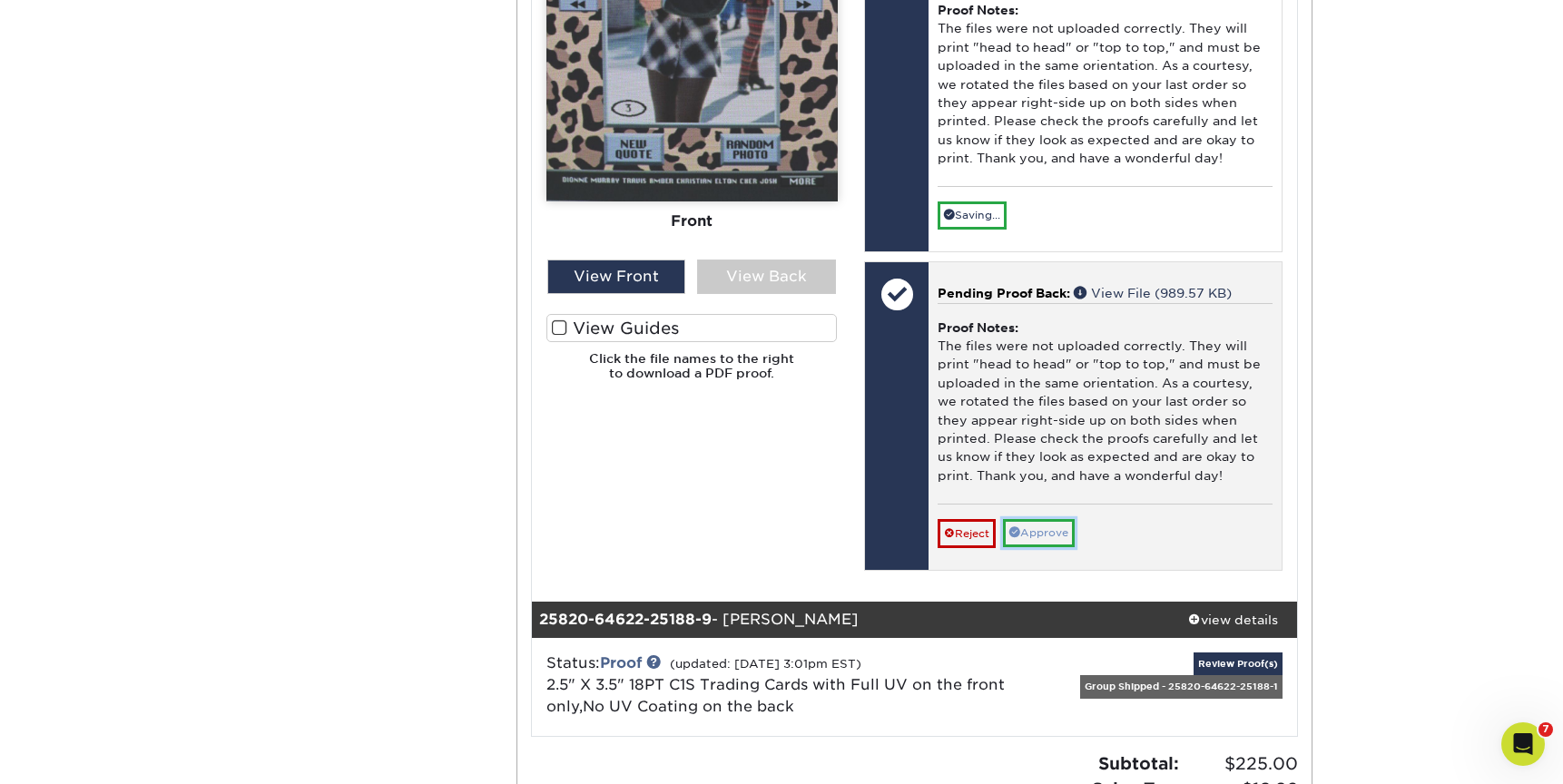
click at [1059, 522] on link "Approve" at bounding box center [1039, 533] width 72 height 28
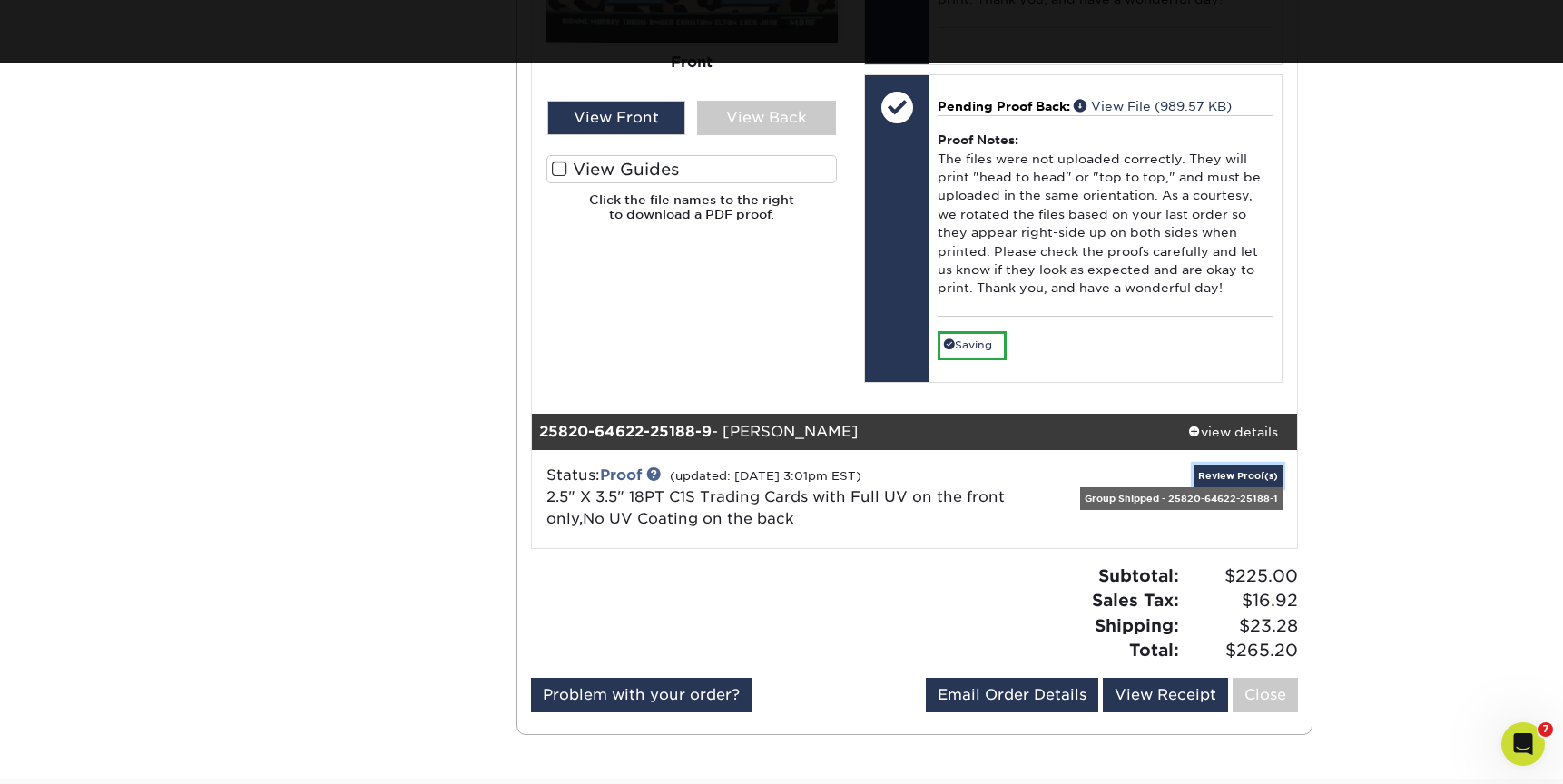
drag, startPoint x: 1251, startPoint y: 465, endPoint x: 1250, endPoint y: 454, distance: 11.0
click at [1251, 465] on link "Review Proof(s)" at bounding box center [1238, 476] width 89 height 23
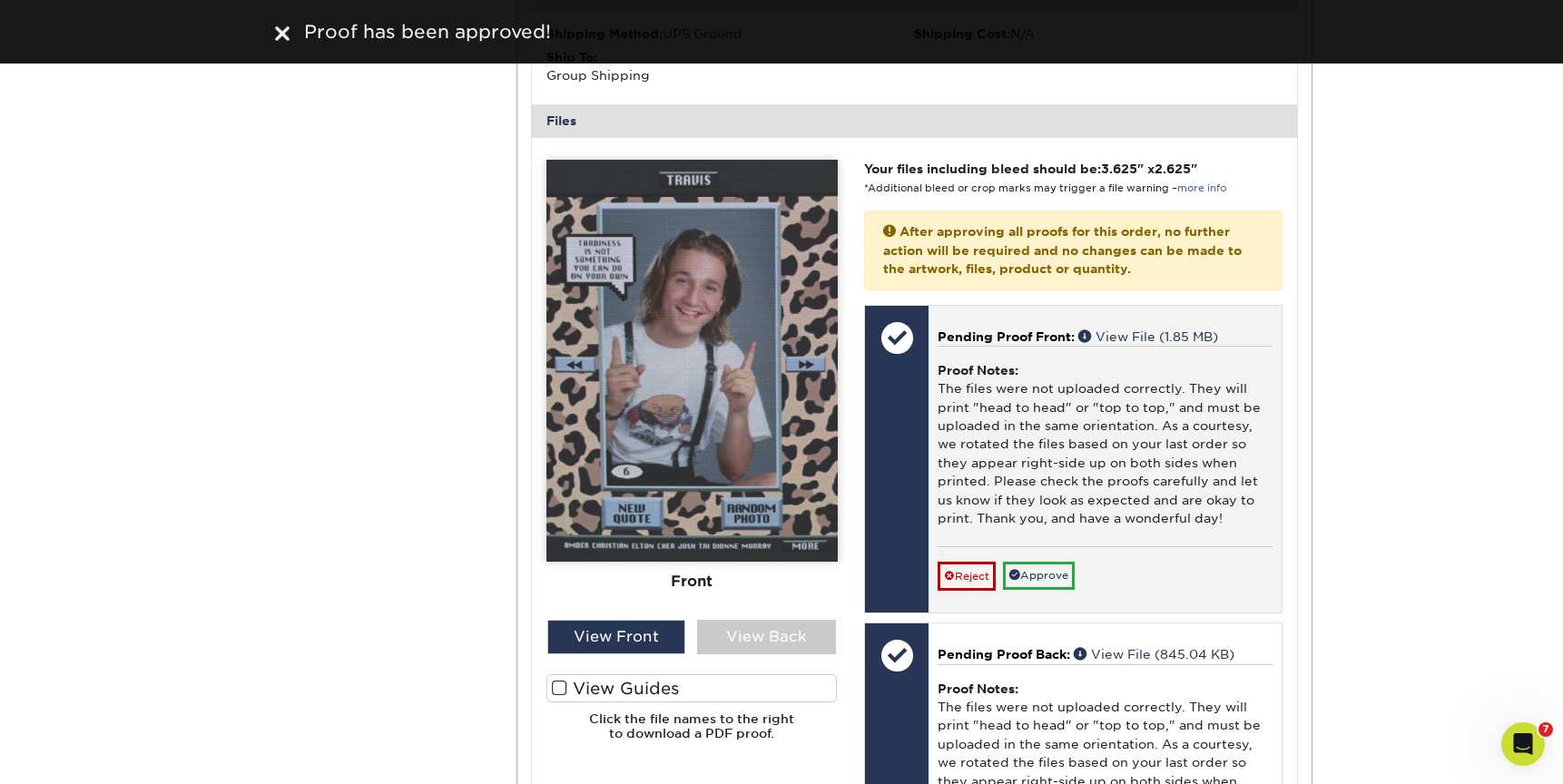
scroll to position [10655, 0]
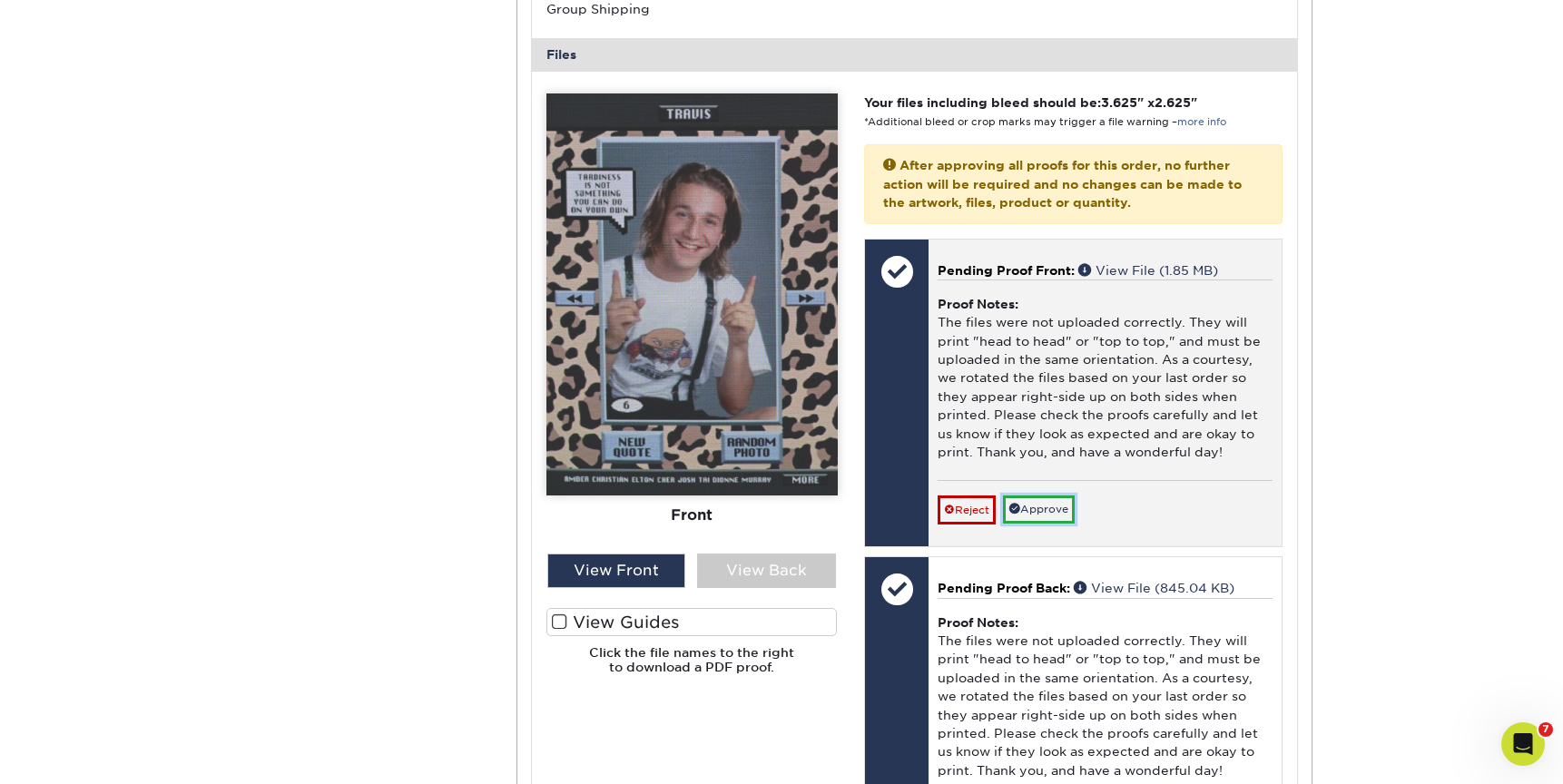
drag, startPoint x: 1049, startPoint y: 510, endPoint x: 1113, endPoint y: 498, distance: 65.1
click at [1049, 510] on link "Approve" at bounding box center [1039, 510] width 72 height 28
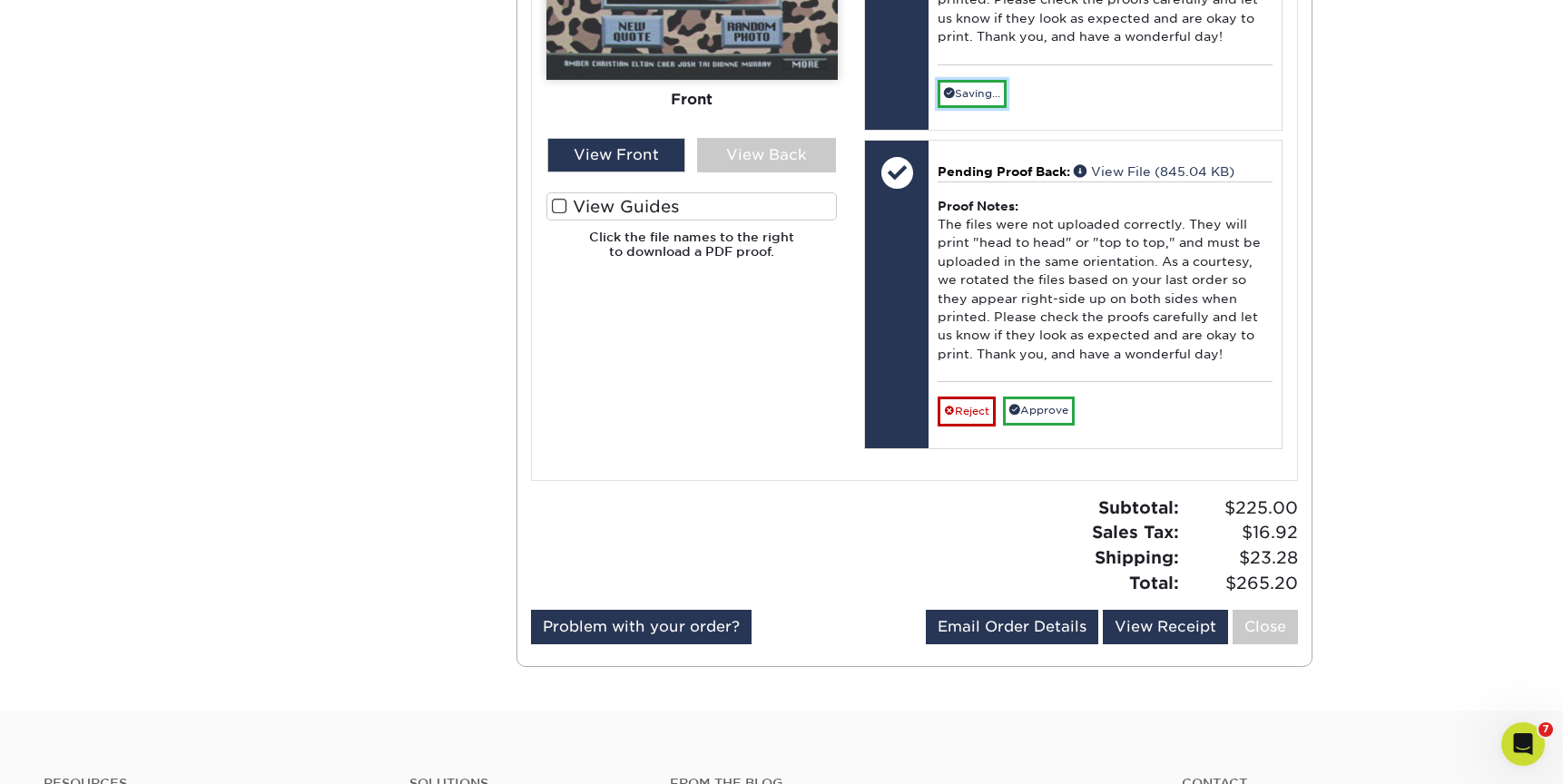
scroll to position [11075, 0]
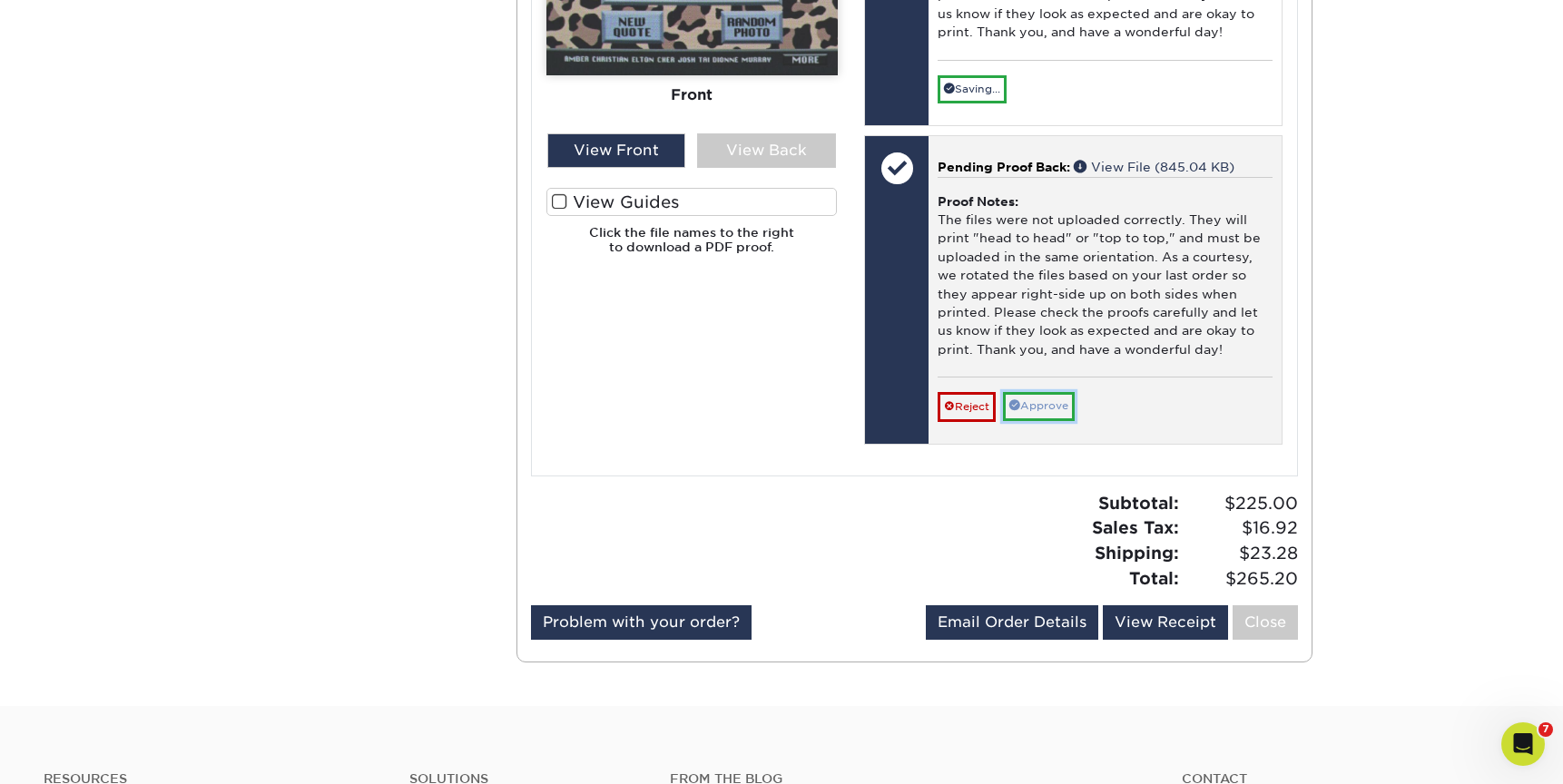
click at [1040, 405] on link "Approve" at bounding box center [1039, 406] width 72 height 28
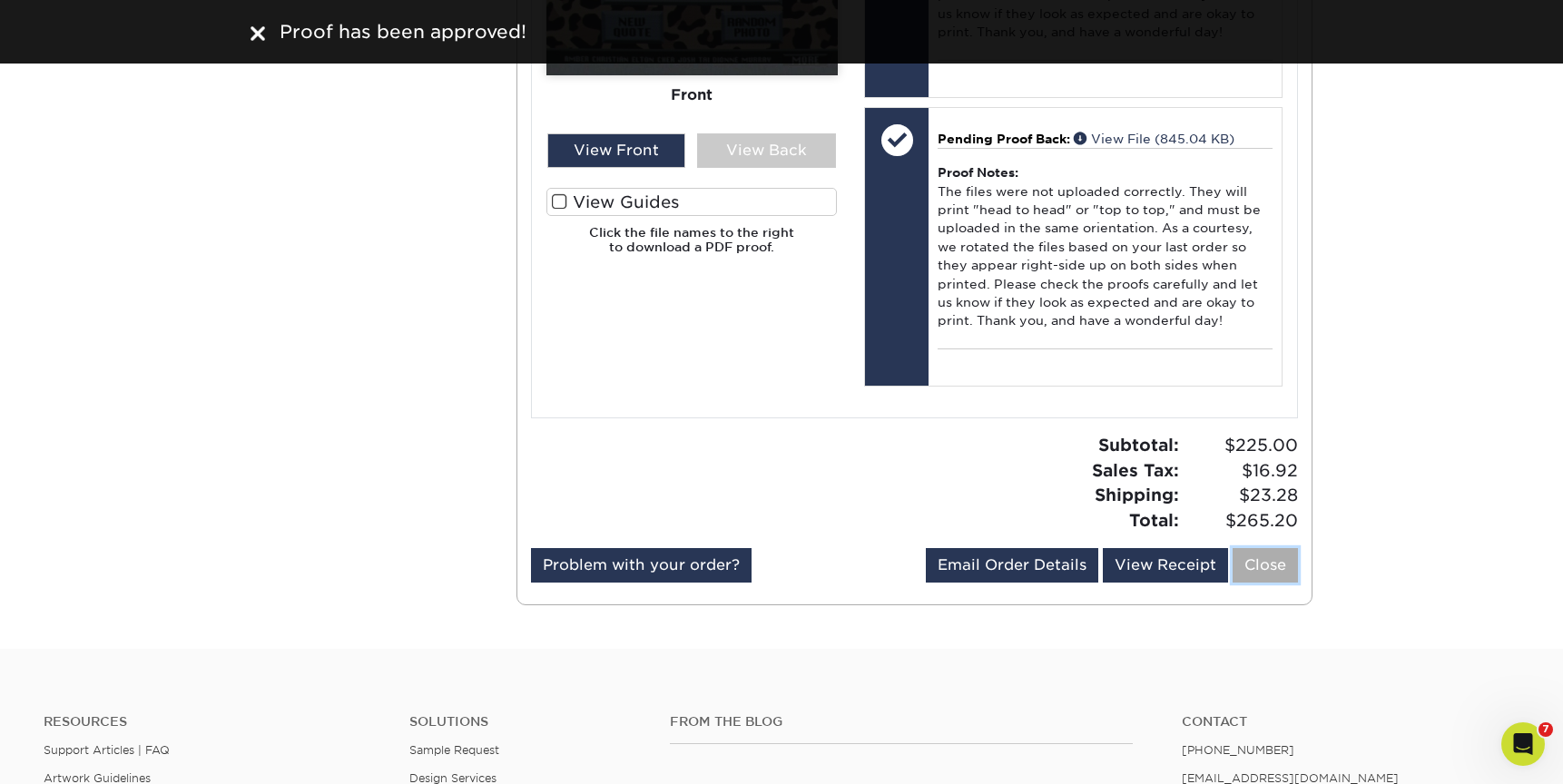
click at [1256, 567] on link "Close" at bounding box center [1265, 565] width 66 height 34
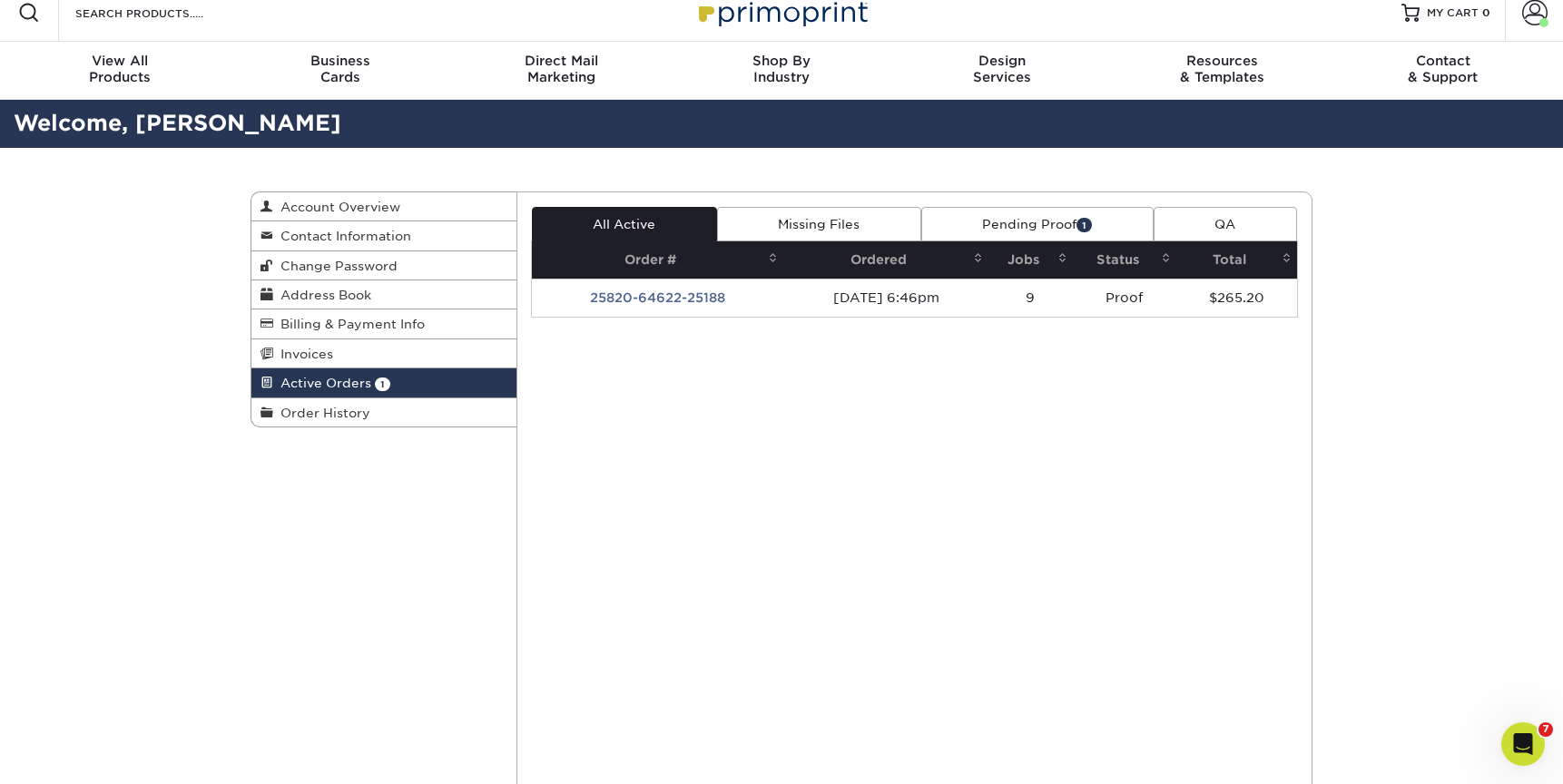
scroll to position [0, 0]
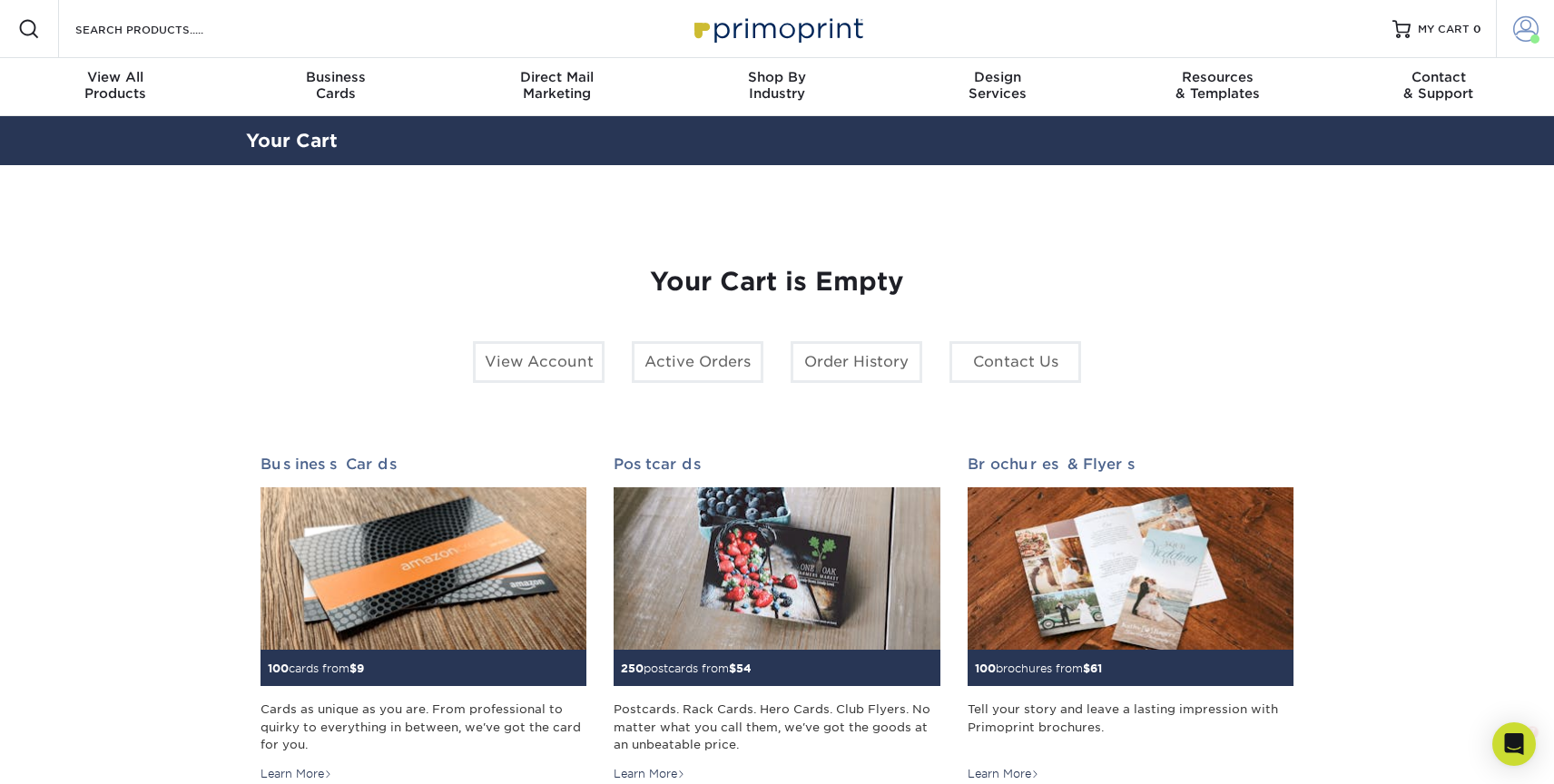
click at [1522, 28] on span at bounding box center [1526, 28] width 26 height 26
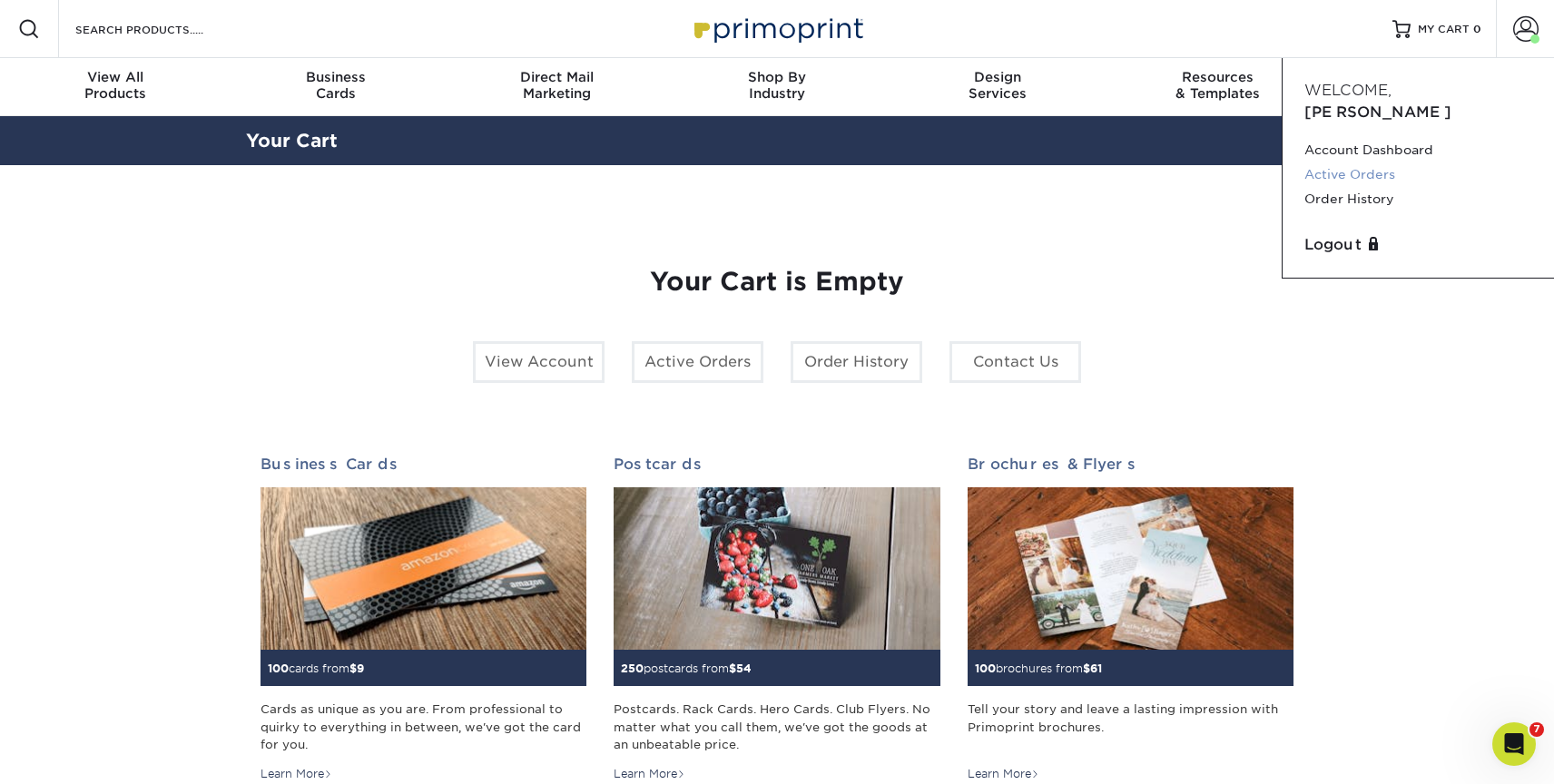
click at [1360, 162] on link "Active Orders" at bounding box center [1418, 175] width 228 height 25
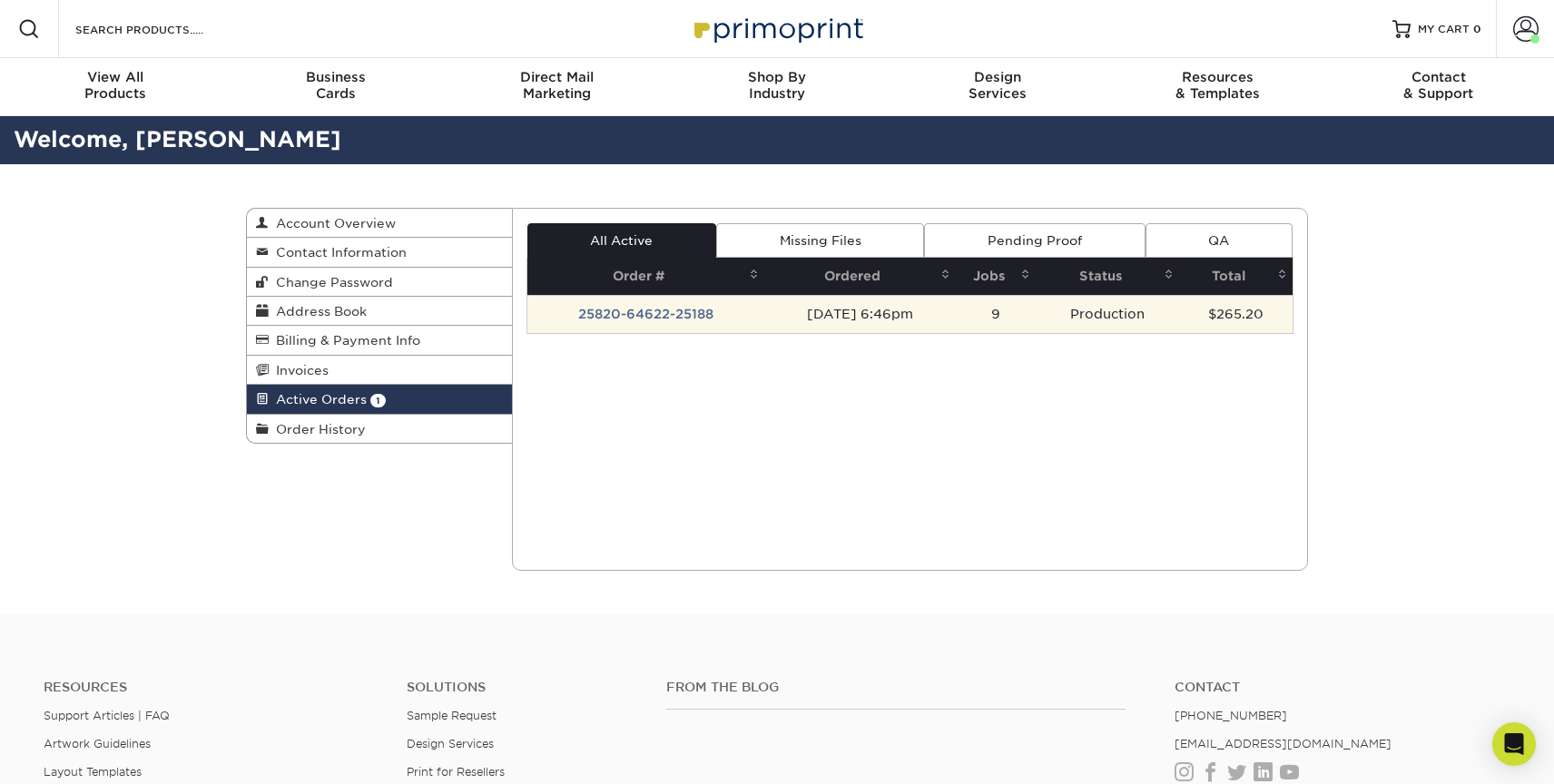
click at [662, 311] on td "25820-64622-25188" at bounding box center [646, 314] width 237 height 38
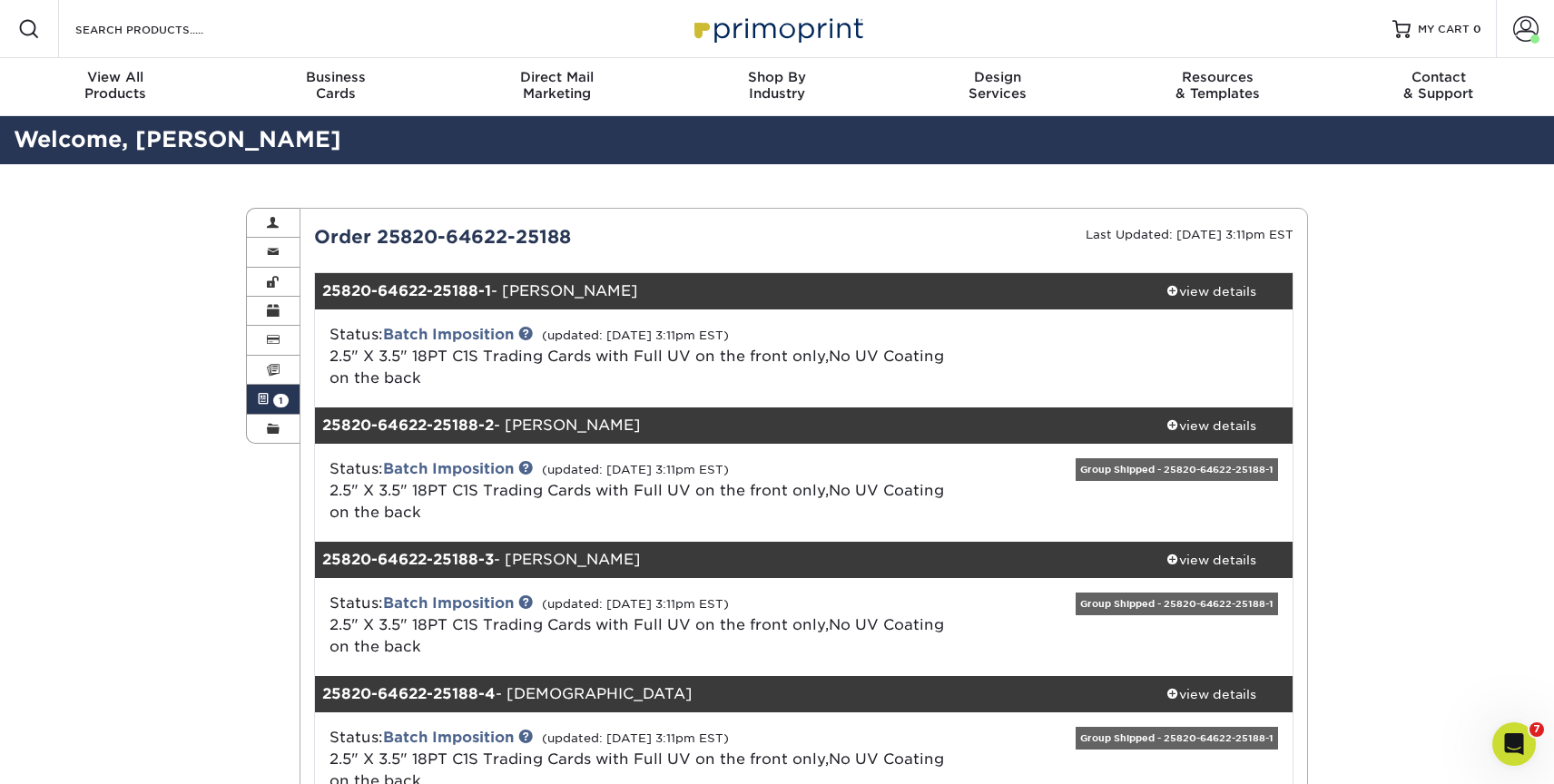
drag, startPoint x: 377, startPoint y: 238, endPoint x: 623, endPoint y: 248, distance: 246.2
click at [622, 248] on div "Order 25820-64622-25188" at bounding box center [552, 236] width 504 height 28
copy div "25820-64622-25188"
